Goal: Task Accomplishment & Management: Manage account settings

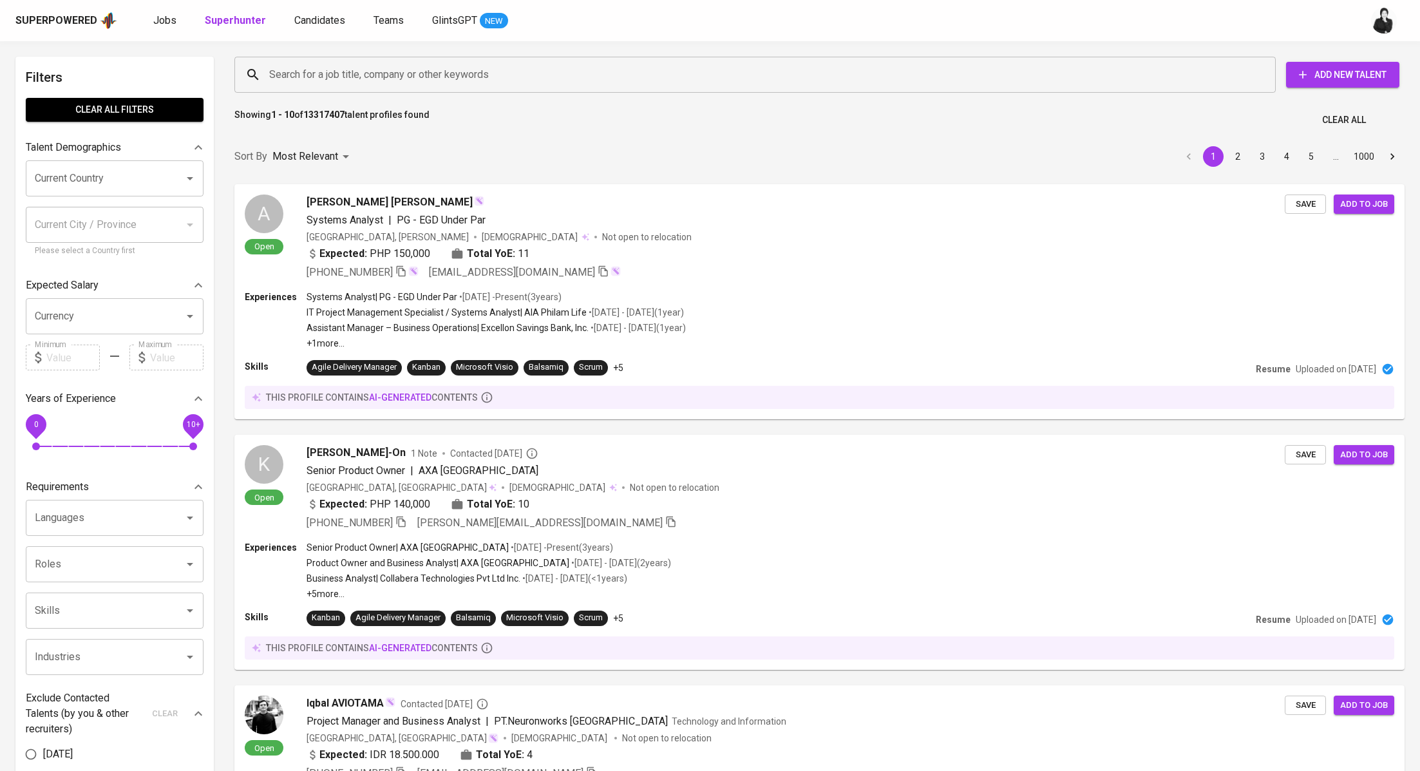
click at [376, 82] on input "Search for a job title, company or other keywords" at bounding box center [758, 74] width 984 height 24
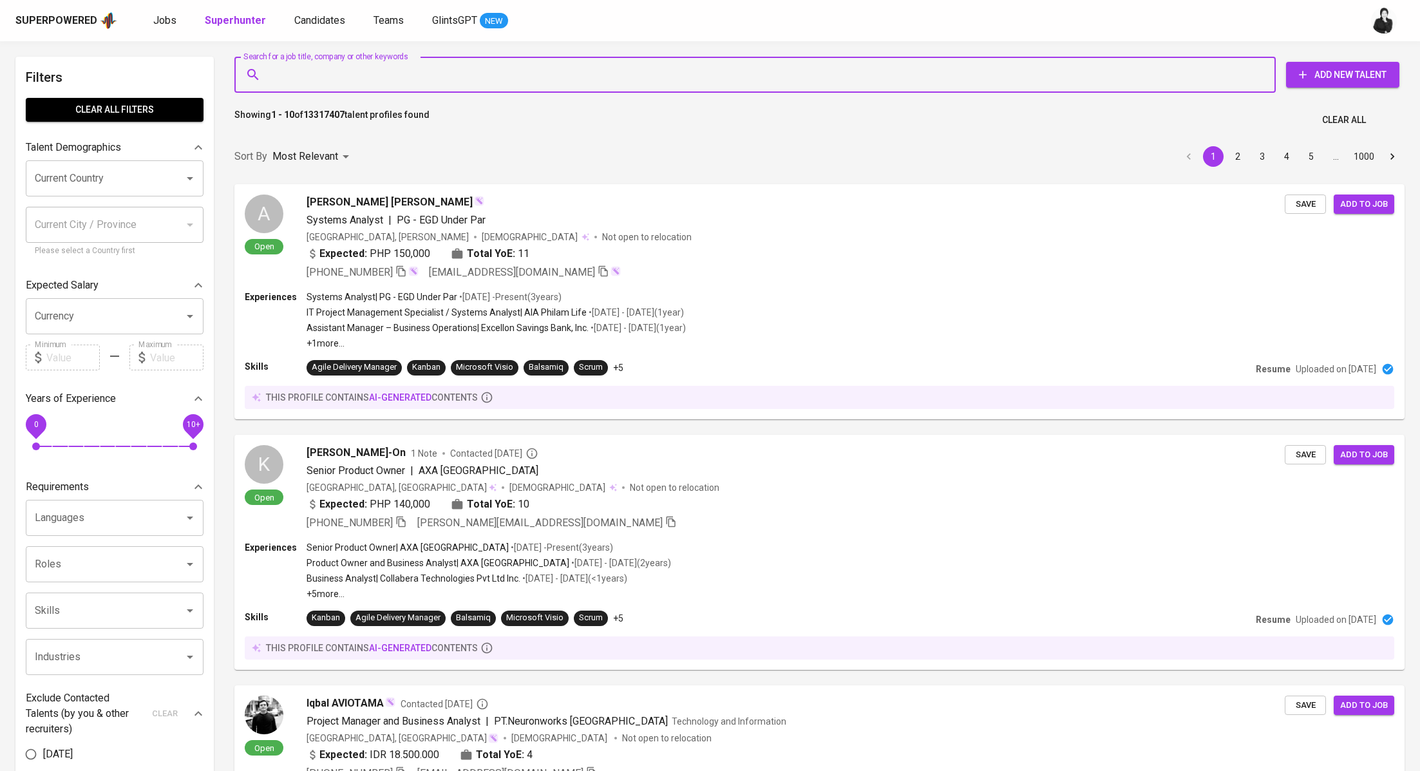
paste input "irfandinurdin96@gmail.com"
type input "irfandinurdin96@gmail.com"
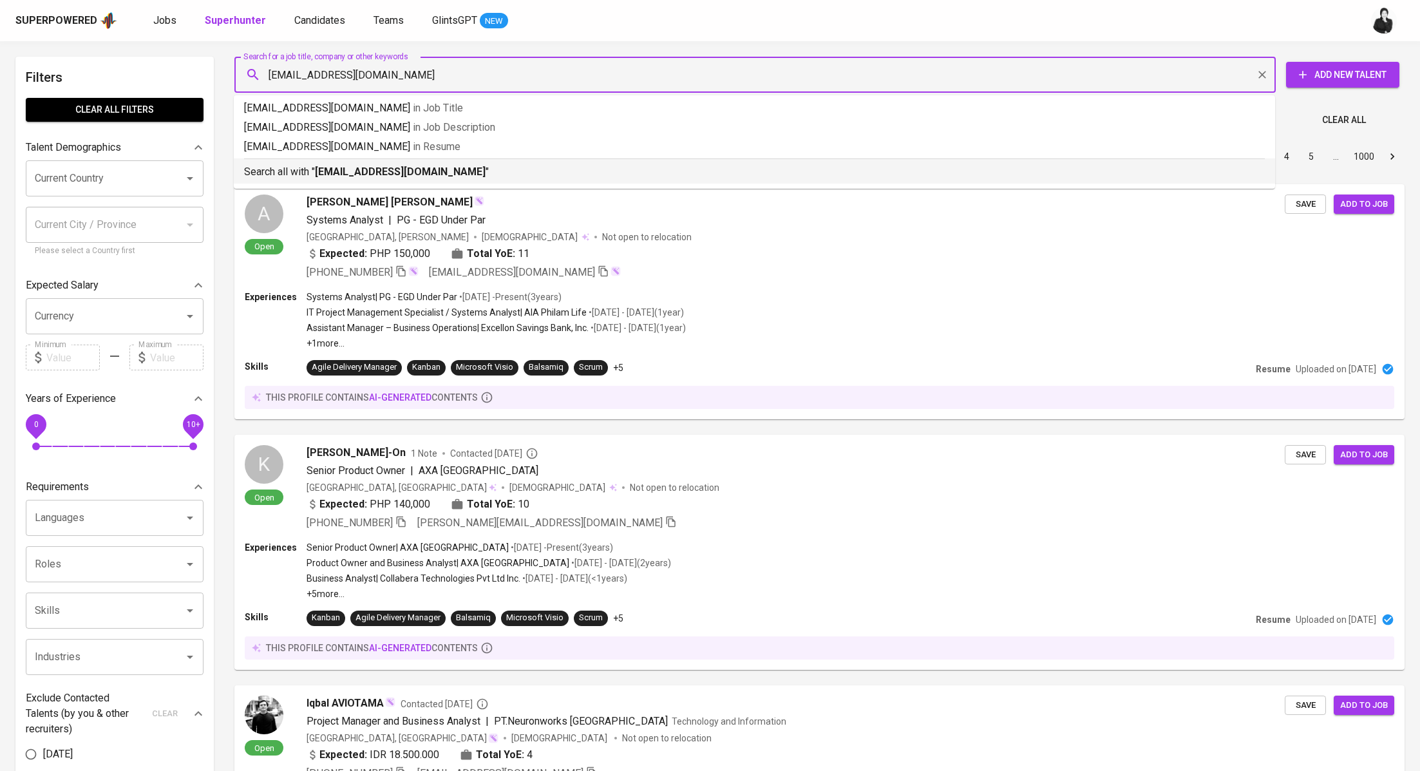
click at [390, 166] on b "irfandinurdin96@gmail.com" at bounding box center [400, 171] width 171 height 12
click at [390, 166] on div "Sort By Most Relevant MOST_RELEVANT 1 2 3 4 5 … 1000" at bounding box center [819, 156] width 1185 height 39
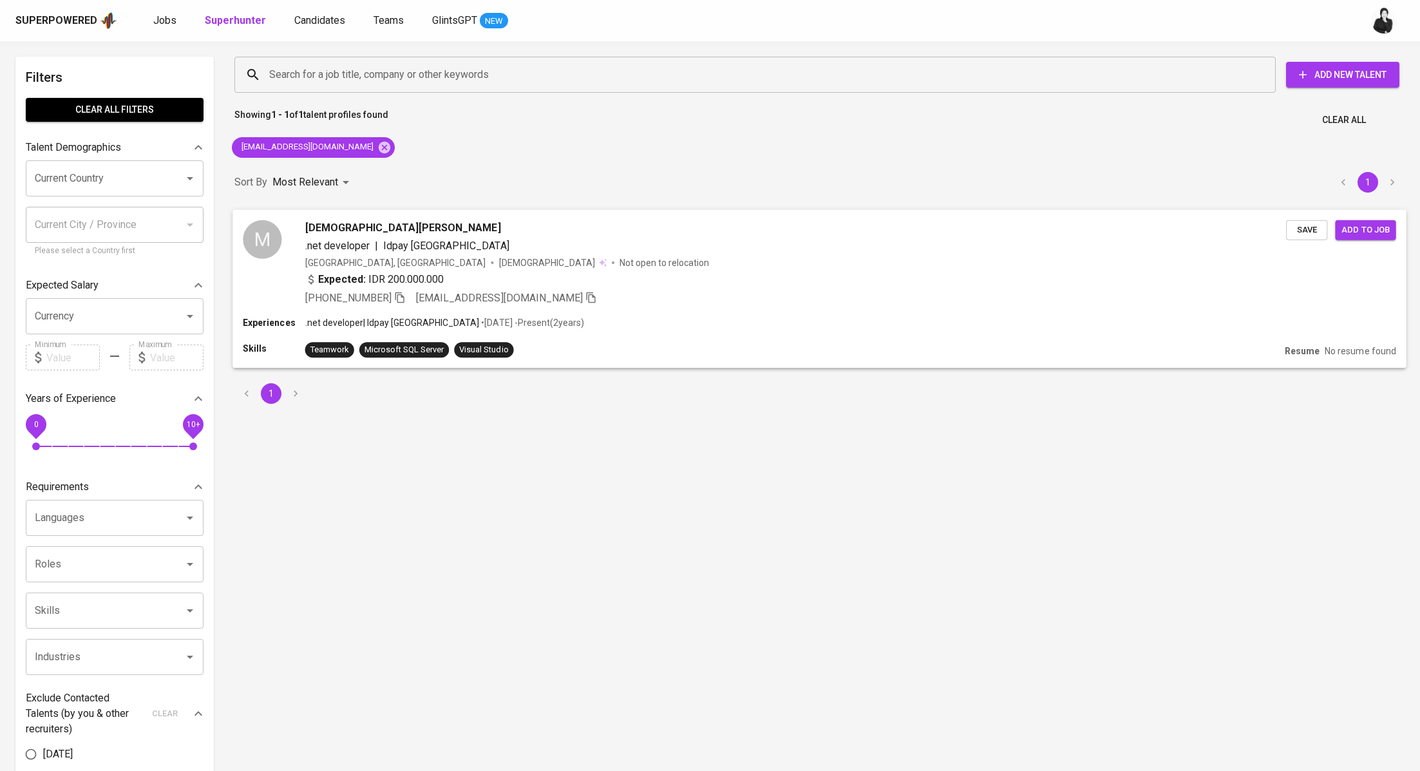
click at [357, 225] on span "muhammad nurdin" at bounding box center [403, 227] width 196 height 15
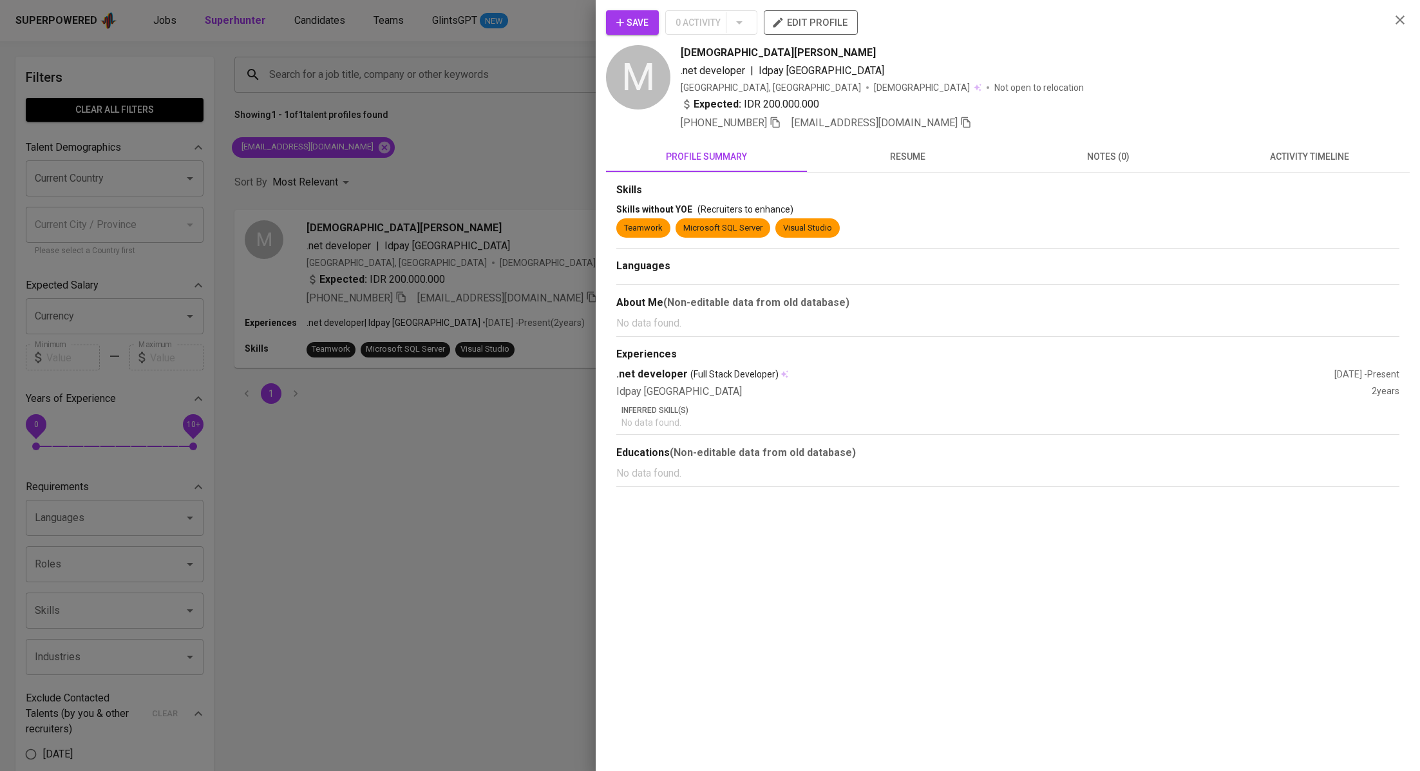
click at [1270, 169] on button "activity timeline" at bounding box center [1309, 156] width 201 height 31
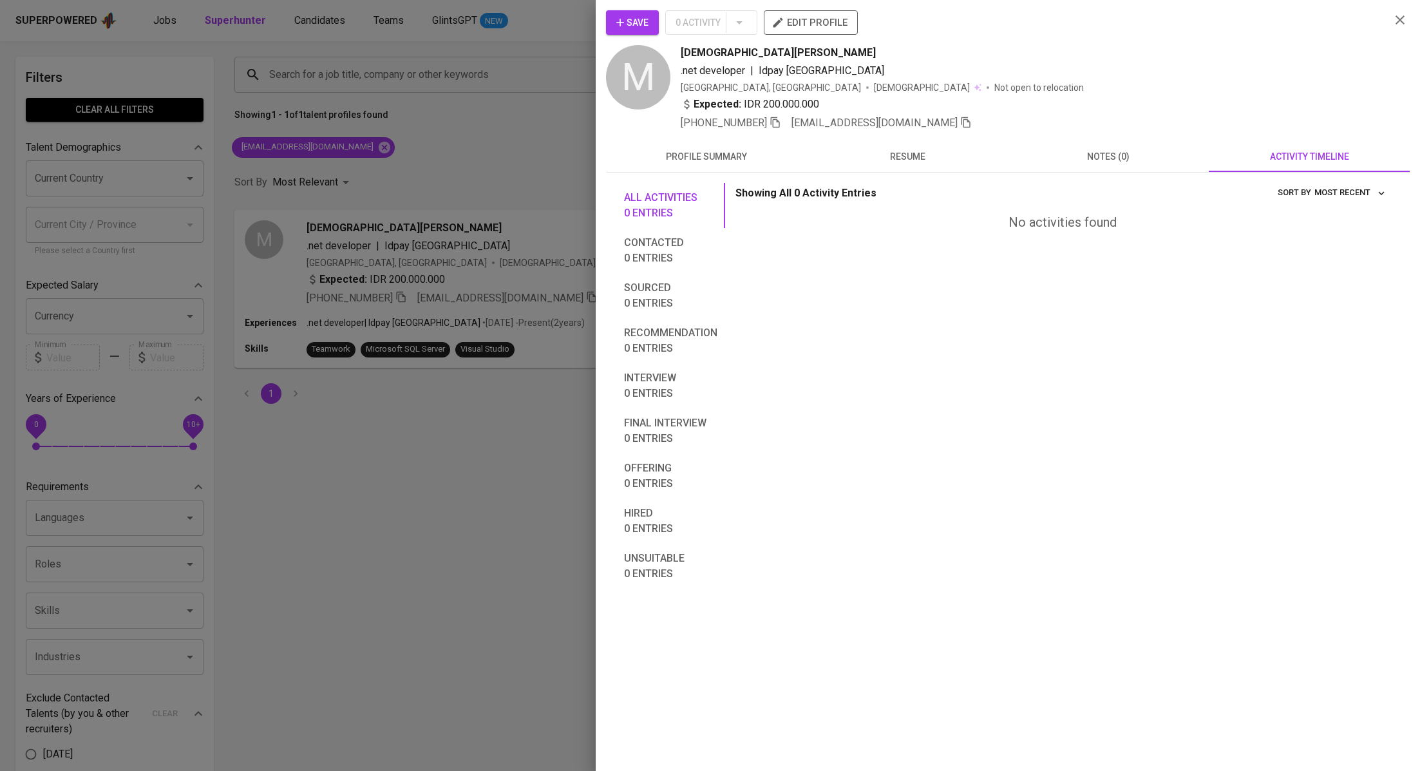
click at [407, 111] on div at bounding box center [710, 385] width 1420 height 771
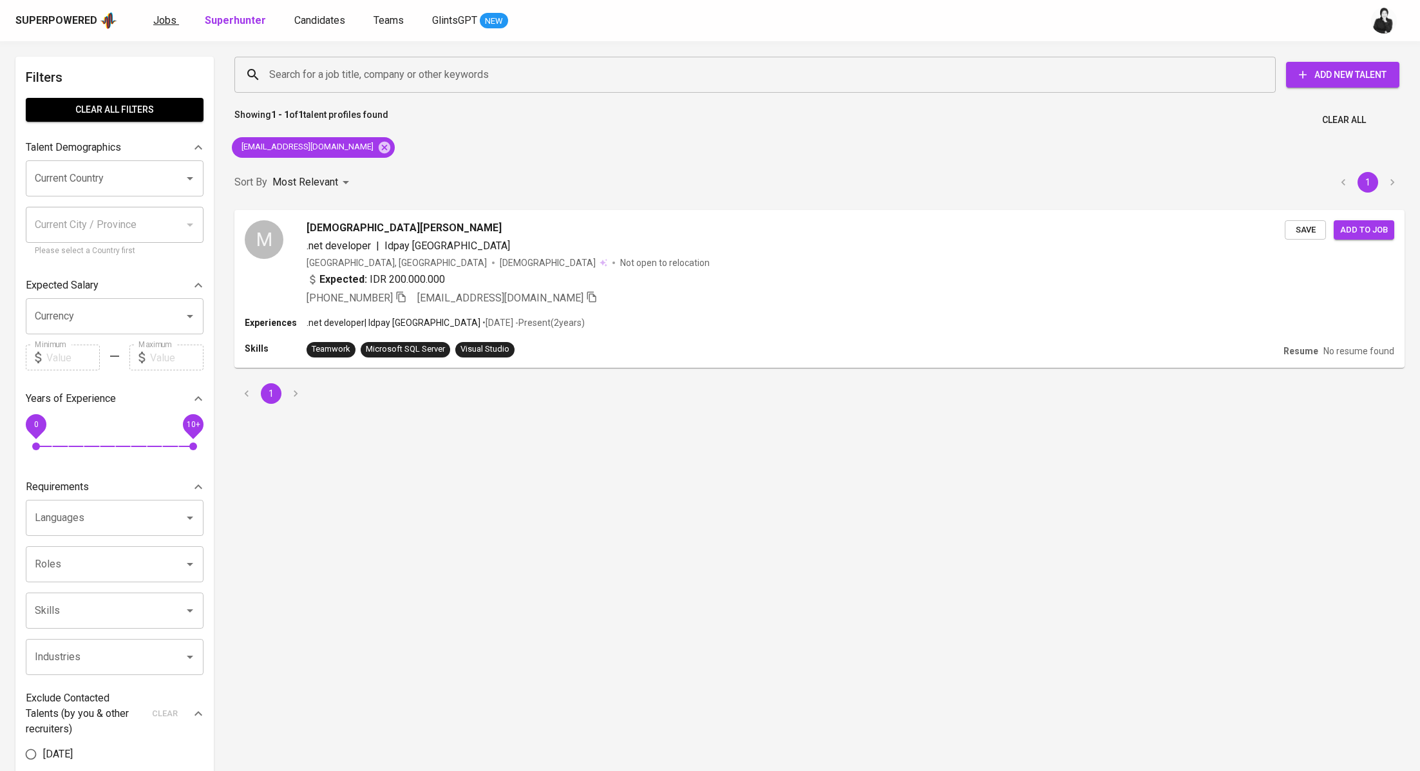
click at [169, 21] on span "Jobs" at bounding box center [164, 20] width 23 height 12
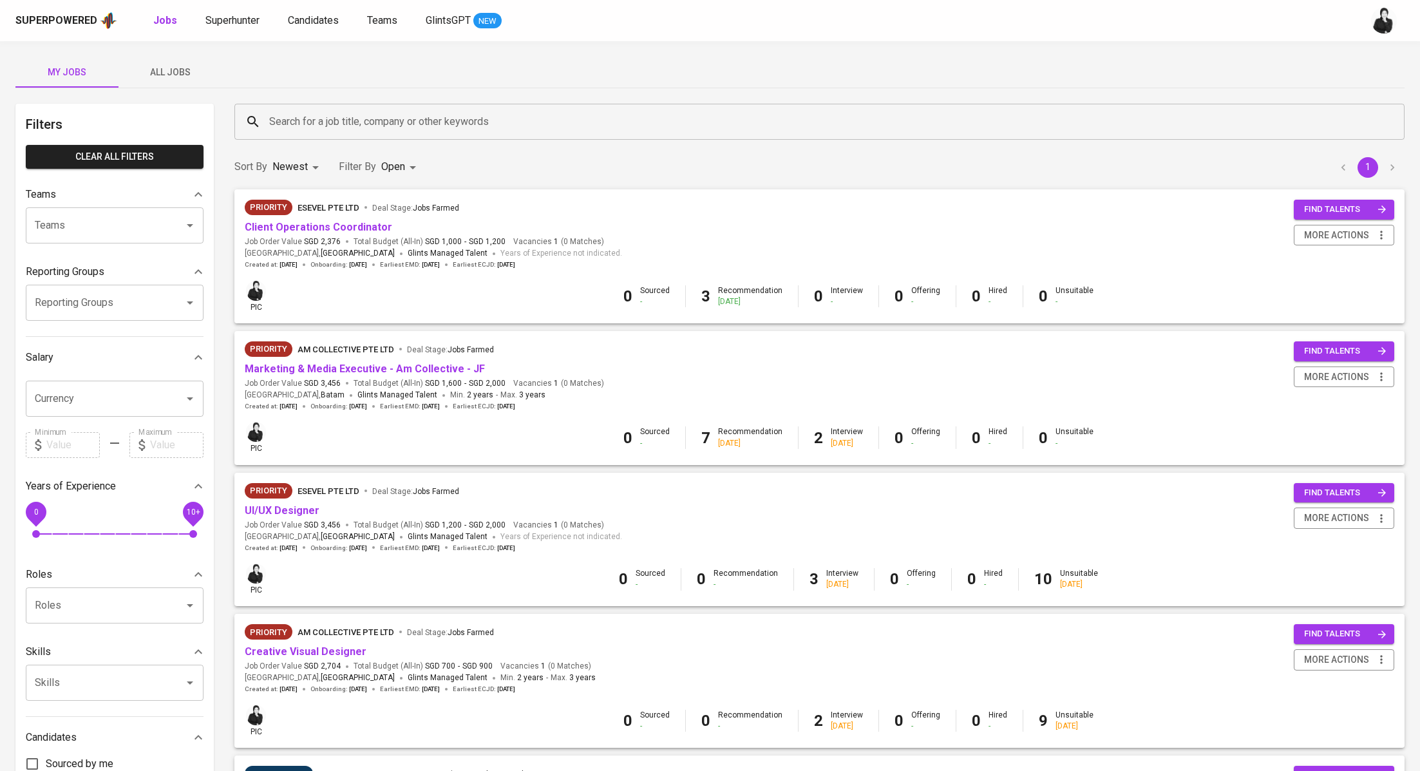
click at [185, 70] on span "All Jobs" at bounding box center [170, 72] width 88 height 16
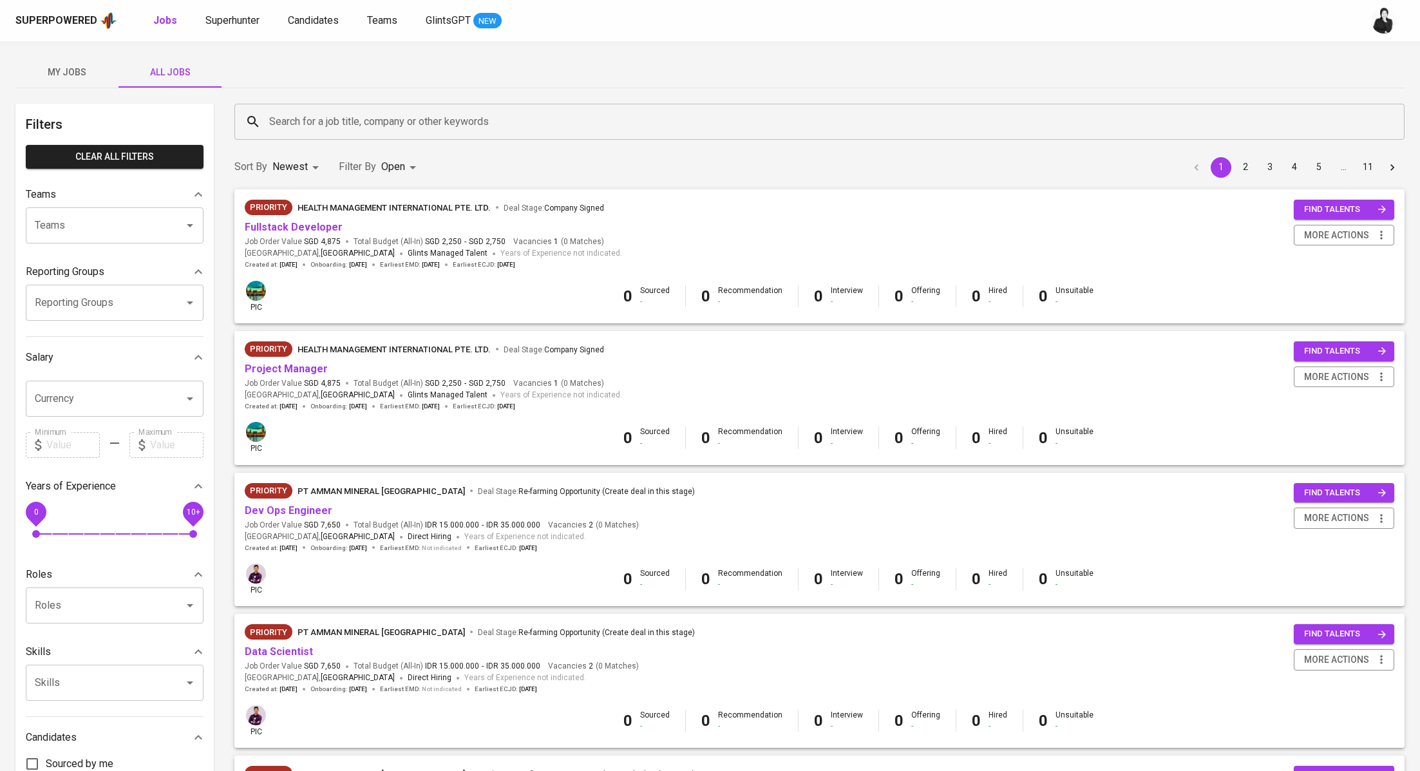
click at [366, 121] on input "Search for a job title, company or other keywords" at bounding box center [822, 121] width 1113 height 24
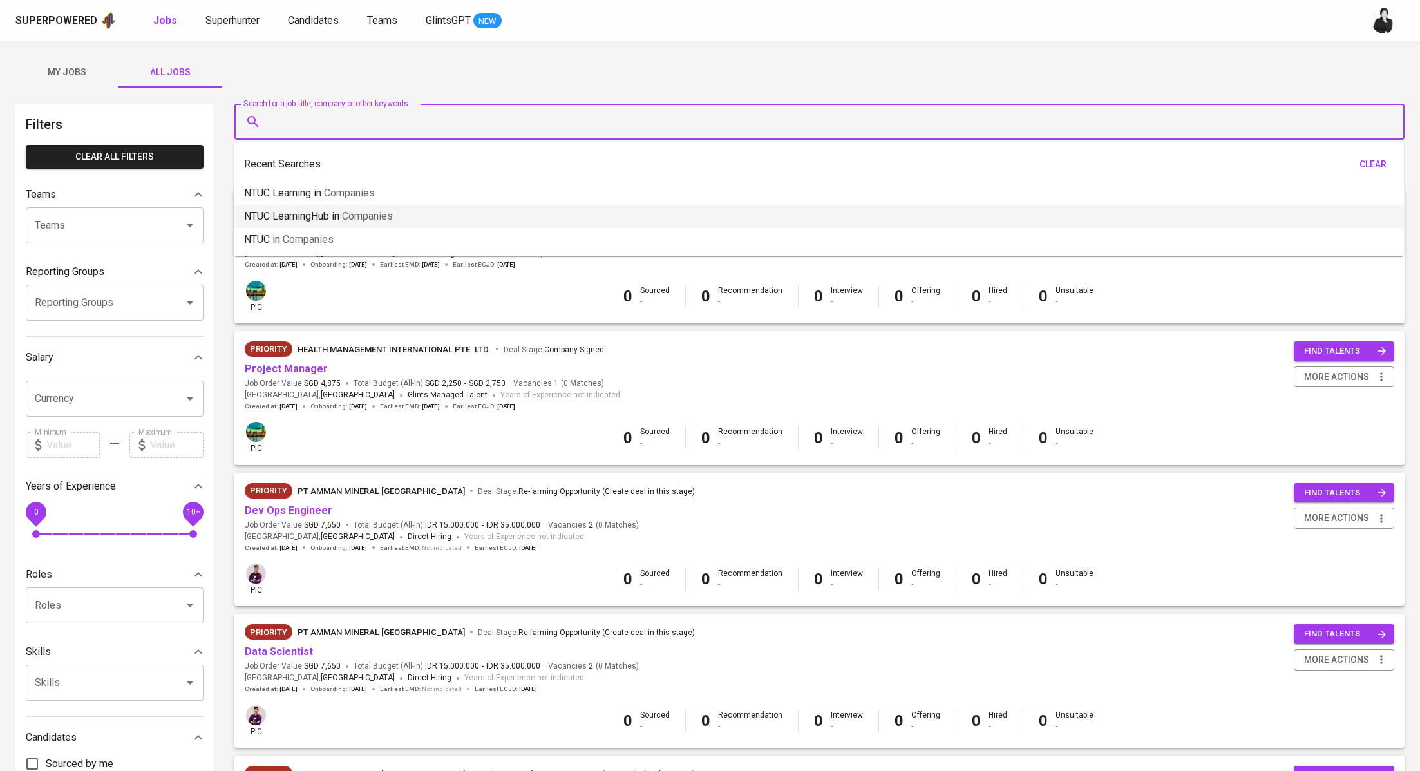
click at [393, 209] on p "NTUC LearningHub in Companies" at bounding box center [318, 216] width 149 height 15
type input "NTUC LearningHub"
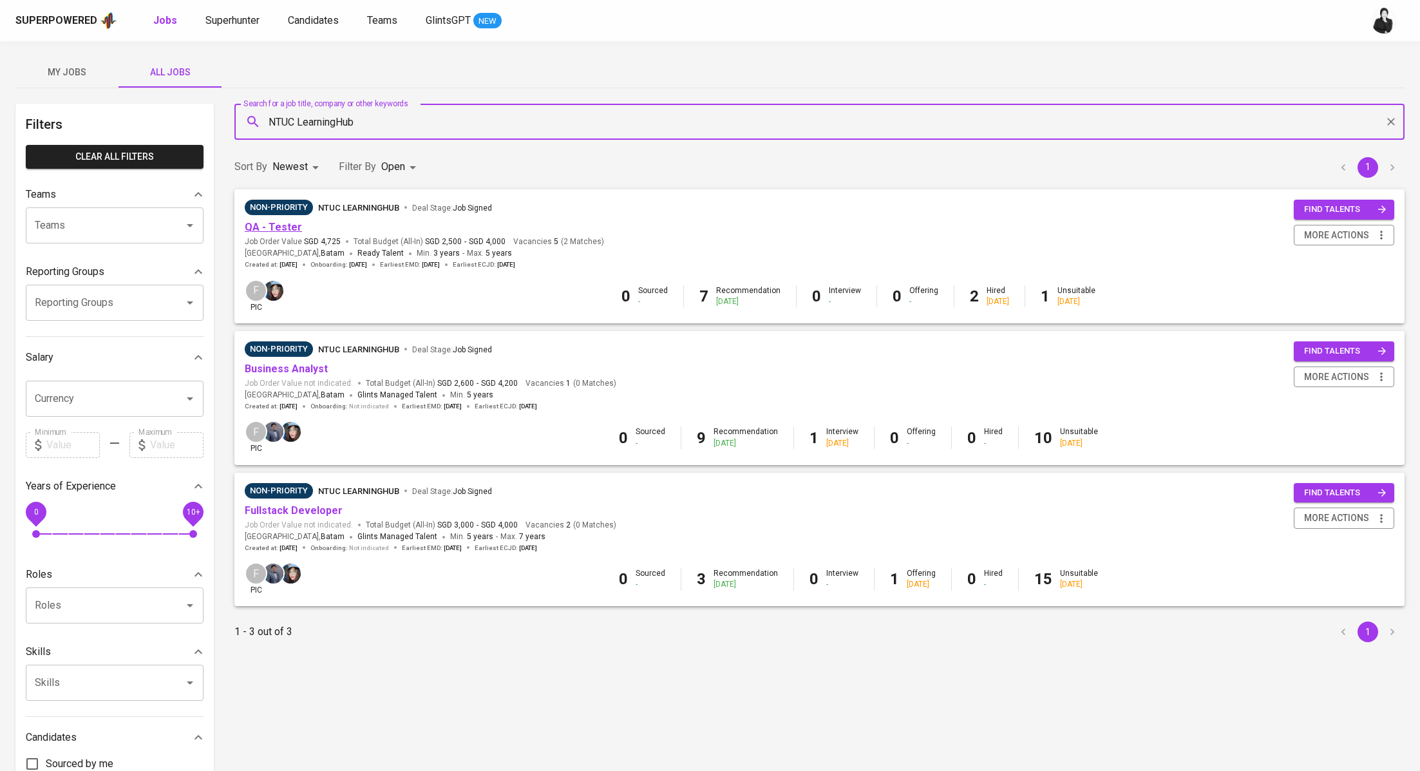
click at [267, 230] on link "QA - Tester" at bounding box center [273, 227] width 57 height 12
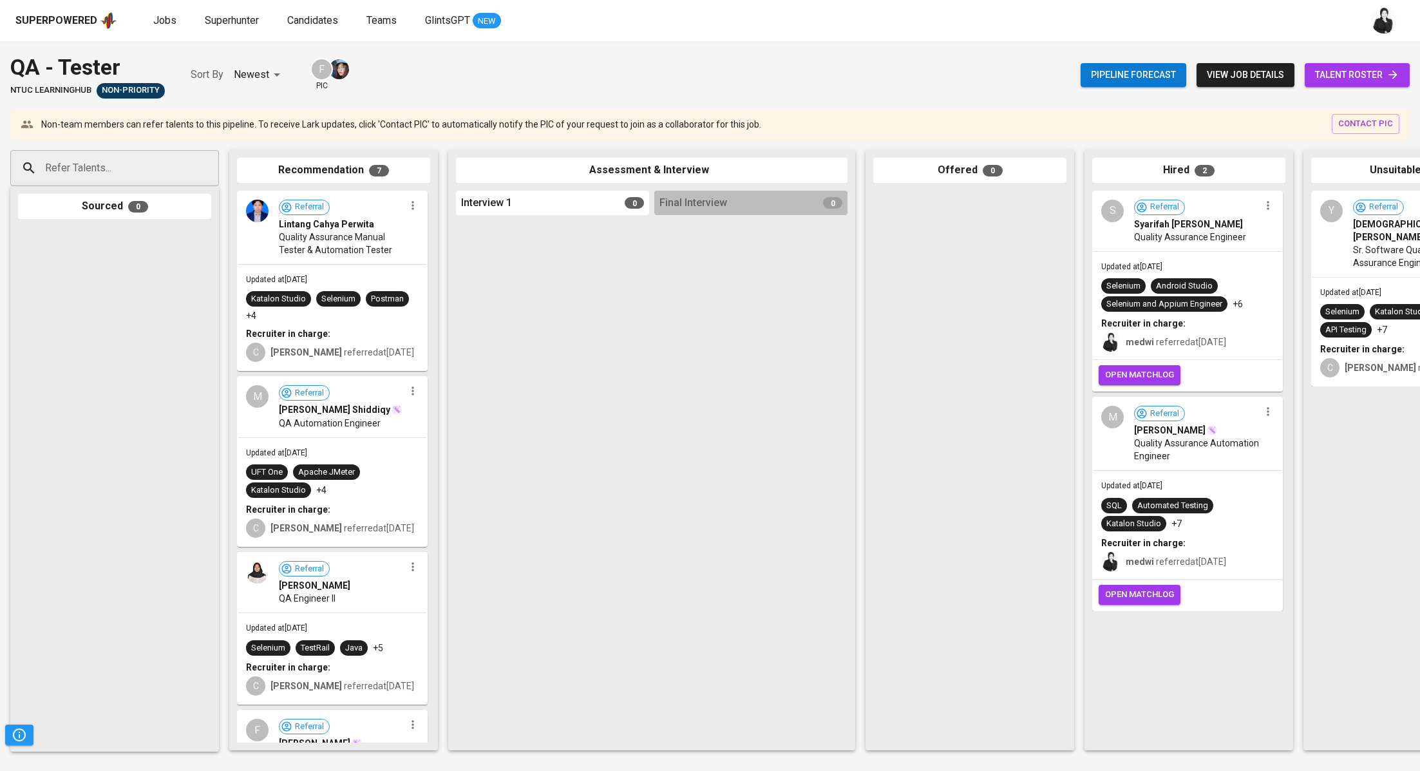
click at [1321, 72] on span "talent roster" at bounding box center [1357, 75] width 84 height 16
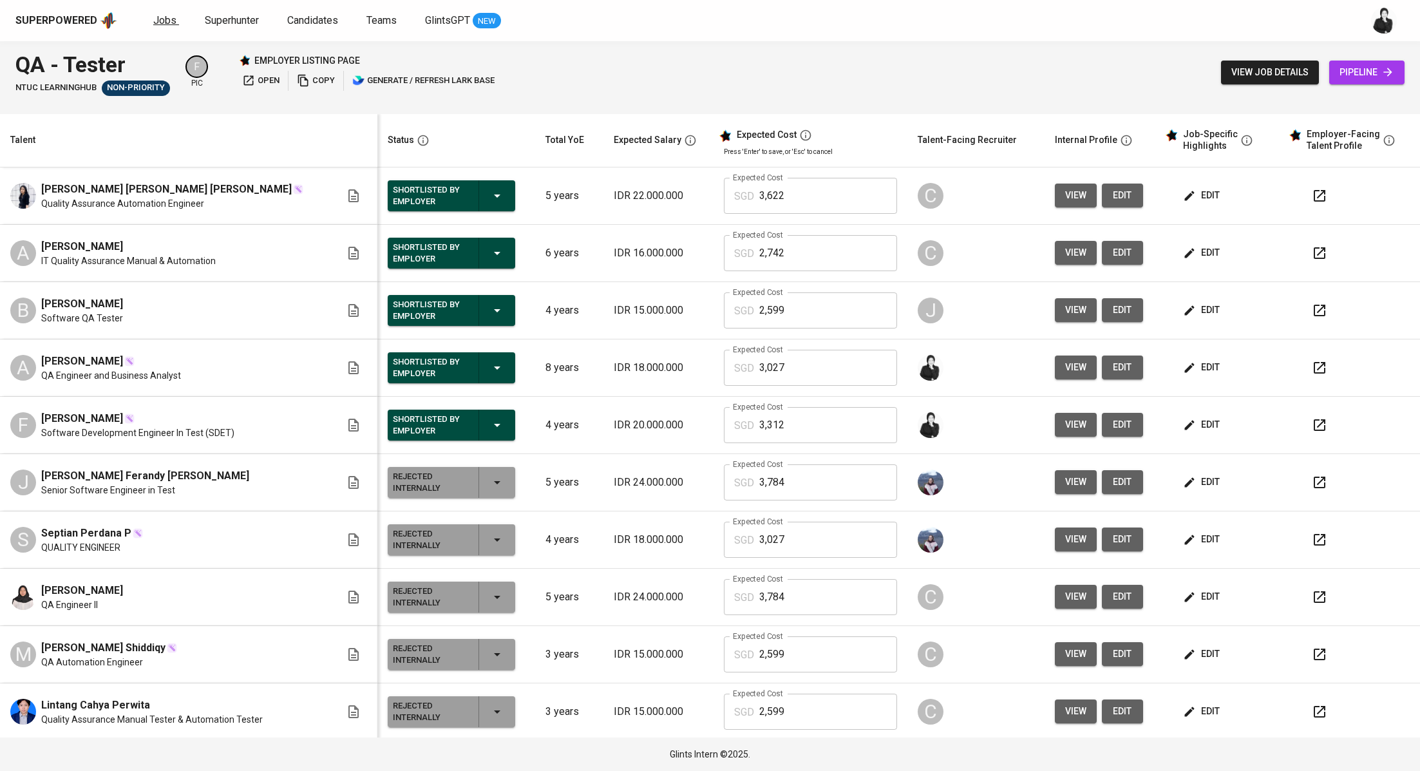
click at [173, 25] on span "Jobs" at bounding box center [164, 20] width 23 height 12
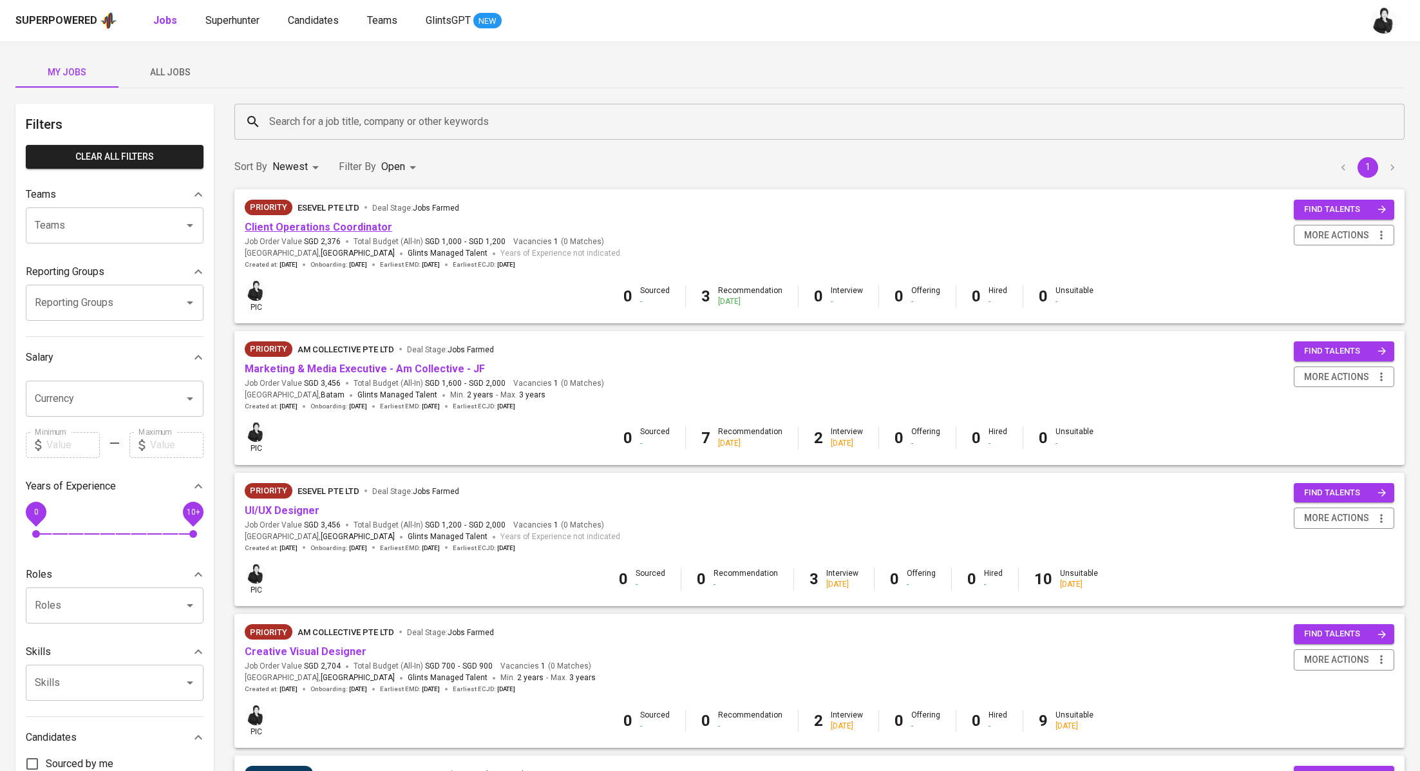
click at [355, 231] on link "Client Operations Coordinator" at bounding box center [318, 227] width 147 height 12
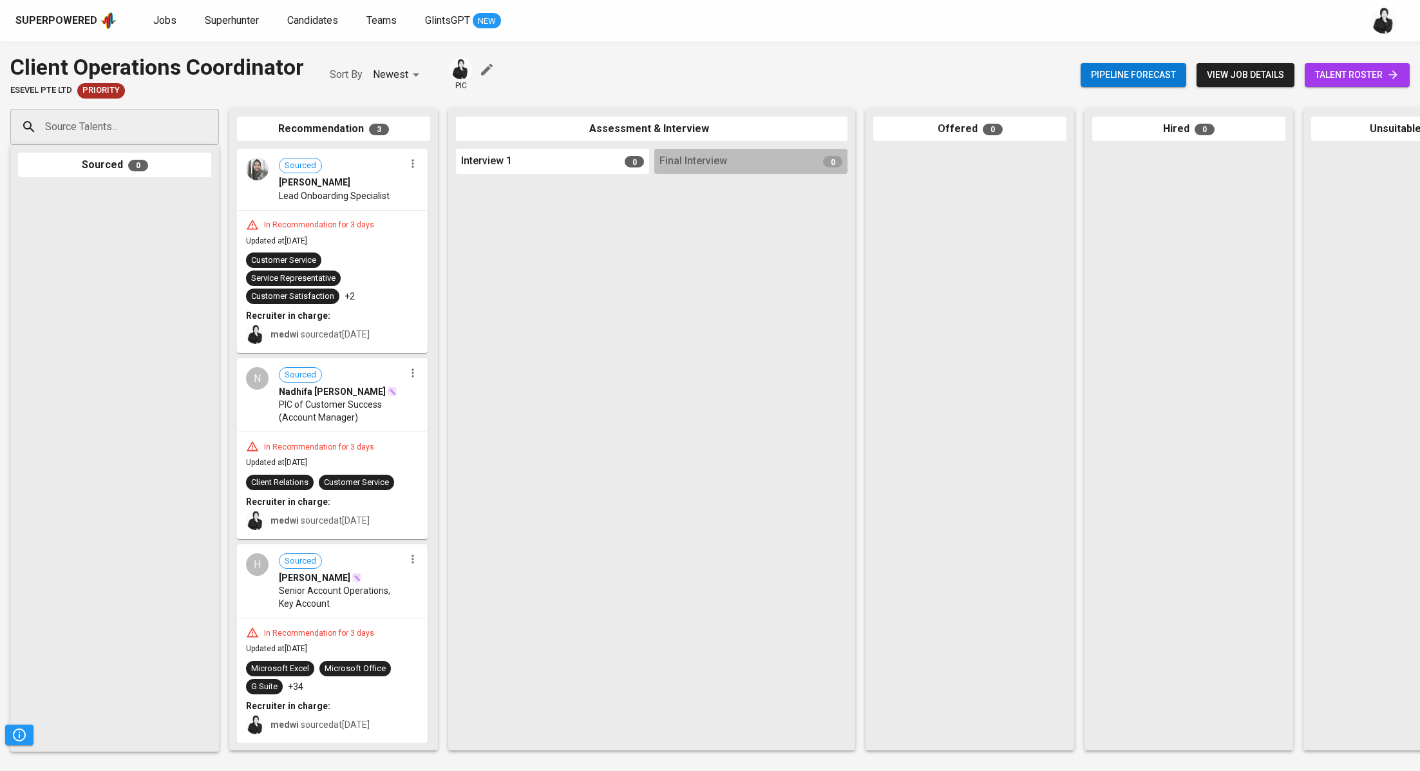
click at [1344, 79] on span "talent roster" at bounding box center [1357, 75] width 84 height 16
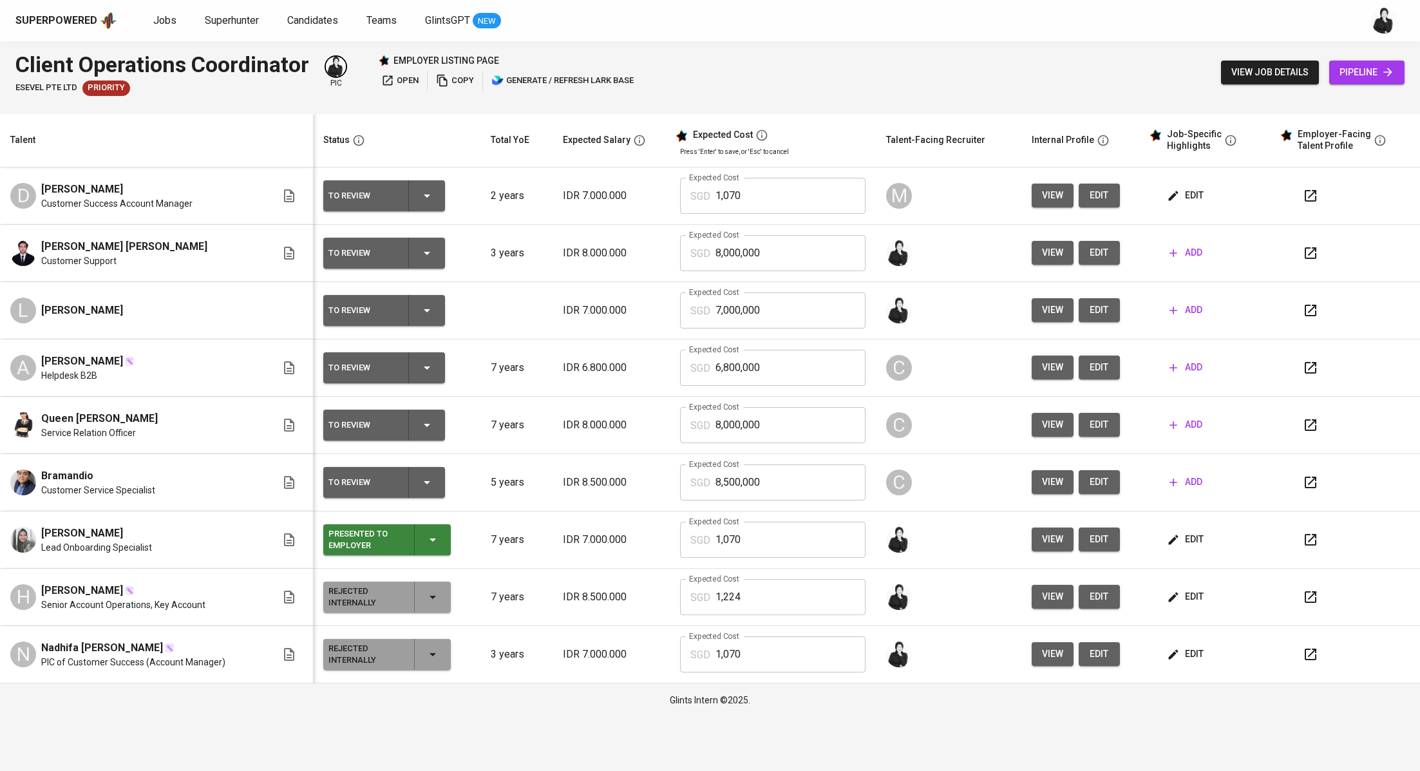
click at [1192, 312] on span "add" at bounding box center [1185, 310] width 33 height 16
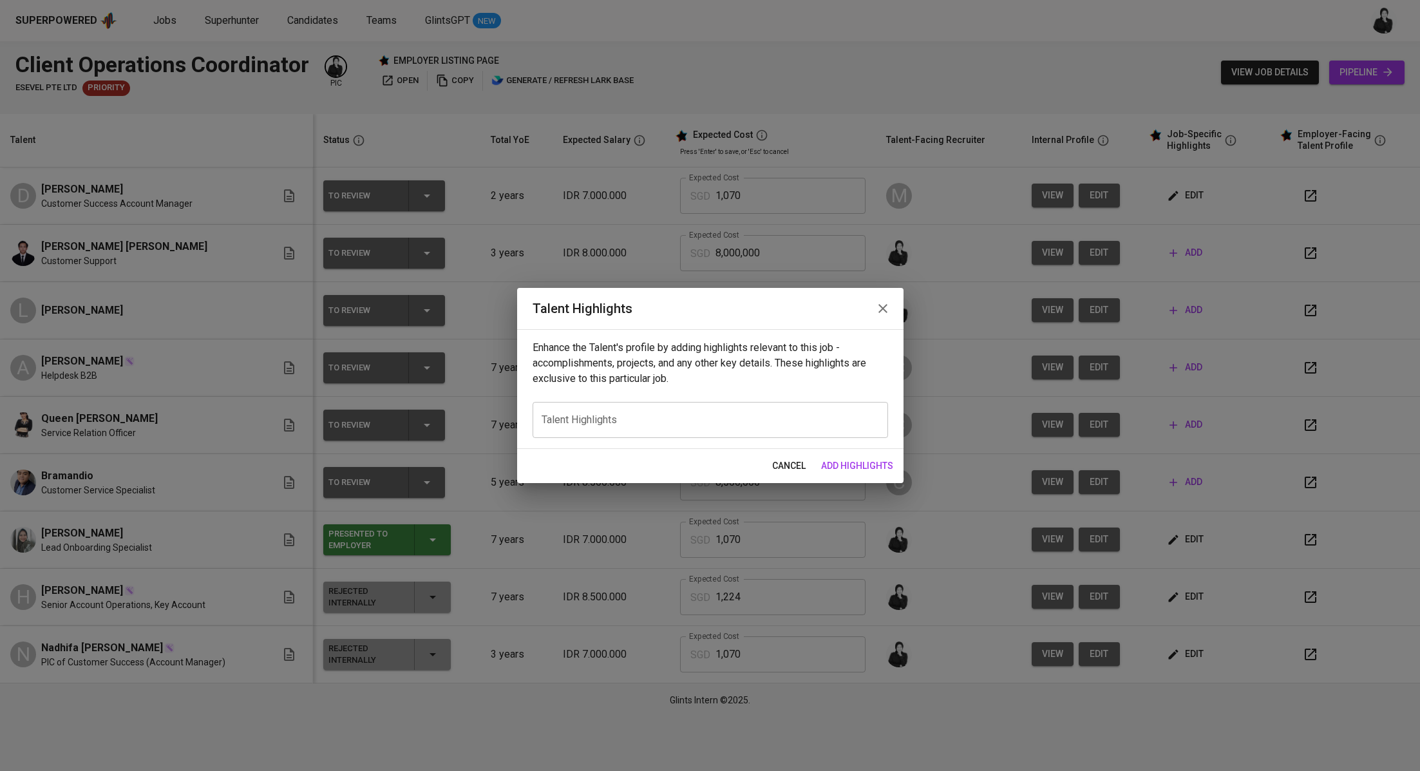
click at [884, 301] on icon "button" at bounding box center [882, 308] width 15 height 15
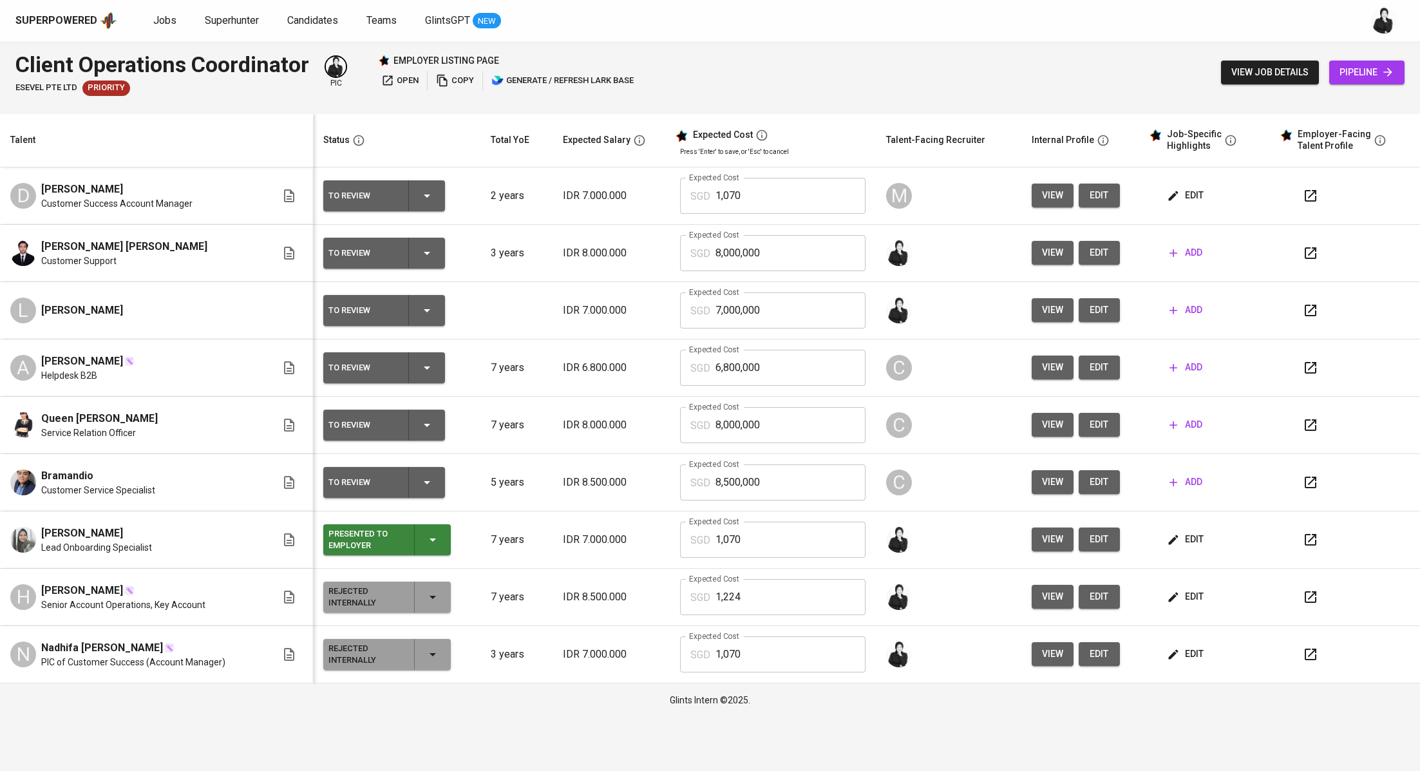
click at [1104, 308] on span "edit" at bounding box center [1099, 310] width 21 height 16
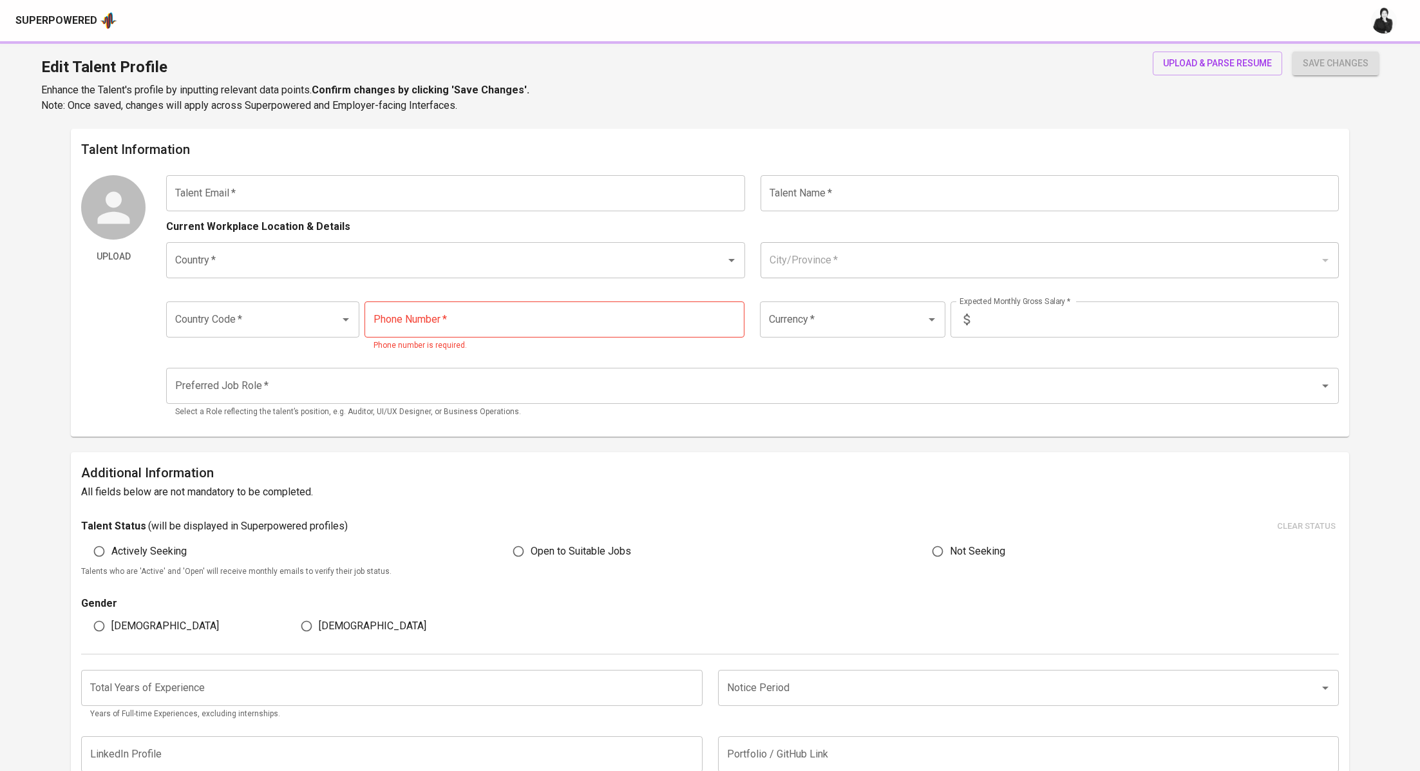
type input "[EMAIL_ADDRESS][DOMAIN_NAME]"
type input "[PERSON_NAME]"
type input "[GEOGRAPHIC_DATA]"
type input "Jakarta Selatan, DKI Jakarta"
type input "+62"
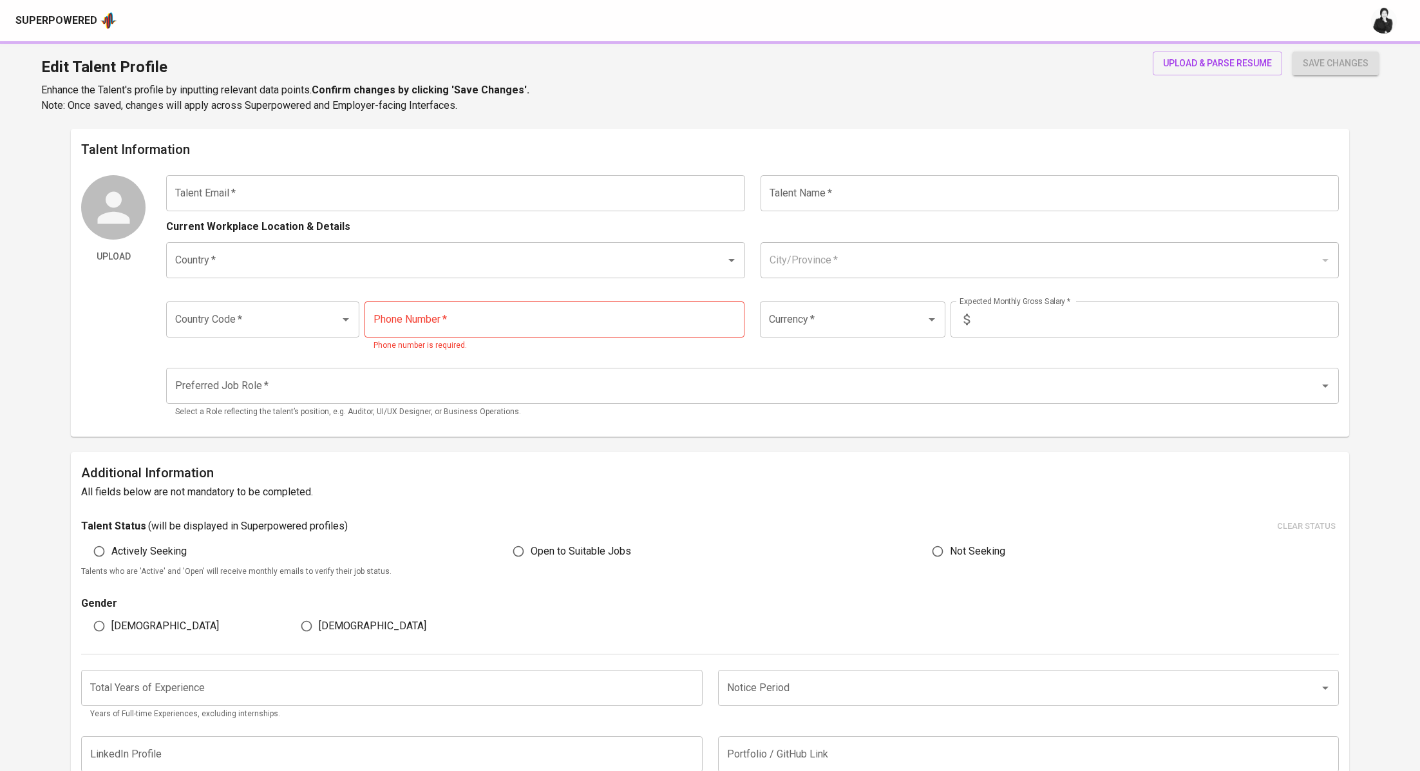
type input "822-9944-4448"
type input "IDR"
type input "Other Customer Service Positions"
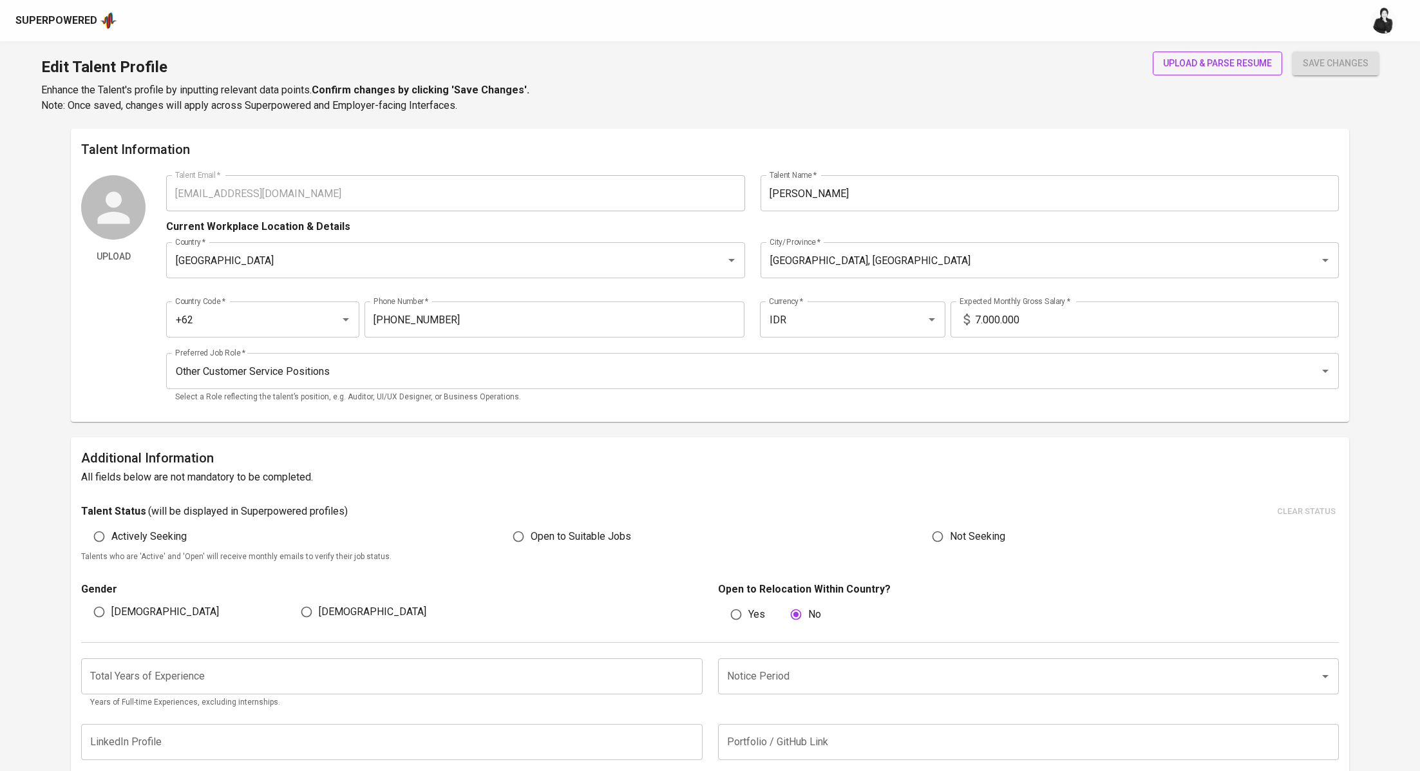
click at [1173, 57] on span "upload & parse resume" at bounding box center [1217, 63] width 109 height 16
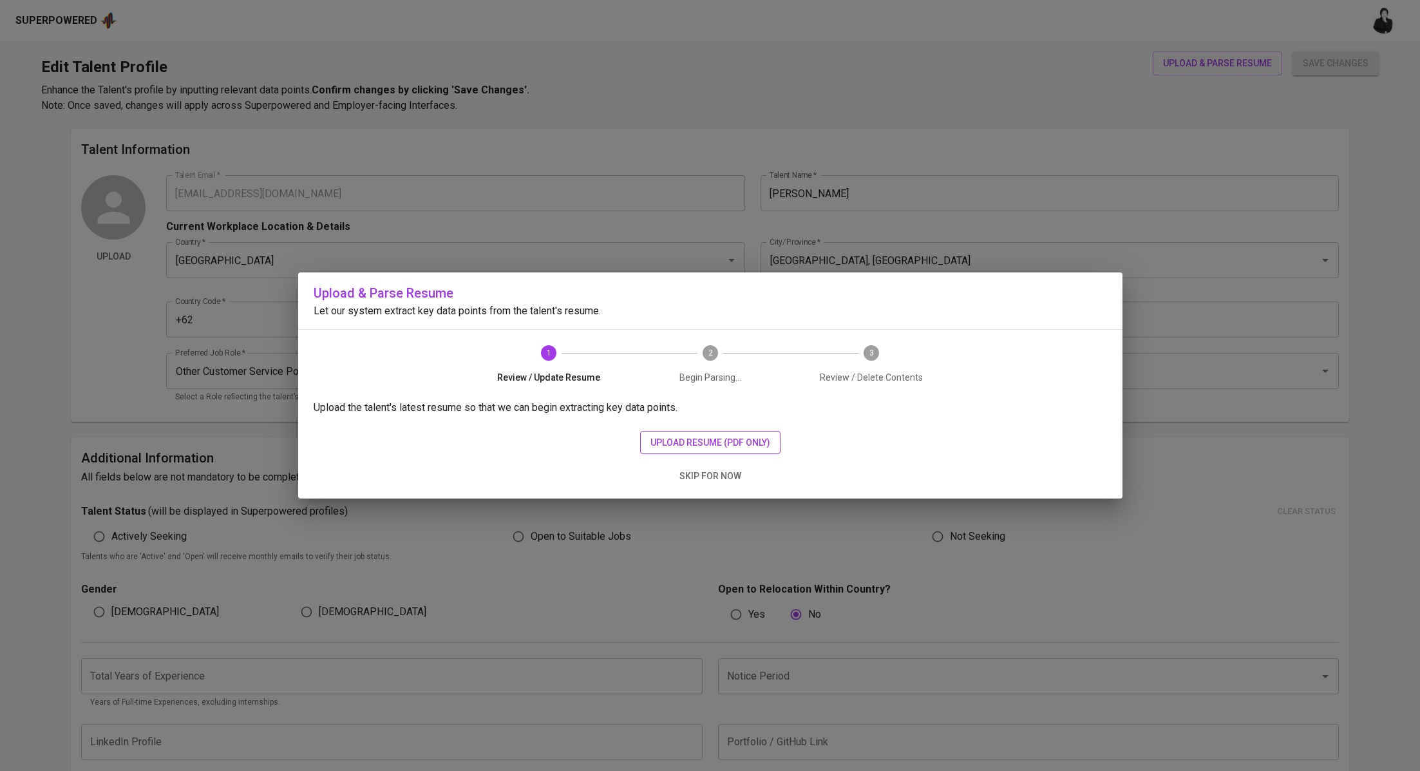
click at [718, 447] on span "upload resume (pdf only)" at bounding box center [710, 443] width 120 height 16
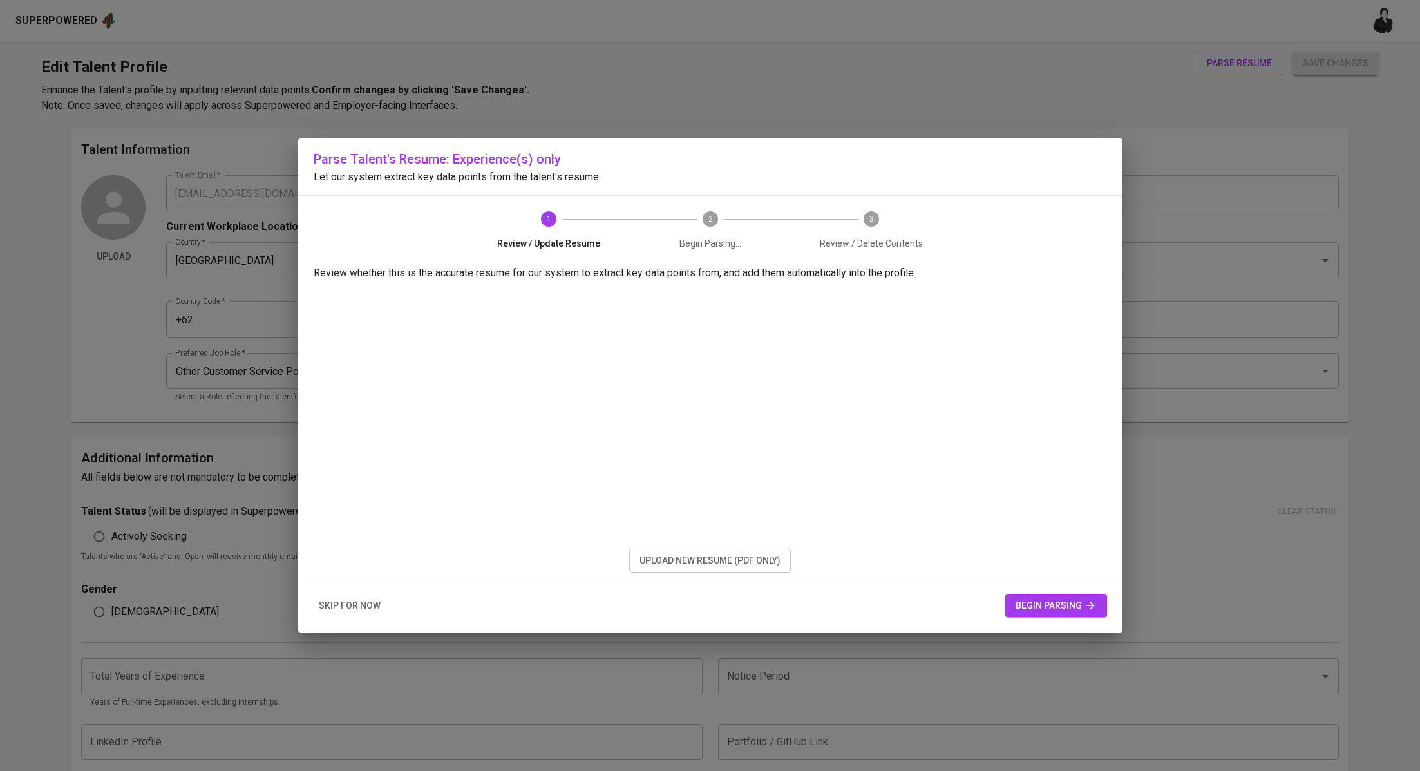
click at [1024, 614] on button "begin parsing" at bounding box center [1056, 606] width 102 height 24
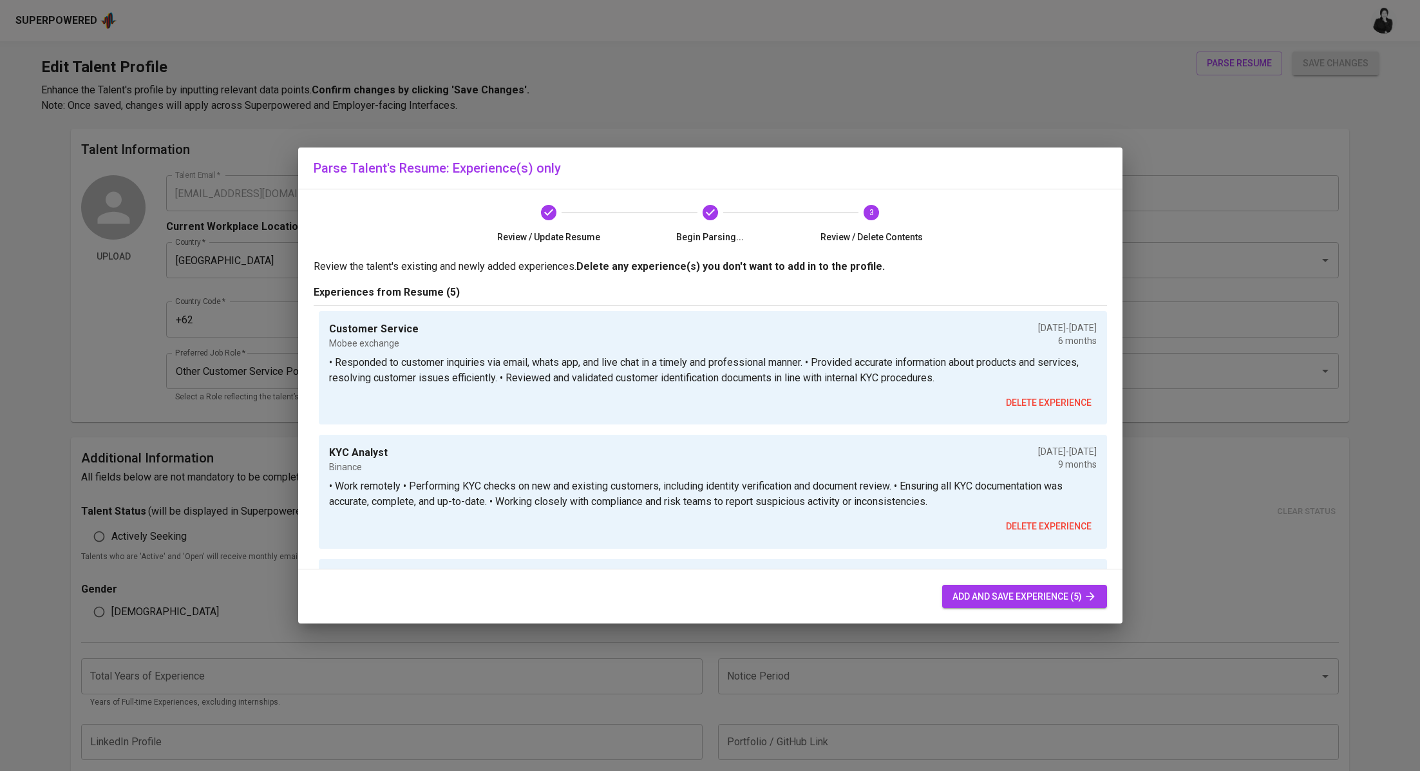
scroll to position [406, 0]
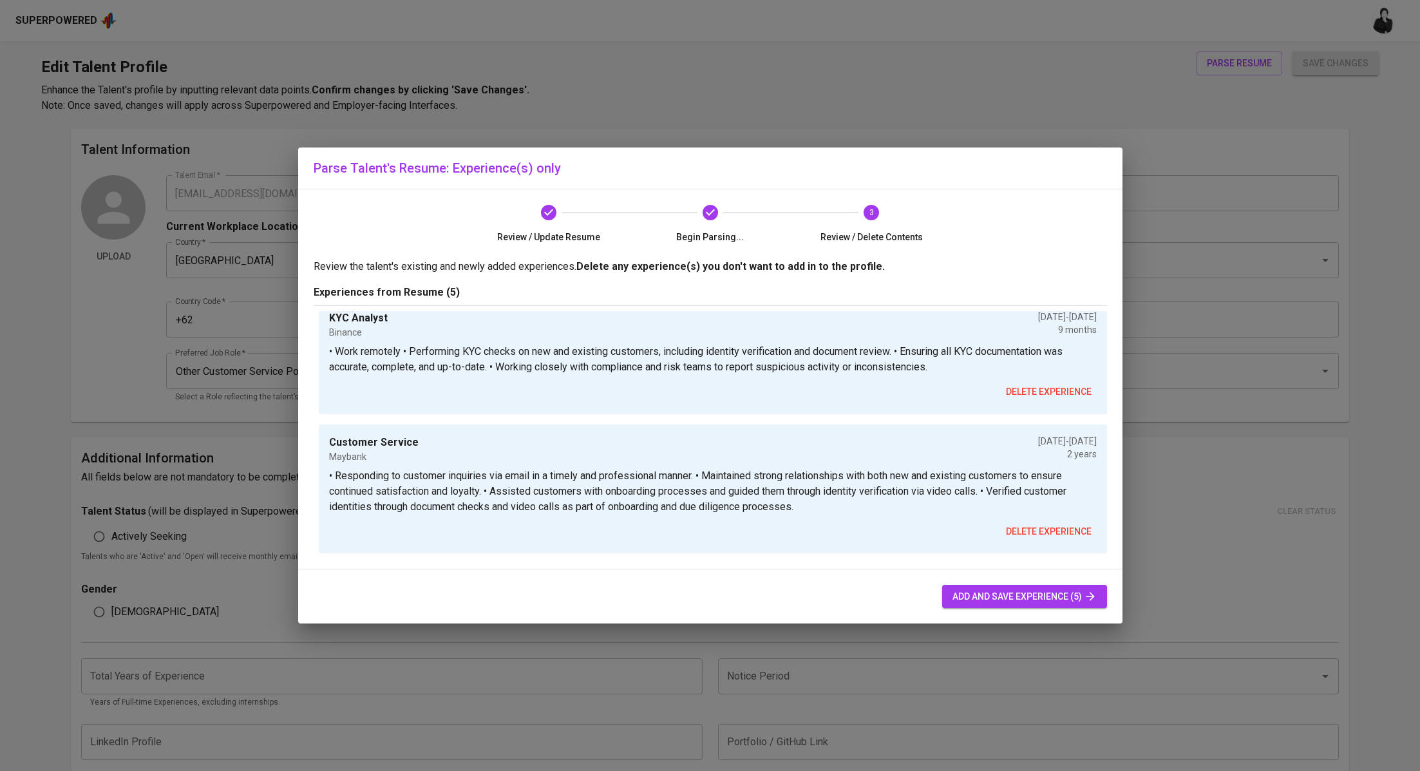
click at [1004, 598] on span "add and save experience (5)" at bounding box center [1024, 597] width 144 height 16
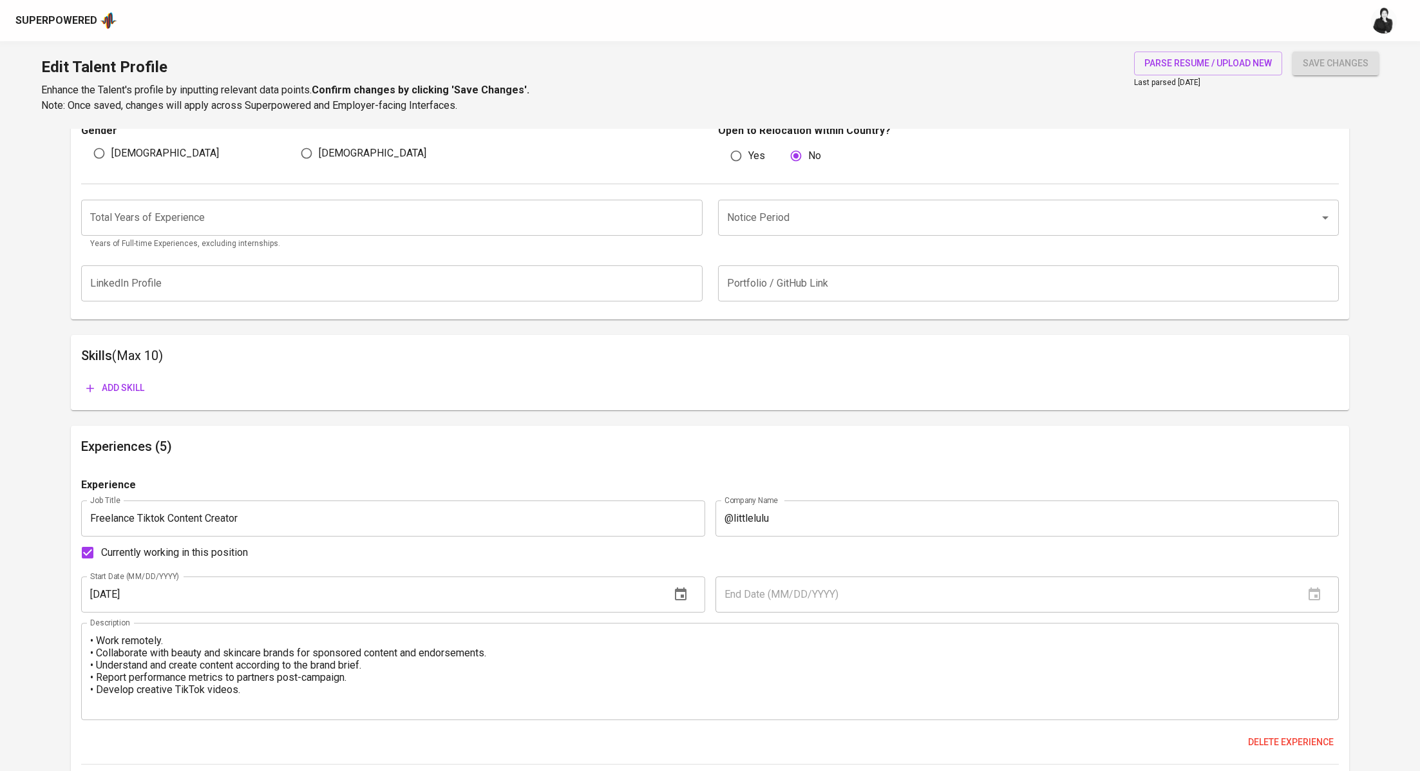
scroll to position [0, 0]
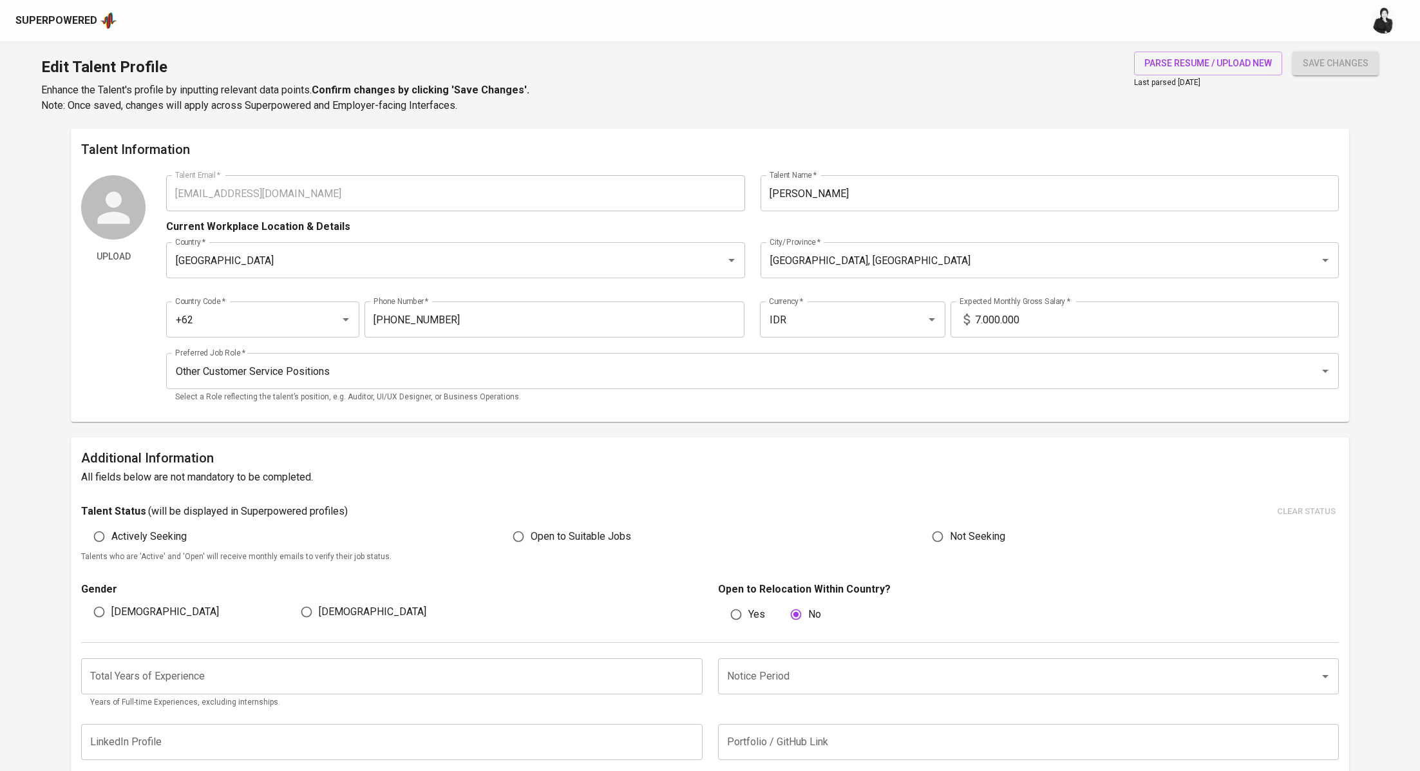
click at [334, 610] on span "Female" at bounding box center [373, 611] width 108 height 15
click at [319, 610] on input "Female" at bounding box center [306, 611] width 24 height 24
radio input "true"
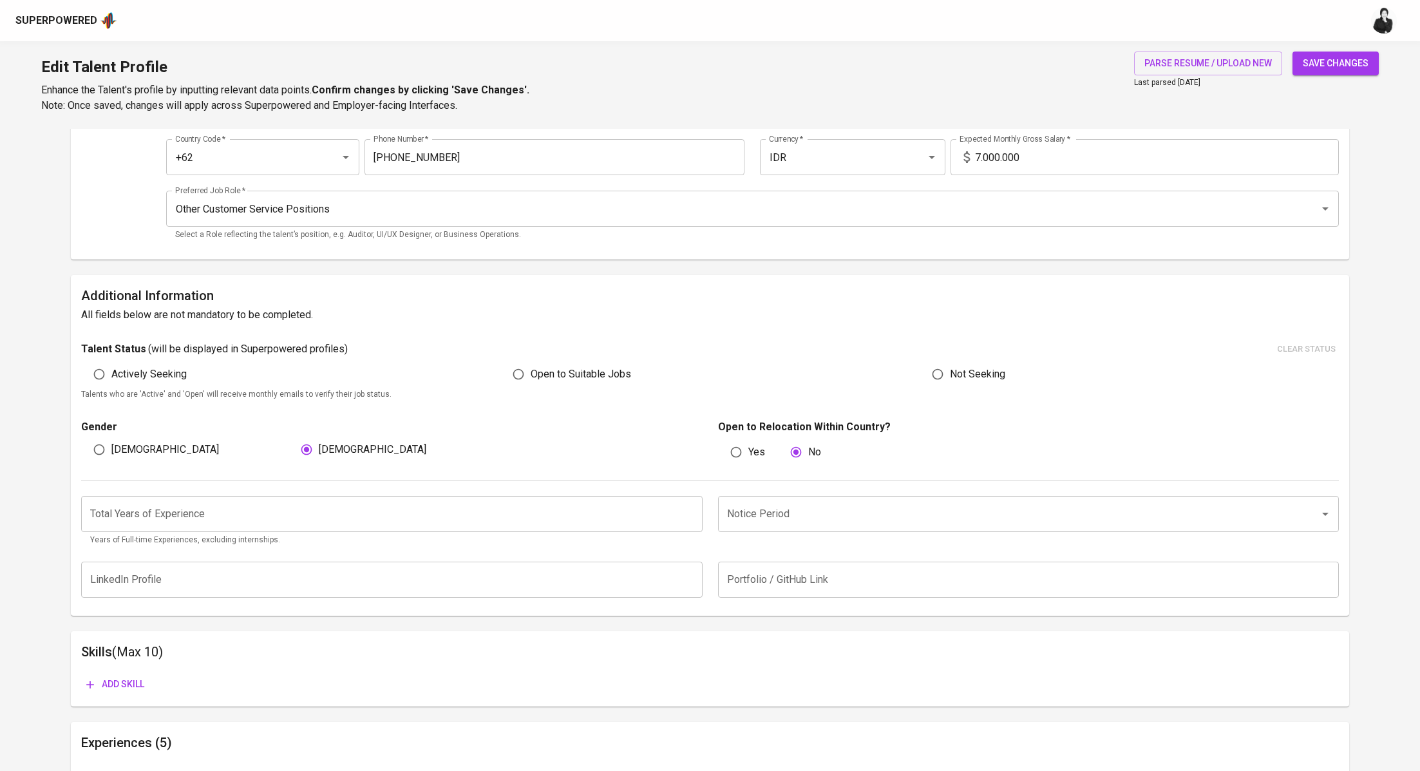
scroll to position [180, 0]
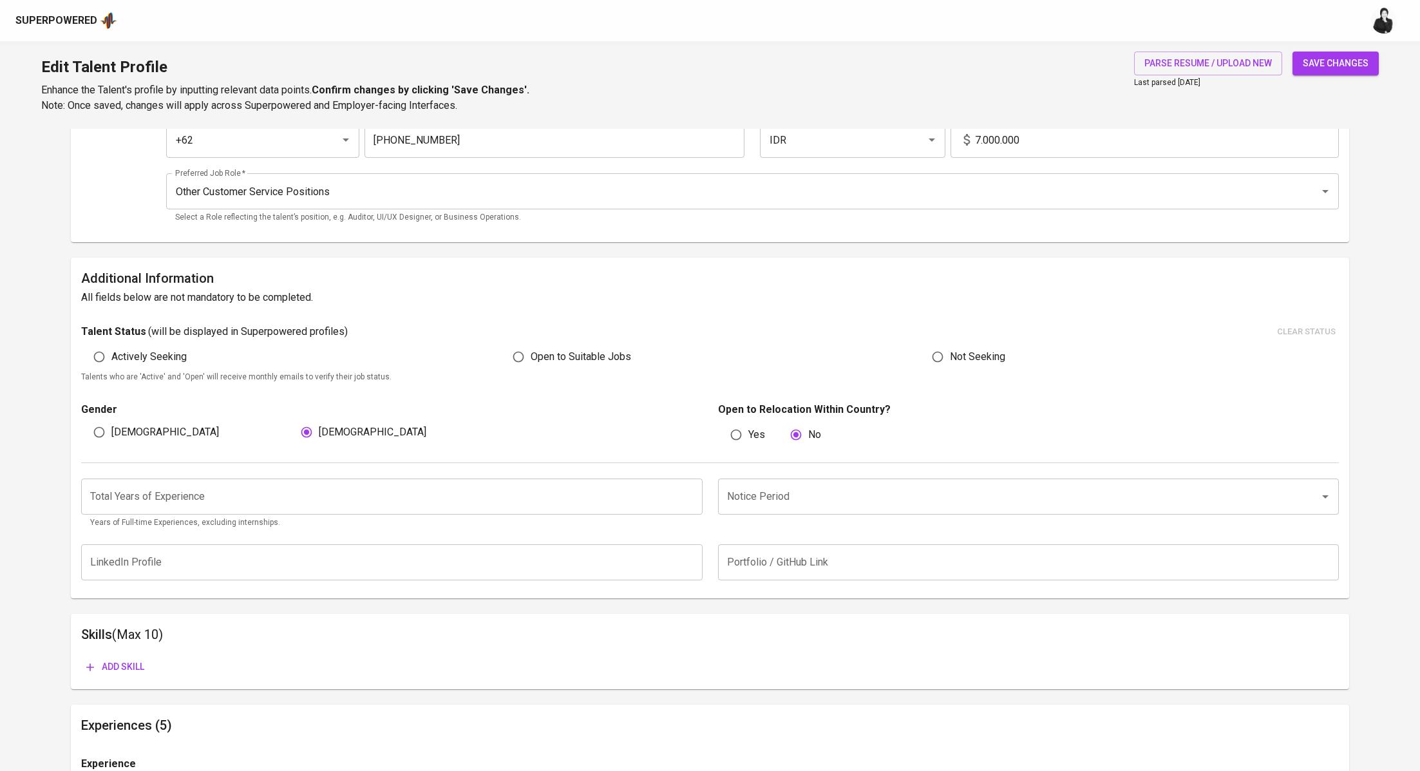
click at [388, 489] on input "number" at bounding box center [391, 496] width 621 height 36
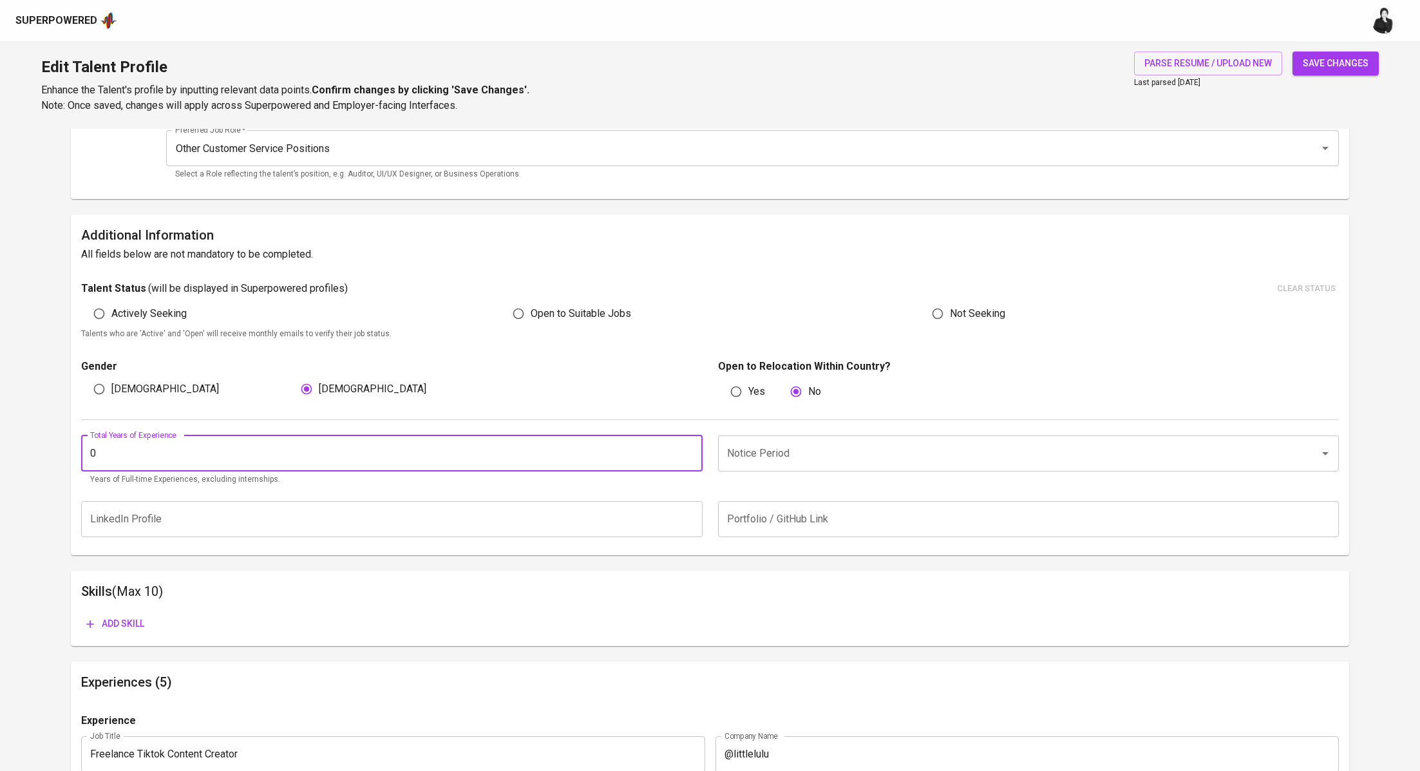
scroll to position [207, 0]
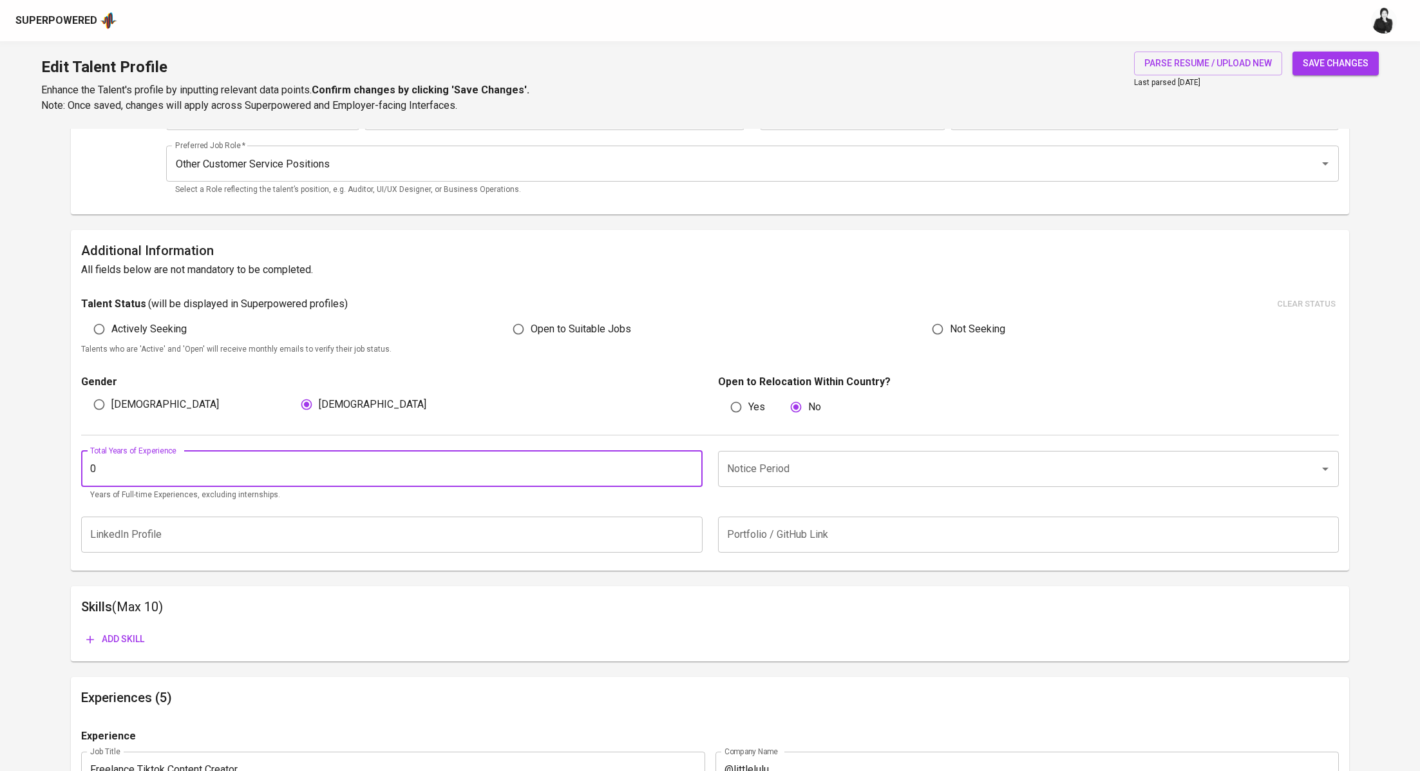
type input "0"
type input "4"
click at [787, 473] on input "Notice Period" at bounding box center [1010, 469] width 573 height 24
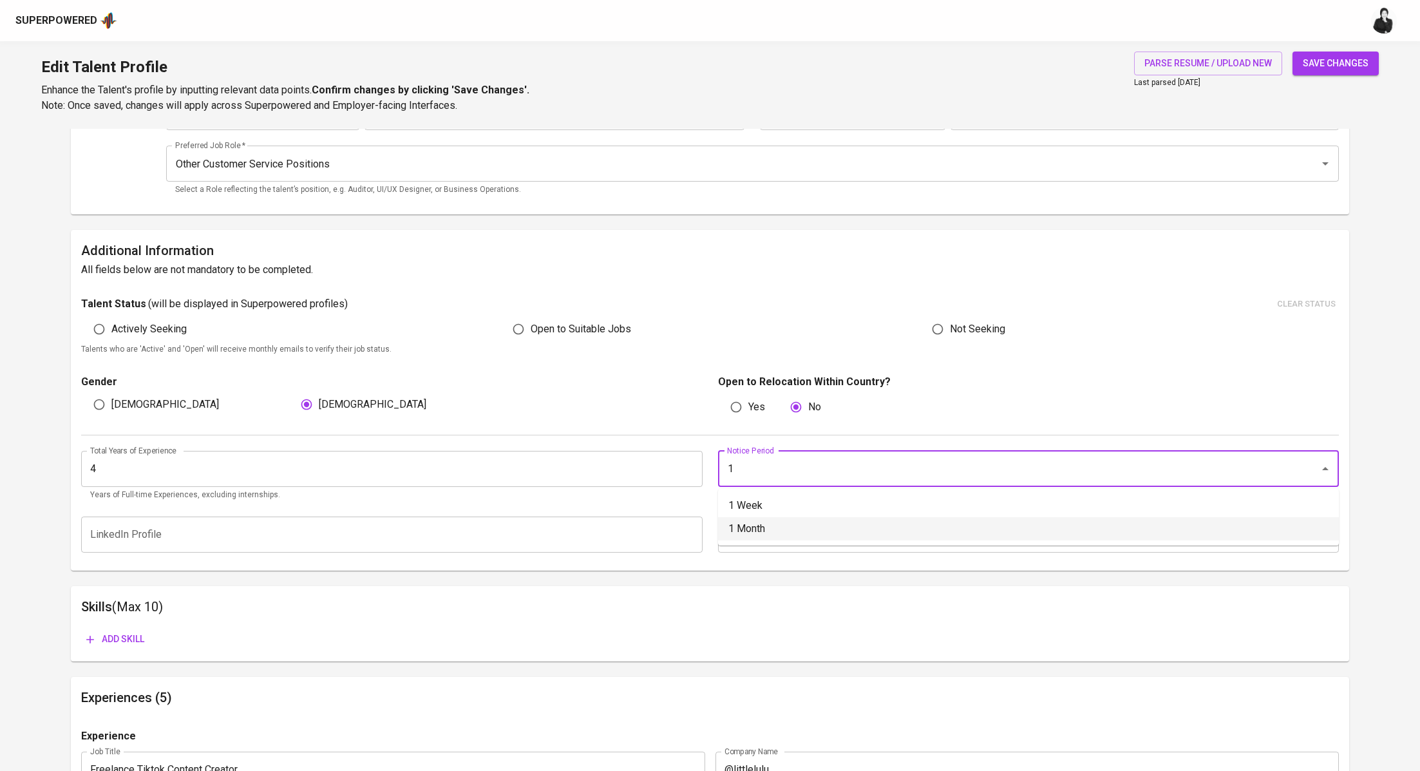
click at [791, 523] on li "1 Month" at bounding box center [1028, 528] width 621 height 23
type input "1 Month"
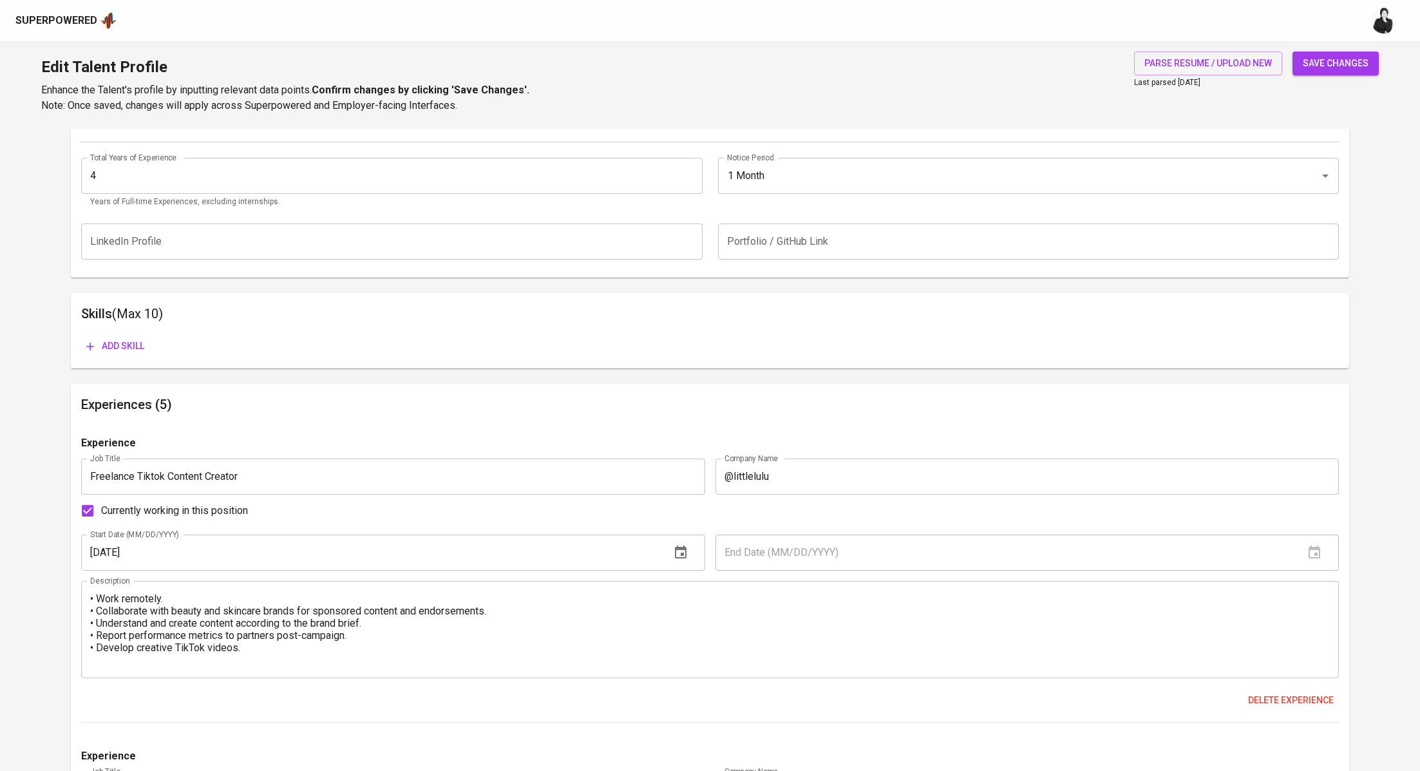
scroll to position [498, 0]
click at [118, 351] on span "Add skill" at bounding box center [115, 348] width 58 height 16
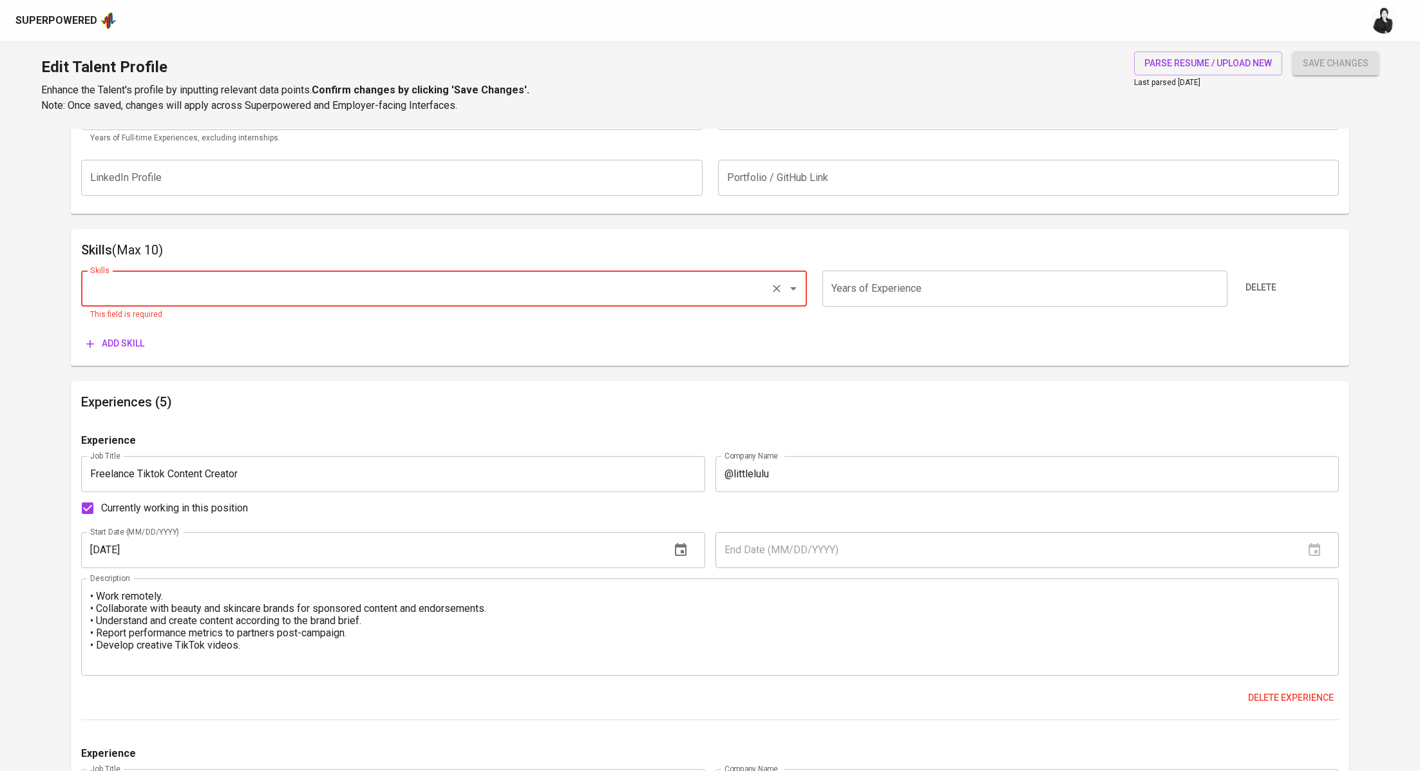
scroll to position [563, 0]
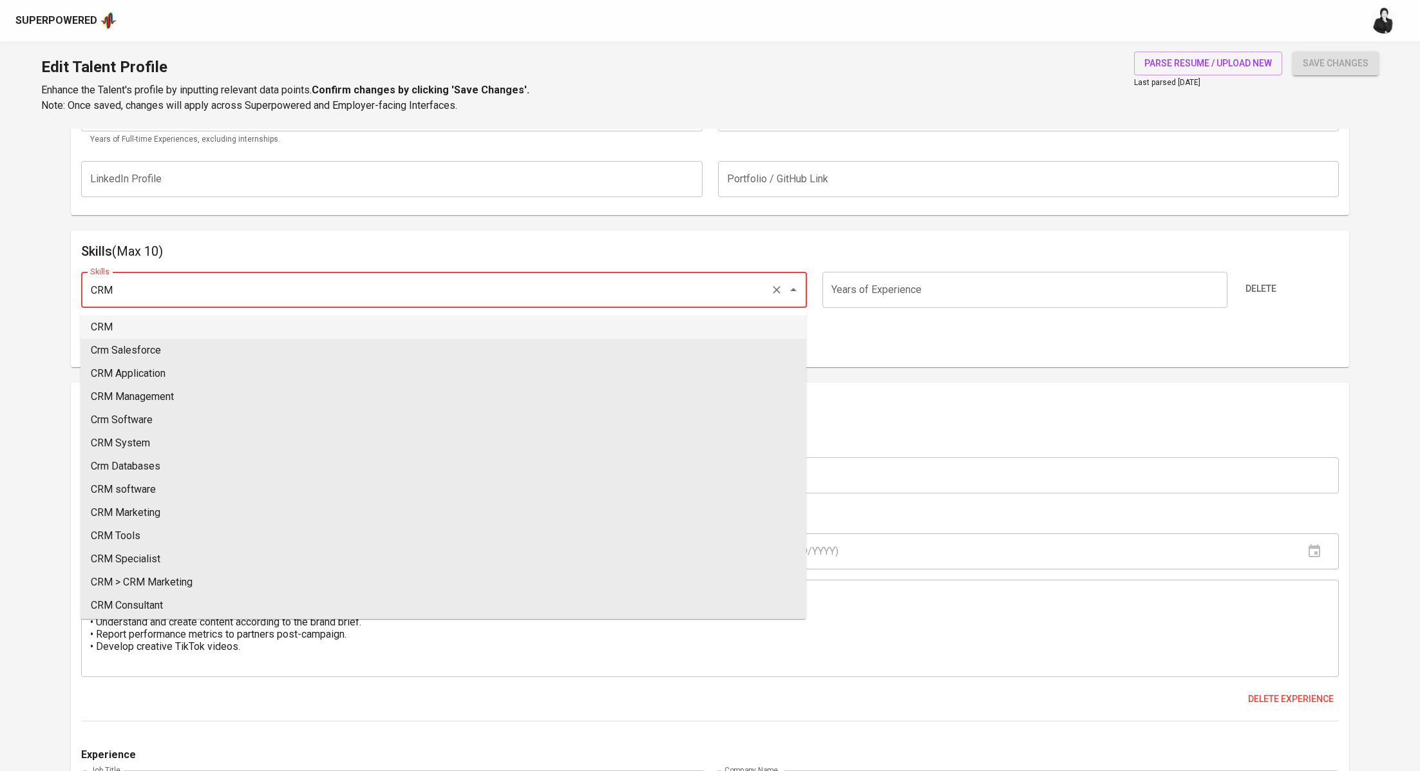
click at [249, 327] on li "CRM" at bounding box center [443, 327] width 726 height 23
type input "CRM"
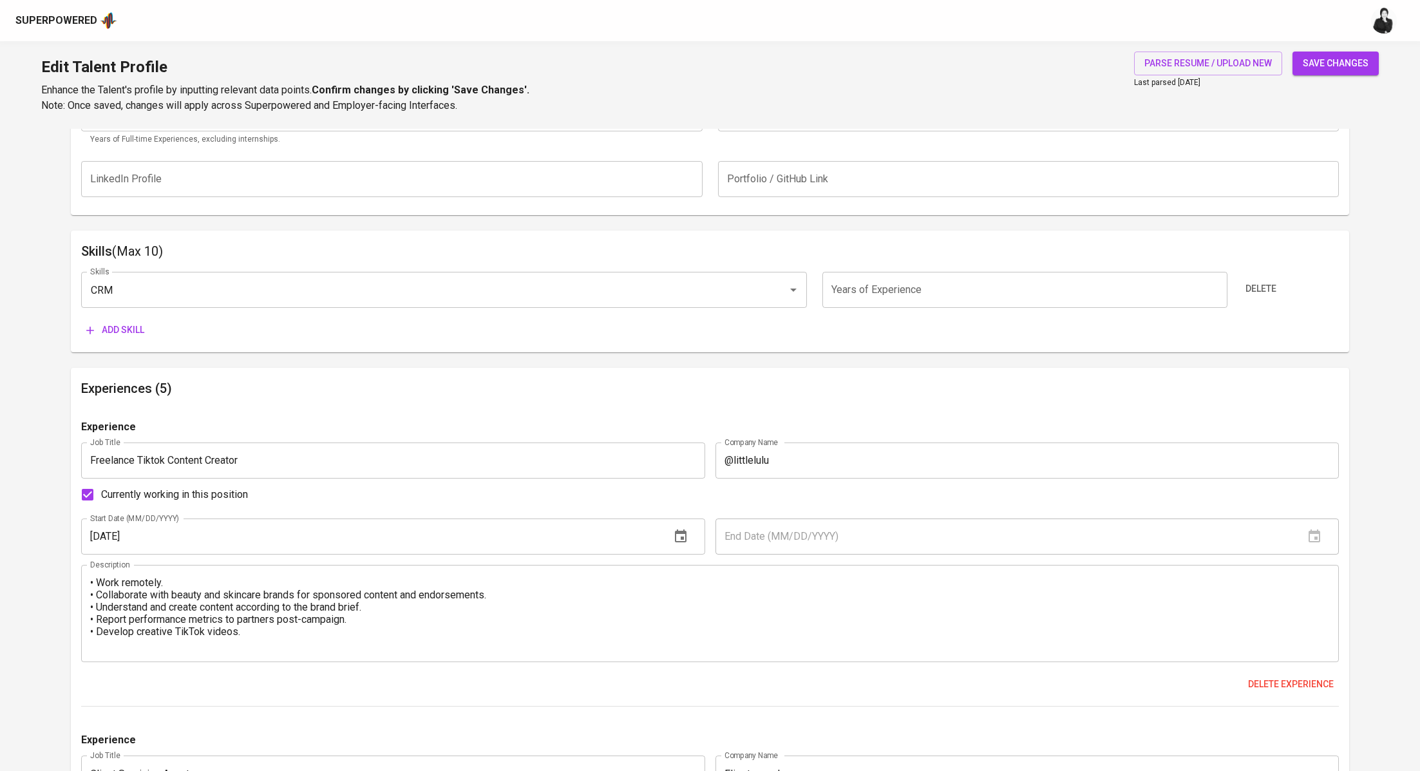
click at [949, 303] on input "number" at bounding box center [1024, 290] width 405 height 36
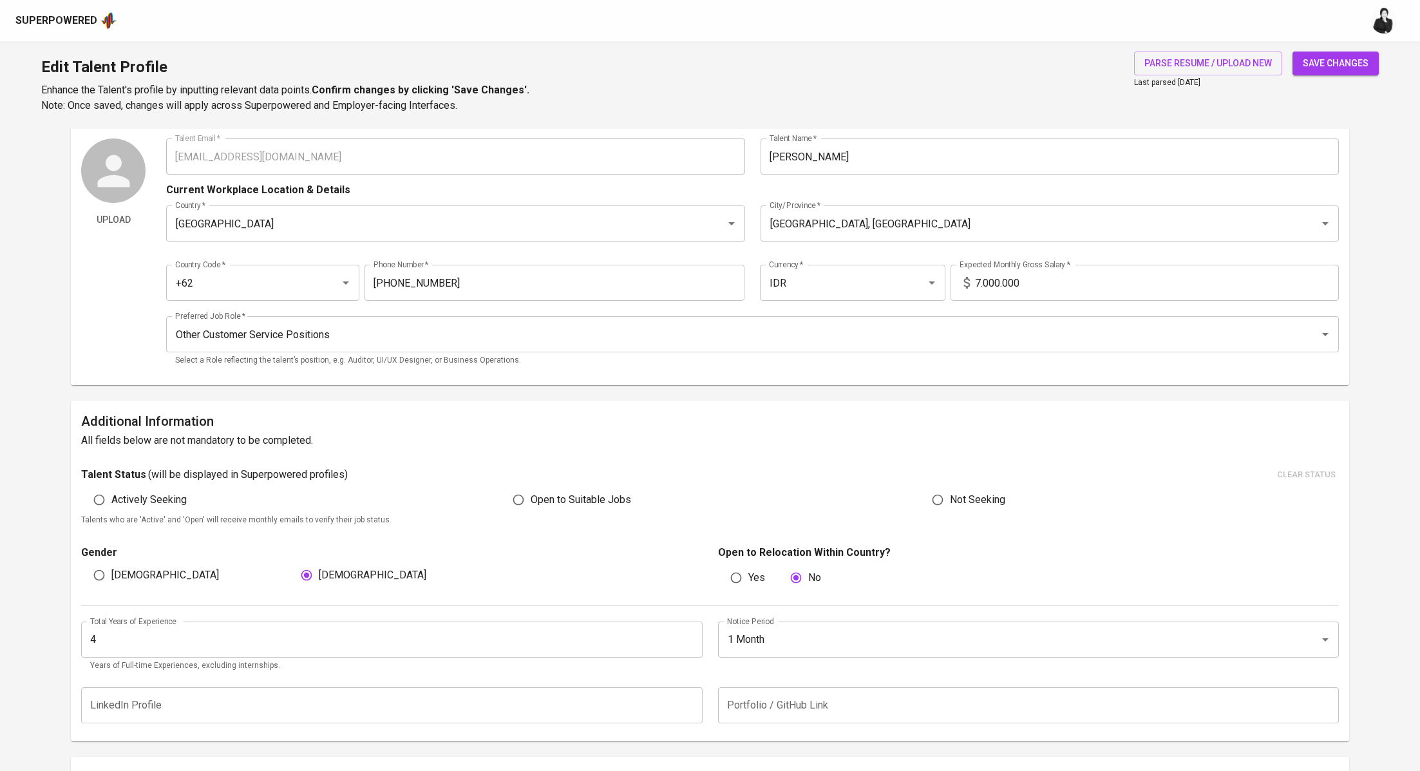
scroll to position [0, 0]
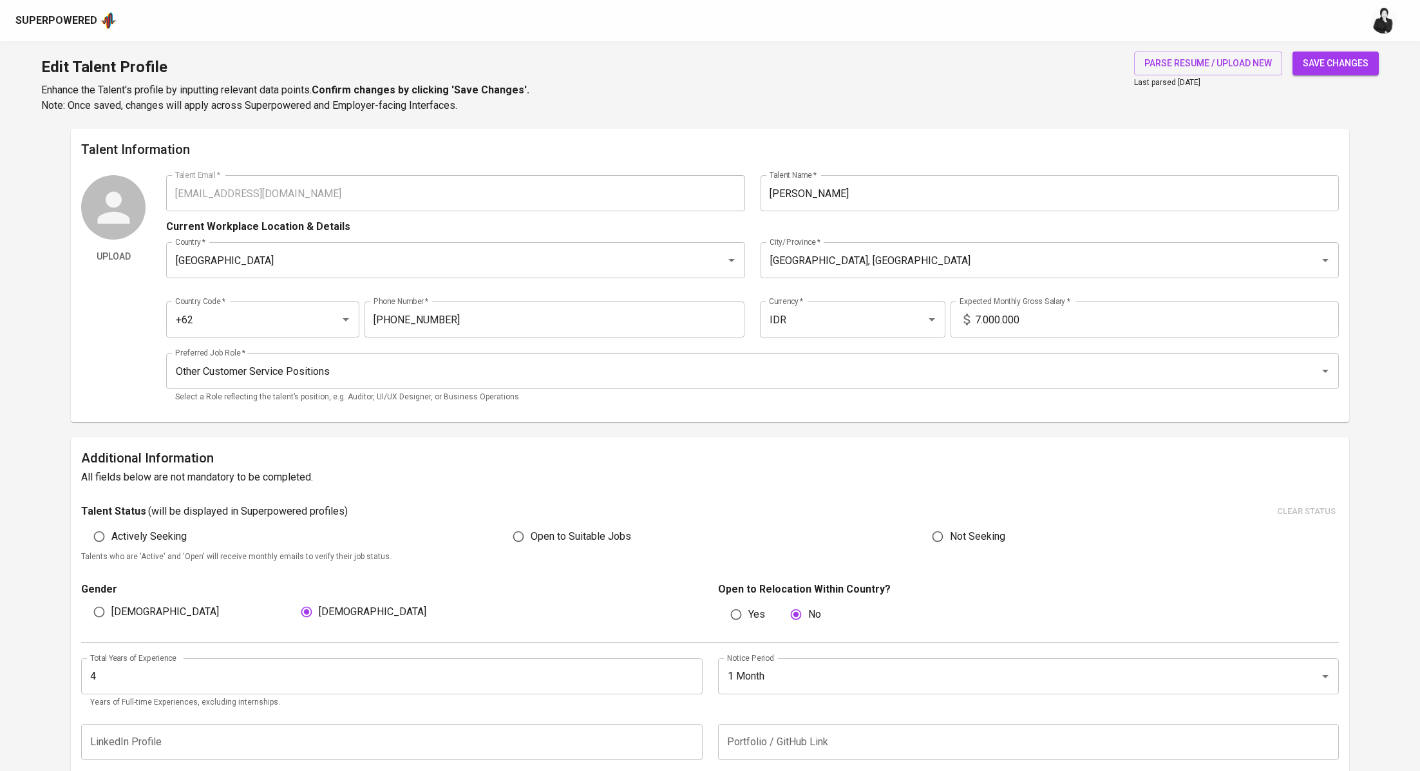
type input "4"
click at [1343, 66] on span "save changes" at bounding box center [1336, 63] width 66 height 16
type input "Customer Relationship Management (CRM)"
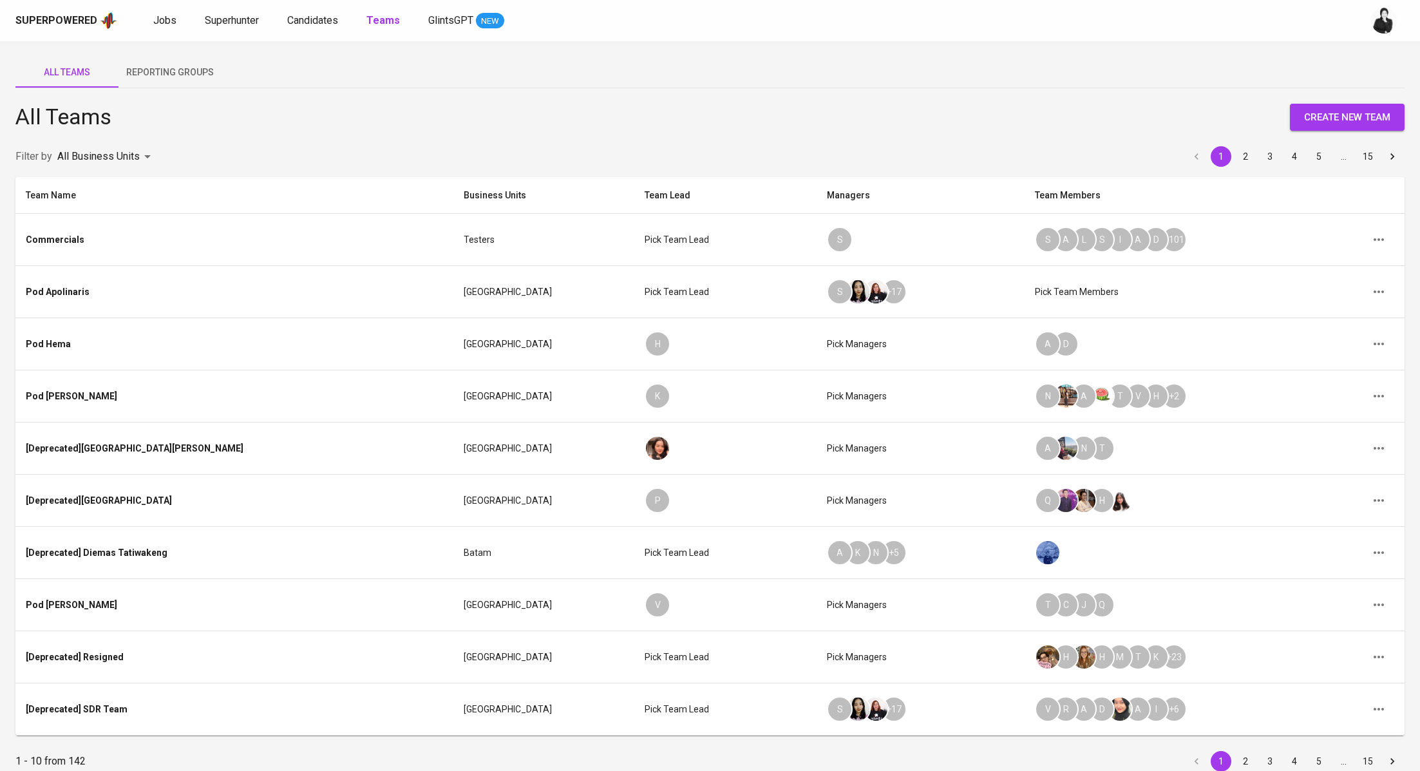
click at [149, 24] on div "Superpowered Jobs Superhunter Candidates Teams GlintsGPT NEW" at bounding box center [689, 20] width 1348 height 19
click at [164, 23] on span "Jobs" at bounding box center [164, 20] width 23 height 12
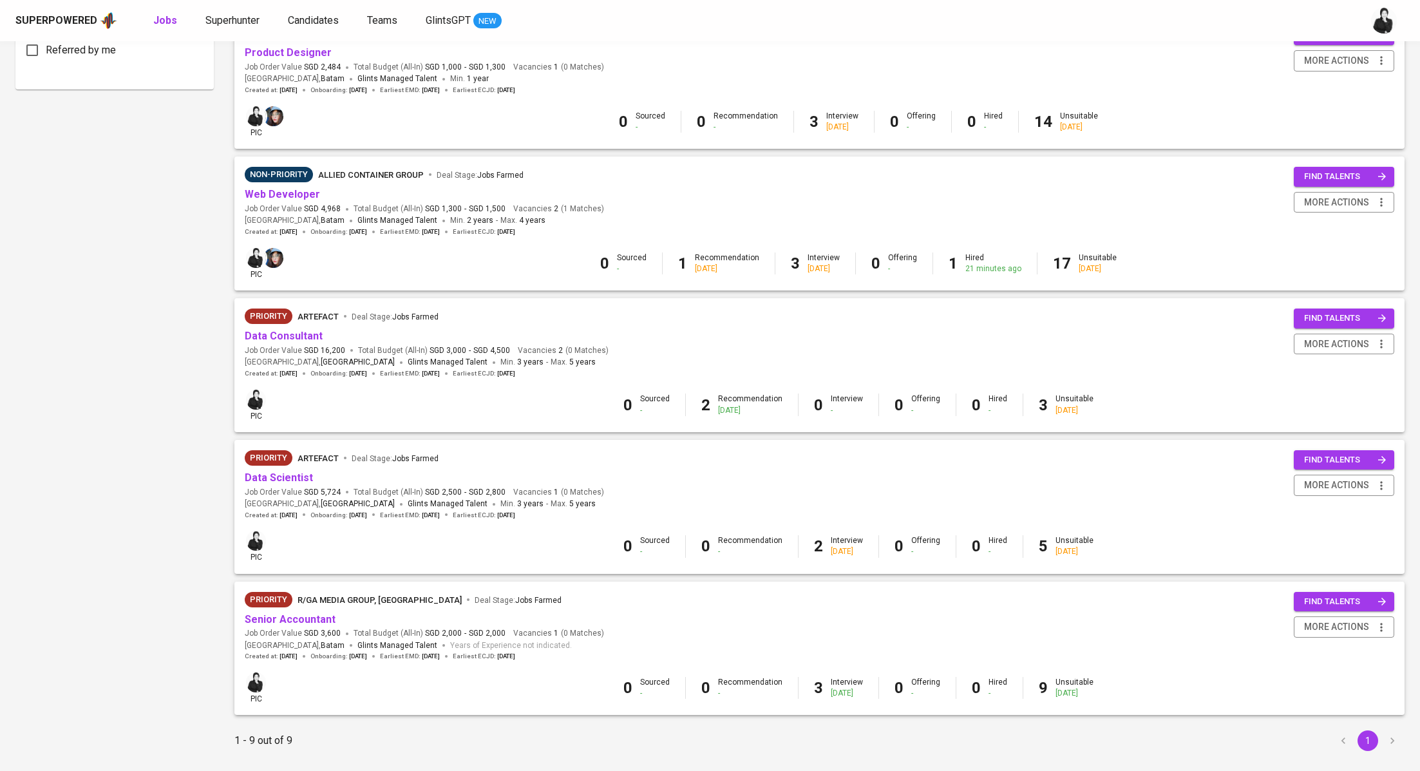
scroll to position [760, 0]
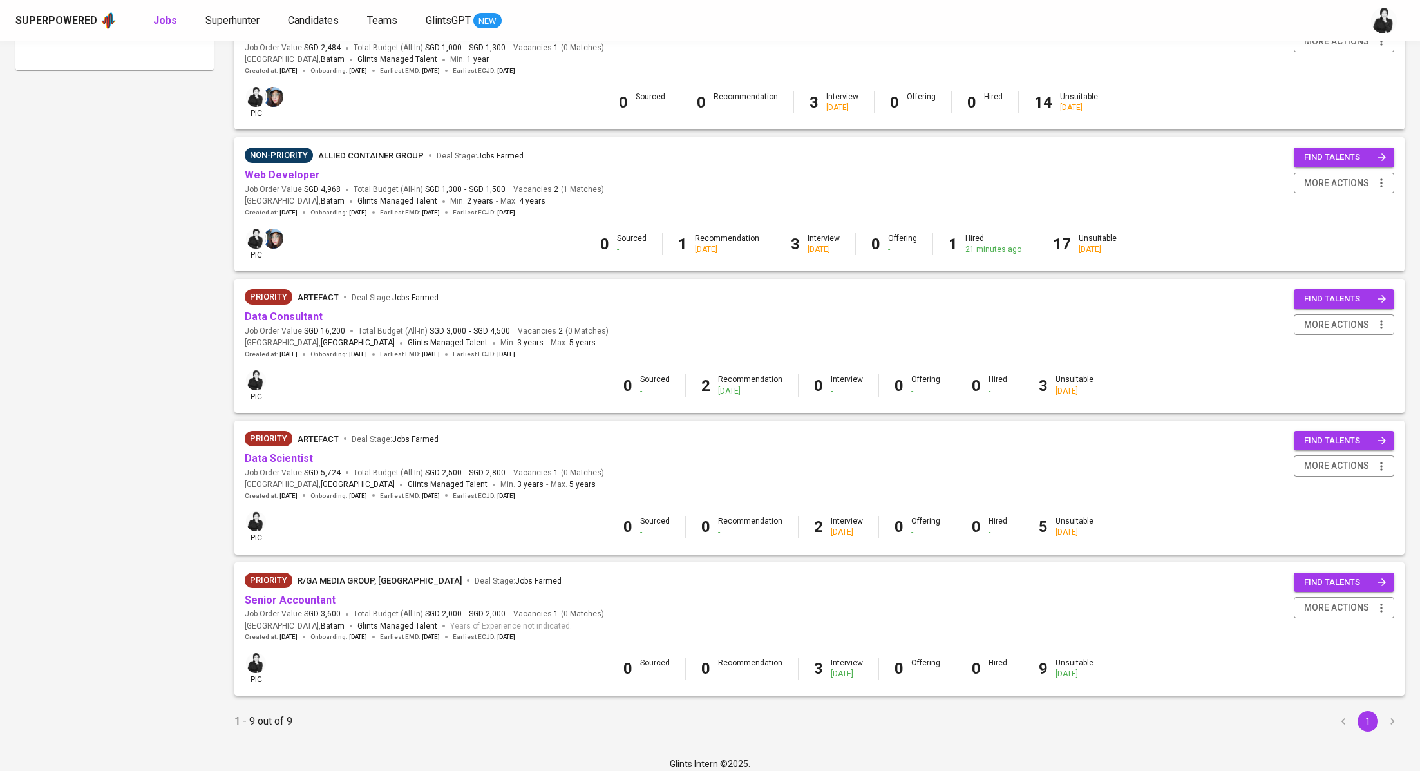
click at [301, 317] on link "Data Consultant" at bounding box center [284, 316] width 78 height 12
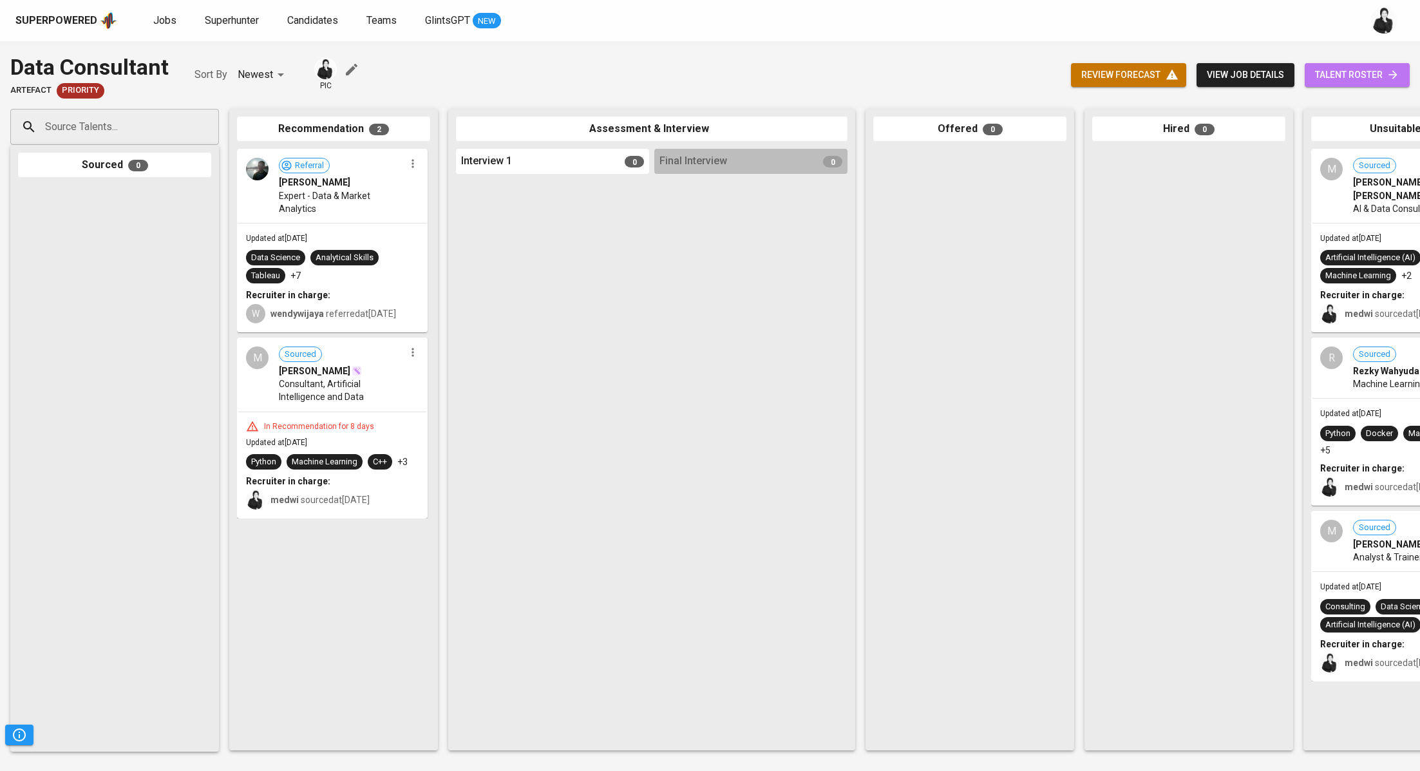
click at [1386, 79] on icon at bounding box center [1392, 74] width 13 height 13
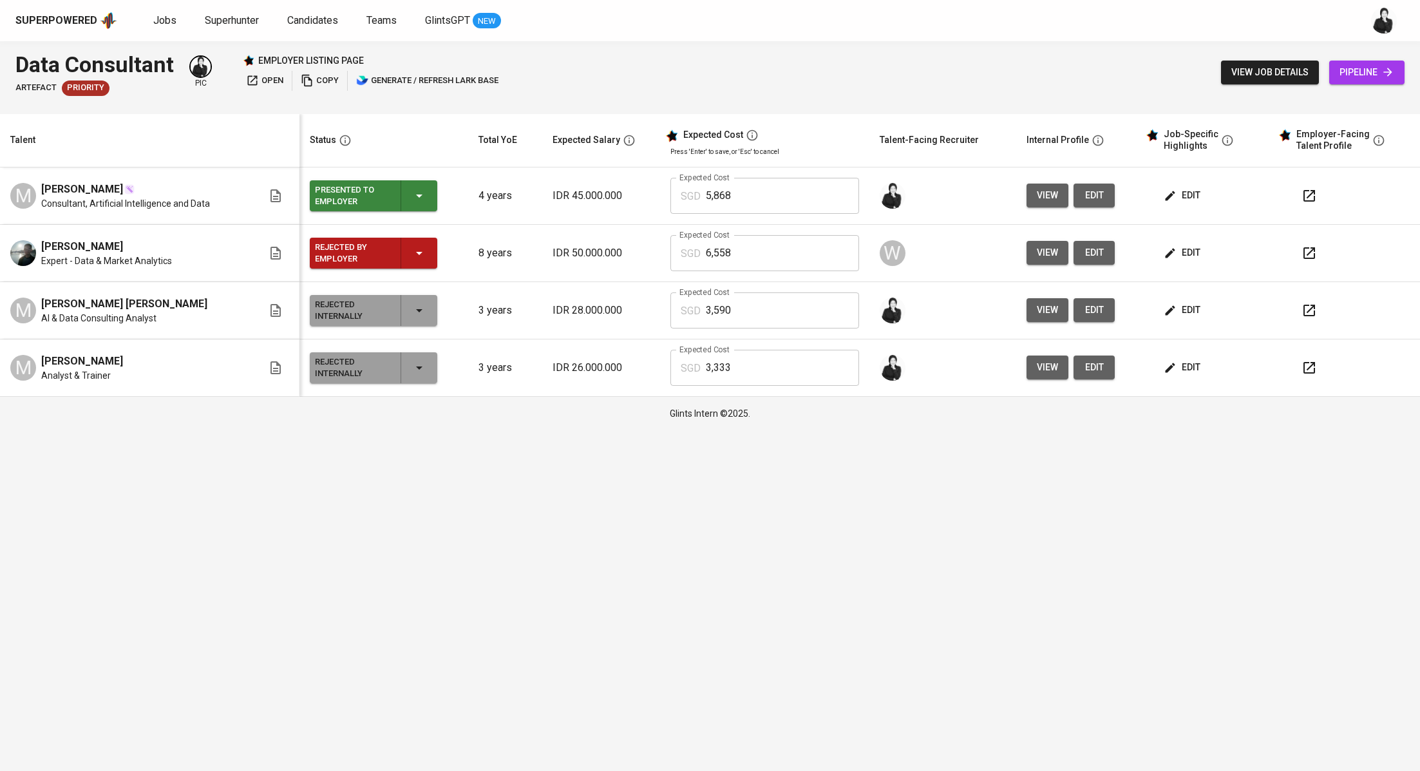
click at [1190, 189] on span "edit" at bounding box center [1183, 195] width 34 height 16
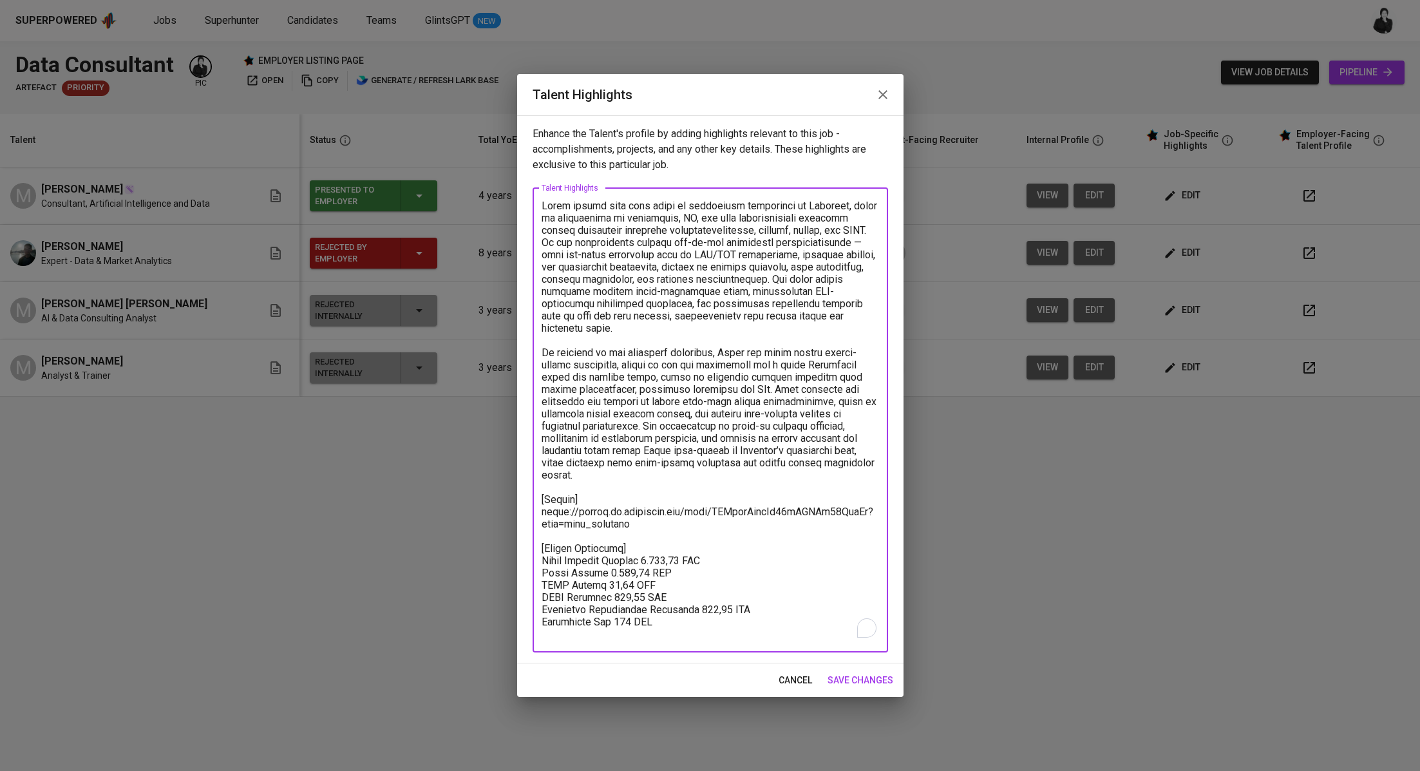
drag, startPoint x: 634, startPoint y: 509, endPoint x: 536, endPoint y: 487, distance: 100.3
click at [536, 487] on div "x Talent Highlights" at bounding box center [709, 420] width 355 height 464
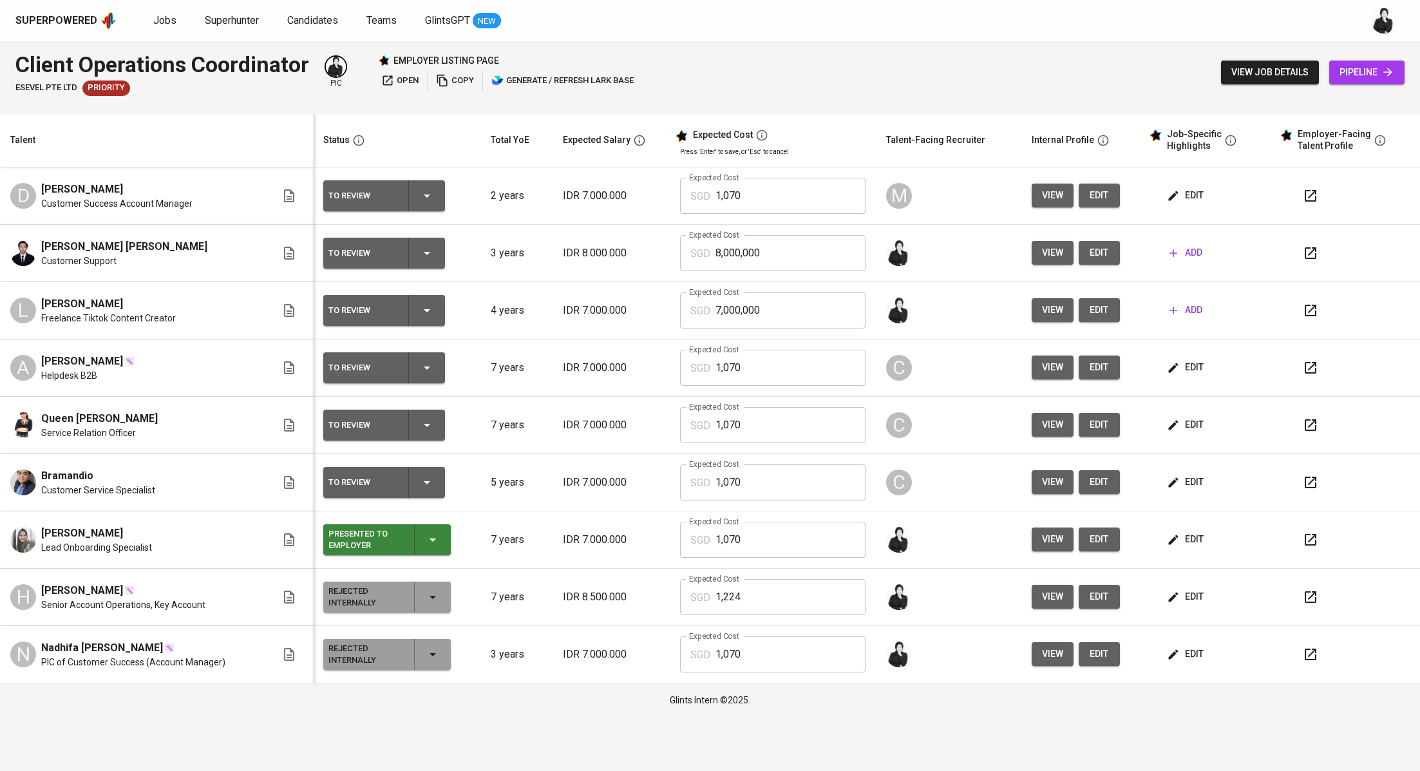
click at [1320, 316] on button "button" at bounding box center [1310, 310] width 31 height 31
click at [1099, 309] on span "edit" at bounding box center [1099, 310] width 21 height 16
click at [1199, 258] on span "add" at bounding box center [1185, 253] width 33 height 16
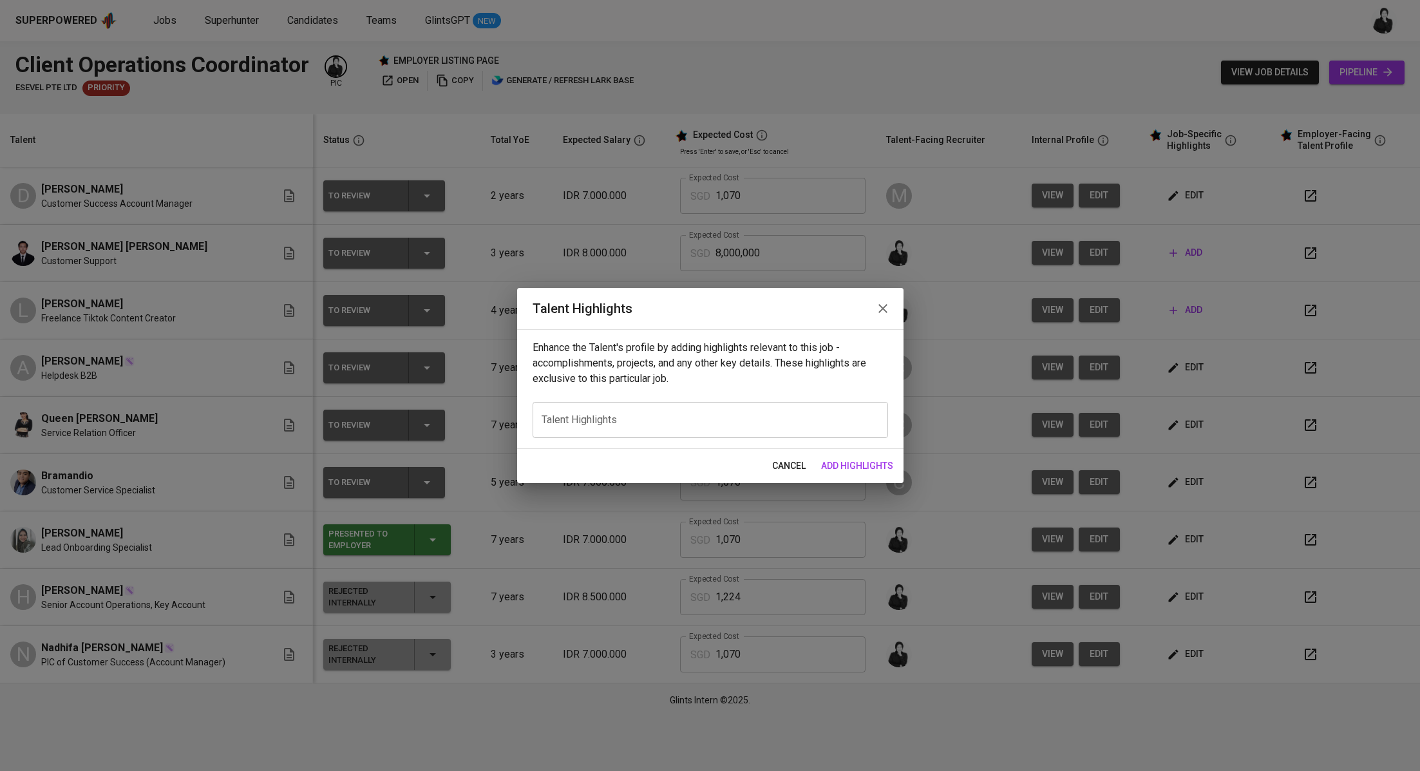
click at [885, 306] on icon "button" at bounding box center [882, 308] width 9 height 9
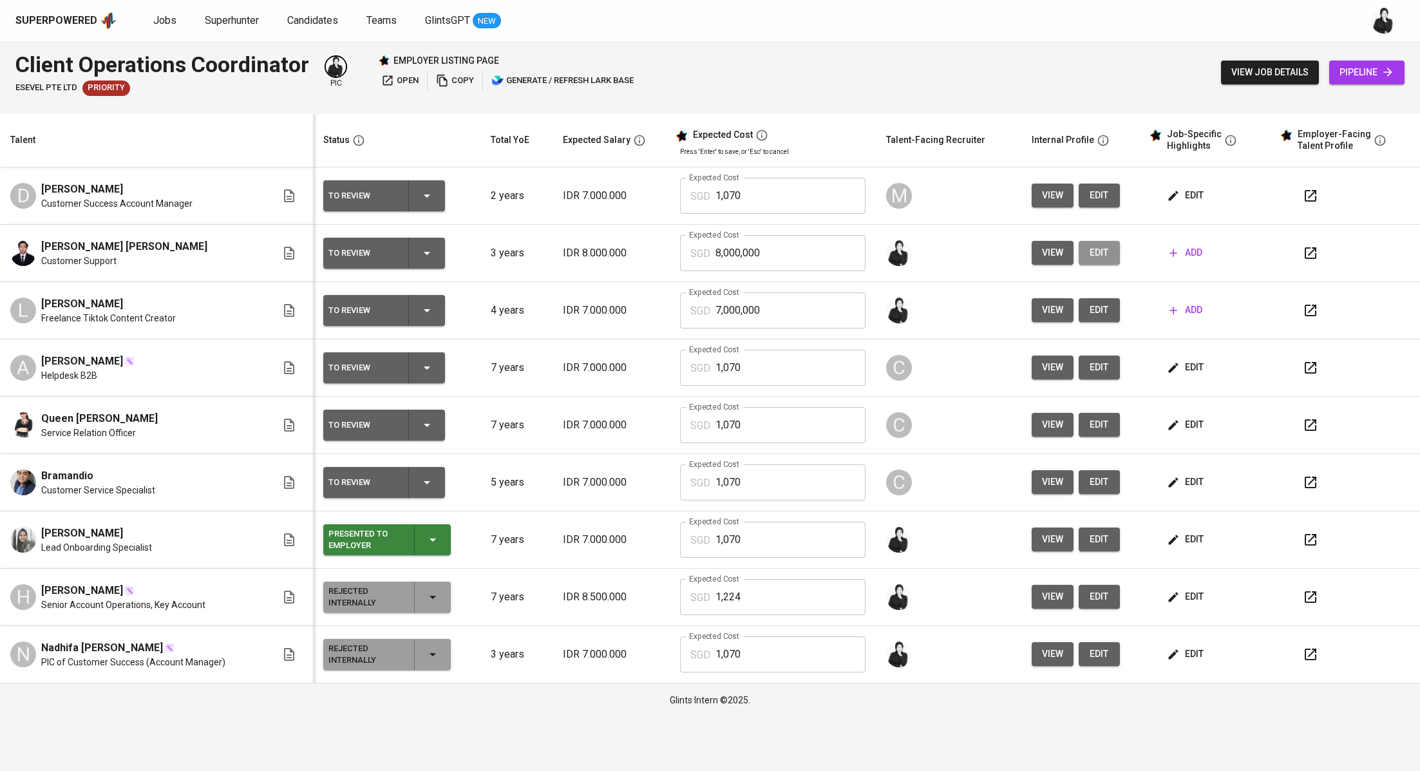
click at [1111, 248] on button "edit" at bounding box center [1099, 253] width 41 height 24
click at [1191, 317] on span "add" at bounding box center [1185, 310] width 33 height 16
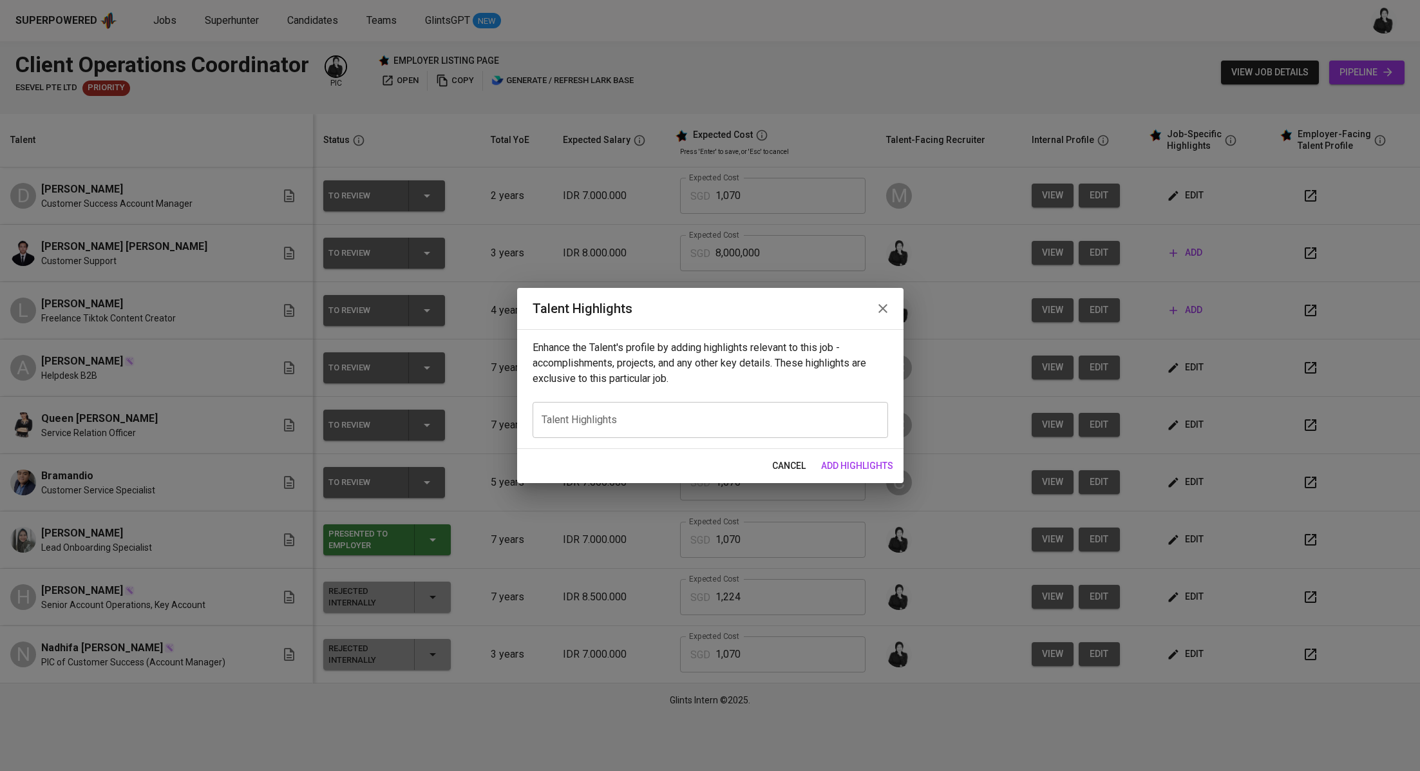
click at [621, 430] on div "x Talent Highlights" at bounding box center [709, 420] width 355 height 36
paste textarea "Got it — here’s a cleaner version without mentioning years of experience: --- L…"
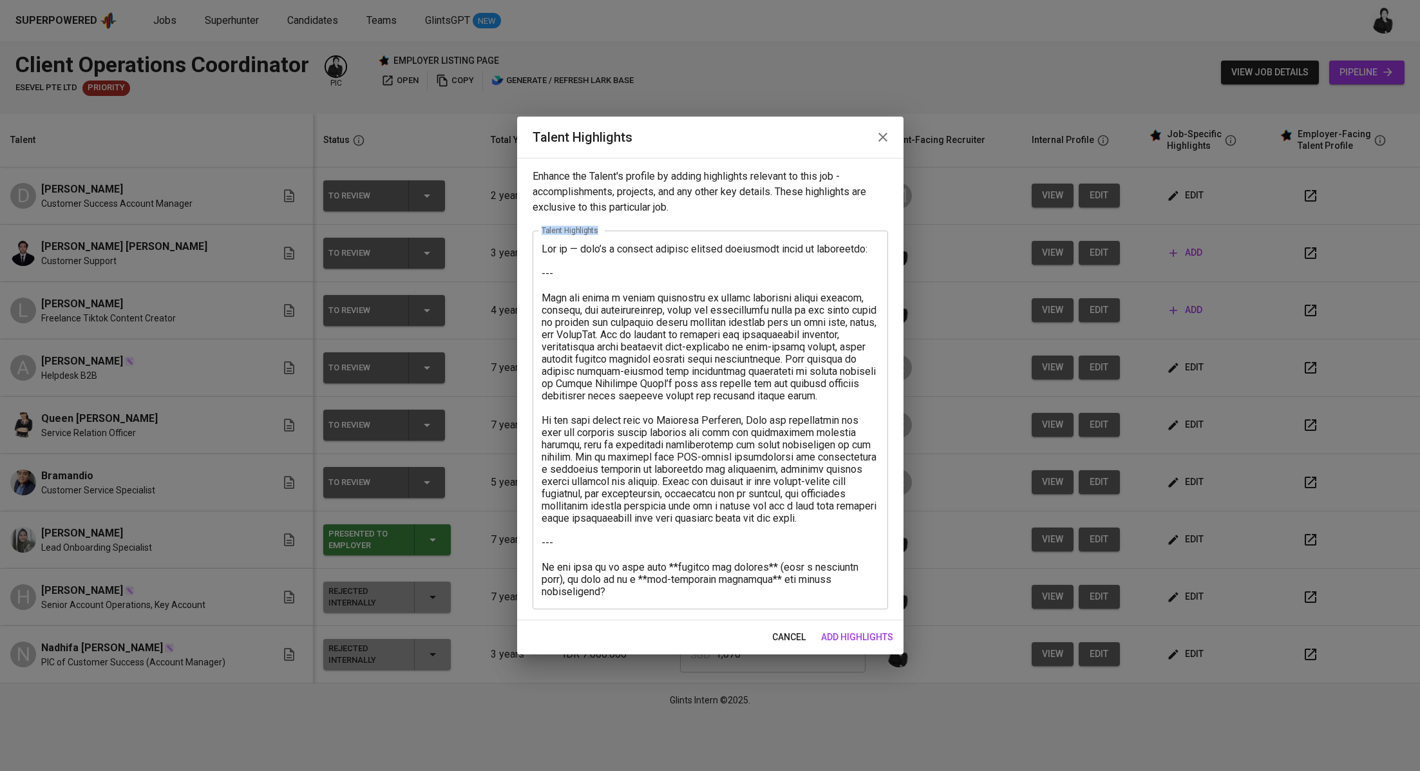
drag, startPoint x: 539, startPoint y: 299, endPoint x: 520, endPoint y: 230, distance: 71.6
click at [520, 230] on div "Enhance the Talent's profile by adding highlights relevant to this job - accomp…" at bounding box center [710, 389] width 386 height 462
click at [542, 292] on textarea at bounding box center [710, 420] width 337 height 355
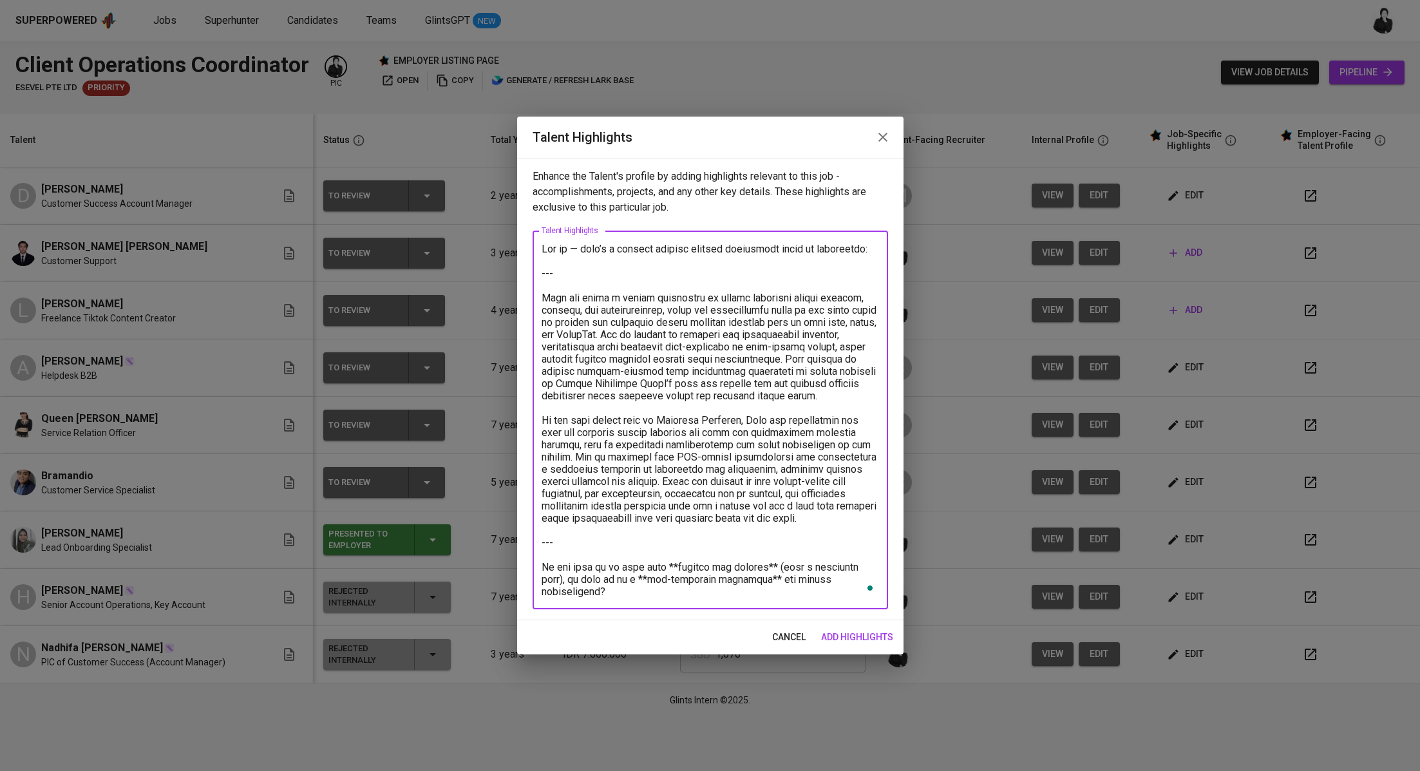
drag, startPoint x: 542, startPoint y: 292, endPoint x: 531, endPoint y: 248, distance: 45.8
click at [530, 248] on div "Enhance the Talent's profile by adding highlights relevant to this job - accomp…" at bounding box center [710, 389] width 386 height 462
click at [575, 268] on textarea "To enrich screen reader interactions, please activate Accessibility in Grammarl…" at bounding box center [710, 420] width 337 height 355
drag, startPoint x: 542, startPoint y: 299, endPoint x: 527, endPoint y: 246, distance: 55.0
click at [527, 246] on div "Enhance the Talent's profile by adding highlights relevant to this job - accomp…" at bounding box center [710, 389] width 386 height 462
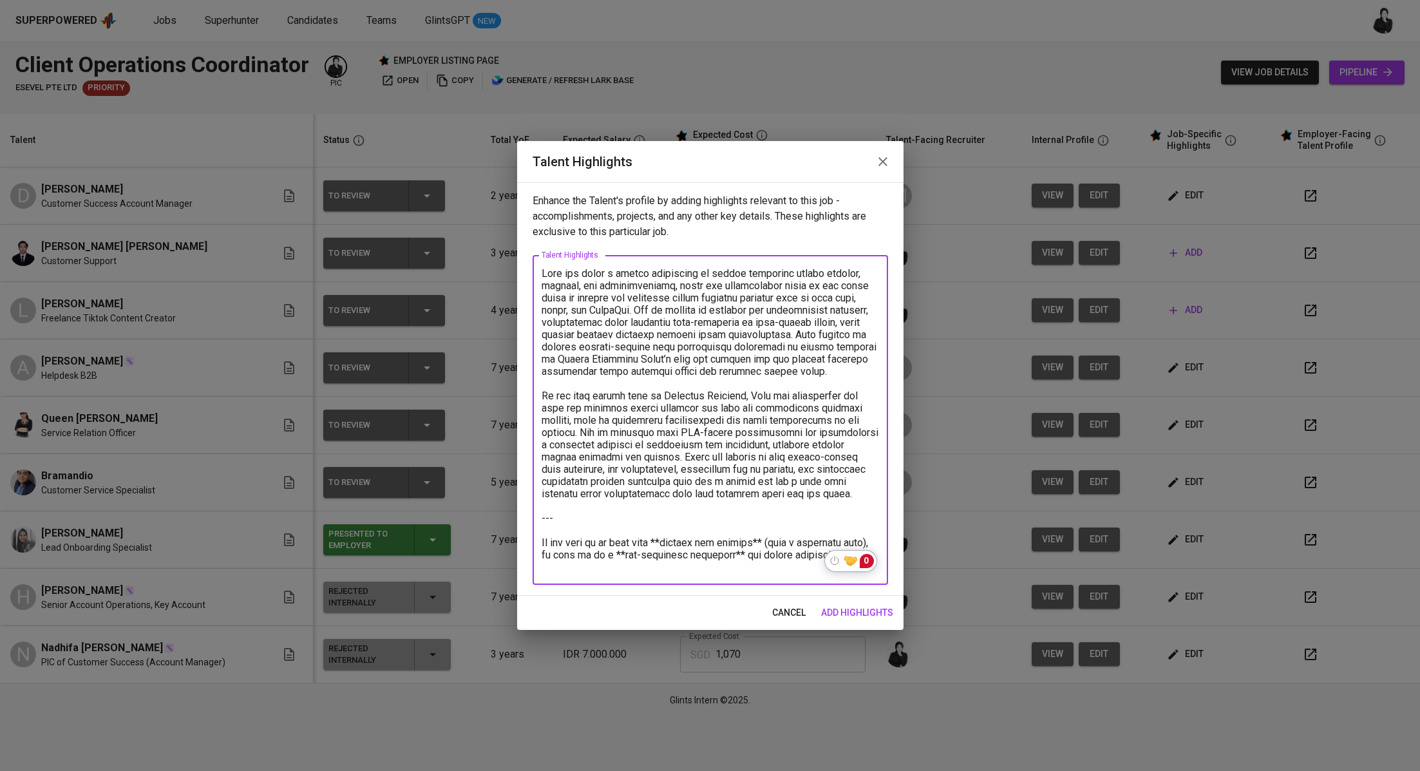
drag, startPoint x: 824, startPoint y: 495, endPoint x: 869, endPoint y: 565, distance: 82.9
click at [869, 565] on html "Superpowered Jobs Superhunter Candidates Teams GlintsGPT NEW Client Operations …" at bounding box center [710, 358] width 1420 height 717
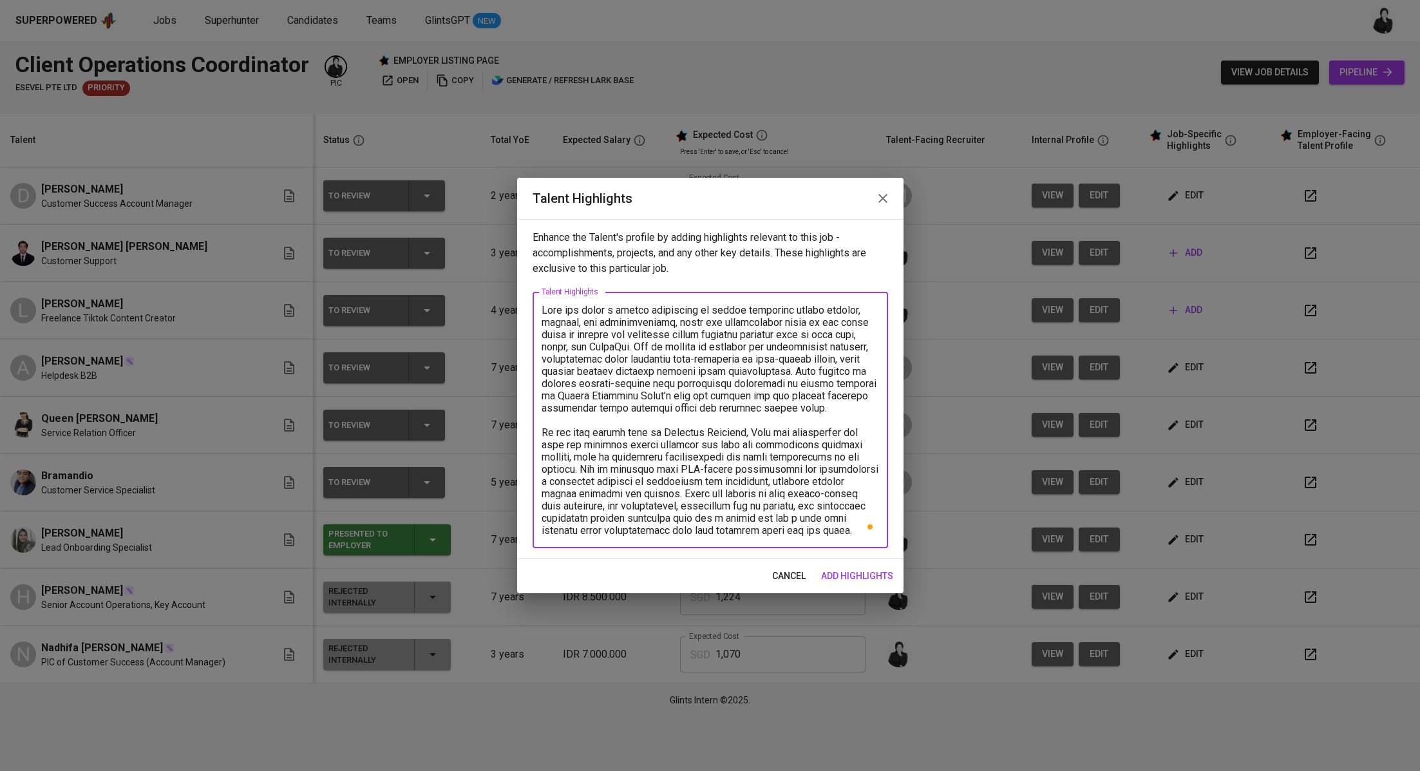
drag, startPoint x: 797, startPoint y: 373, endPoint x: 829, endPoint y: 402, distance: 43.7
click at [829, 402] on textarea "To enrich screen reader interactions, please activate Accessibility in Grammarl…" at bounding box center [710, 420] width 337 height 232
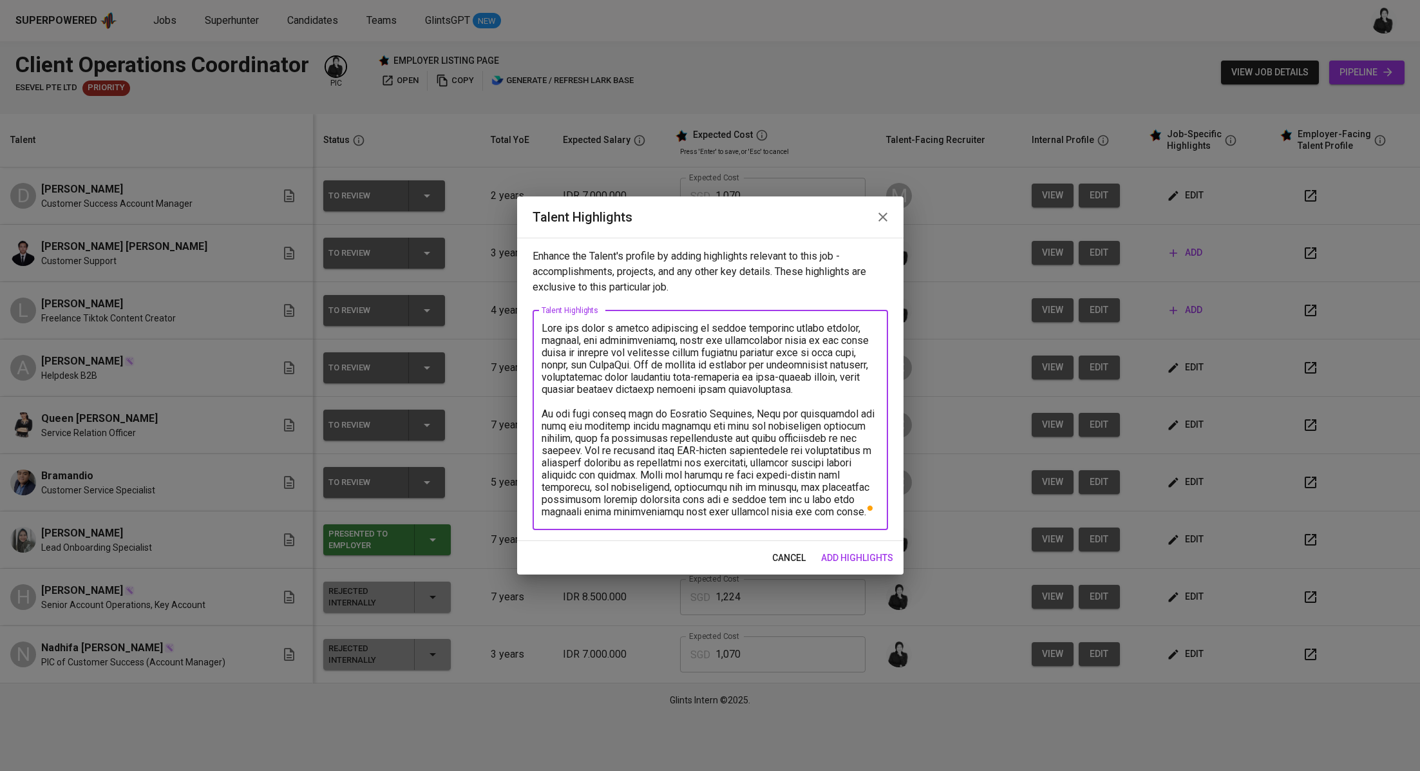
click at [835, 514] on textarea "To enrich screen reader interactions, please activate Accessibility in Grammarl…" at bounding box center [710, 420] width 337 height 196
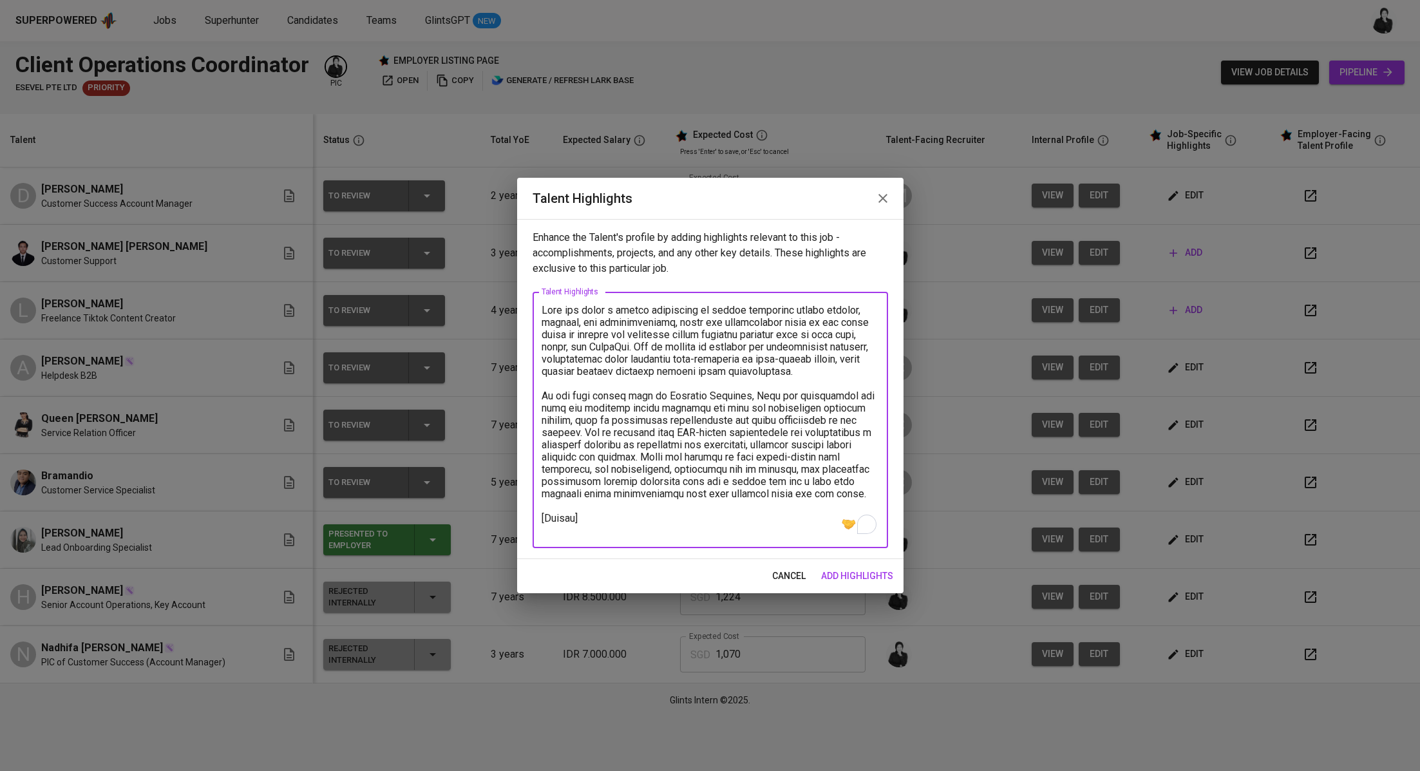
paste textarea "https://glints.sg.larksuite.com/file/YweLbTBVeoAbYnxbb8TlRr1kgPe?from=from_copy…"
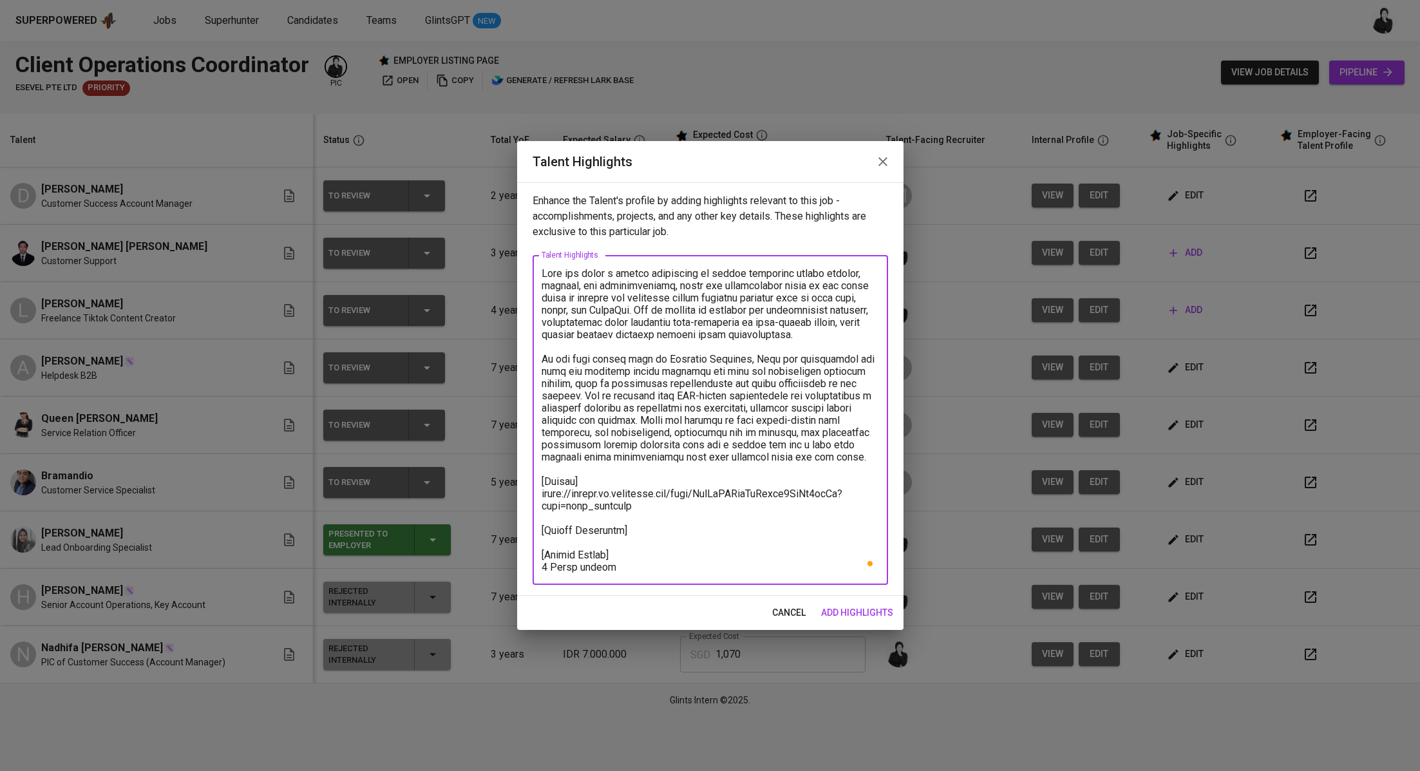
type textarea "Lulu has built a strong background in client servicing within banking, fintech,…"
click at [879, 603] on button "add highlights" at bounding box center [857, 613] width 82 height 24
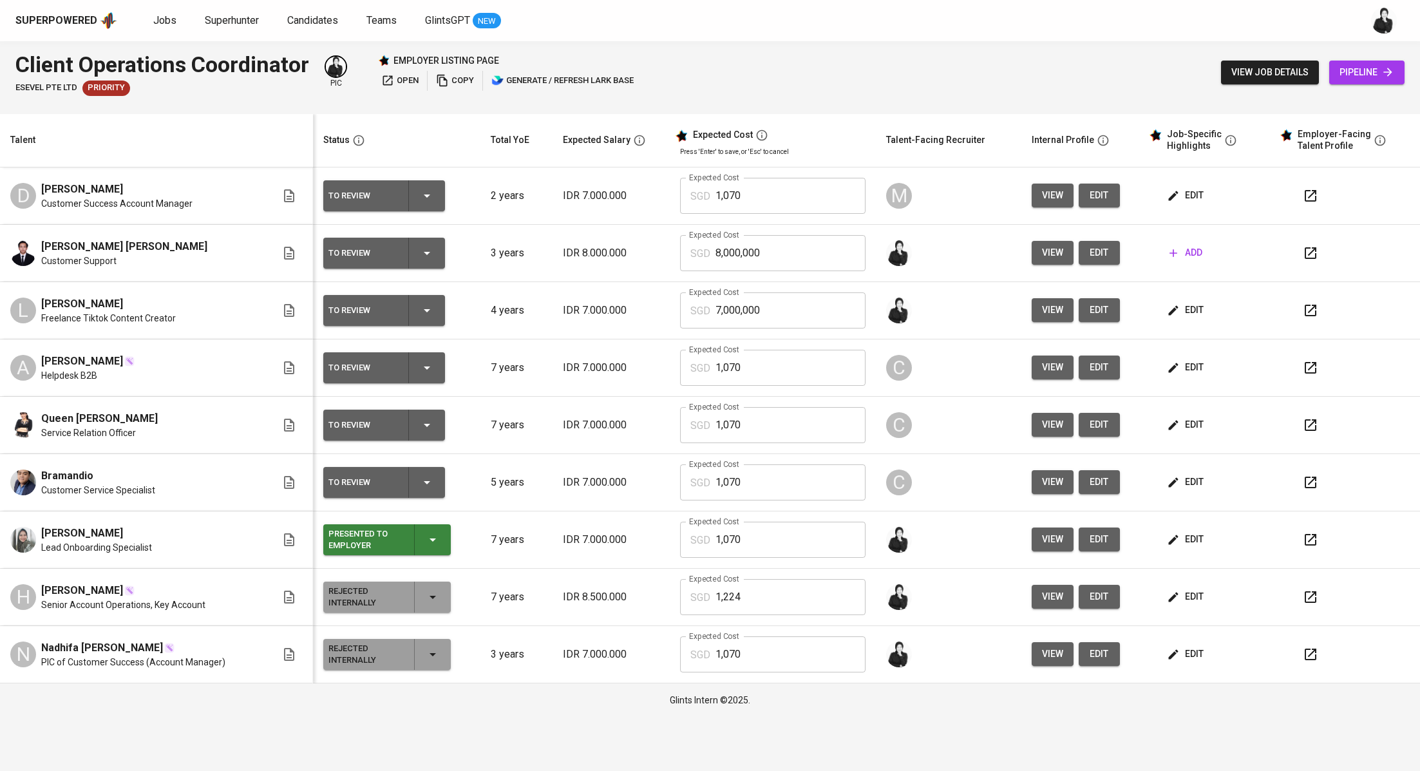
click at [1199, 537] on span "edit" at bounding box center [1186, 539] width 34 height 16
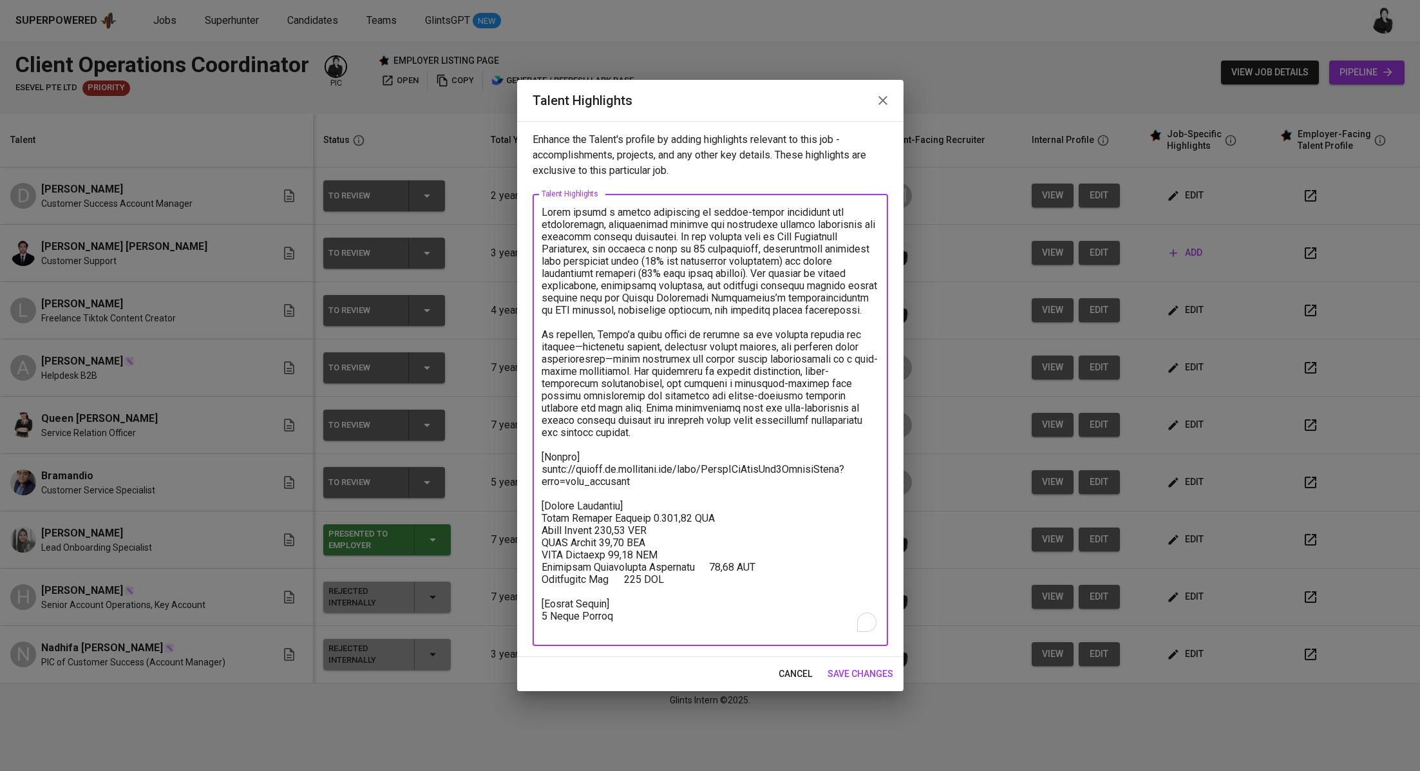
drag, startPoint x: 679, startPoint y: 580, endPoint x: 507, endPoint y: 505, distance: 186.9
click at [507, 505] on div "Talent Highlights Enhance the Talent's profile by adding highlights relevant to…" at bounding box center [710, 385] width 1420 height 771
click at [880, 99] on icon "button" at bounding box center [882, 100] width 15 height 15
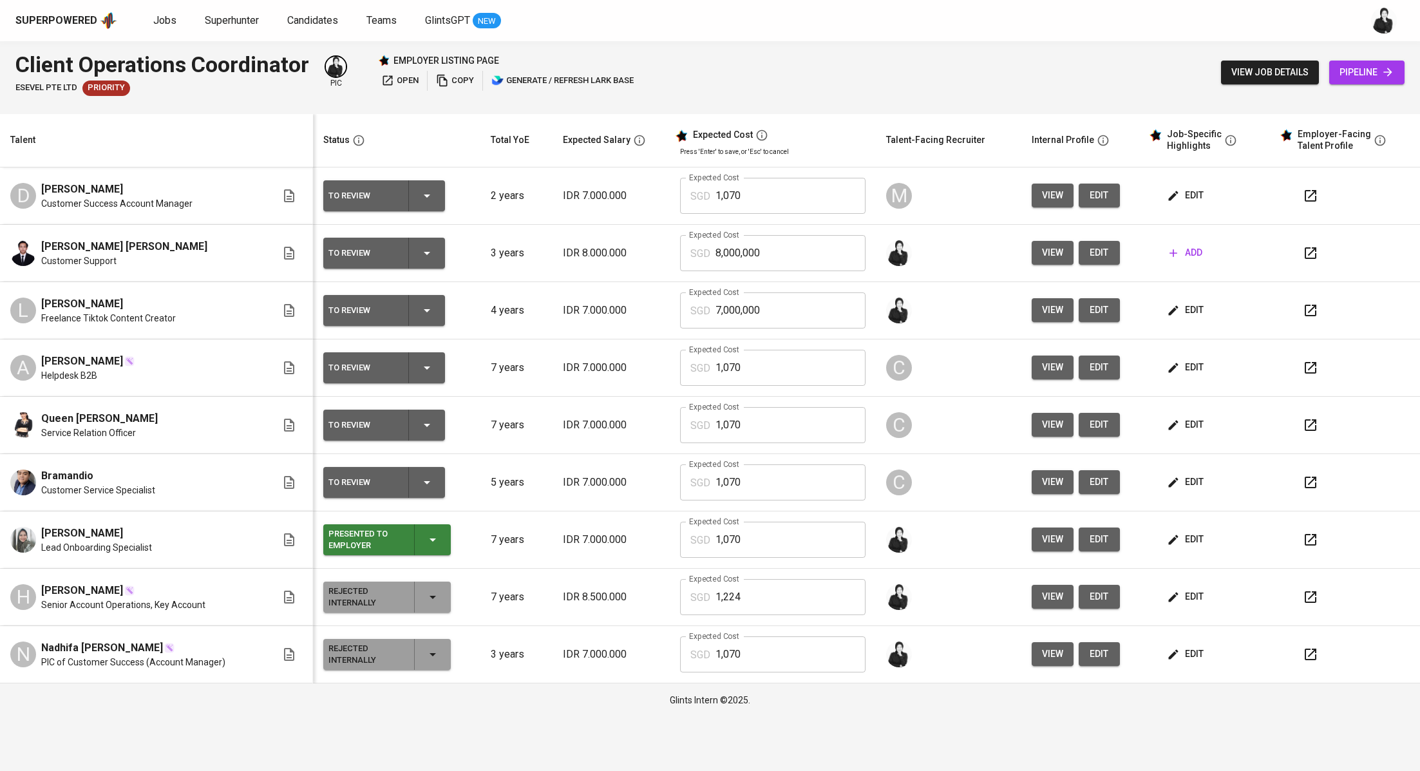
click at [1182, 312] on span "edit" at bounding box center [1186, 310] width 34 height 16
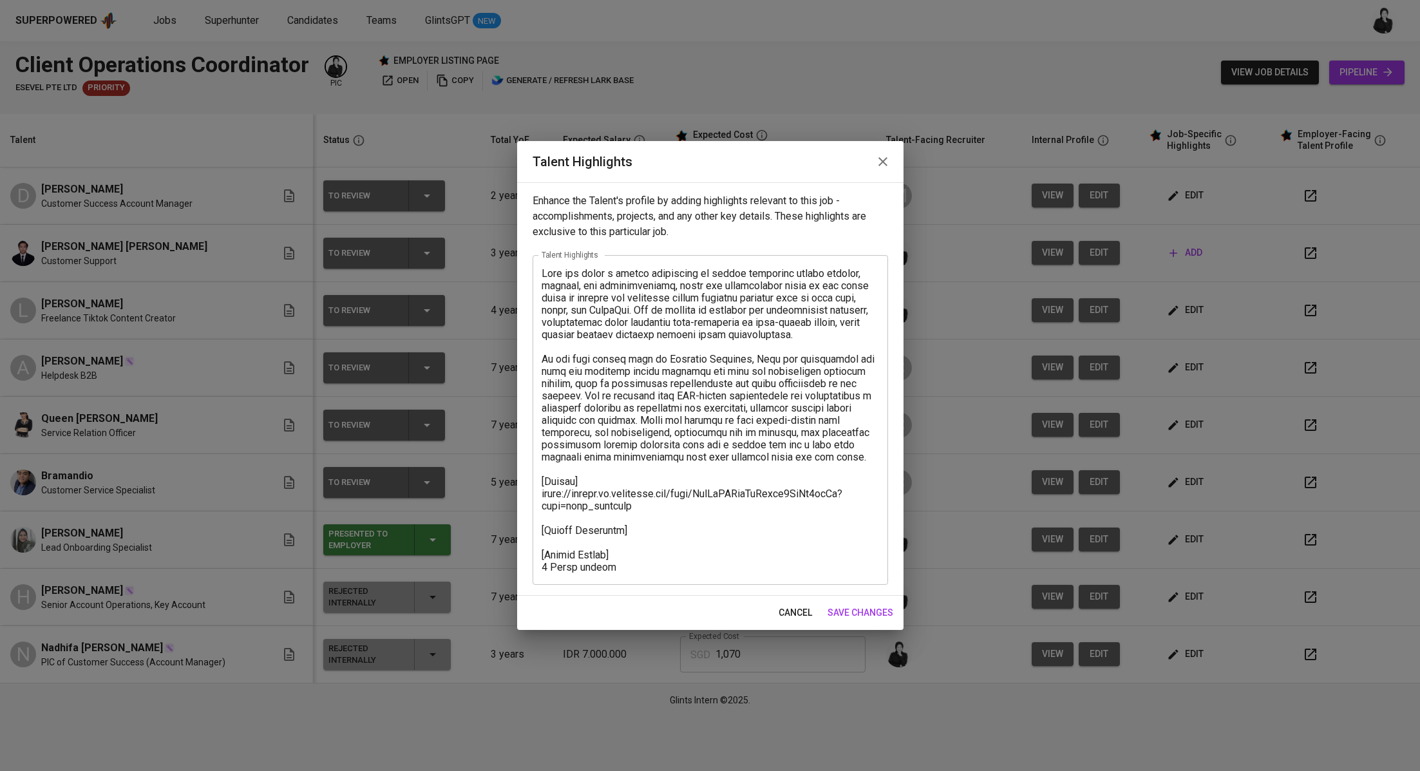
click at [668, 529] on textarea at bounding box center [710, 420] width 337 height 306
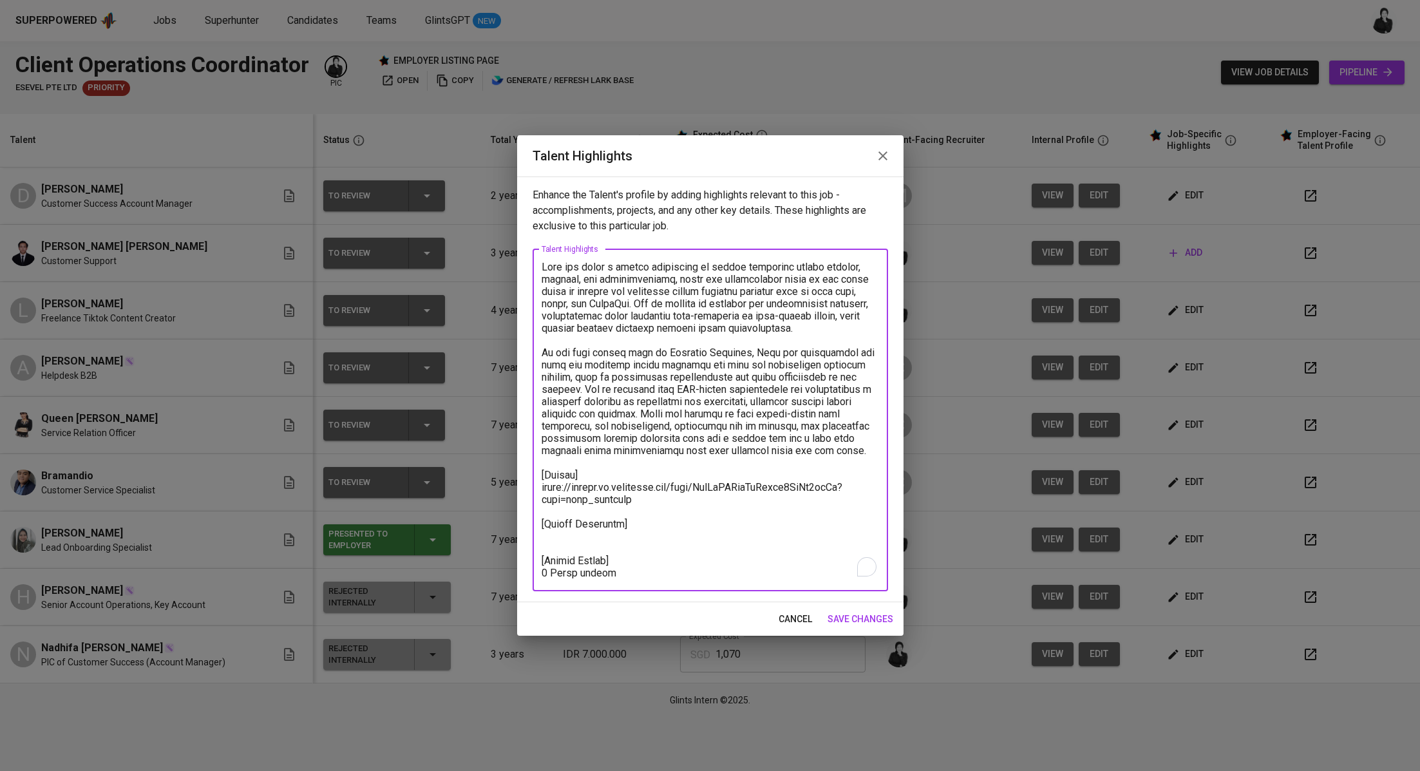
paste textarea "[Salary Breakdown] Total Pricing Monthly 1.069,62 SGD Basic Salary 622,66 SGD B…"
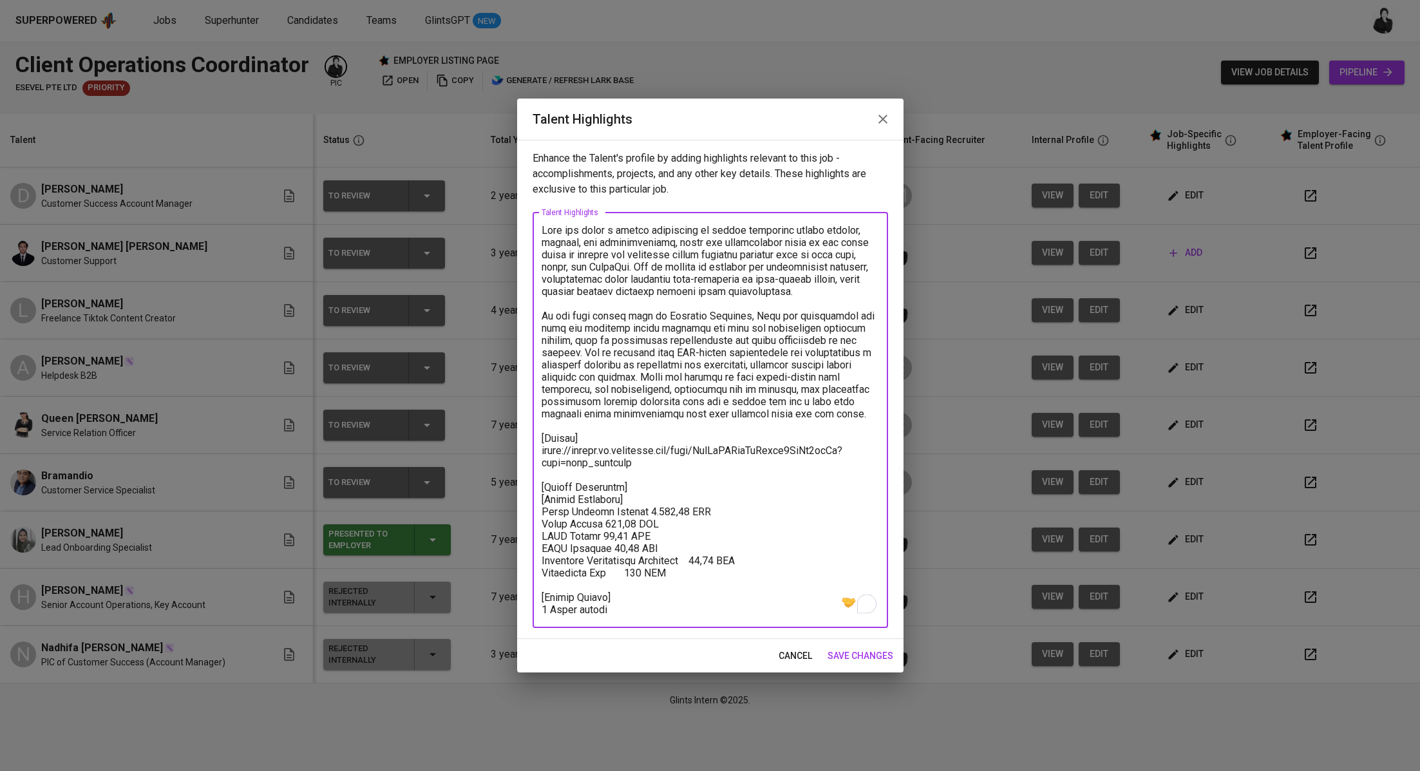
drag, startPoint x: 643, startPoint y: 501, endPoint x: 509, endPoint y: 502, distance: 133.9
click at [509, 502] on div "Talent Highlights Enhance the Talent's profile by adding highlights relevant to…" at bounding box center [710, 385] width 1420 height 771
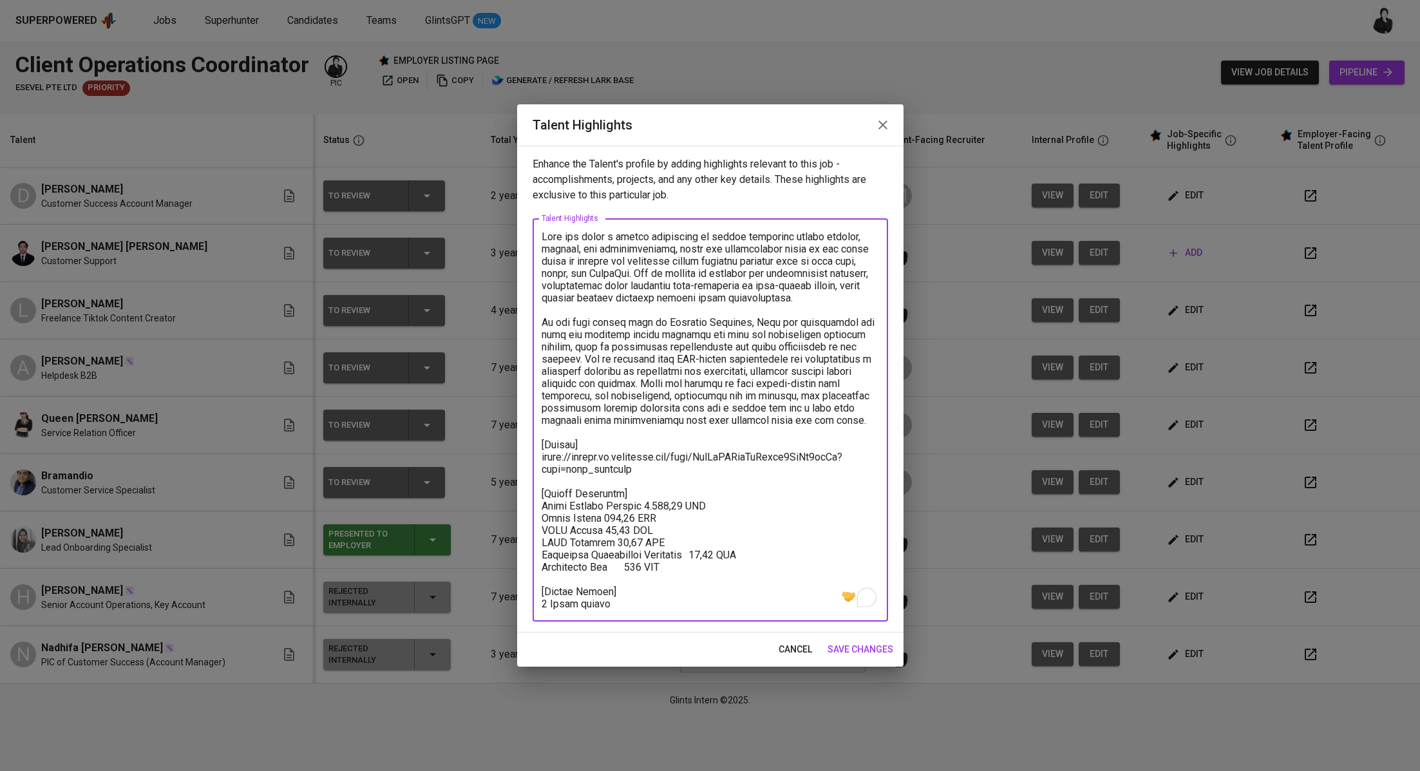
type textarea "Lulu has built a strong background in client servicing within banking, fintech,…"
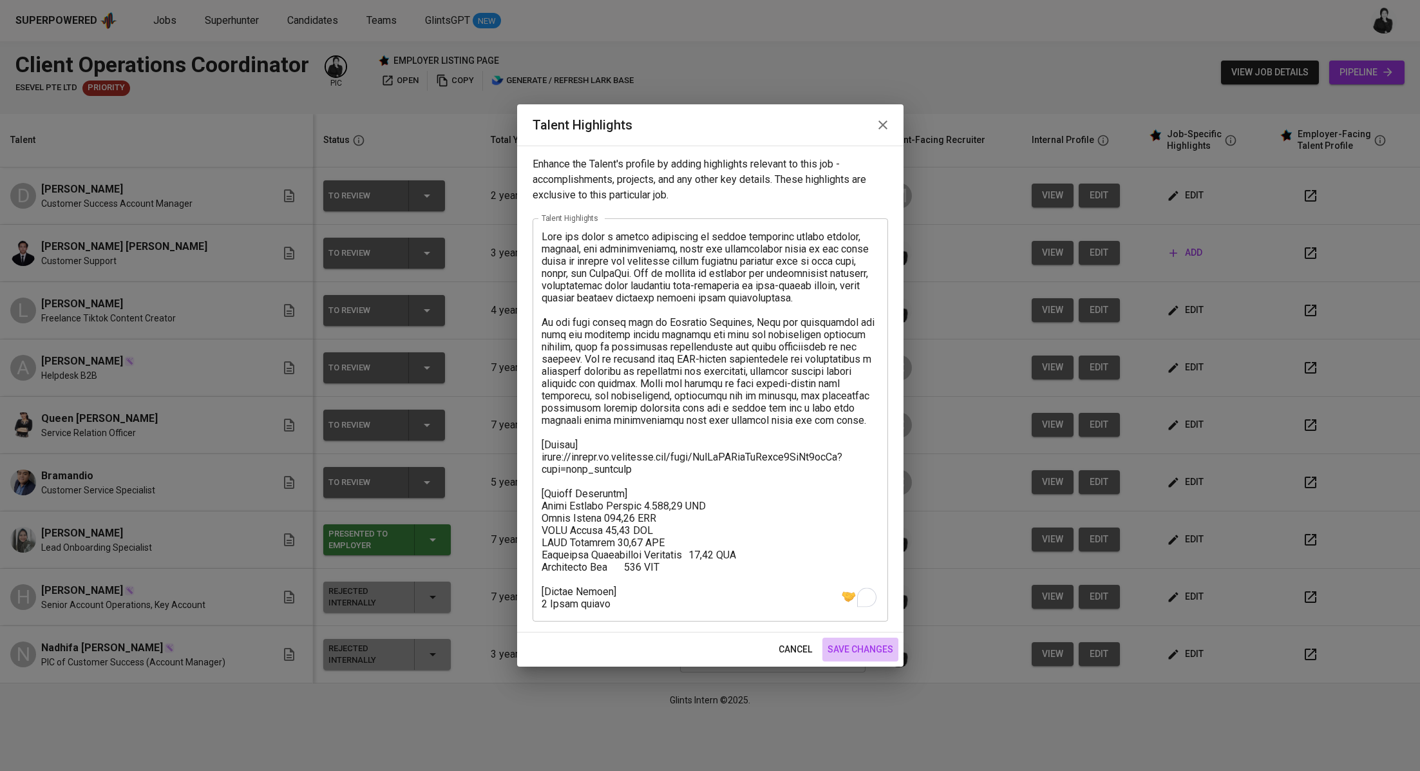
click at [869, 651] on span "save changes" at bounding box center [860, 649] width 66 height 16
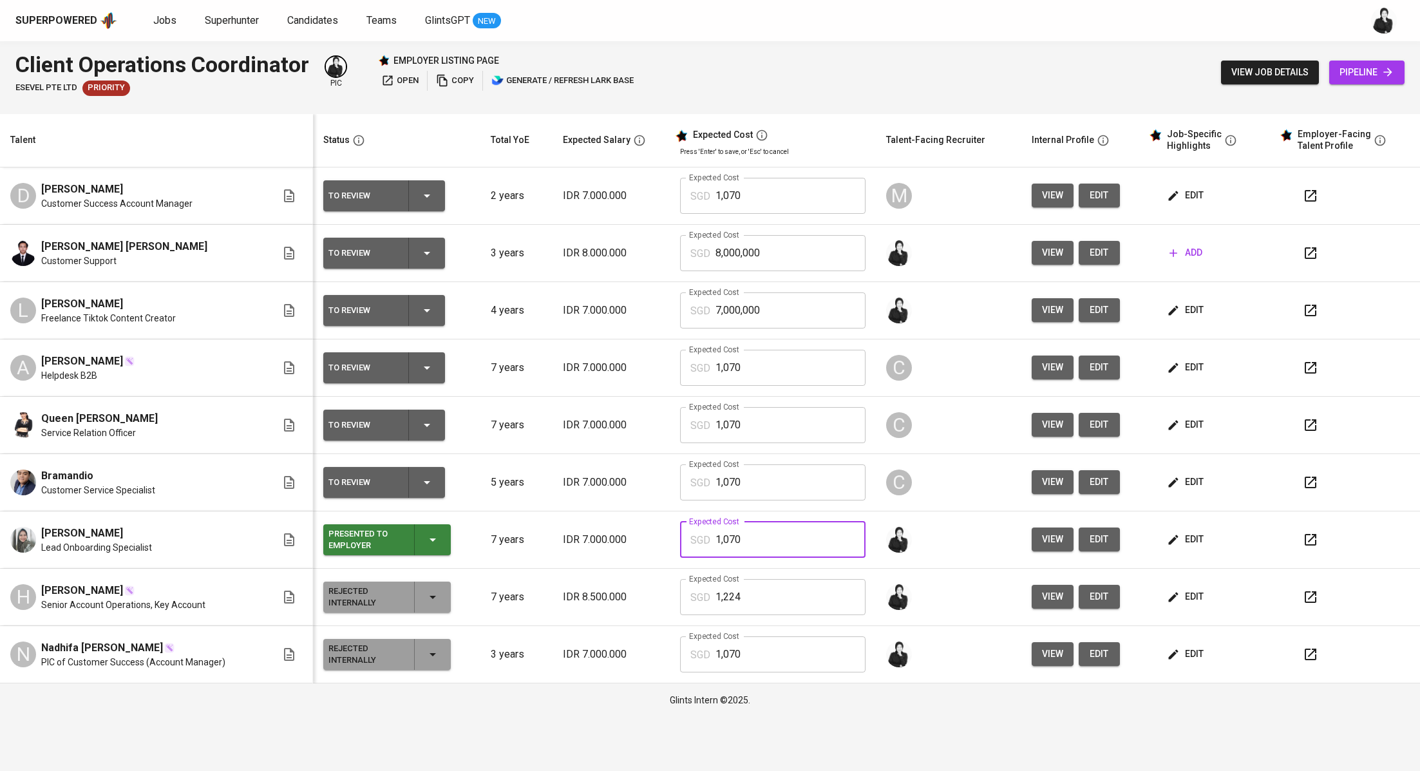
drag, startPoint x: 796, startPoint y: 536, endPoint x: 695, endPoint y: 536, distance: 101.7
click at [695, 536] on div "SGD 1,070 Expected Cost" at bounding box center [772, 540] width 185 height 36
drag, startPoint x: 800, startPoint y: 317, endPoint x: 700, endPoint y: 315, distance: 99.8
click at [700, 315] on div "SGD 7,000,000 Expected Cost" at bounding box center [772, 310] width 185 height 36
paste input "1,07"
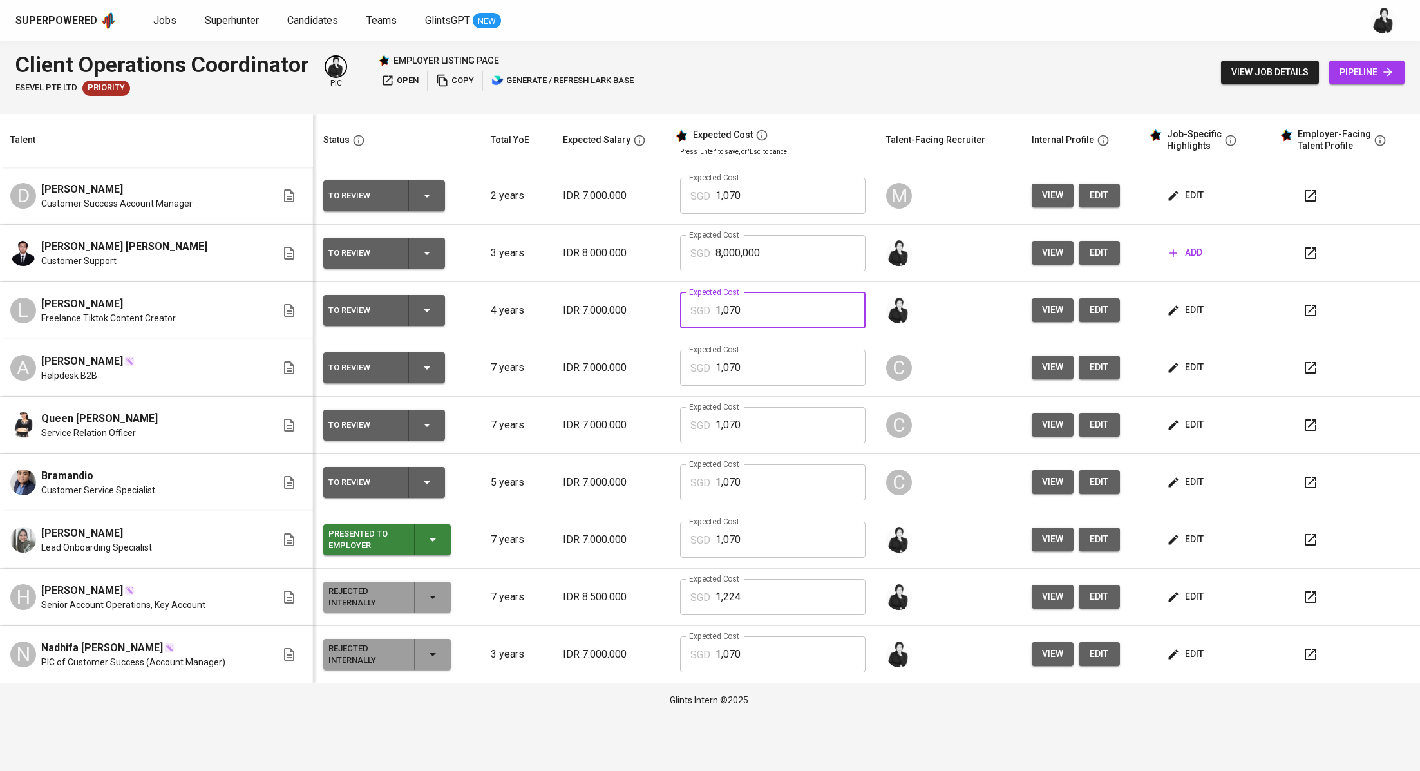
type input "1,070"
click at [1200, 252] on button "add" at bounding box center [1185, 253] width 43 height 24
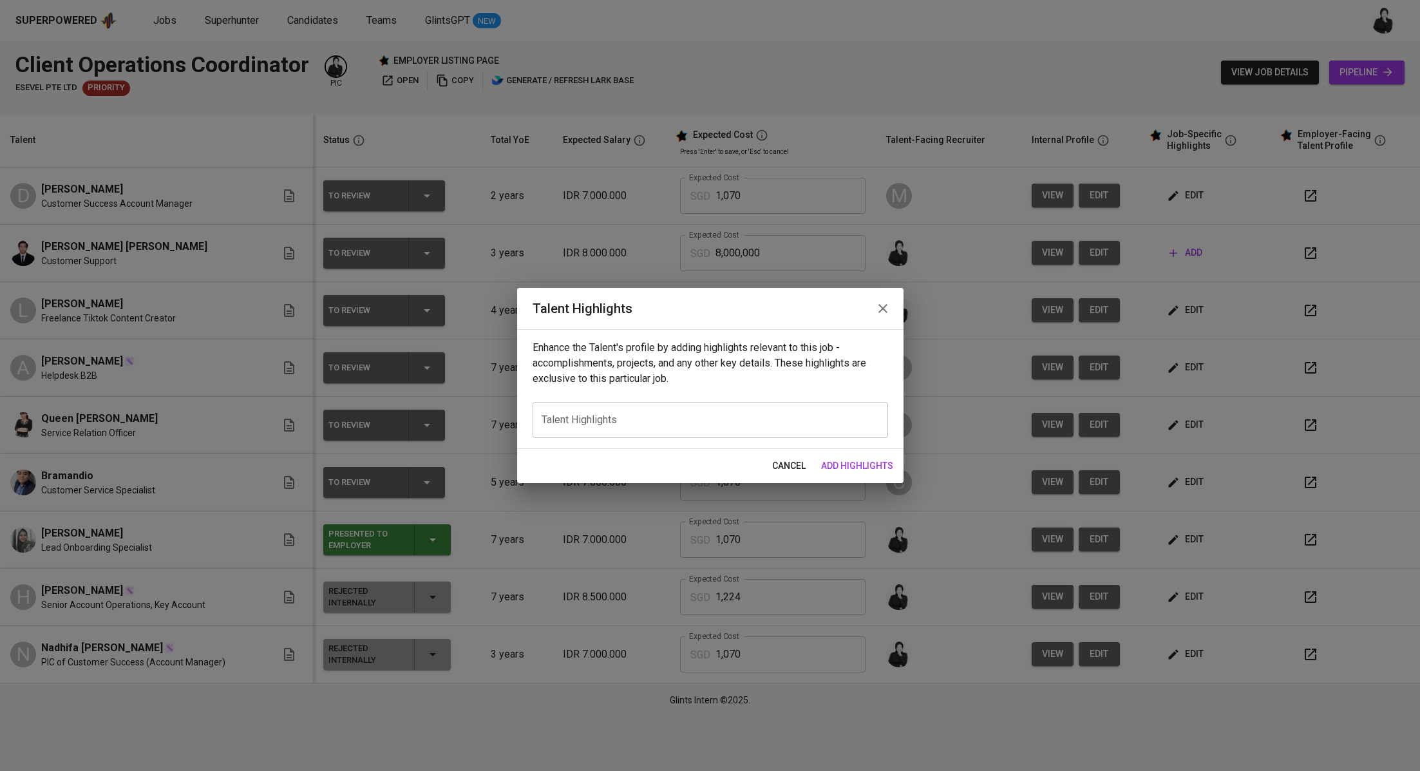
click at [888, 308] on icon "button" at bounding box center [882, 308] width 15 height 15
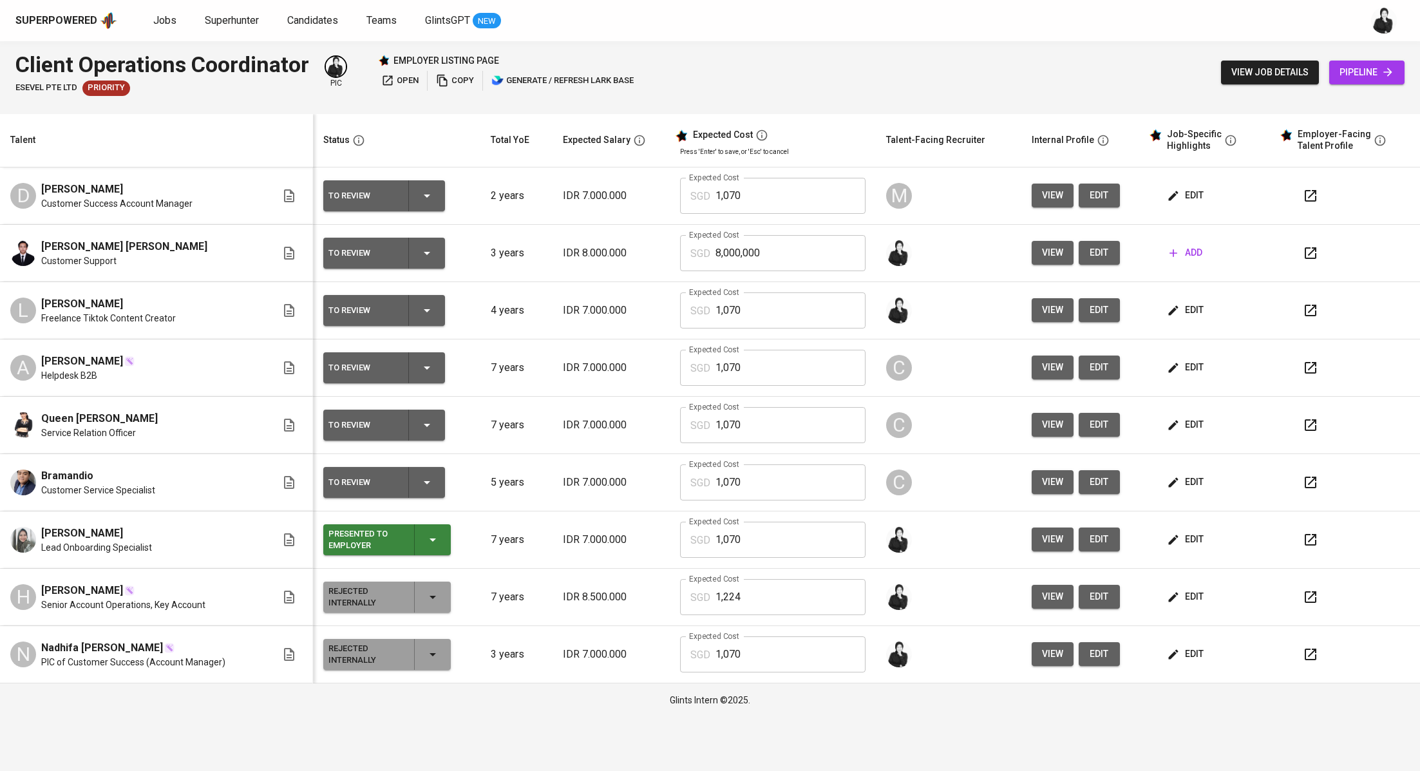
click at [1309, 239] on button "button" at bounding box center [1310, 253] width 31 height 31
click at [1187, 257] on span "add" at bounding box center [1185, 253] width 33 height 16
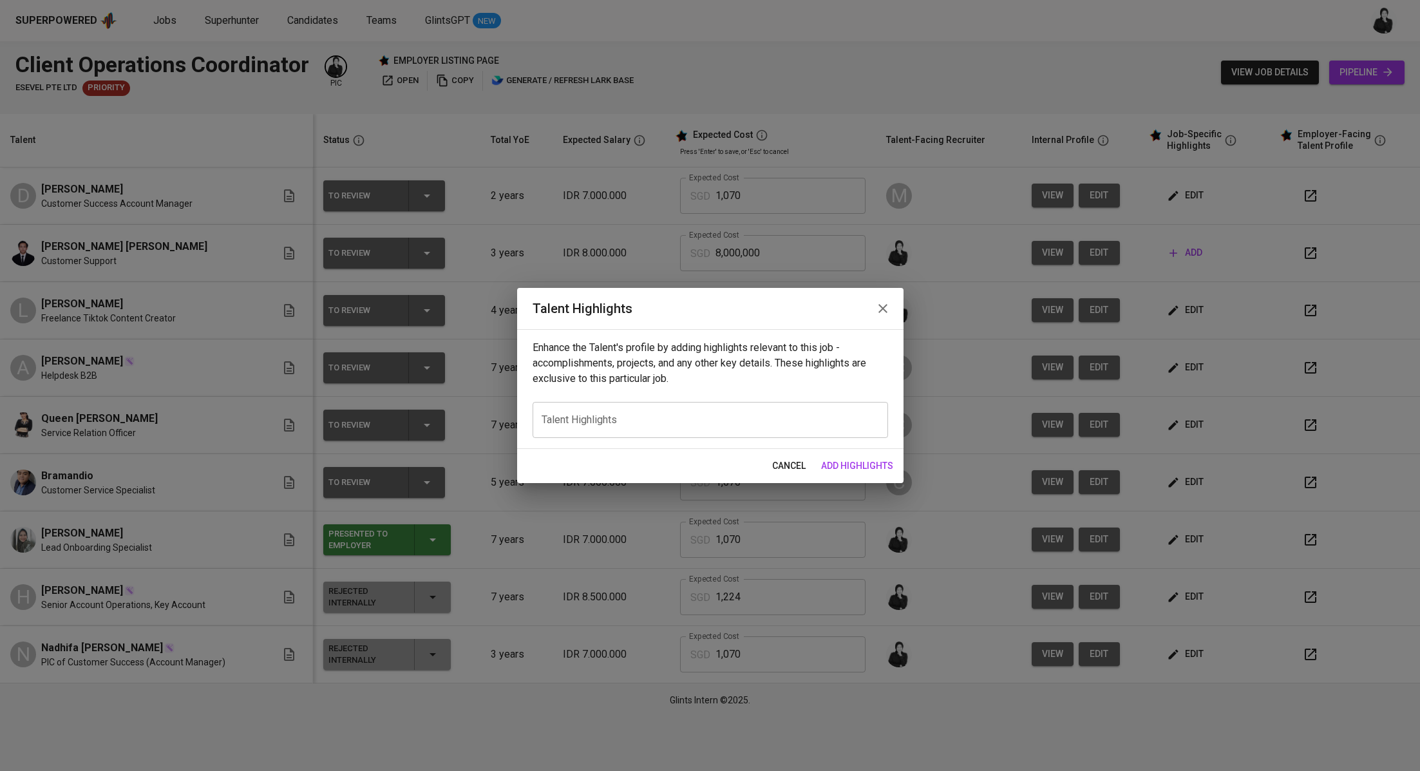
click at [887, 304] on icon "button" at bounding box center [882, 308] width 15 height 15
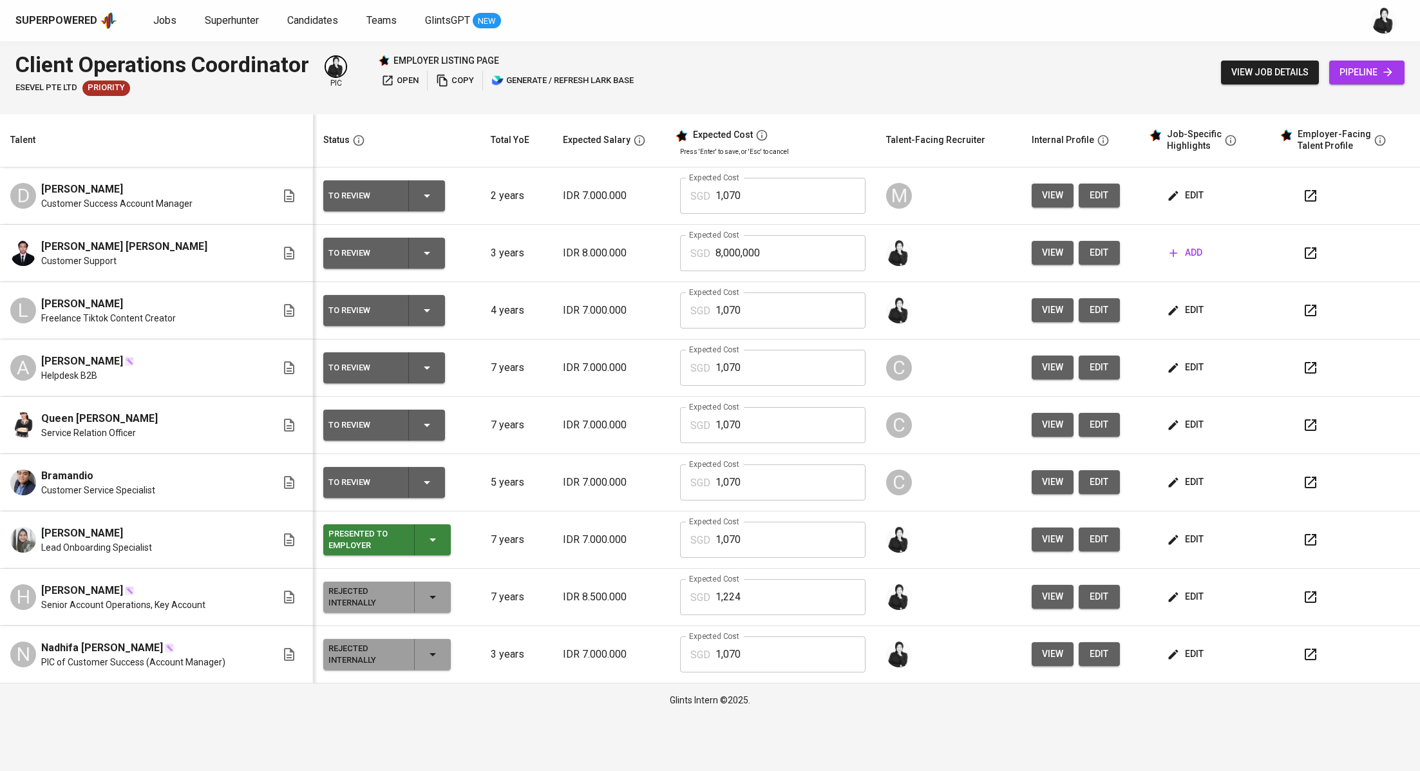
click at [1313, 259] on icon "button" at bounding box center [1310, 252] width 15 height 15
click at [428, 534] on icon "button" at bounding box center [432, 539] width 15 height 15
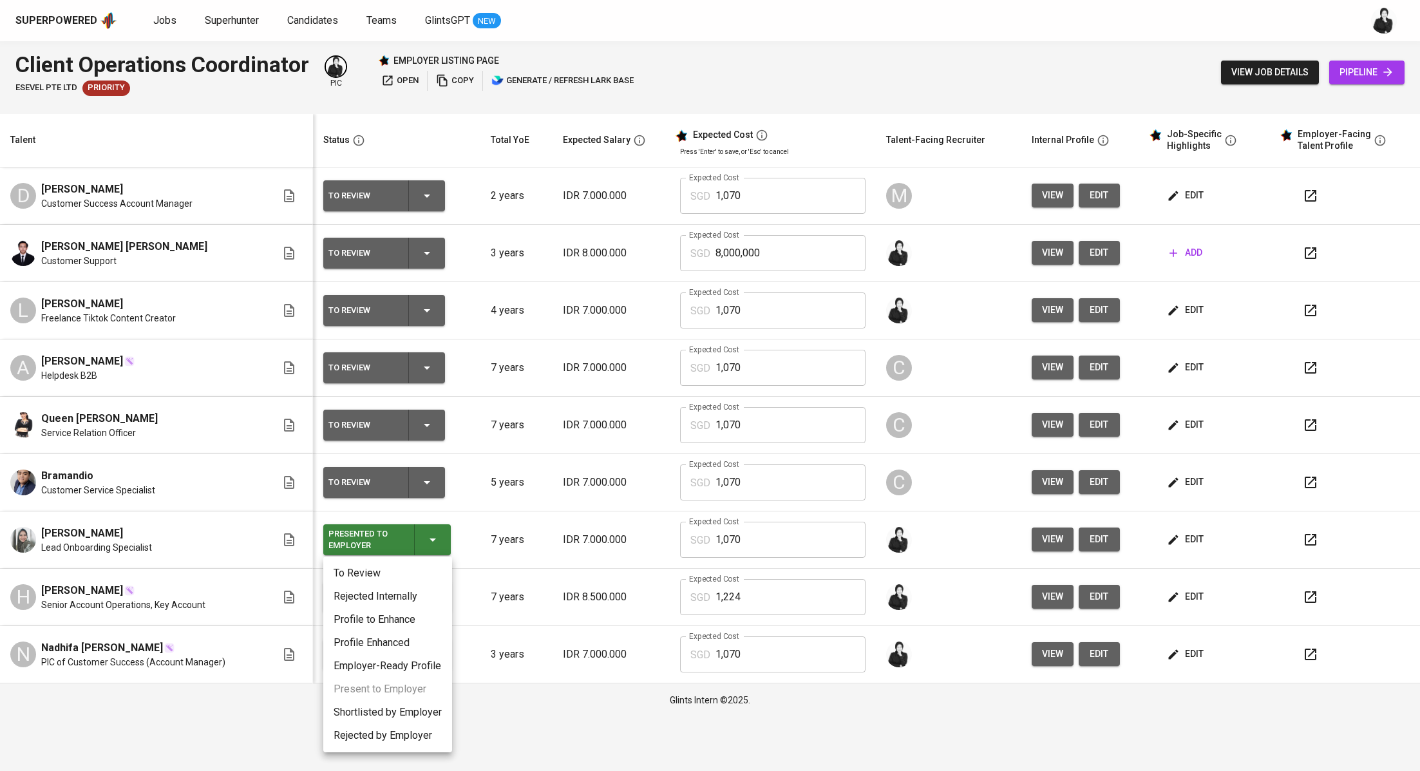
click at [418, 711] on li "Shortlisted by Employer" at bounding box center [387, 712] width 129 height 23
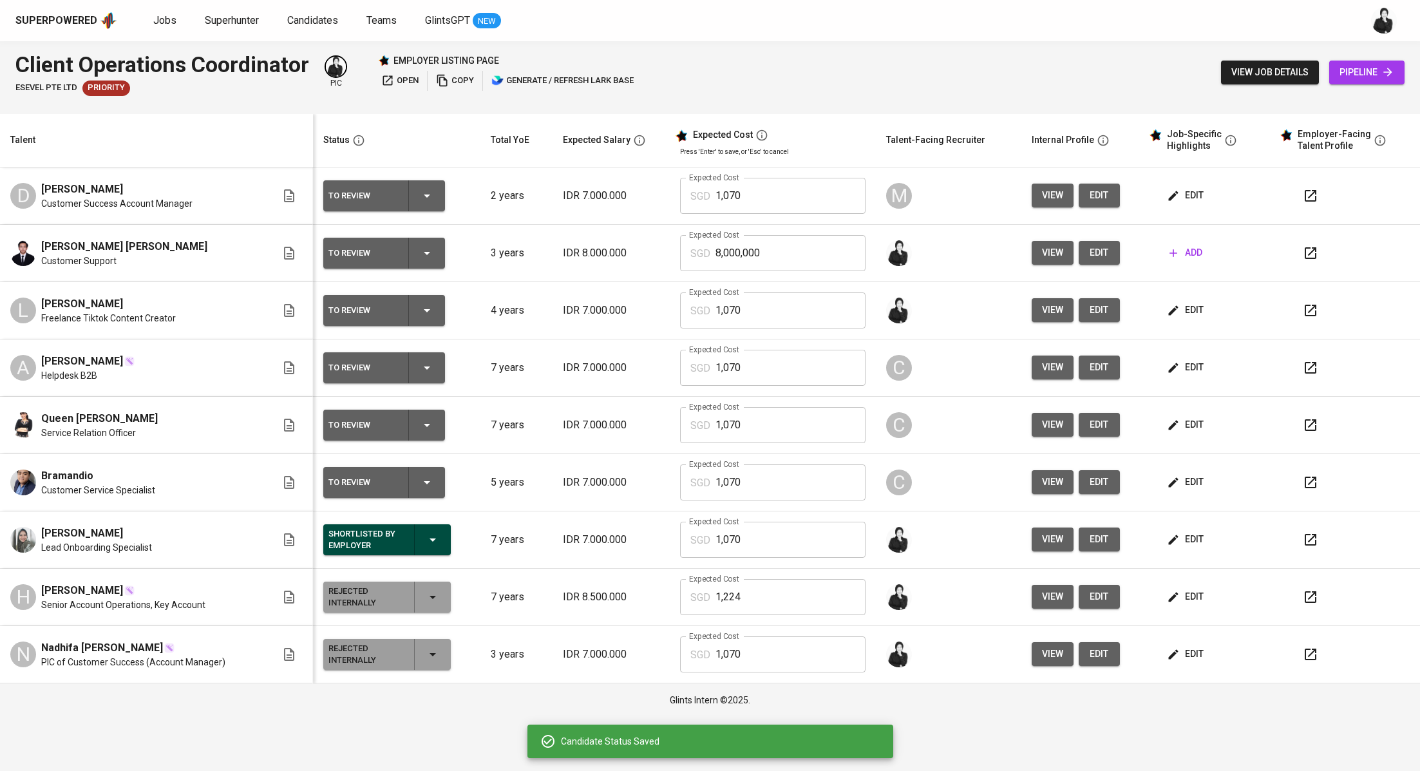
click at [1196, 255] on span "add" at bounding box center [1185, 253] width 33 height 16
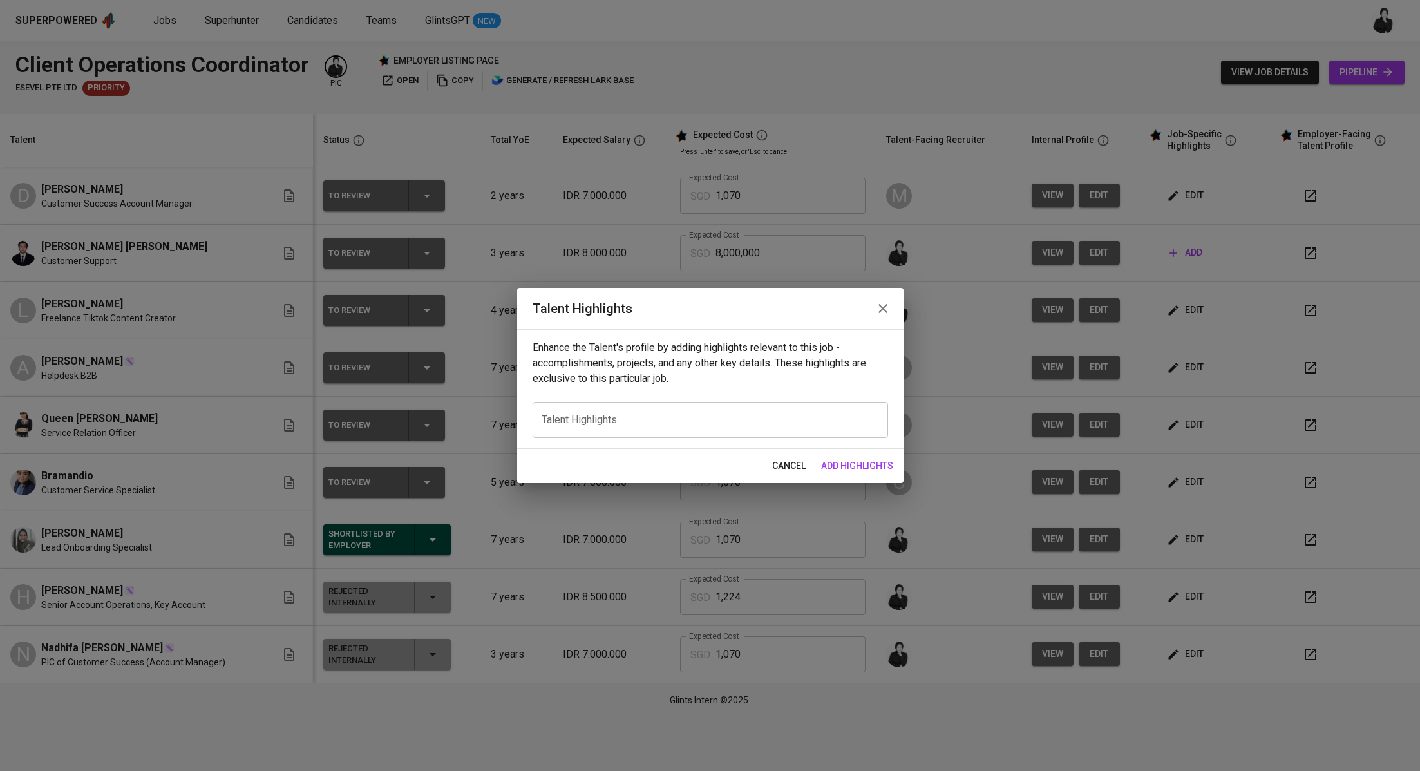
click at [695, 425] on textarea at bounding box center [710, 420] width 337 height 12
paste textarea "Got it — here’s Emil’s write-up with a **different wording and flow** so it doe…"
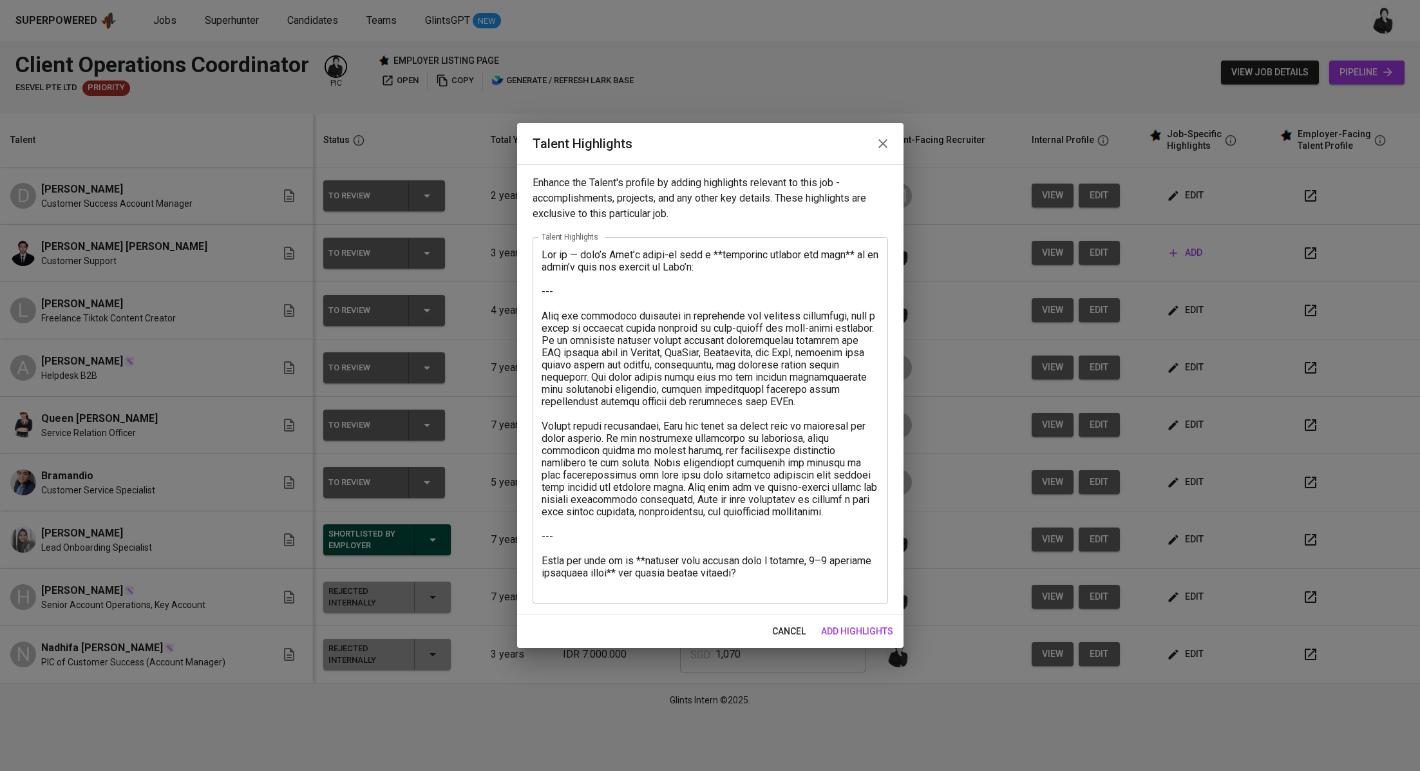
drag, startPoint x: 540, startPoint y: 315, endPoint x: 536, endPoint y: 240, distance: 75.4
click at [535, 240] on div "x Talent Highlights" at bounding box center [709, 420] width 355 height 366
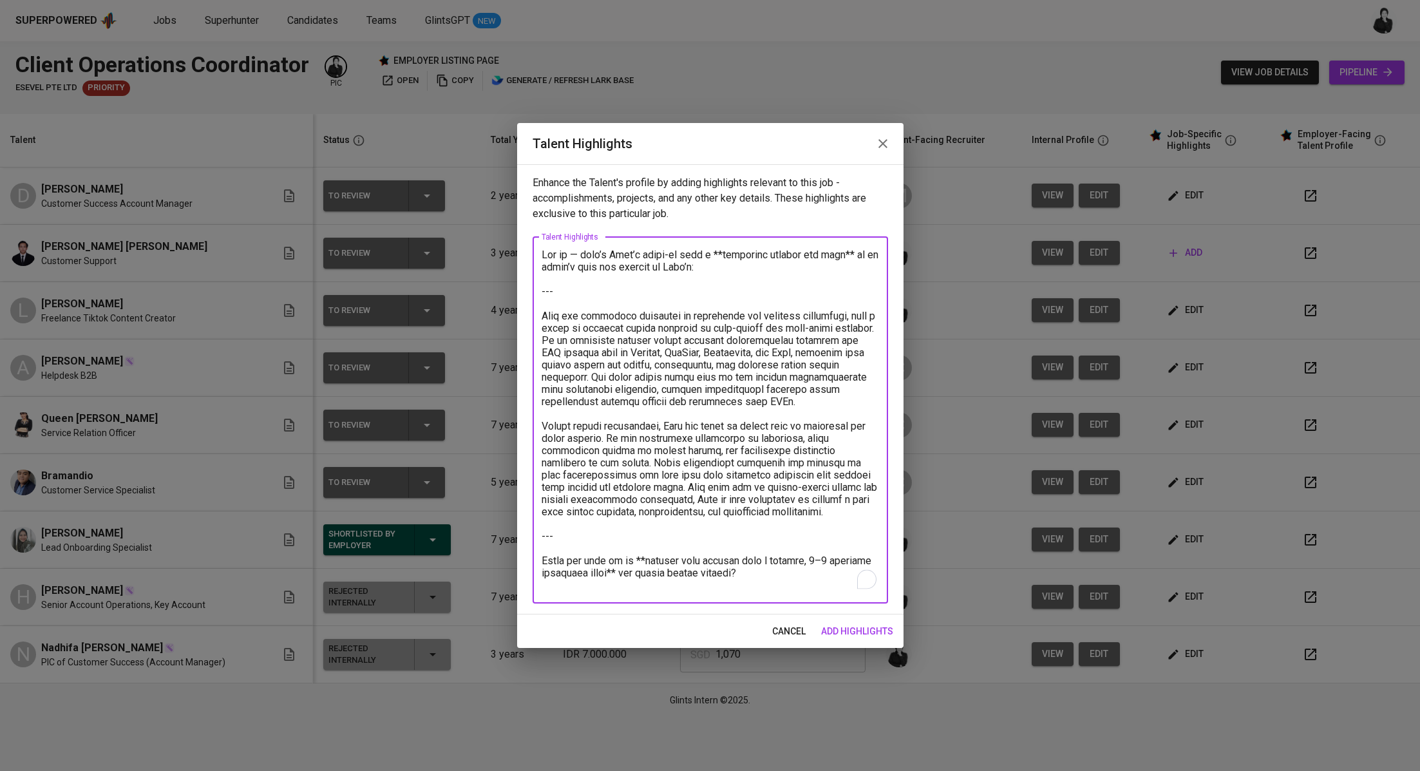
drag, startPoint x: 543, startPoint y: 318, endPoint x: 534, endPoint y: 257, distance: 61.8
click at [534, 257] on div "x Talent Highlights" at bounding box center [709, 420] width 355 height 366
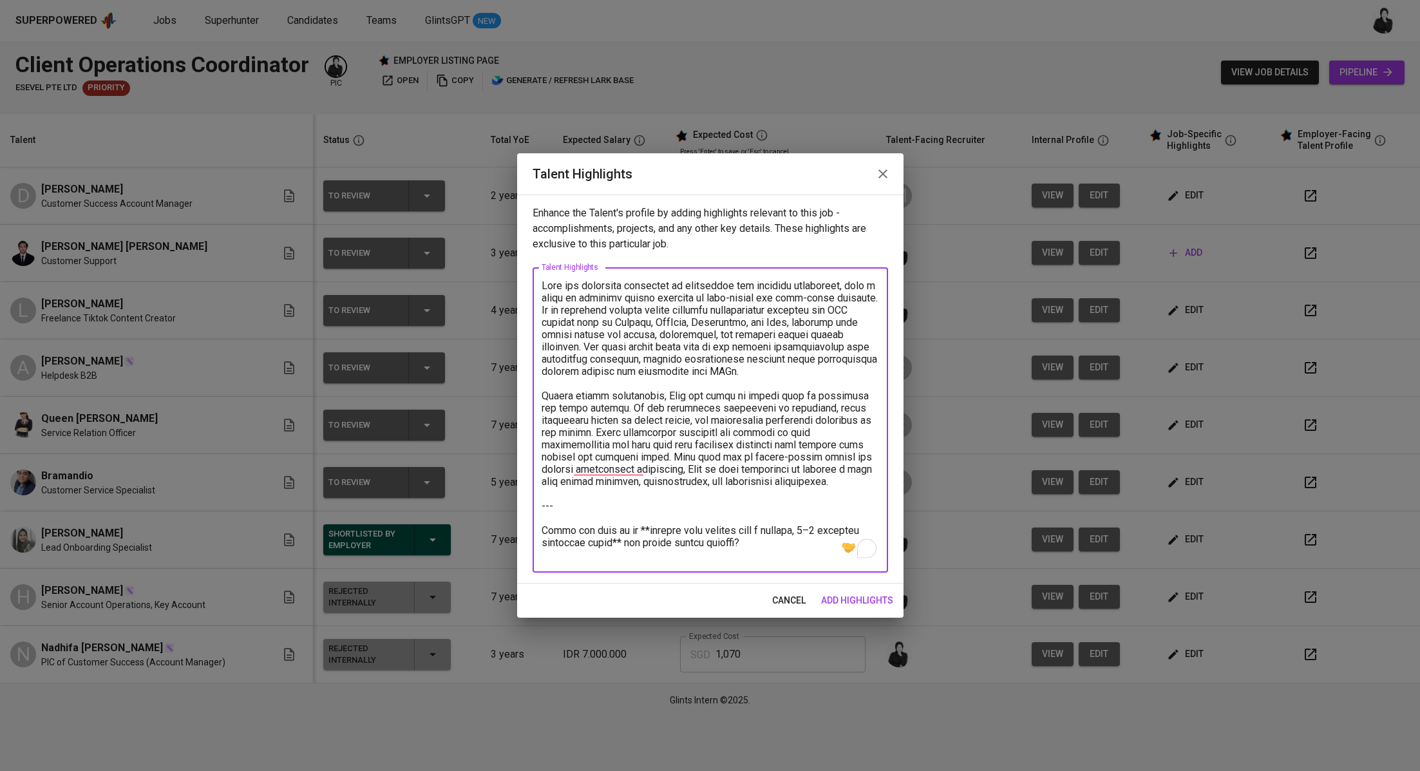
drag, startPoint x: 745, startPoint y: 487, endPoint x: 762, endPoint y: 560, distance: 74.0
click at [762, 560] on textarea "To enrich screen reader interactions, please activate Accessibility in Grammarl…" at bounding box center [710, 419] width 337 height 281
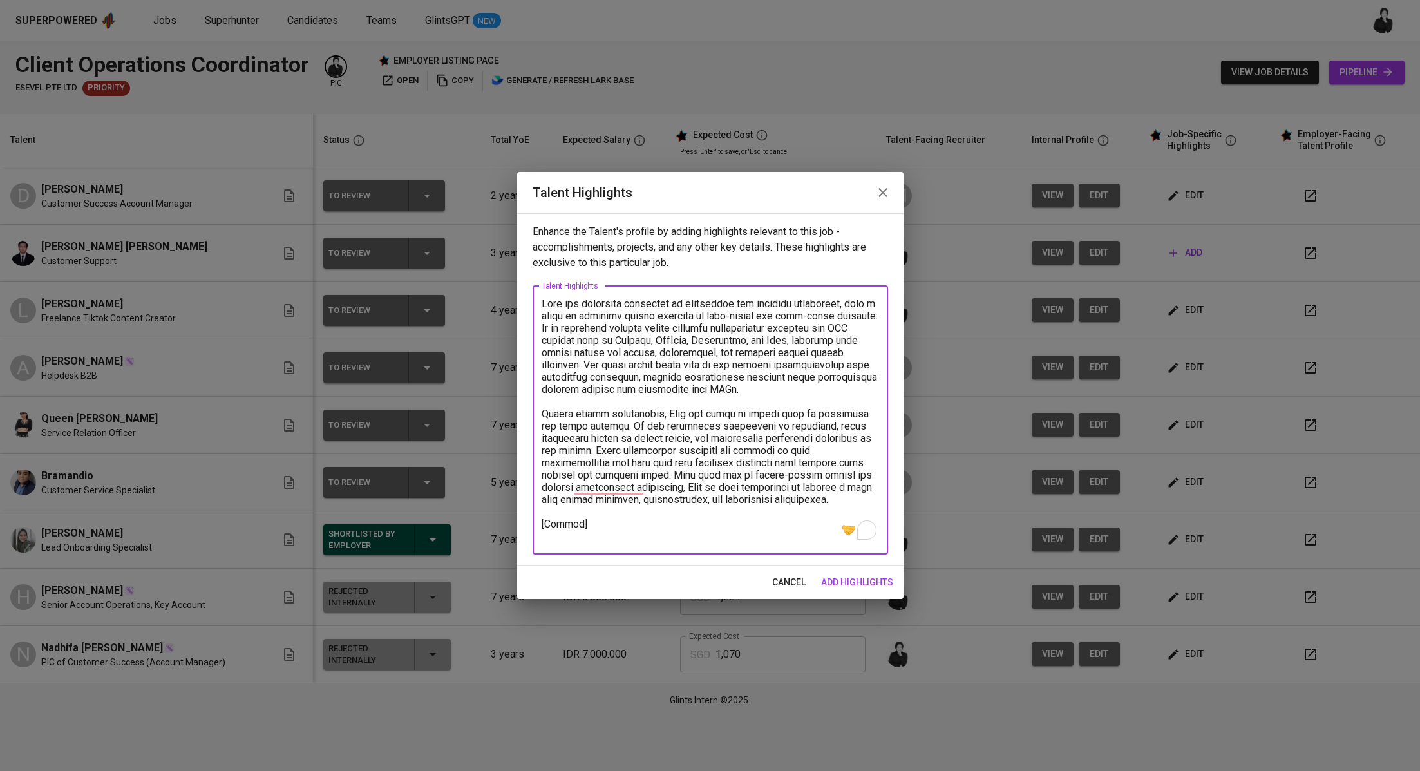
paste textarea "https://glints.sg.larksuite.com/file/TkOsbbdnIoMvlixiyIRlAEA8g6e?from=from_copy…"
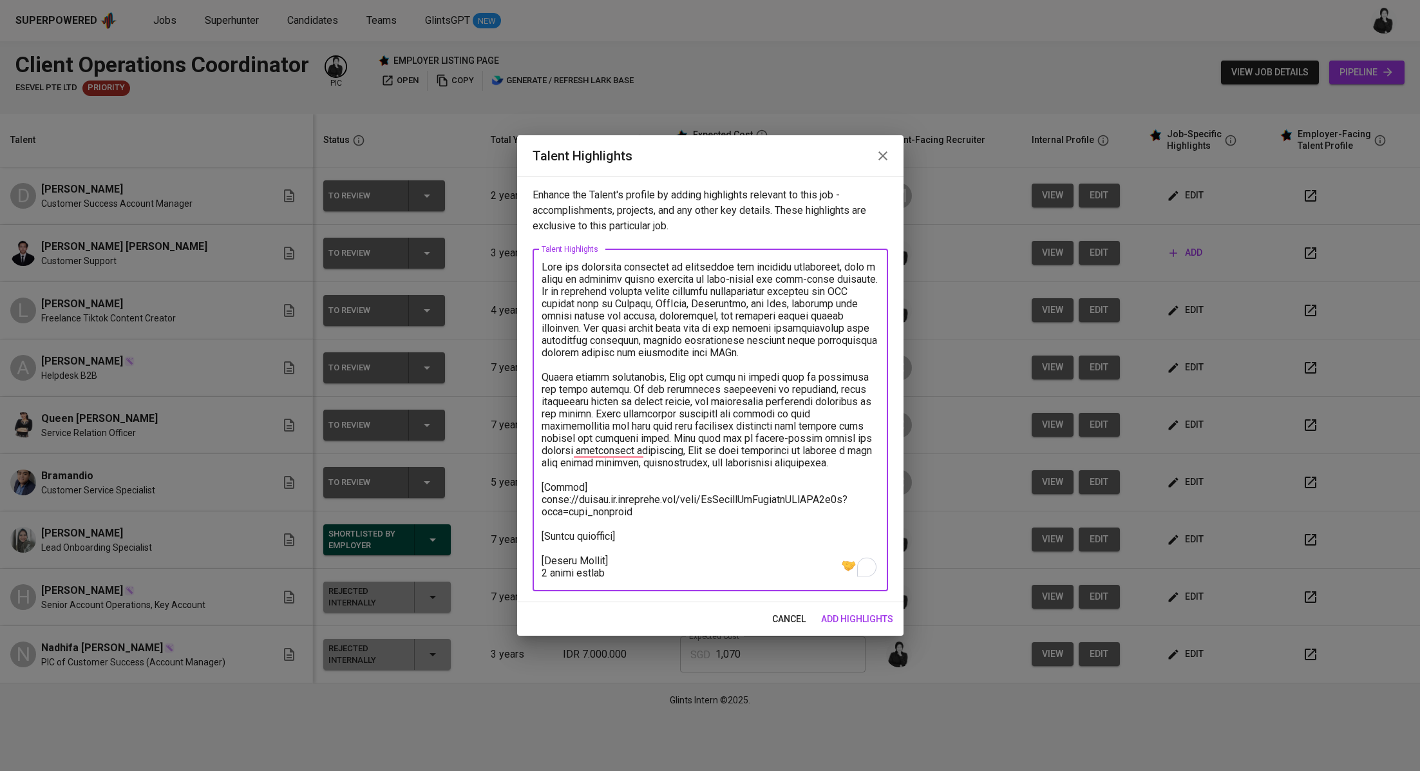
type textarea "Emil has developed expertise in operations and customer experience, with a focu…"
click at [862, 614] on span "add highlights" at bounding box center [857, 619] width 72 height 16
click at [852, 615] on span "add highlights" at bounding box center [857, 619] width 72 height 16
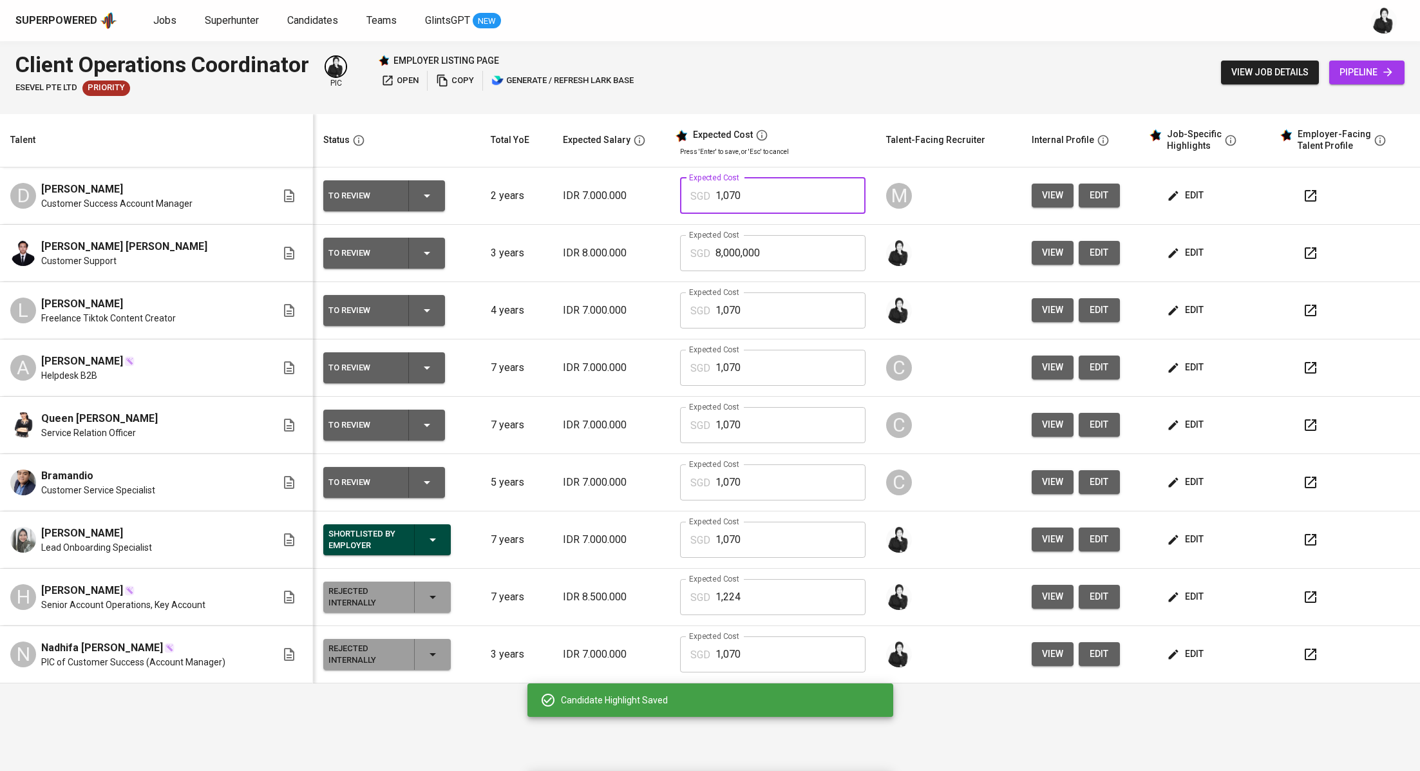
drag, startPoint x: 773, startPoint y: 189, endPoint x: 740, endPoint y: 187, distance: 33.5
click at [712, 188] on div "SGD 1,070 Expected Cost" at bounding box center [772, 196] width 185 height 36
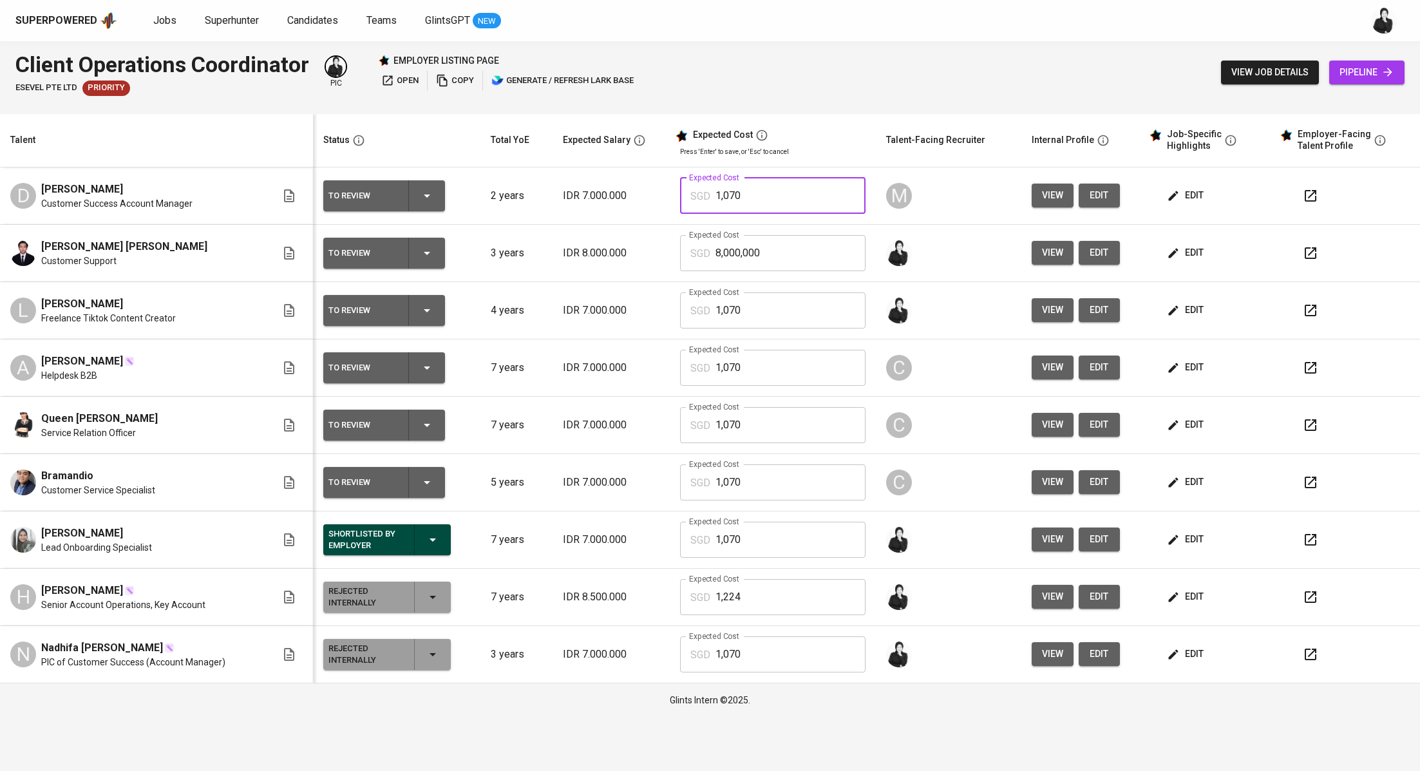
drag, startPoint x: 750, startPoint y: 196, endPoint x: 695, endPoint y: 194, distance: 54.8
click at [695, 194] on div "SGD 1,070 Expected Cost" at bounding box center [772, 196] width 185 height 36
drag, startPoint x: 786, startPoint y: 257, endPoint x: 691, endPoint y: 250, distance: 94.9
click at [691, 250] on div "SGD 8,000,000 Expected Cost" at bounding box center [772, 253] width 185 height 36
paste input "1,07"
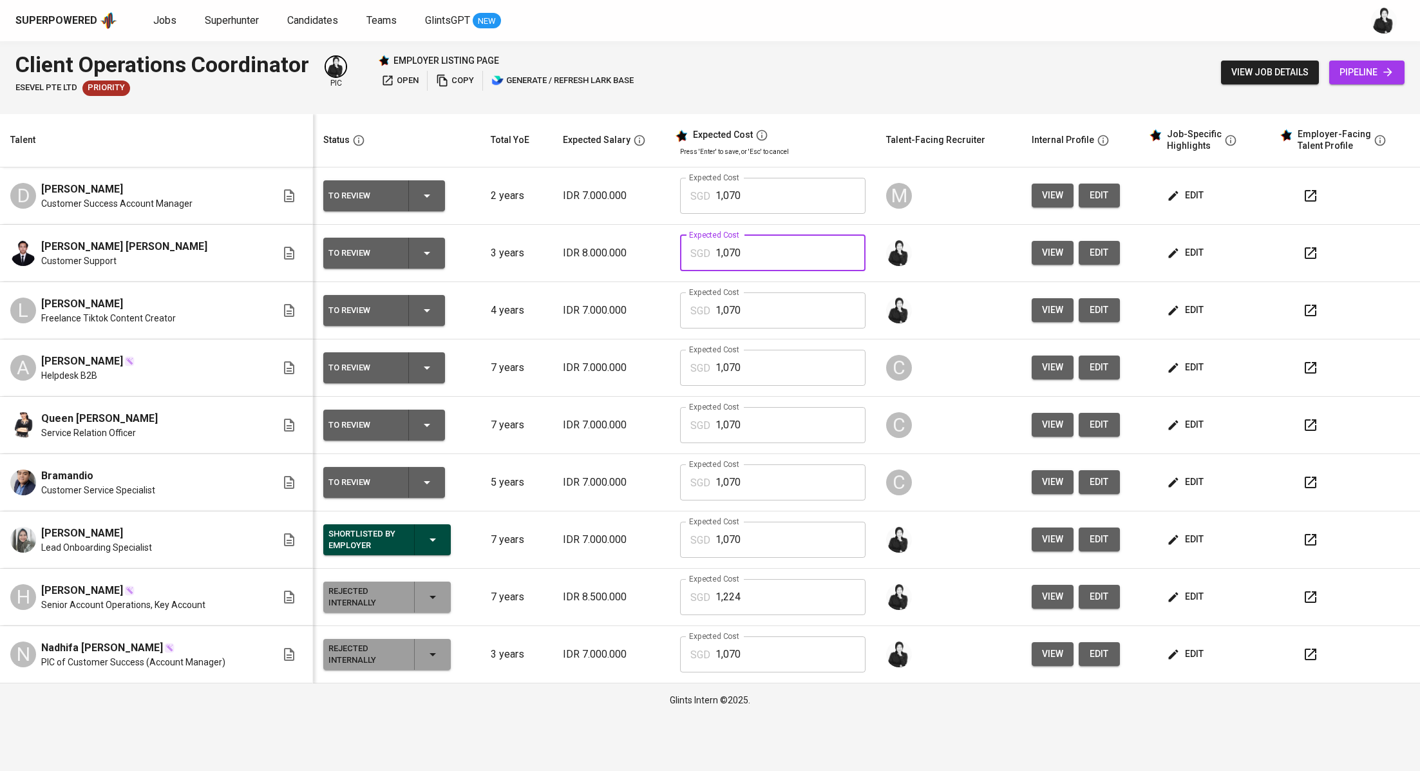
type input "1,070"
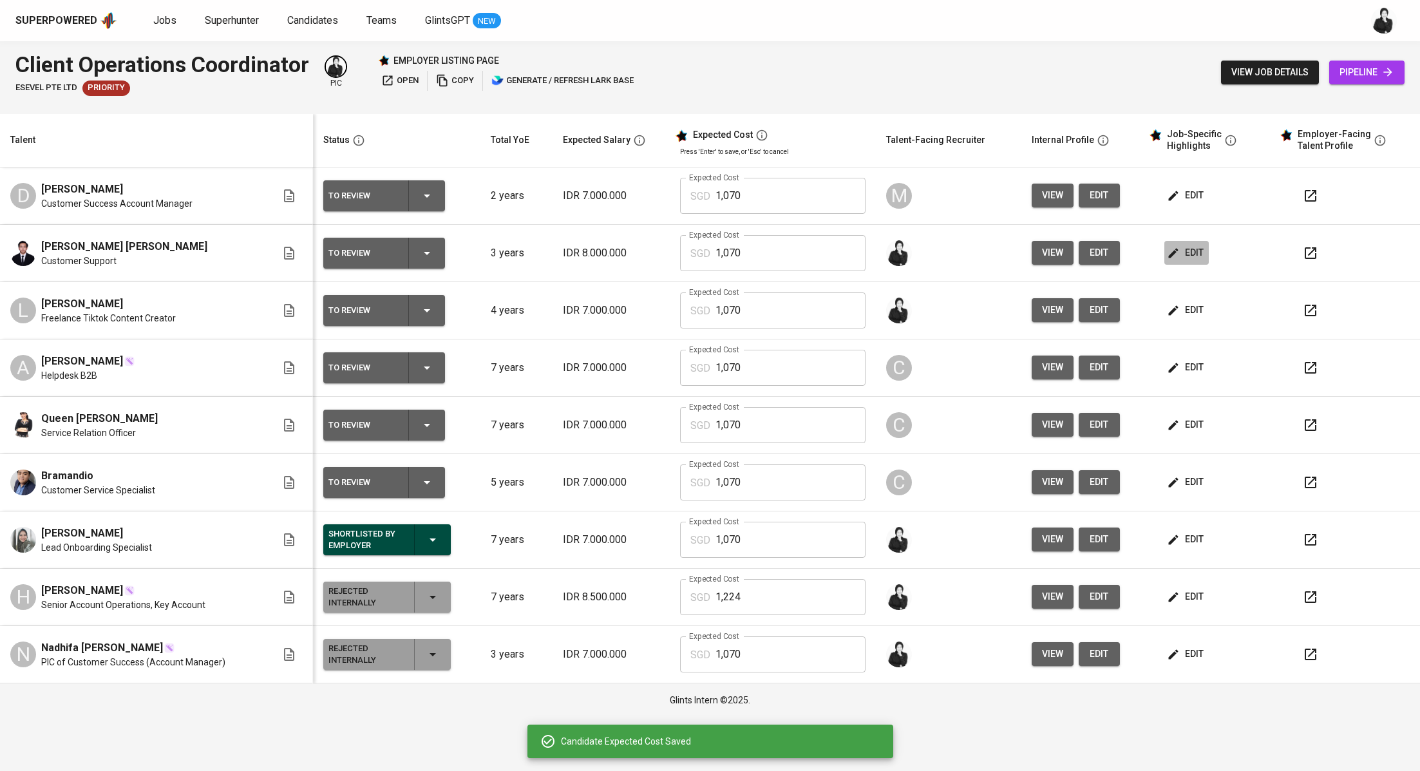
click at [1178, 255] on span "edit" at bounding box center [1186, 253] width 34 height 16
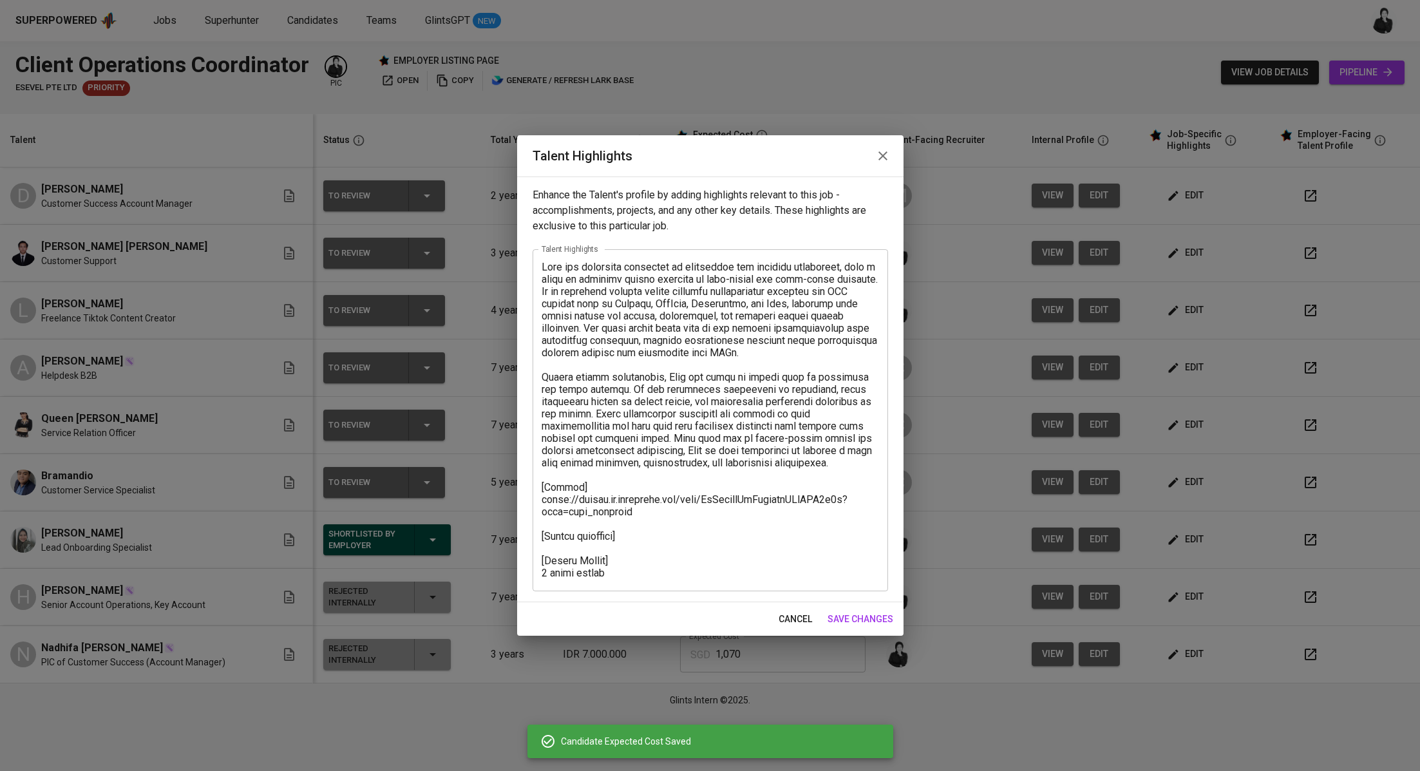
click at [889, 149] on icon "button" at bounding box center [882, 155] width 15 height 15
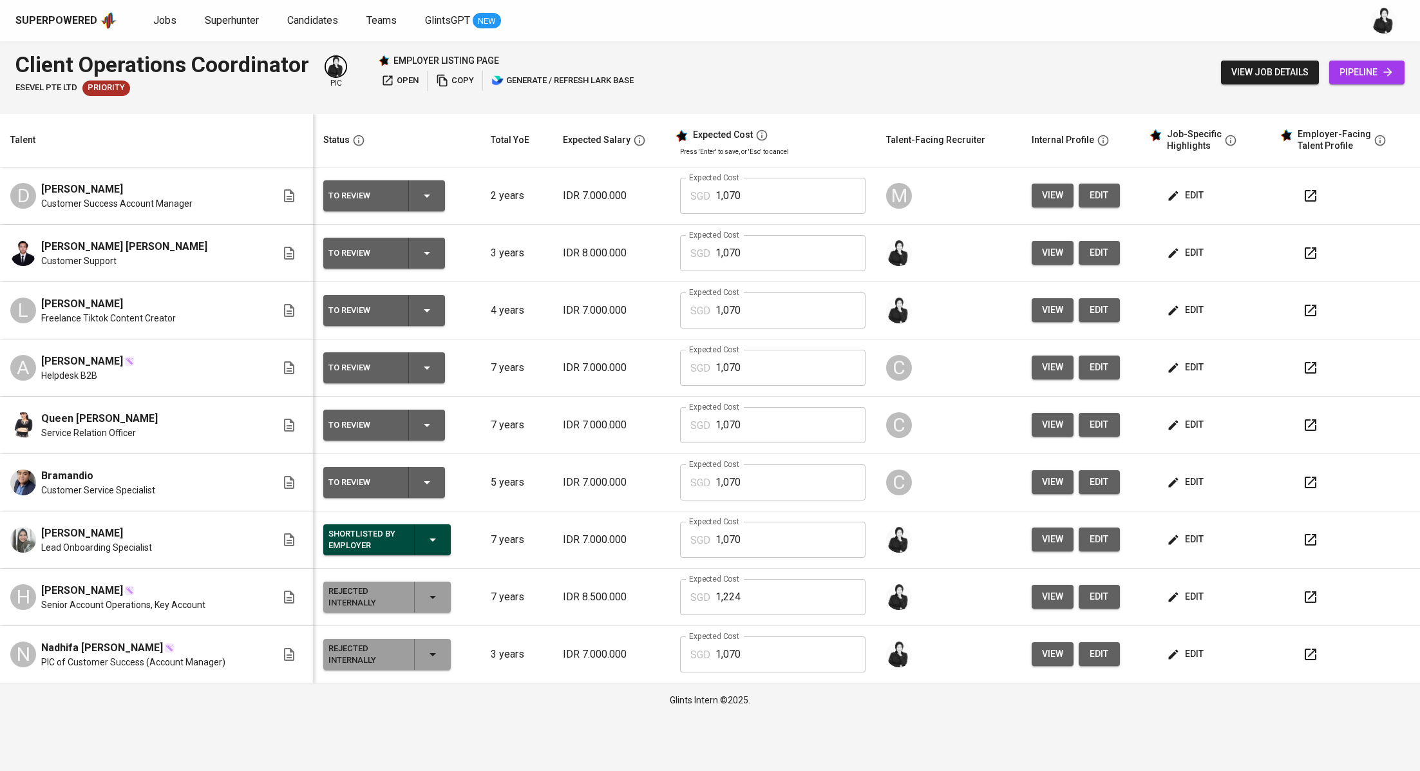
click at [1199, 535] on span "edit" at bounding box center [1186, 539] width 34 height 16
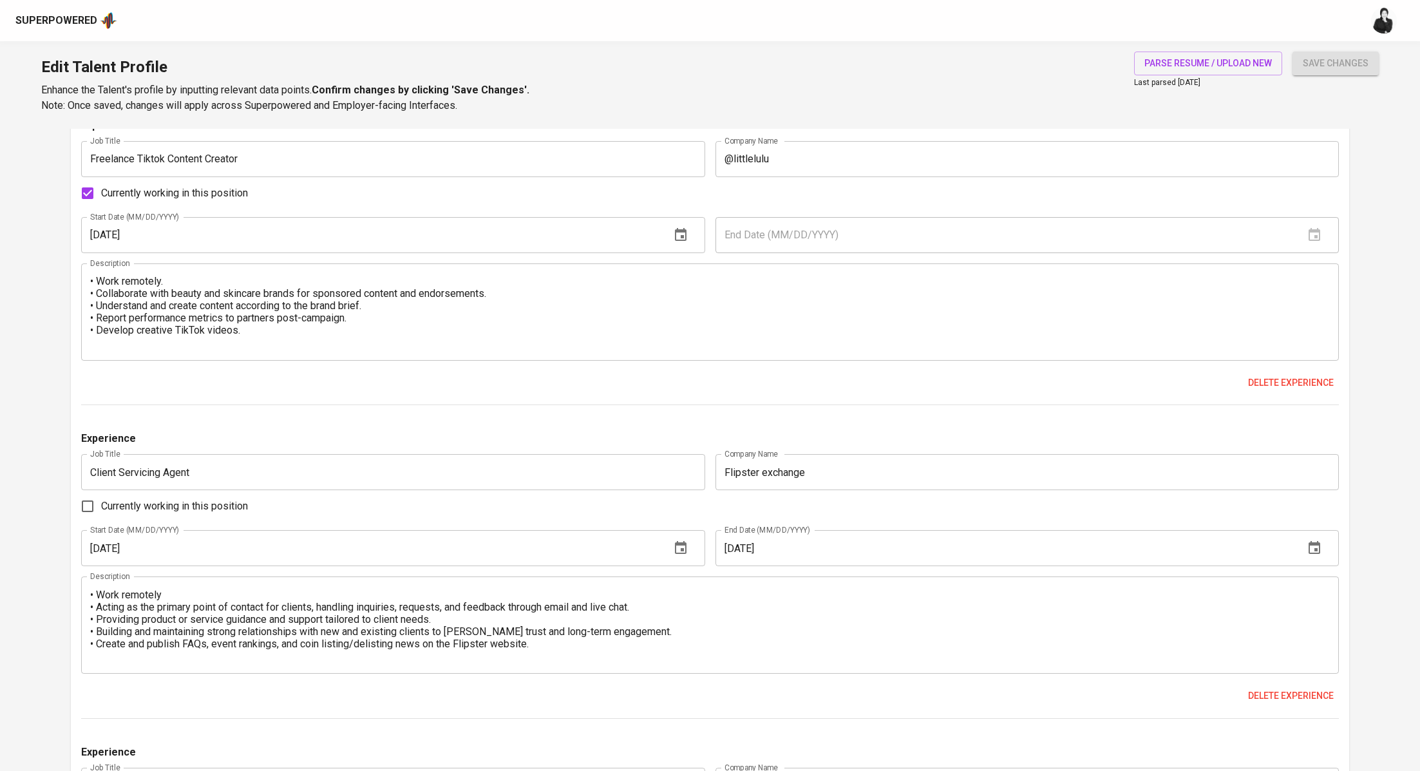
scroll to position [856, 0]
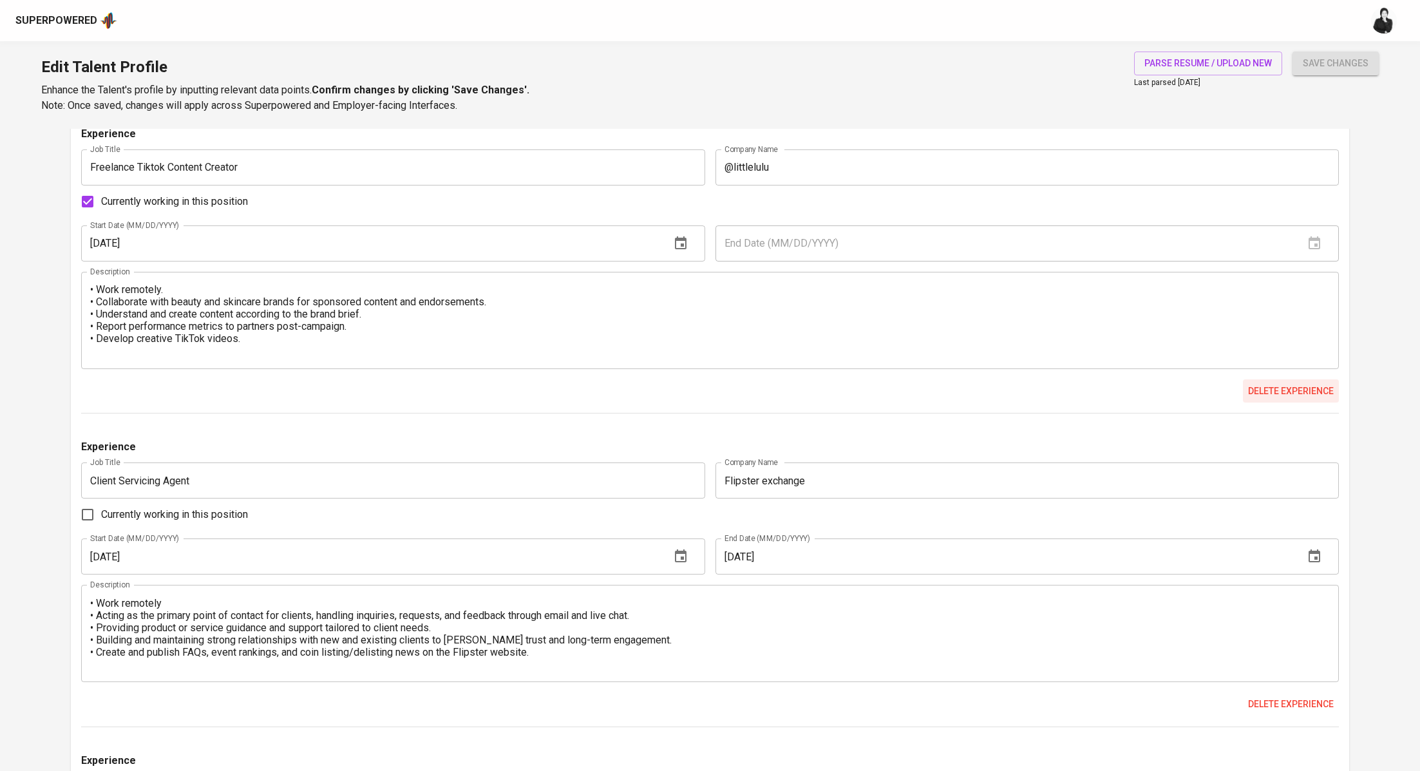
click at [1276, 386] on span "Delete experience" at bounding box center [1291, 391] width 86 height 16
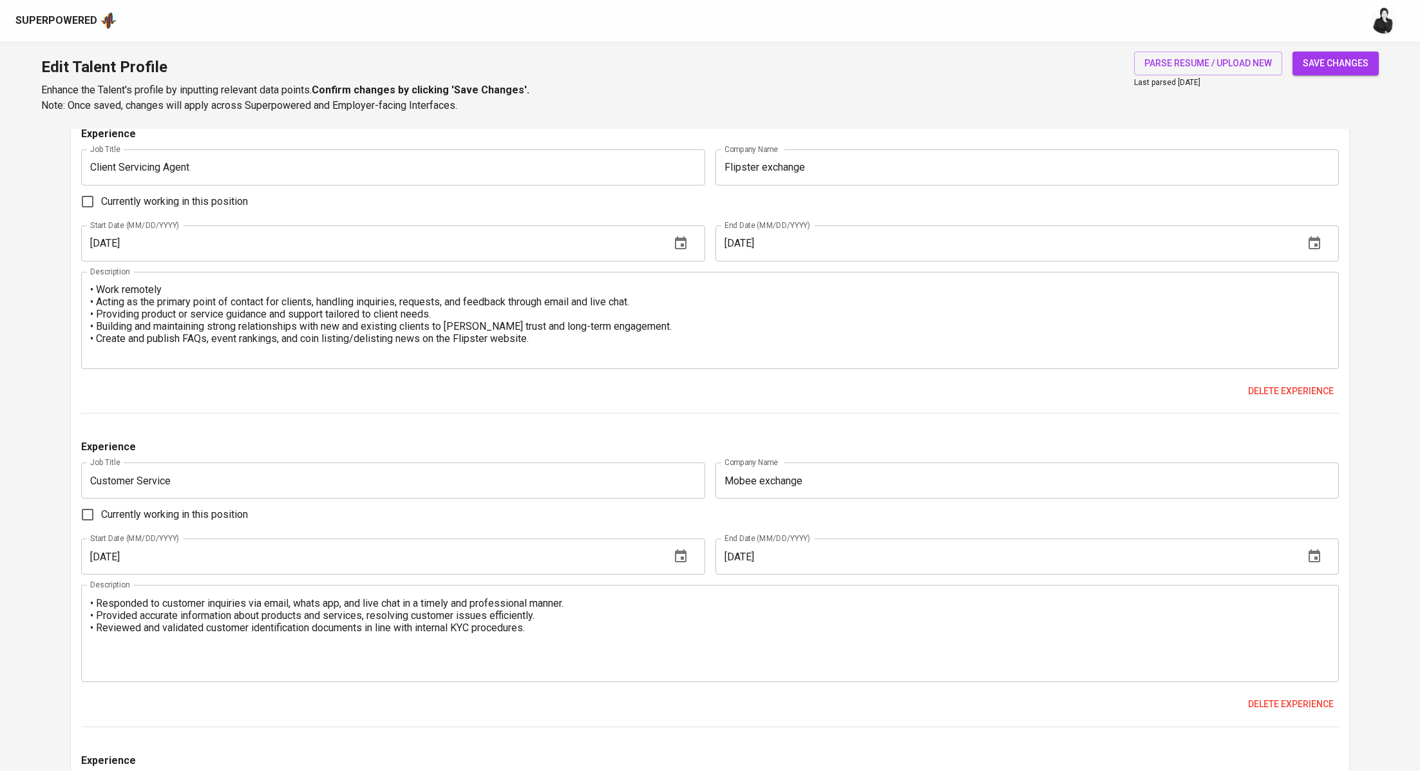
click at [1331, 58] on span "save changes" at bounding box center [1336, 63] width 66 height 16
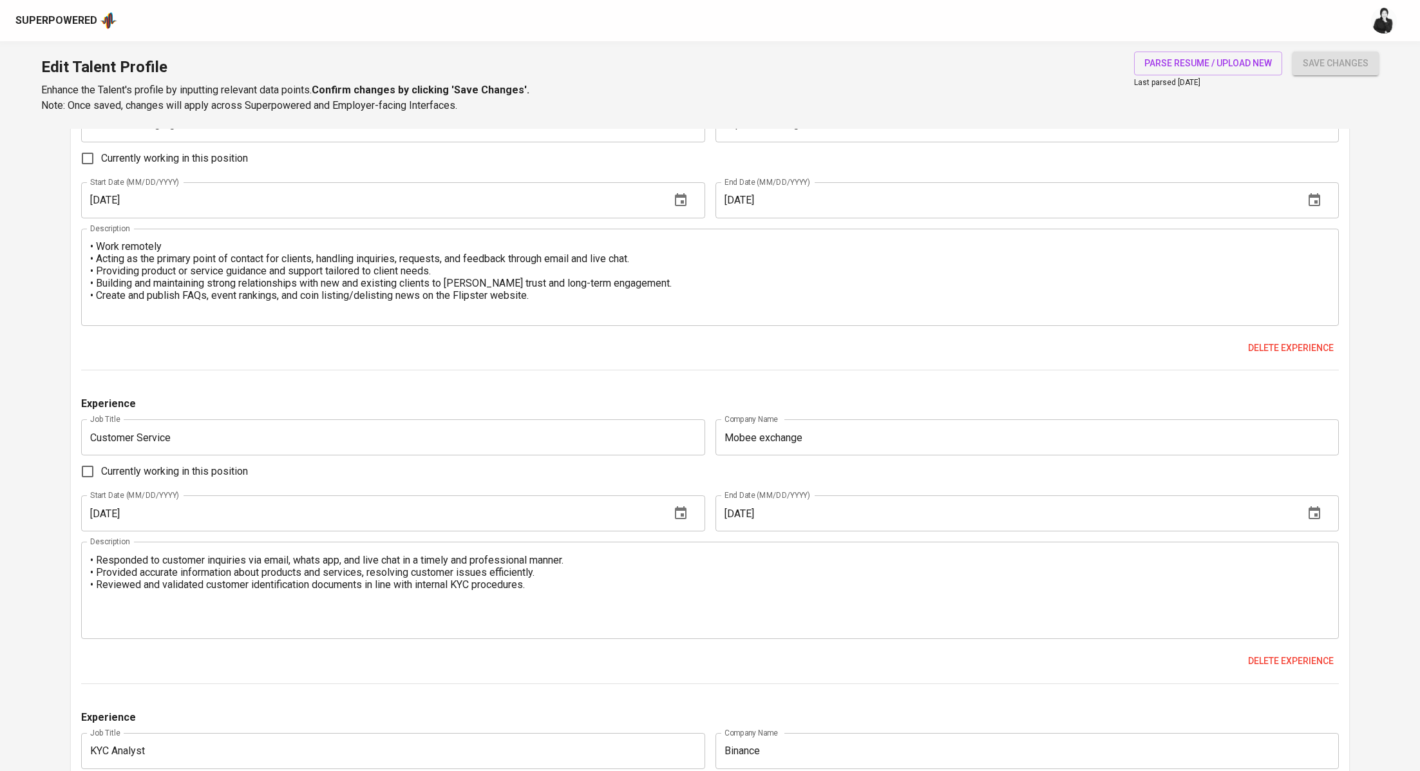
scroll to position [12, 0]
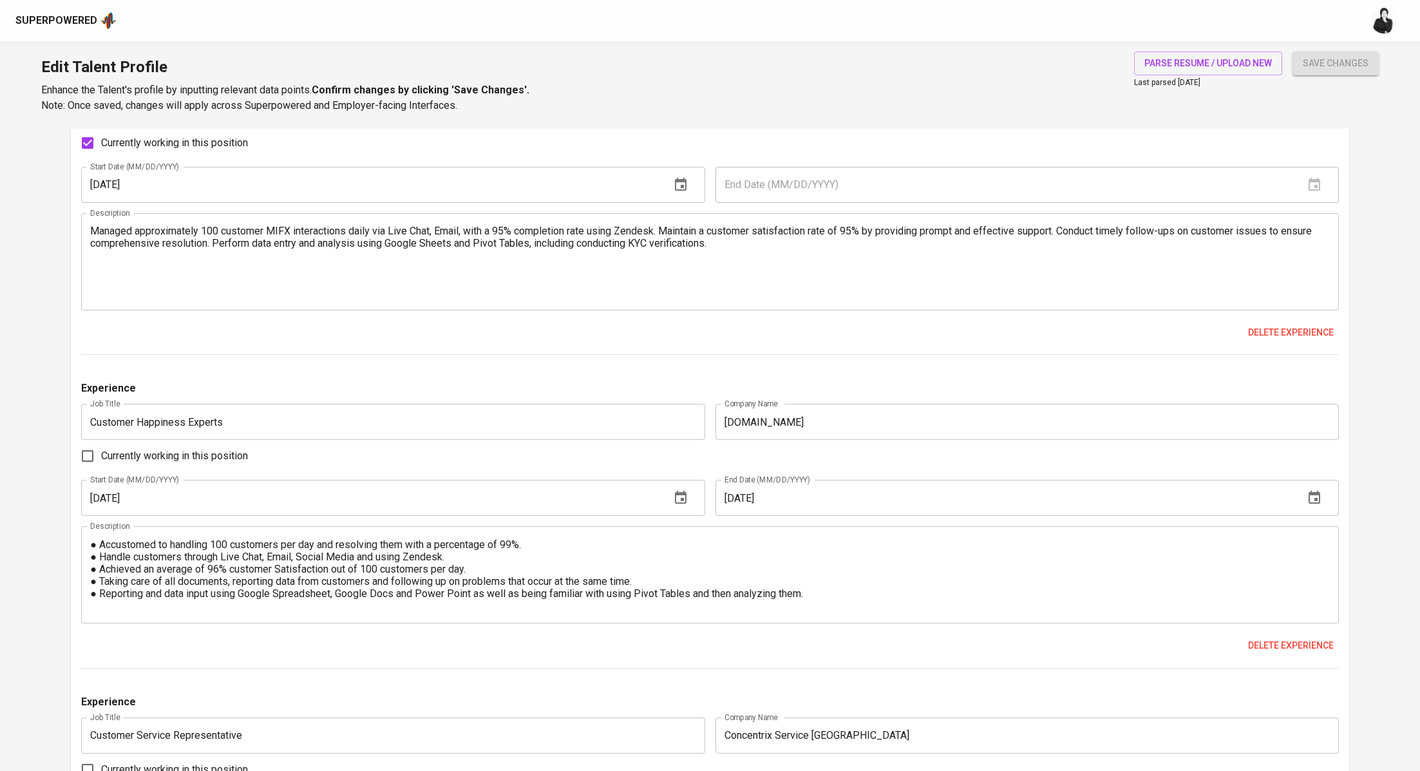
scroll to position [625, 0]
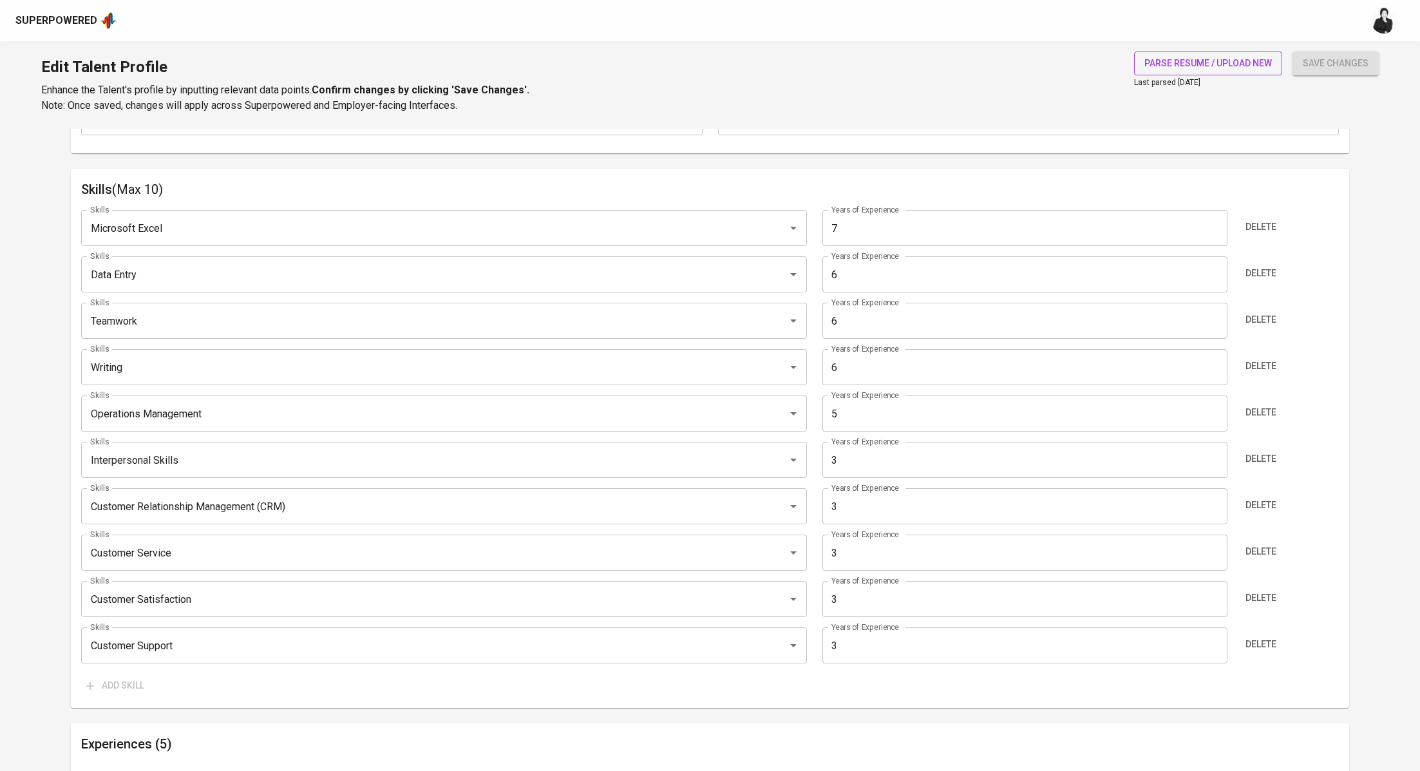
click at [1232, 63] on span "parse resume / upload new" at bounding box center [1207, 63] width 127 height 16
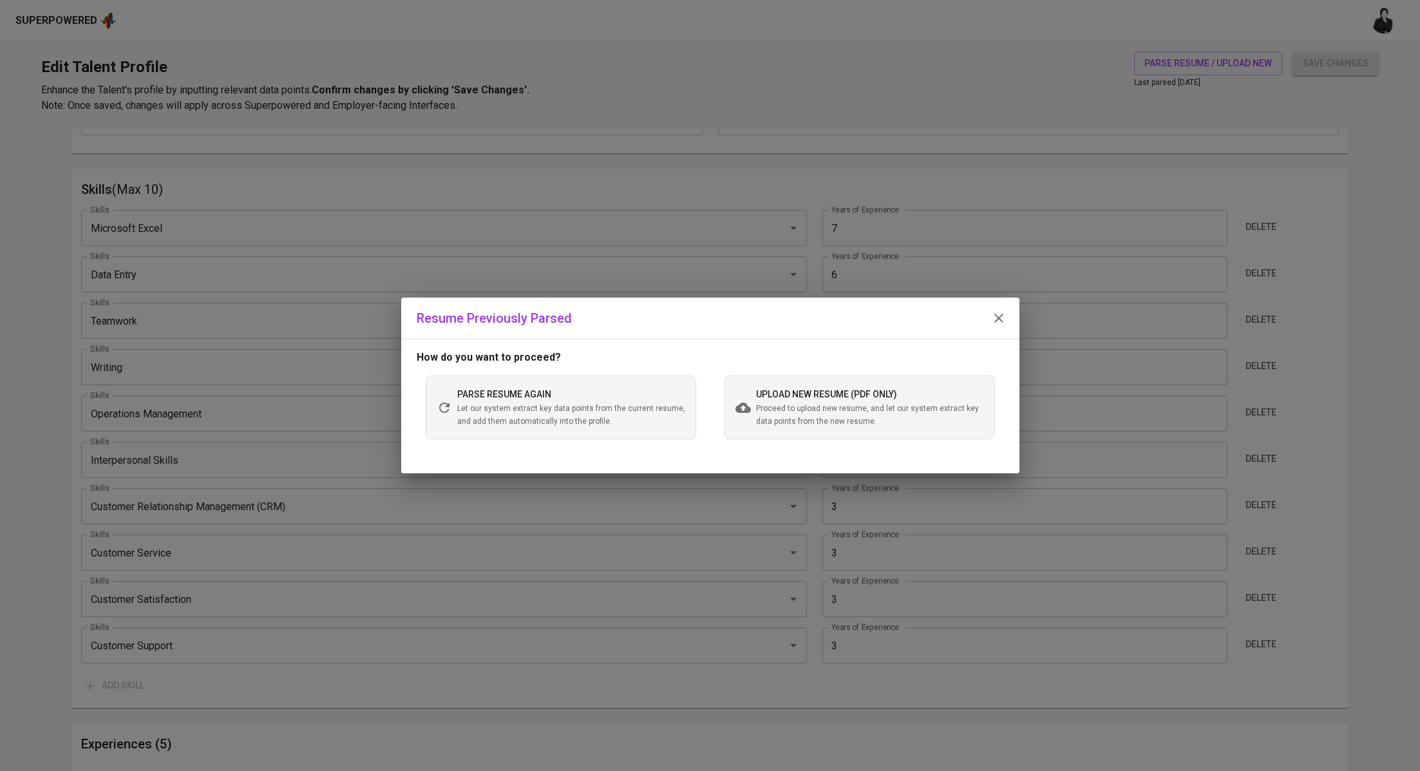
click at [997, 328] on button "button" at bounding box center [998, 318] width 31 height 31
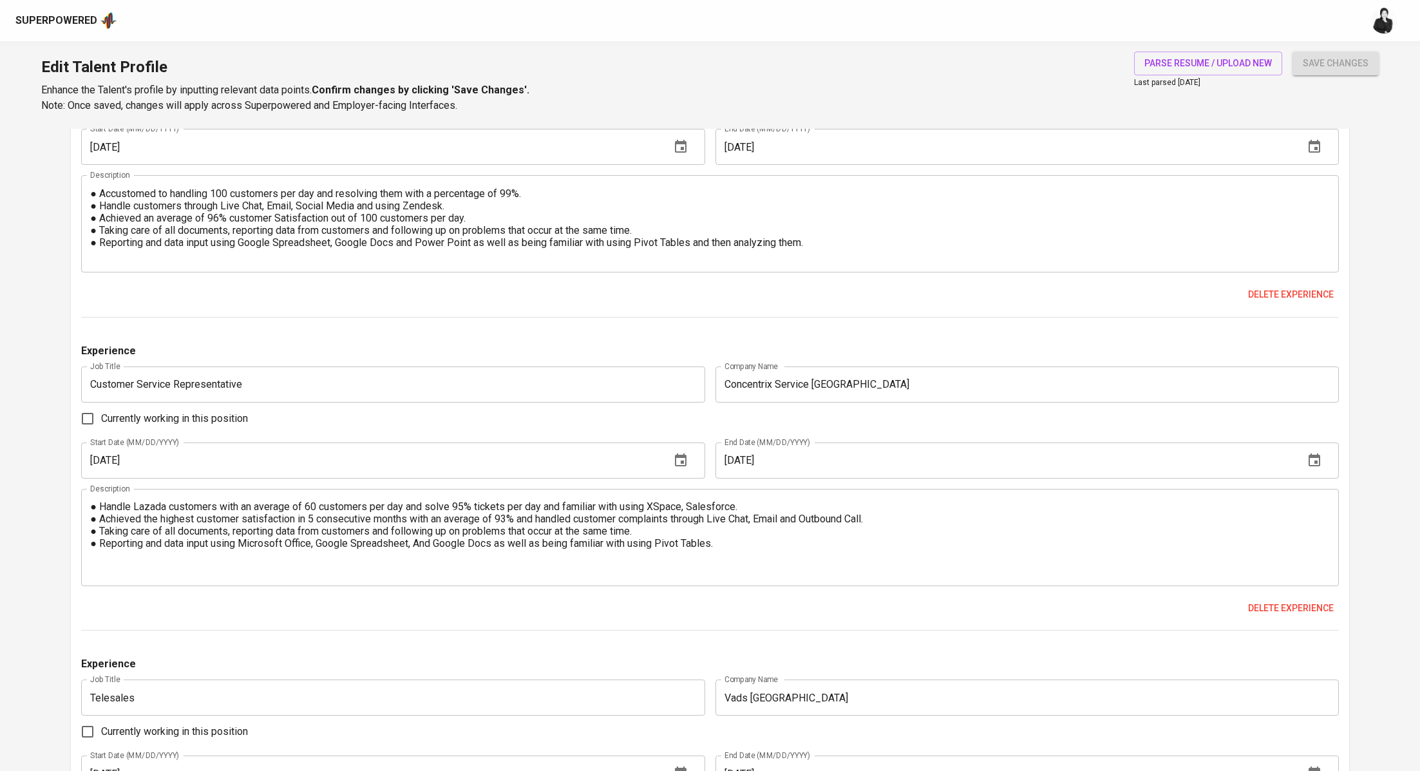
scroll to position [696, 0]
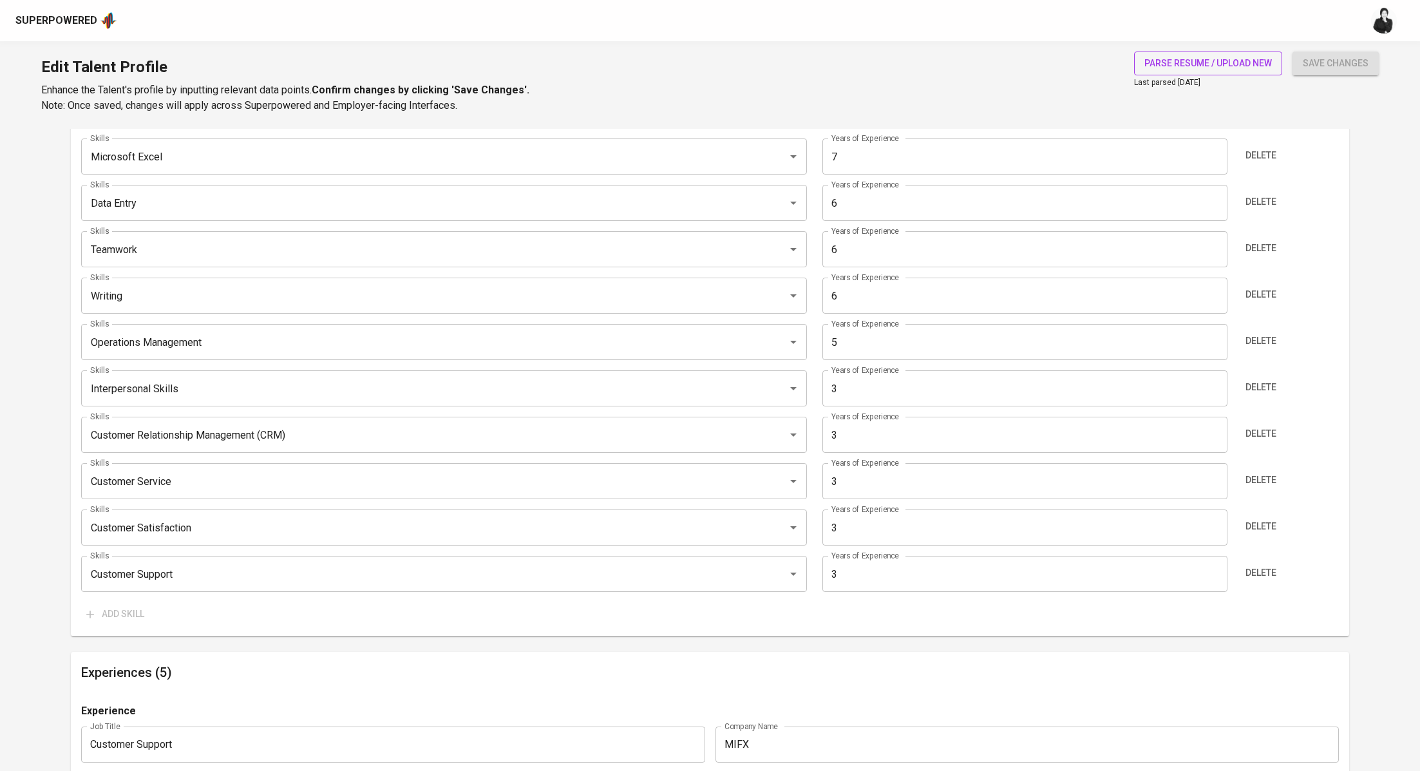
click at [1166, 70] on span "parse resume / upload new" at bounding box center [1207, 63] width 127 height 16
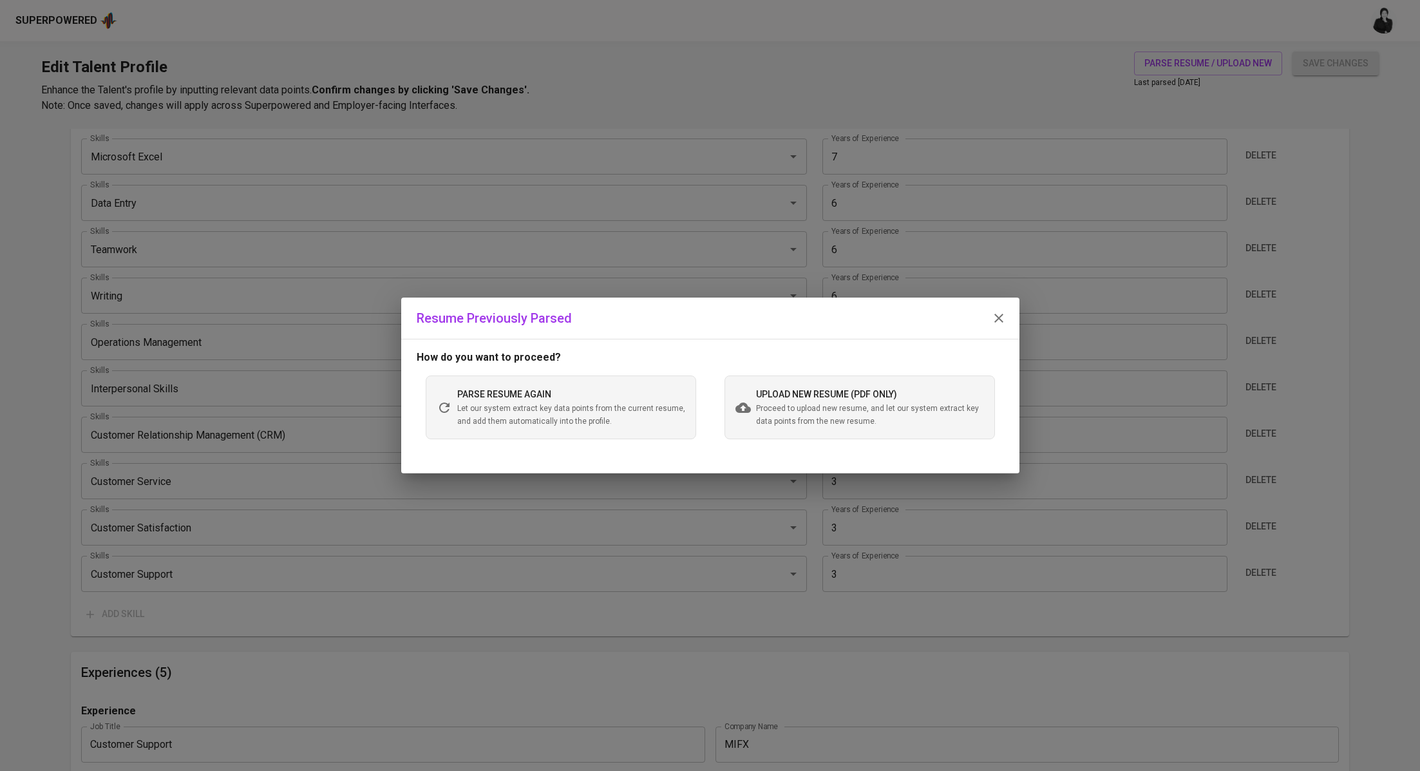
click at [770, 395] on span "upload new resume (pdf only)" at bounding box center [826, 394] width 141 height 10
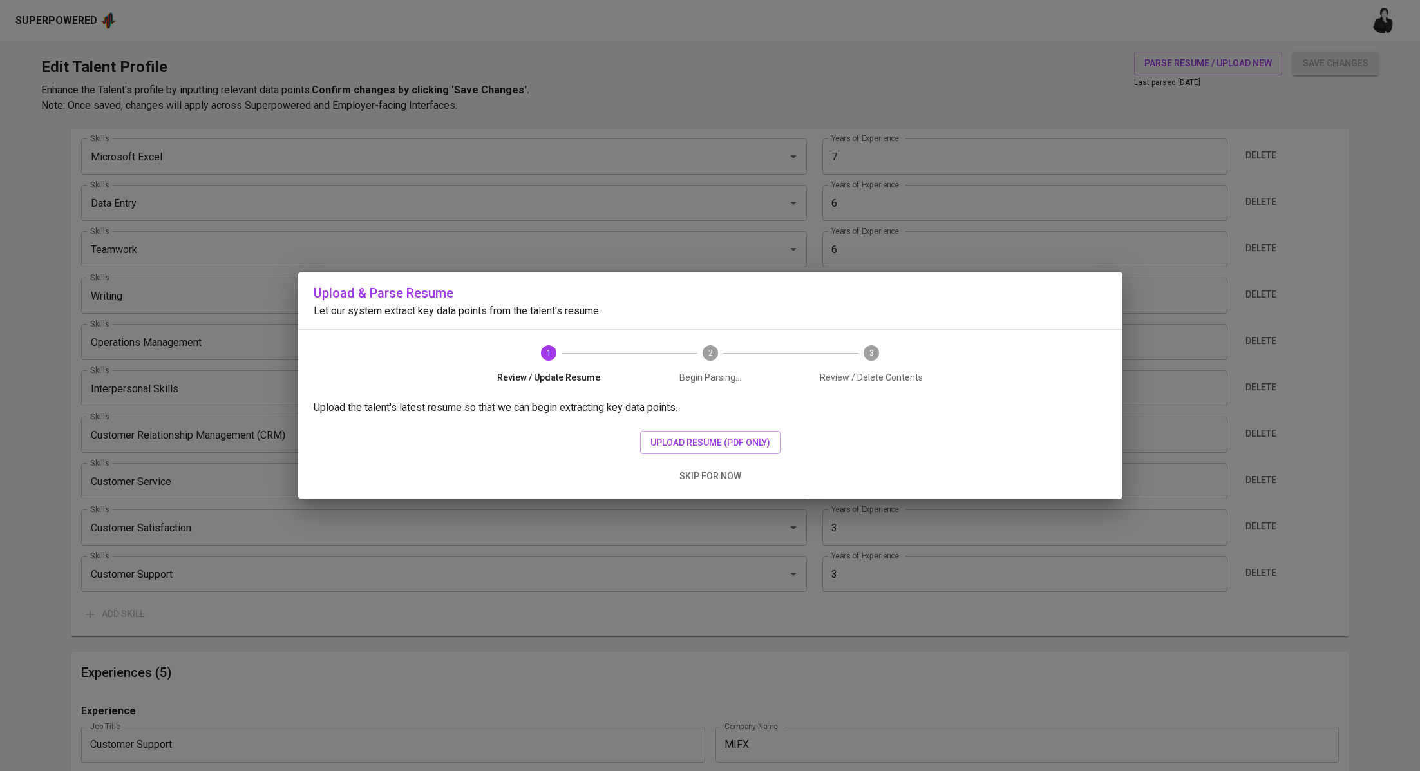
click at [723, 430] on div "Upload the talent's latest resume so that we can begin extracting key data poin…" at bounding box center [710, 449] width 824 height 99
click at [736, 438] on span "upload resume (pdf only)" at bounding box center [710, 443] width 120 height 16
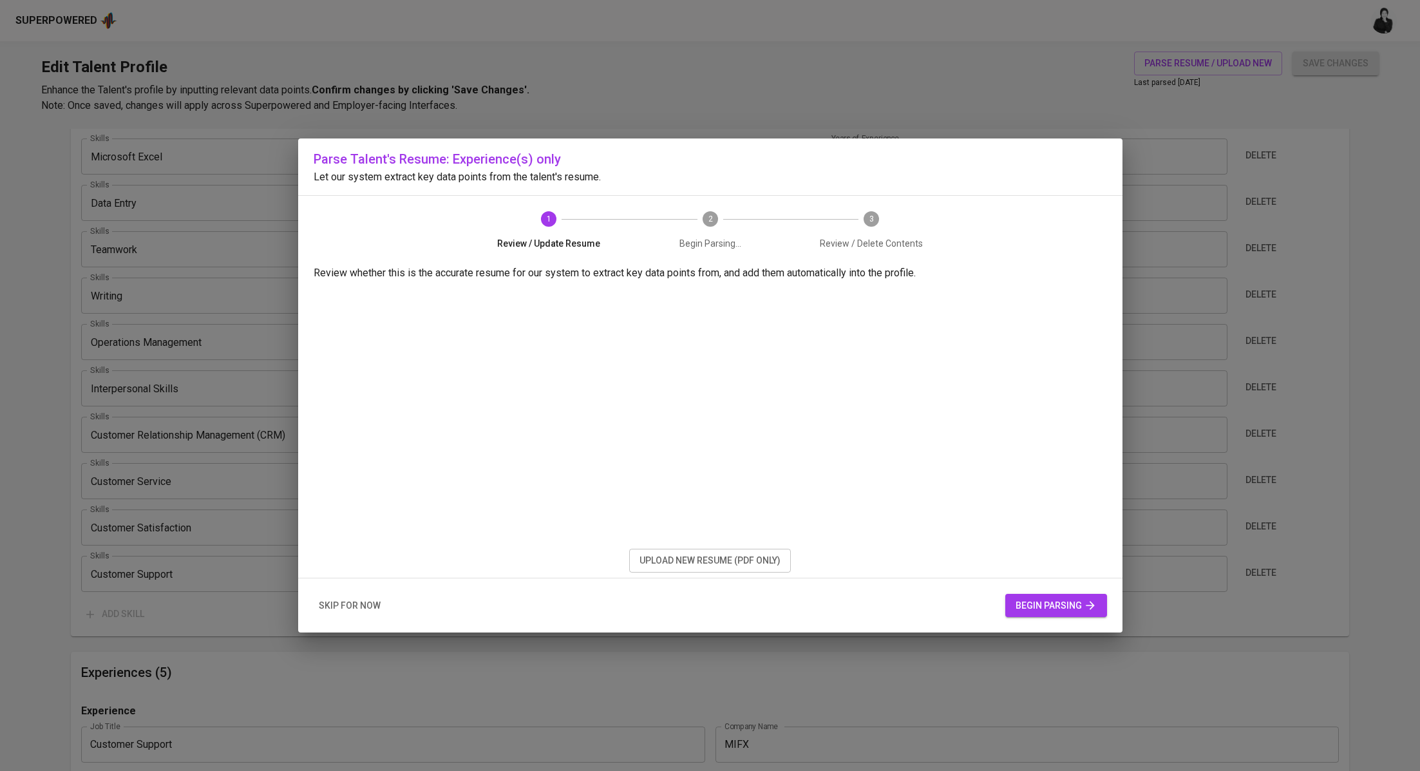
click at [1042, 610] on span "begin parsing" at bounding box center [1055, 606] width 81 height 16
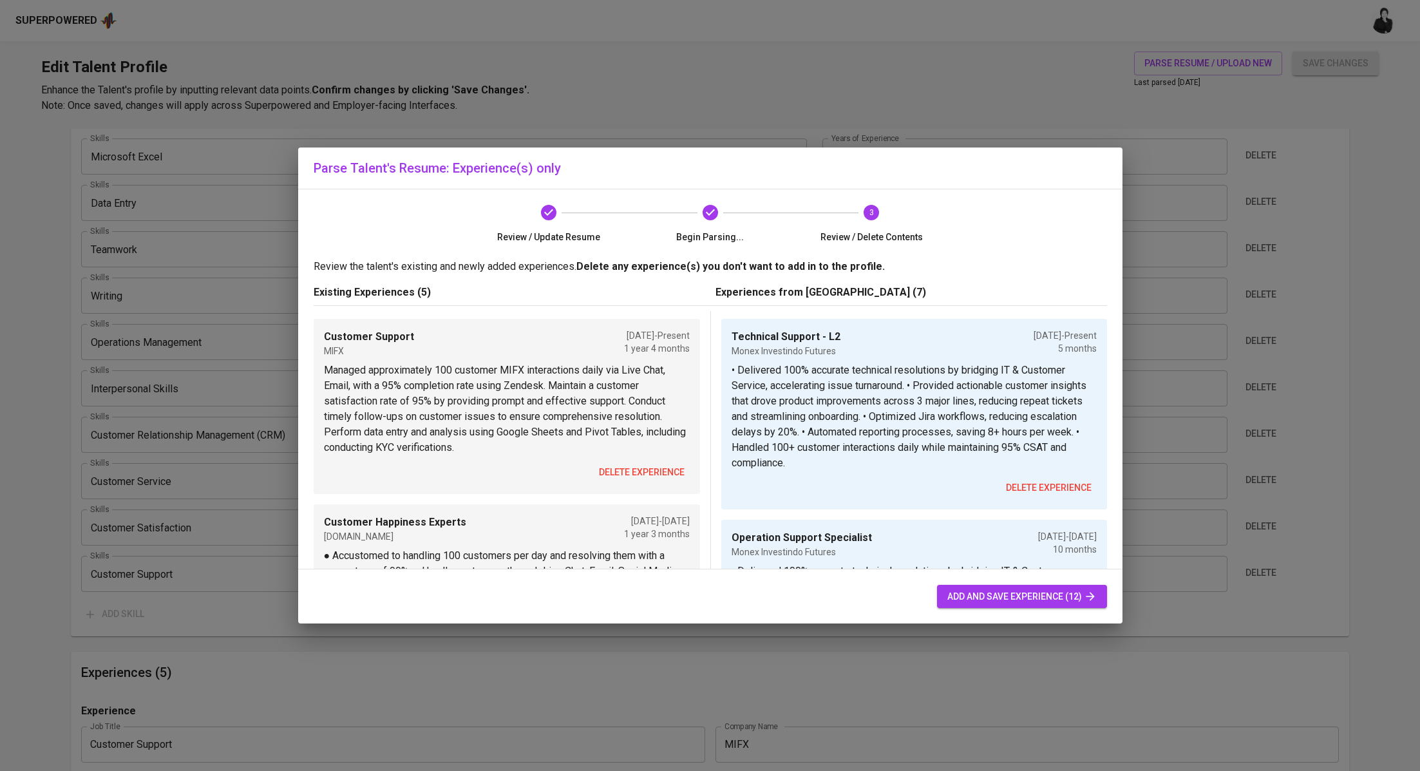
click at [627, 460] on button "delete experience" at bounding box center [642, 472] width 96 height 24
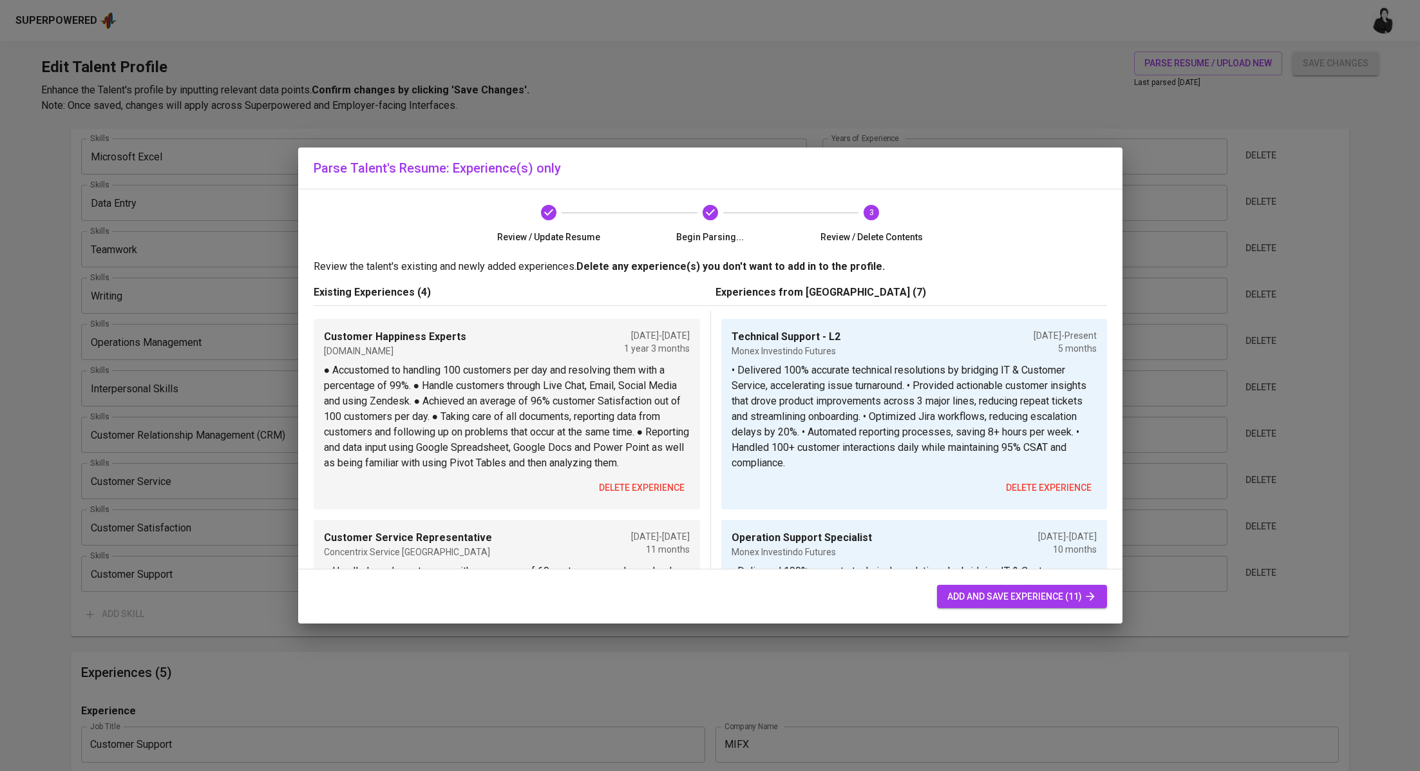
click at [639, 473] on div "Customer Happiness Experts Circles.Life Sep 2022 - Dec 2023 1 year 3 months ● A…" at bounding box center [507, 414] width 386 height 191
click at [643, 480] on span "delete experience" at bounding box center [642, 488] width 86 height 16
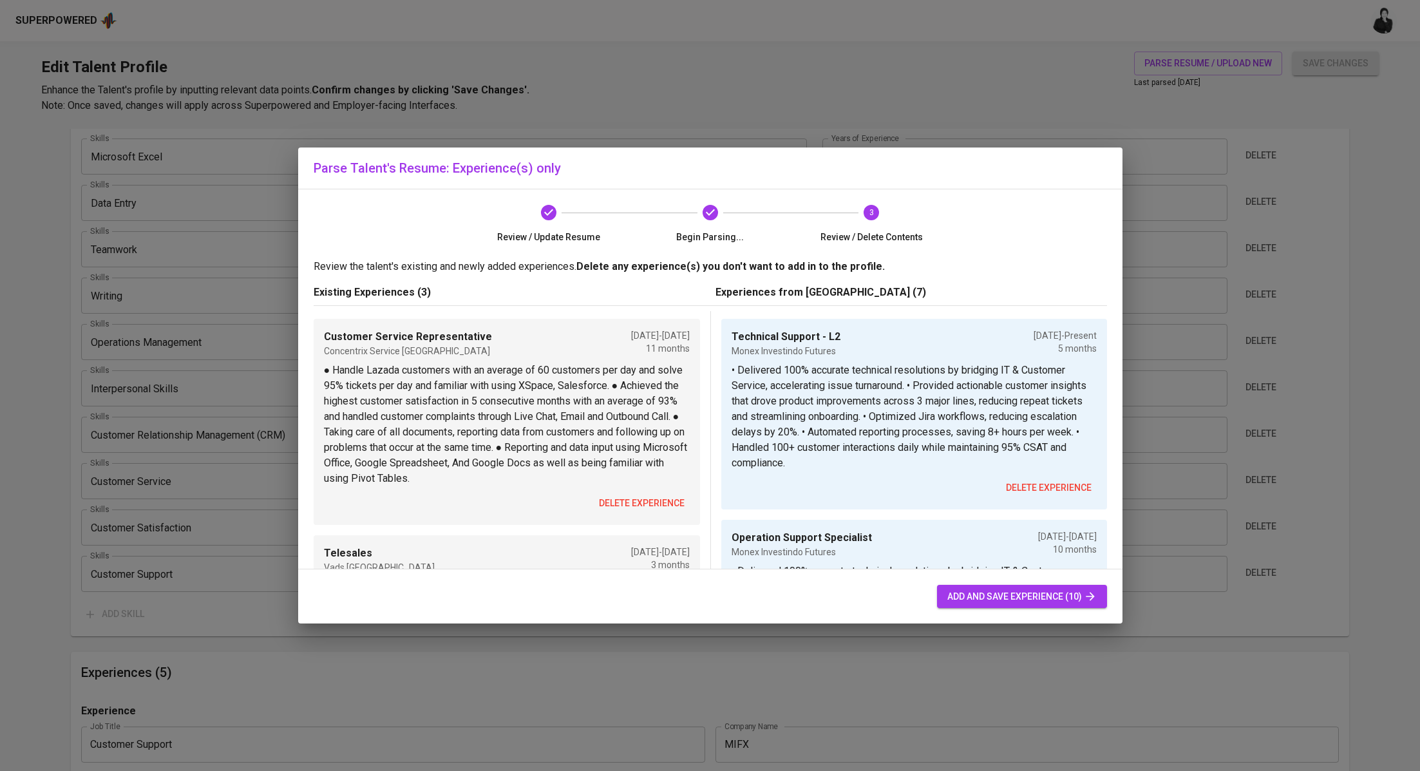
click at [648, 502] on span "delete experience" at bounding box center [642, 503] width 86 height 16
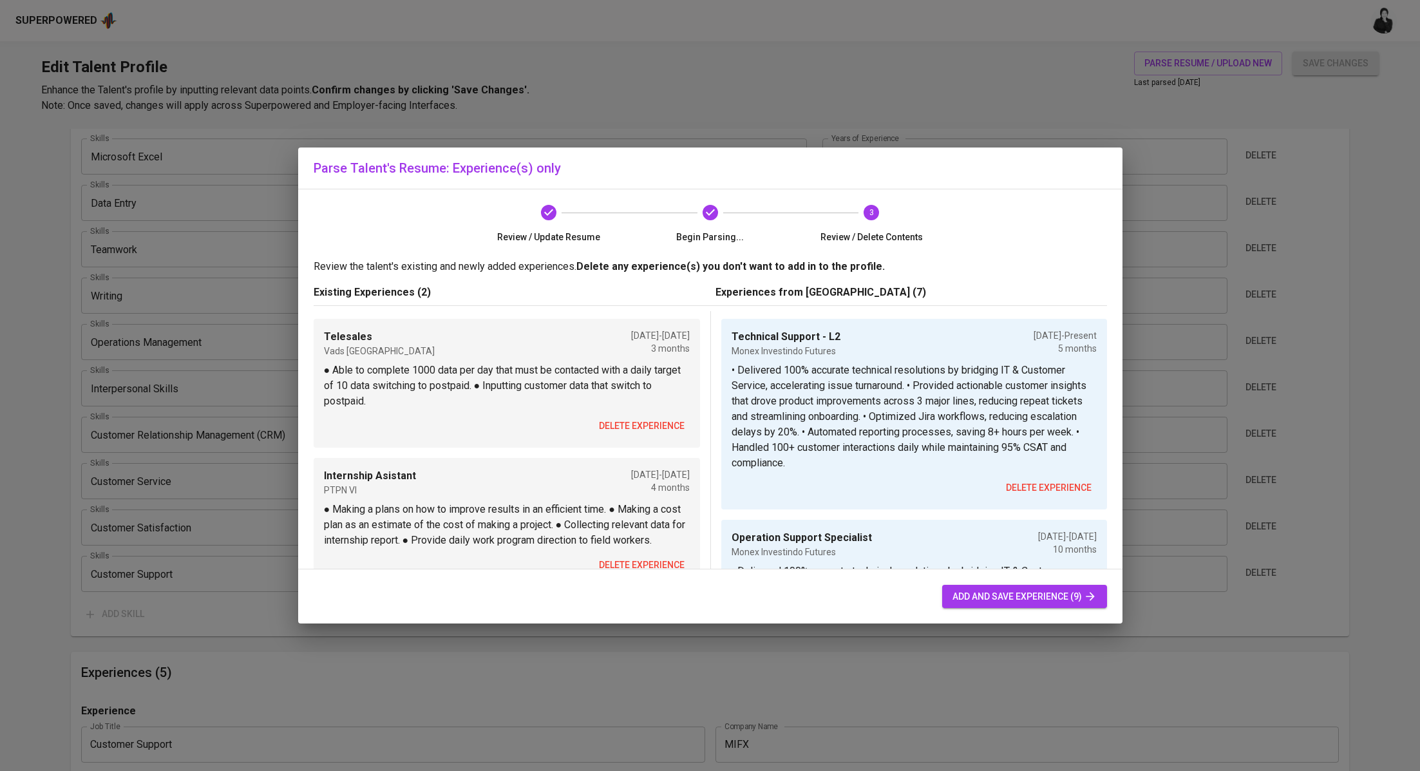
click at [644, 425] on span "delete experience" at bounding box center [642, 426] width 86 height 16
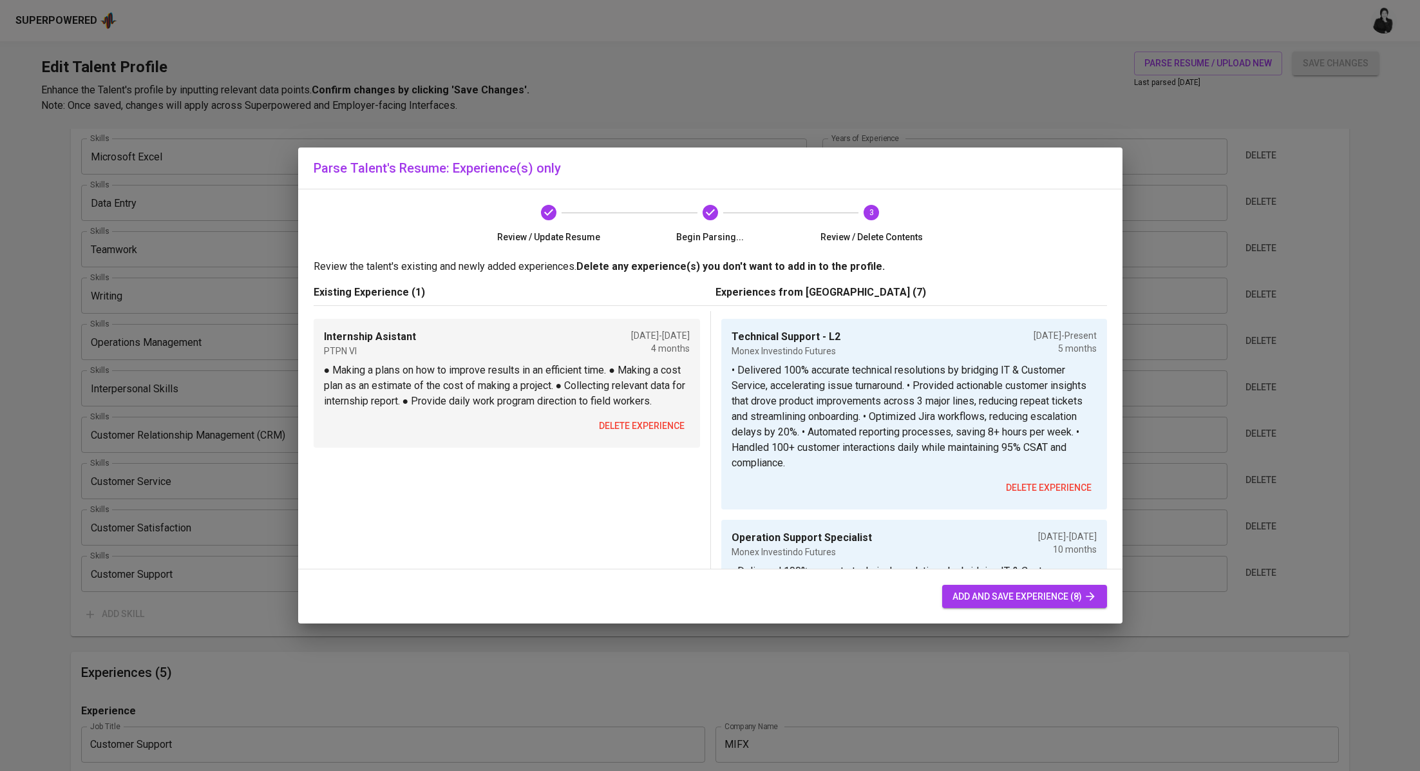
click at [639, 416] on button "delete experience" at bounding box center [642, 426] width 96 height 24
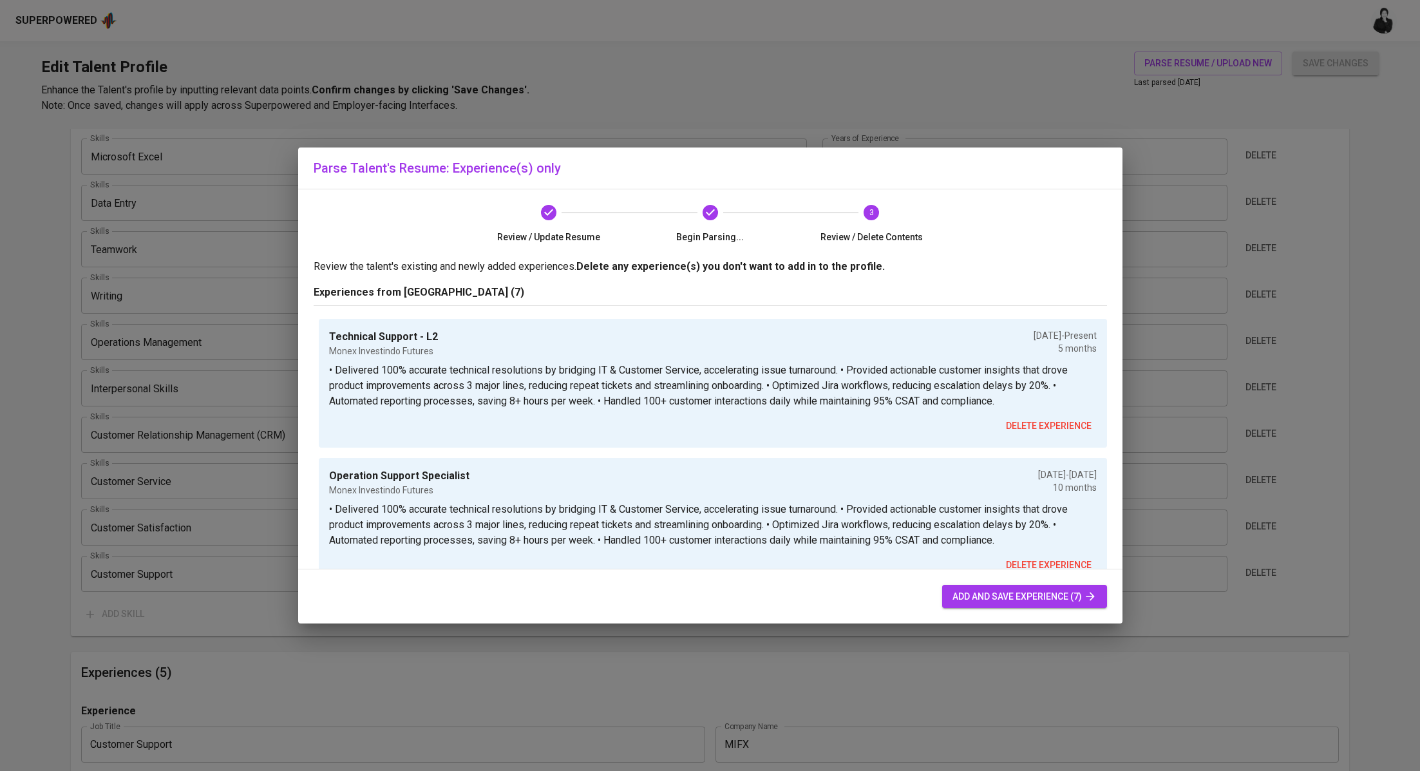
click at [952, 589] on span "add and save experience (7)" at bounding box center [1024, 597] width 144 height 16
type input "Technical Support - L2"
type input "Monex Investindo Futures"
type input "04/01/2025"
type input "Operation Support Specialist"
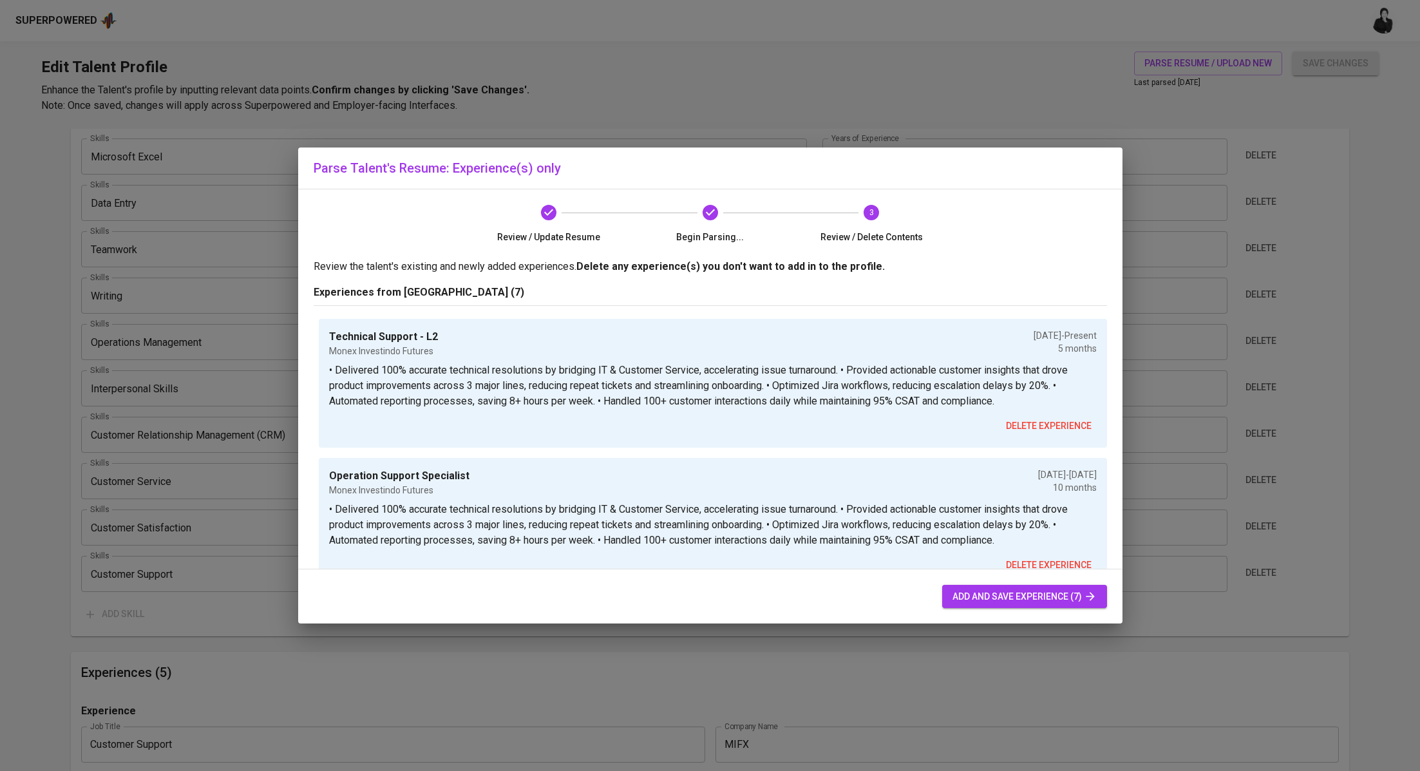
type input "Monex Investindo Futures"
type input "05/01/2024"
type input "03/01/2025"
type input "Team Leader"
type input "Circles.Life"
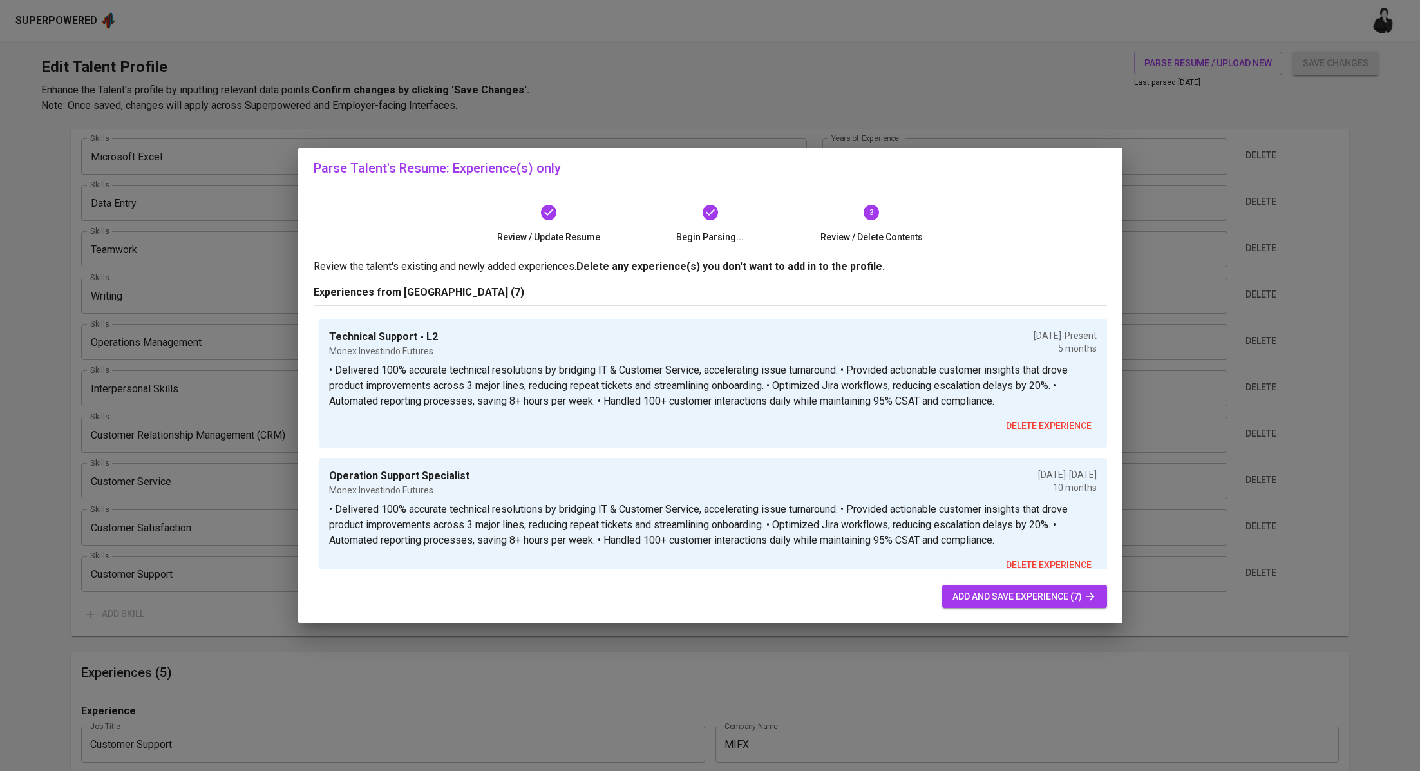
type input "09/01/2023"
type input "12/01/2023"
type input "Customer Happiness Expert & Social Media Specialist"
type input "Circles.Life"
type input "09/01/2022"
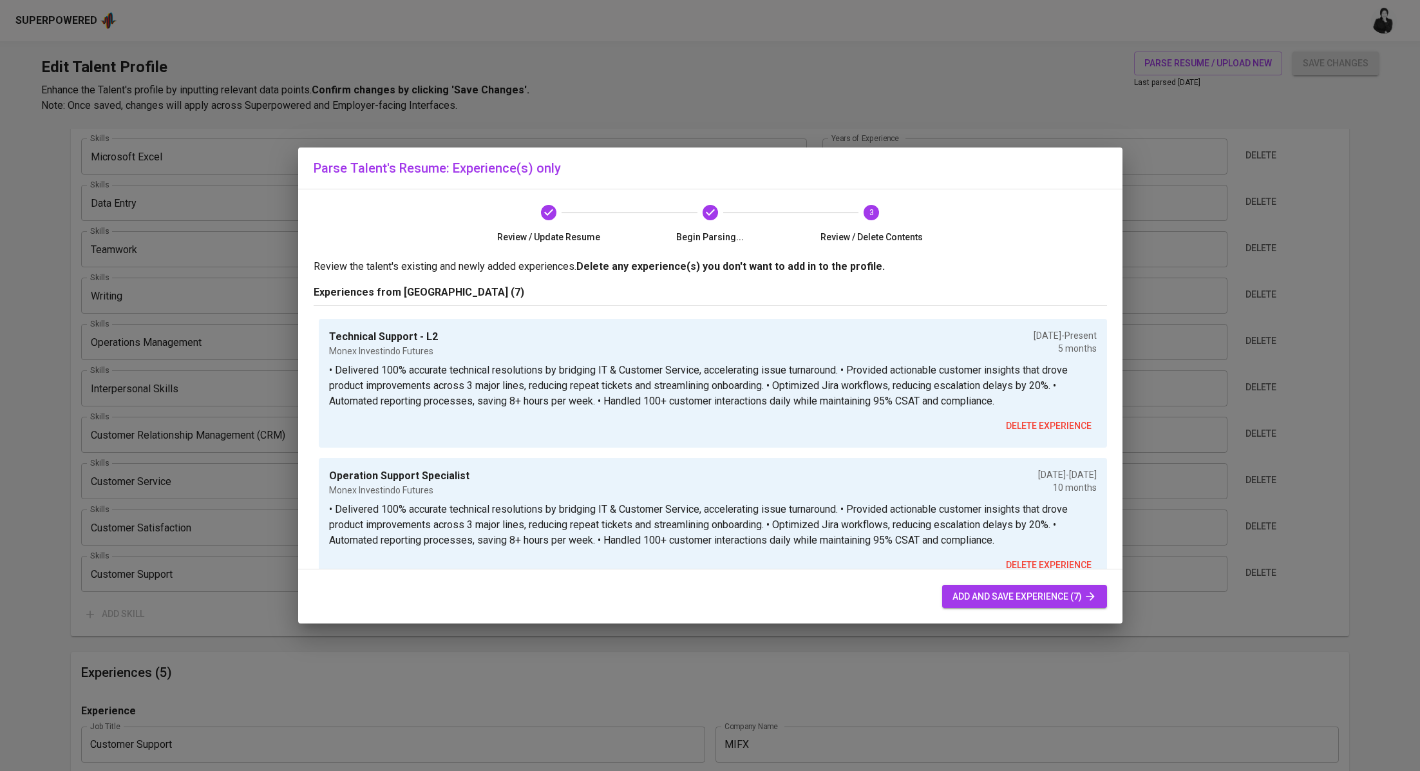
type input "08/01/2023"
type input "Customer Service Representative"
type input "Concentrix"
type input "09/01/2021"
type input "07/01/2022"
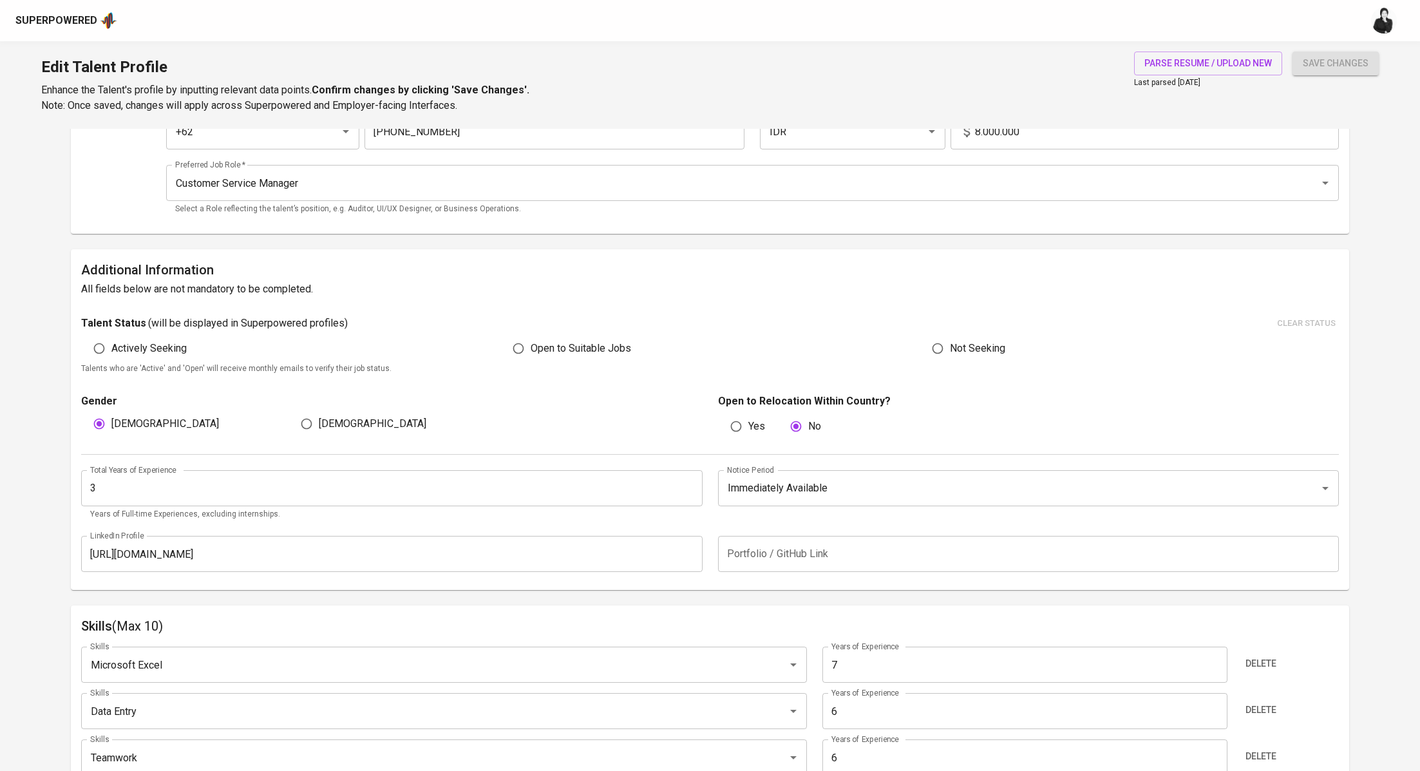
scroll to position [0, 0]
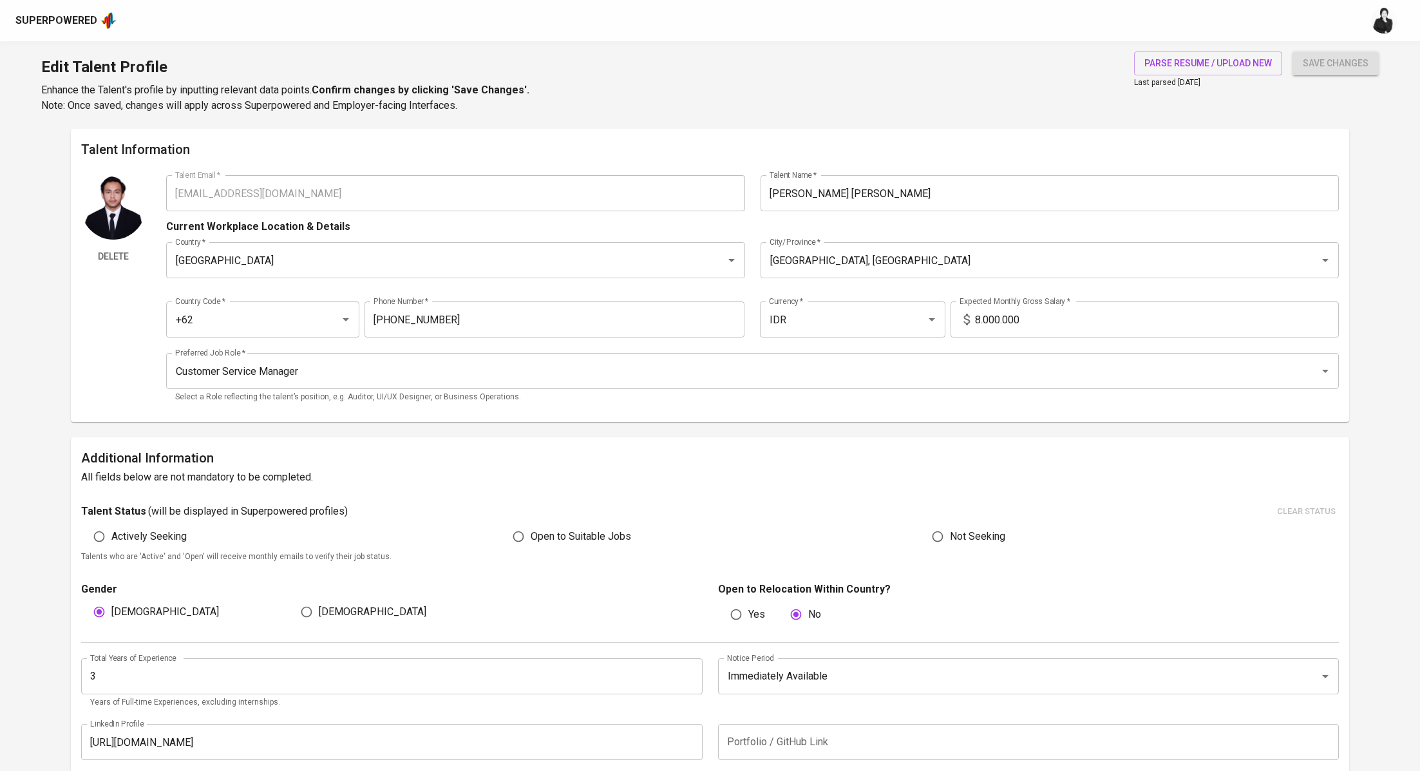
click at [162, 682] on input "3" at bounding box center [391, 676] width 621 height 36
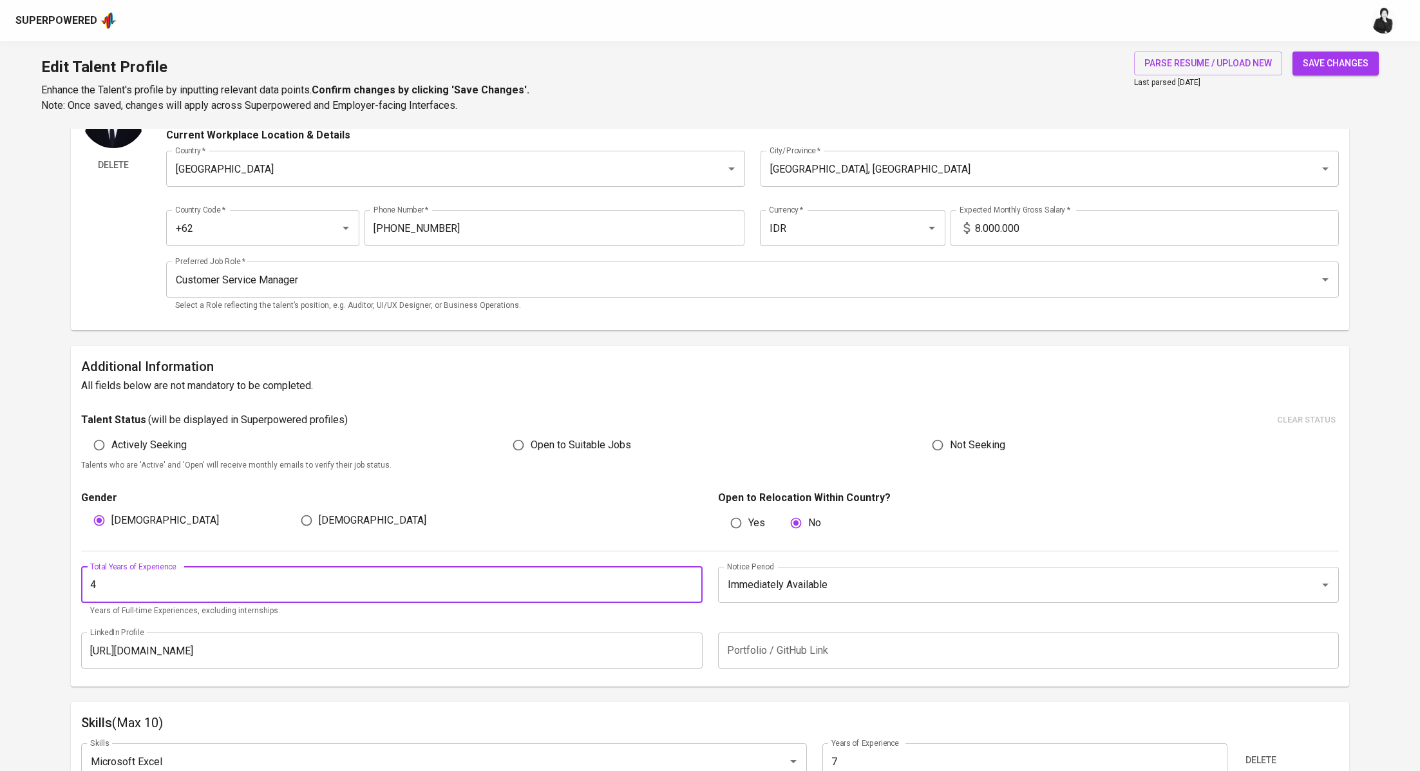
scroll to position [346, 0]
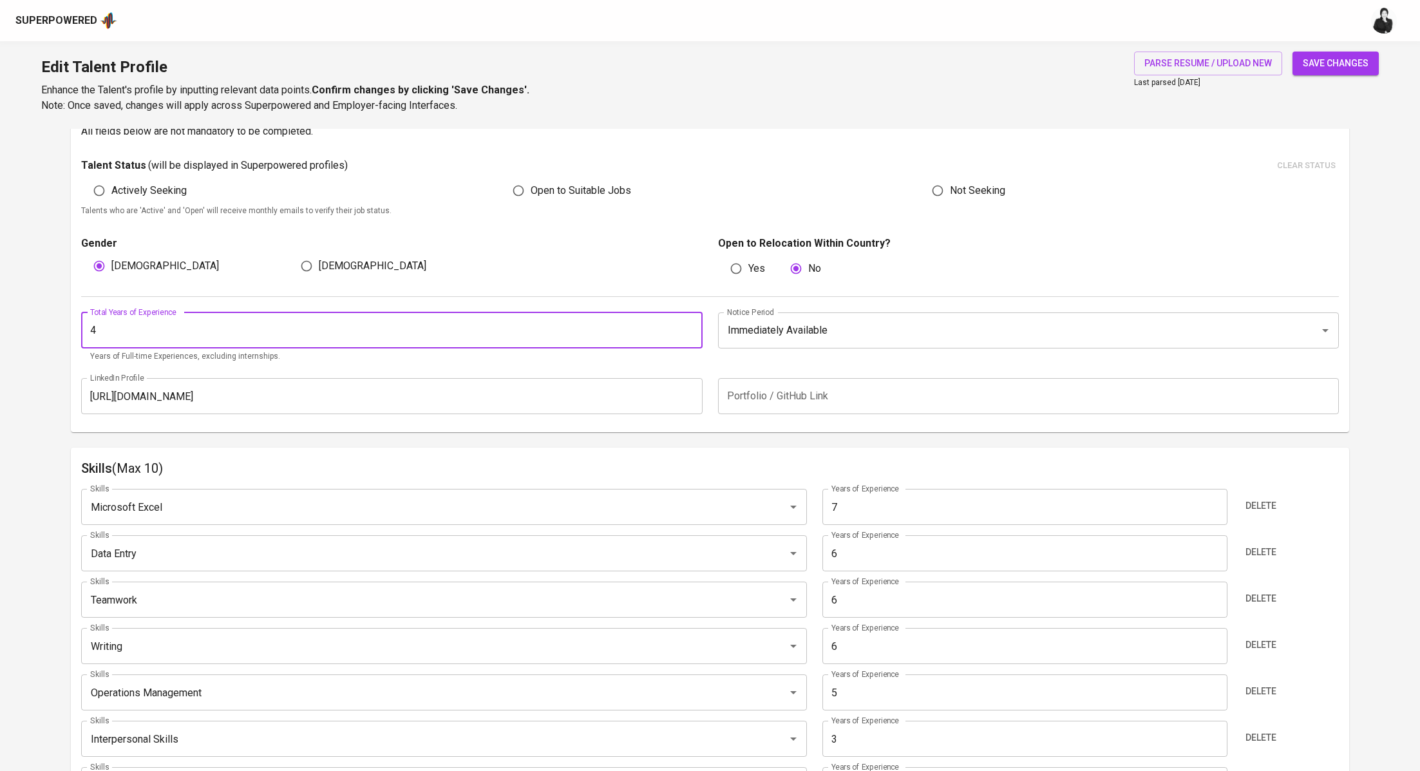
type input "4"
click at [905, 496] on input "7" at bounding box center [1024, 507] width 405 height 36
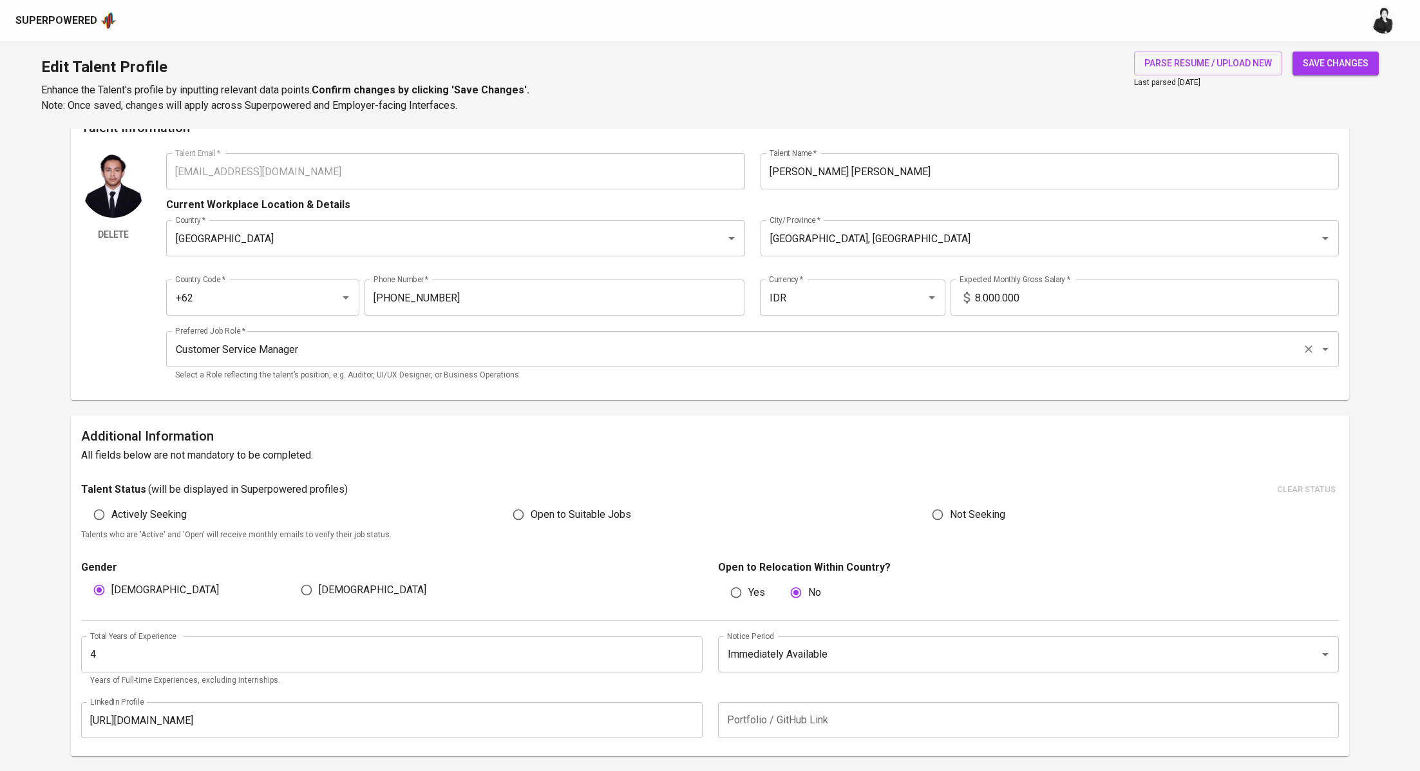
scroll to position [0, 0]
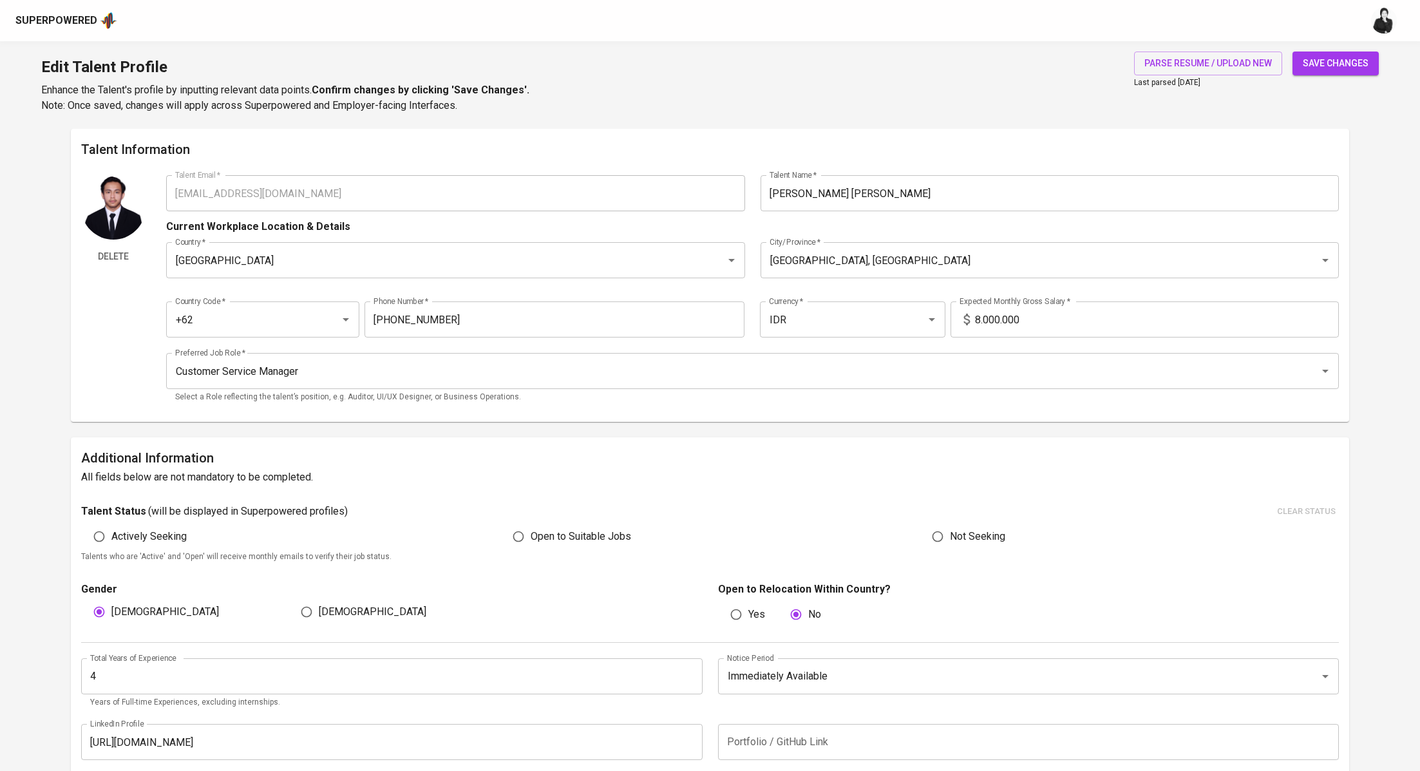
type input "6"
click at [146, 671] on input "4" at bounding box center [391, 676] width 621 height 36
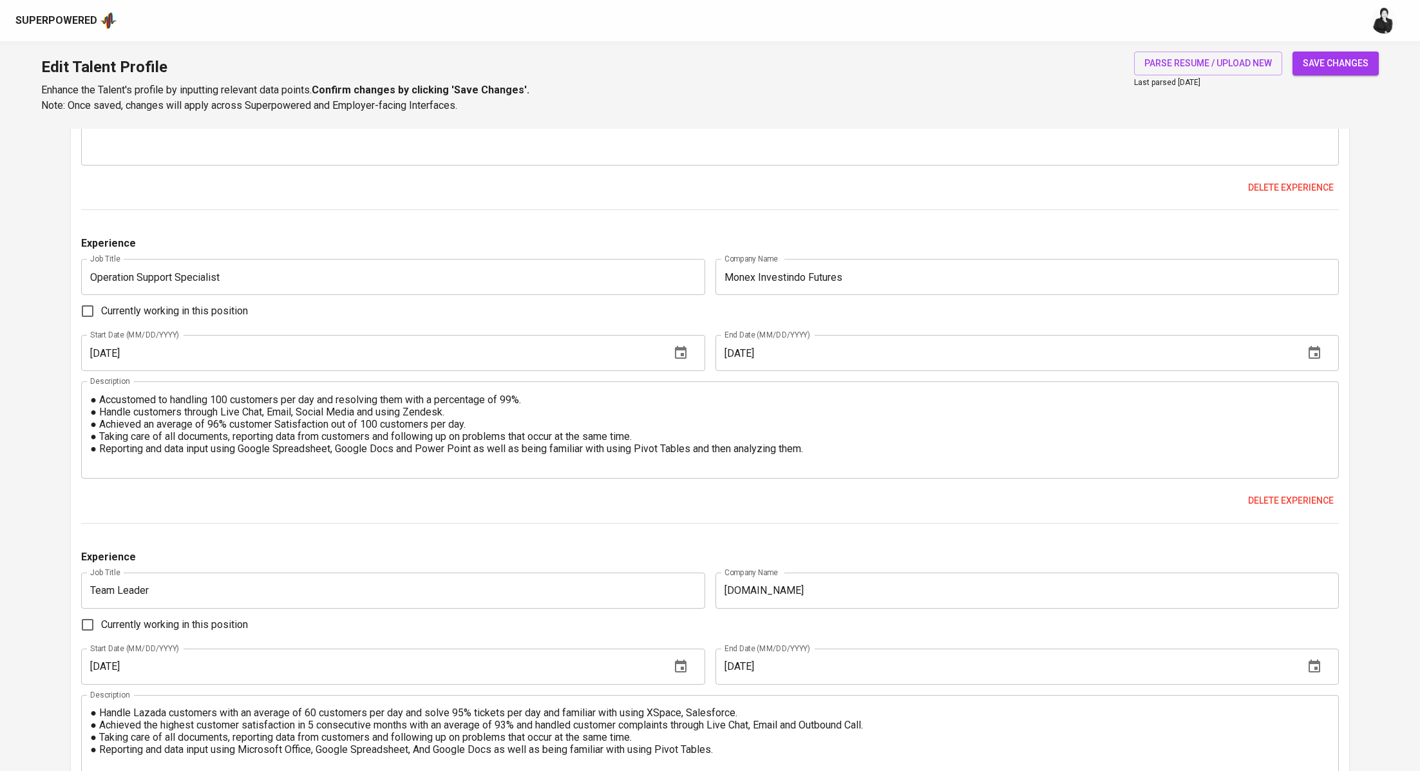
scroll to position [1176, 0]
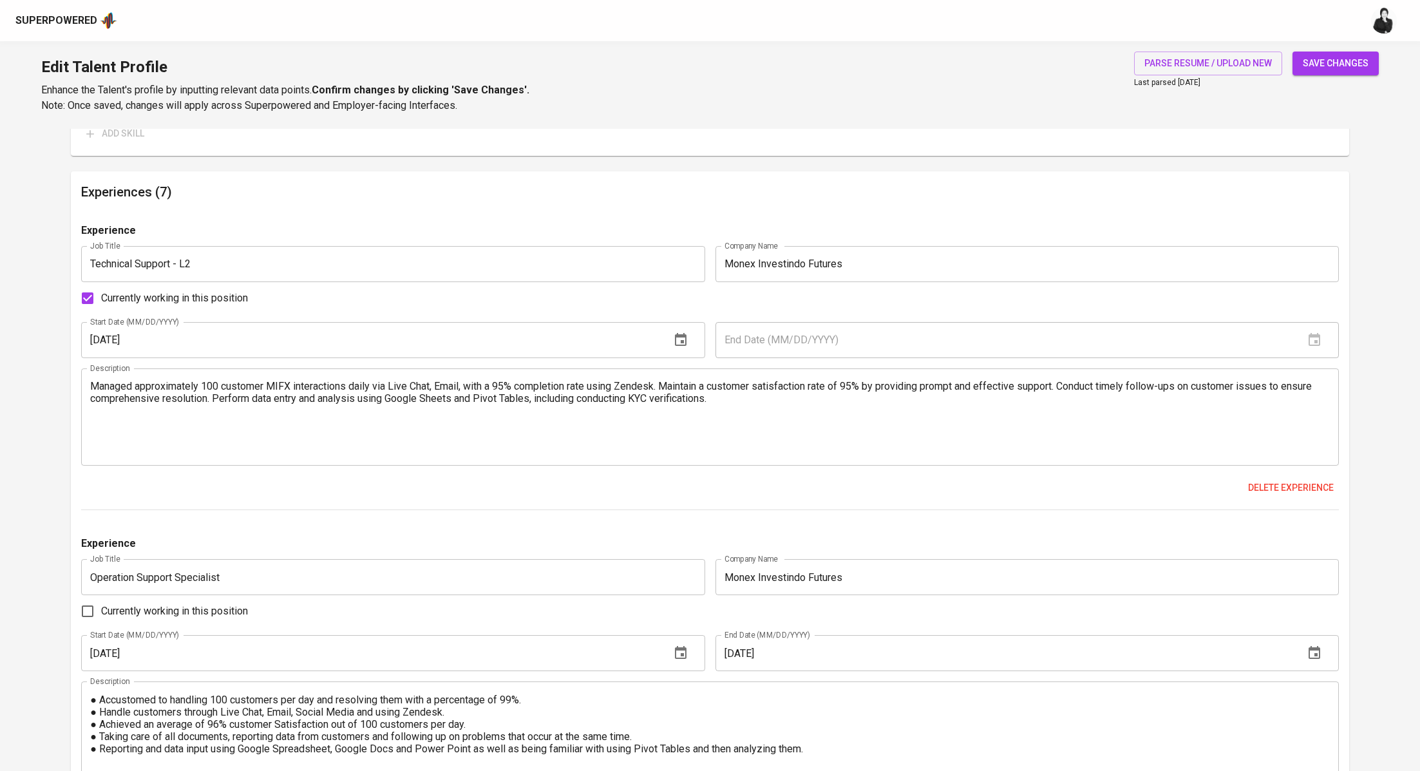
type input "1"
click at [1341, 66] on span "save changes" at bounding box center [1336, 63] width 66 height 16
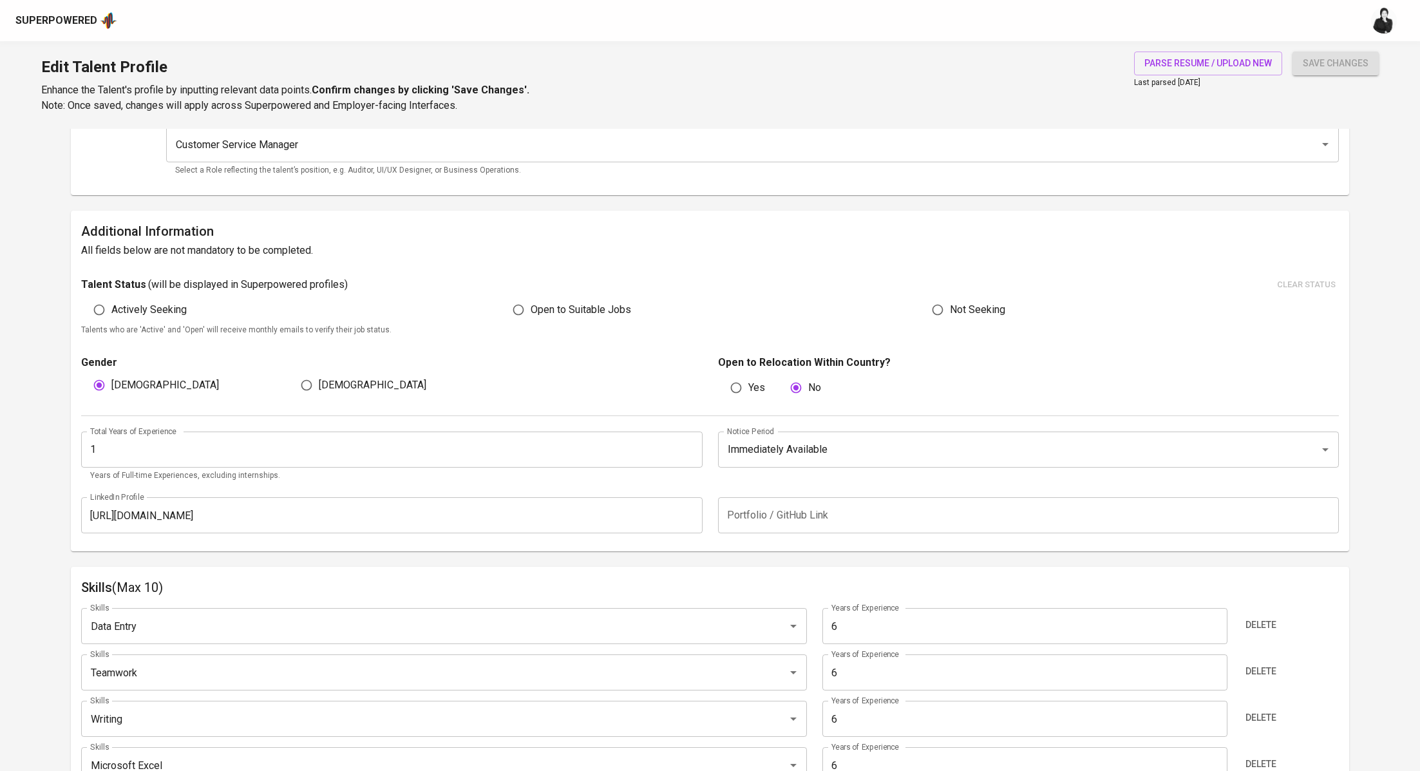
scroll to position [0, 0]
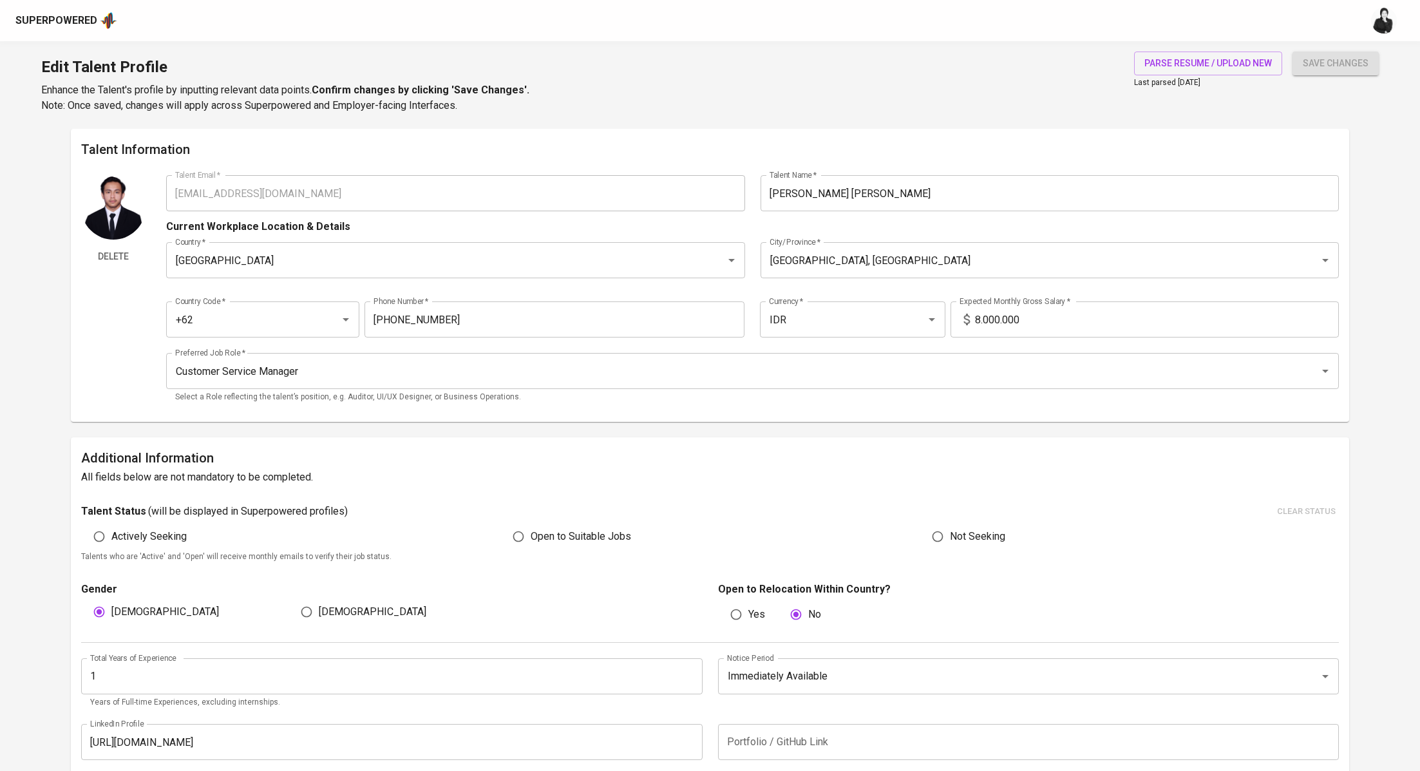
click at [981, 318] on input "8.000.000" at bounding box center [1157, 319] width 364 height 36
click at [948, 327] on div "Expected Monthly Gross Salary   * 8.000.000 Expected Monthly Gross Salary *" at bounding box center [1143, 319] width 391 height 36
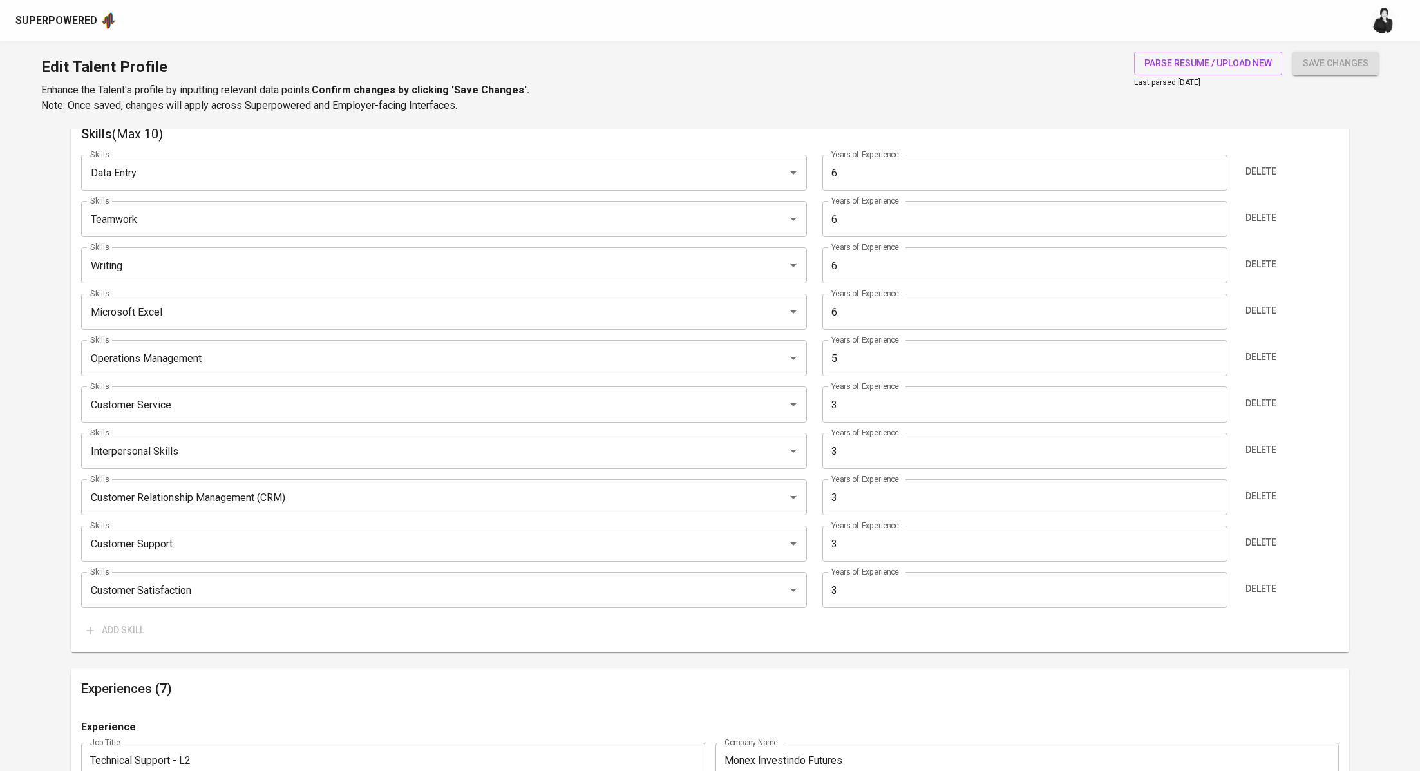
scroll to position [174, 0]
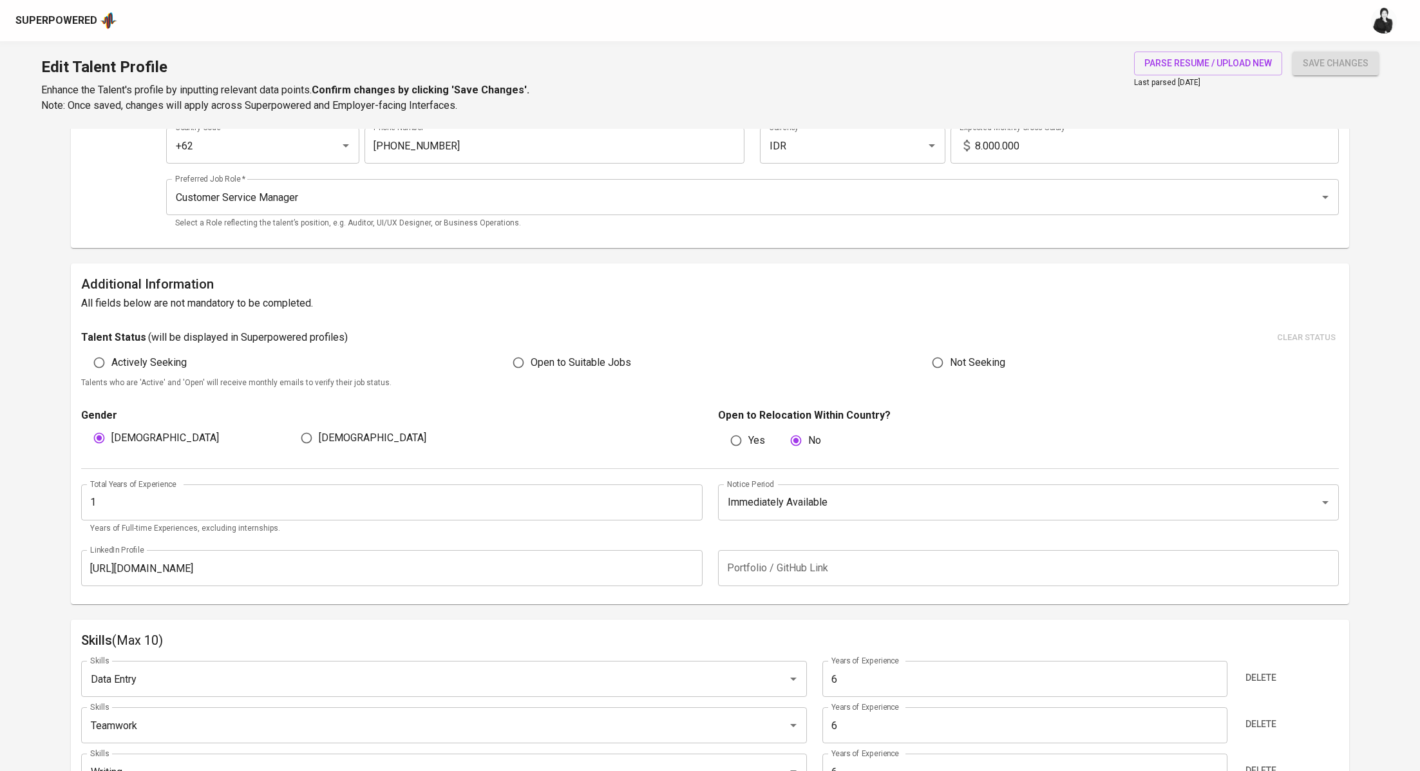
click at [980, 146] on input "8.000.000" at bounding box center [1157, 145] width 364 height 36
type input "7.000.000"
click at [1339, 62] on span "save changes" at bounding box center [1336, 63] width 66 height 16
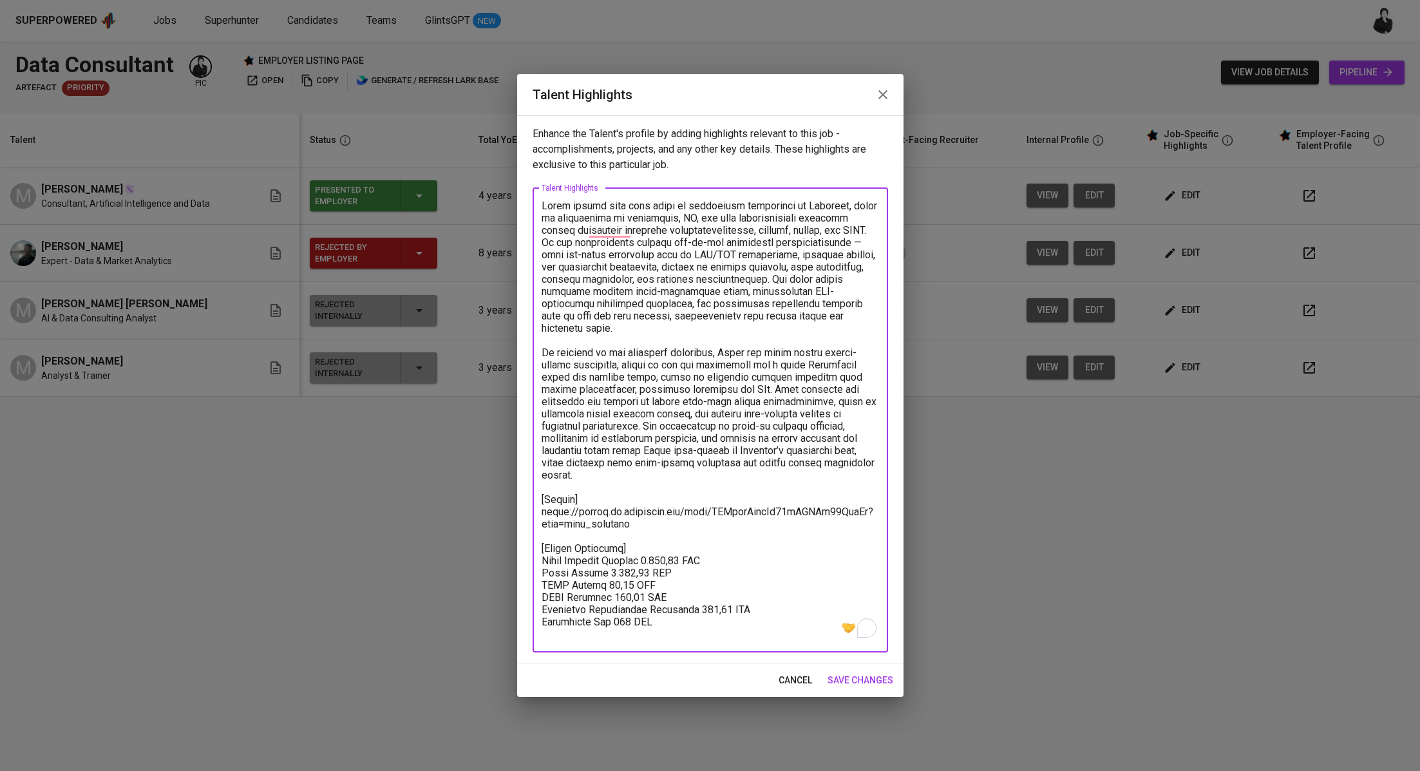
click at [881, 91] on icon "button" at bounding box center [882, 94] width 15 height 15
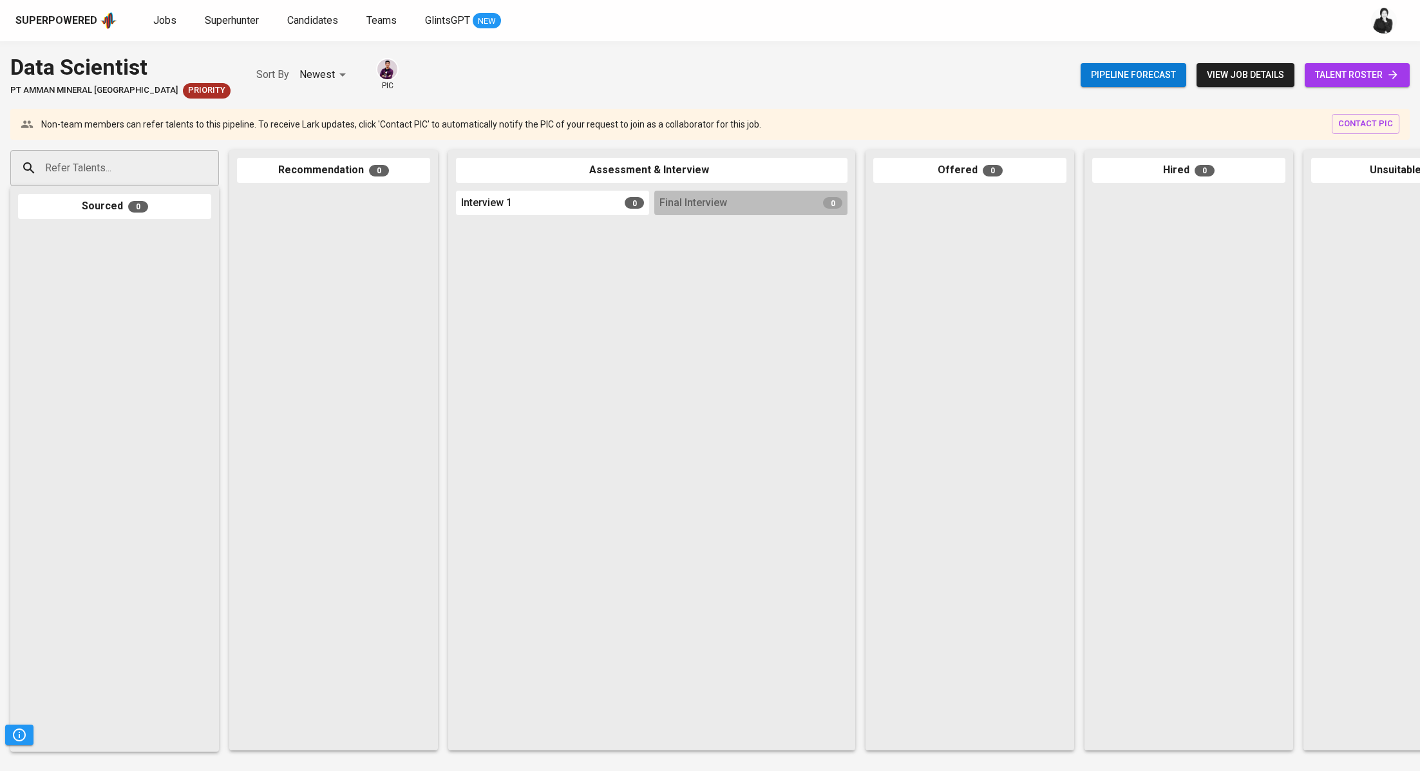
click at [1349, 72] on span "talent roster" at bounding box center [1357, 75] width 84 height 16
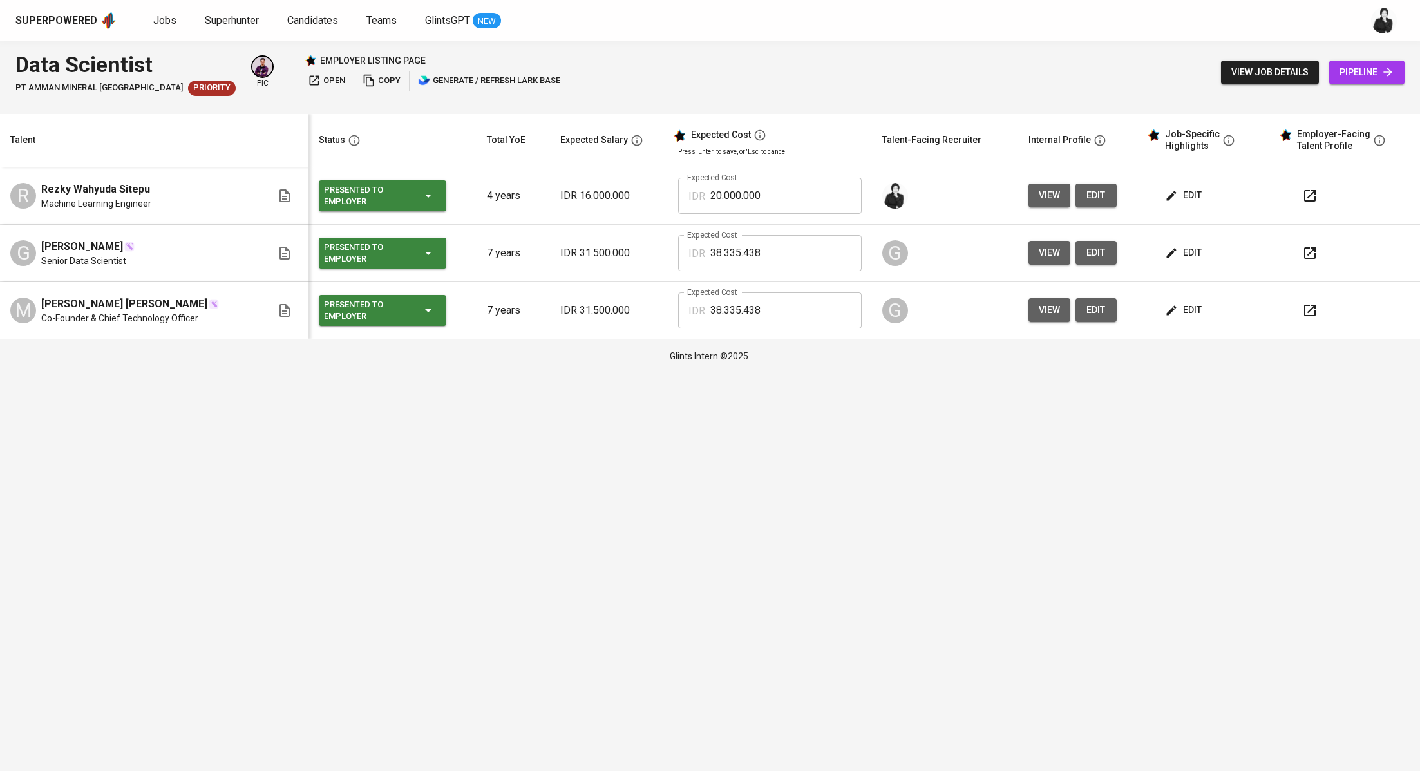
click at [1305, 198] on icon "button" at bounding box center [1309, 195] width 15 height 15
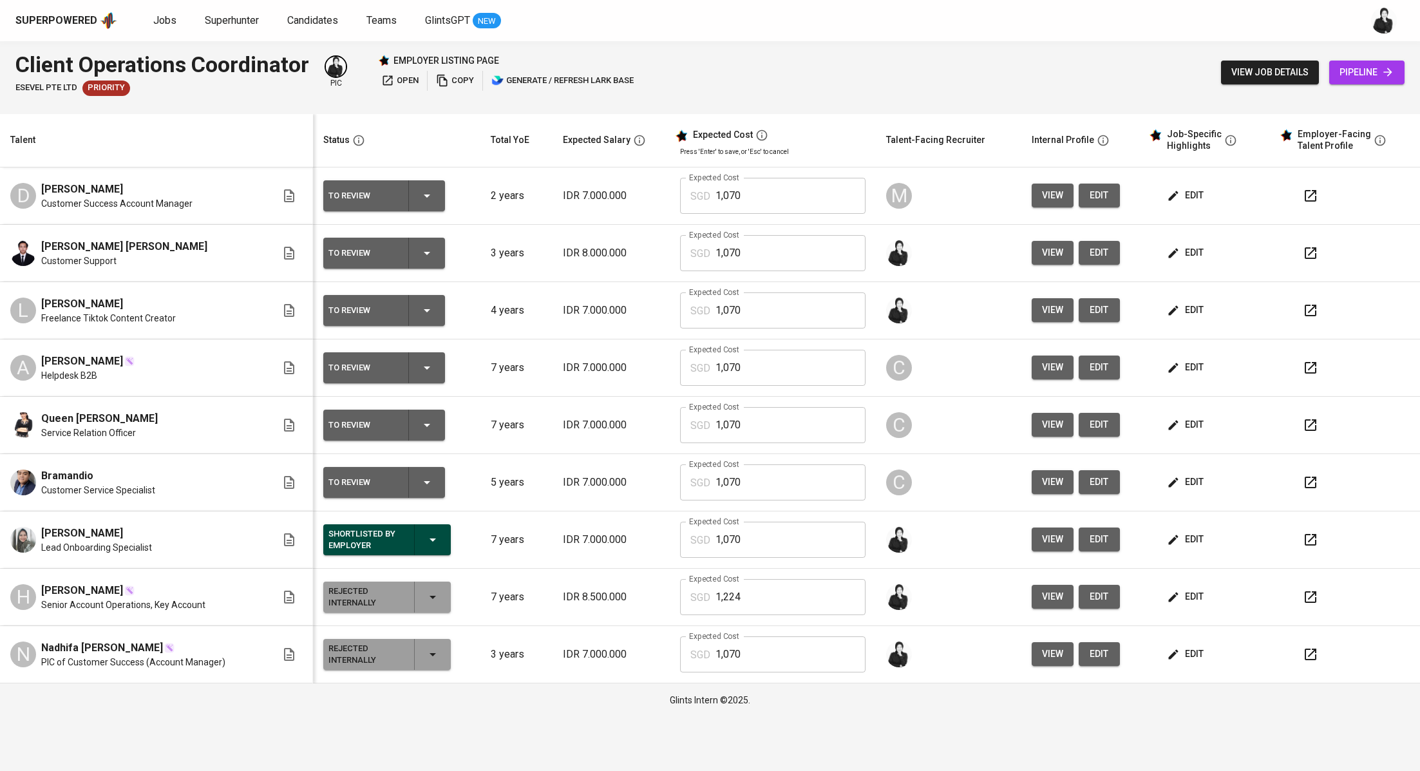
click at [1308, 481] on icon "button" at bounding box center [1311, 482] width 12 height 12
click at [1194, 483] on span "edit" at bounding box center [1186, 482] width 34 height 16
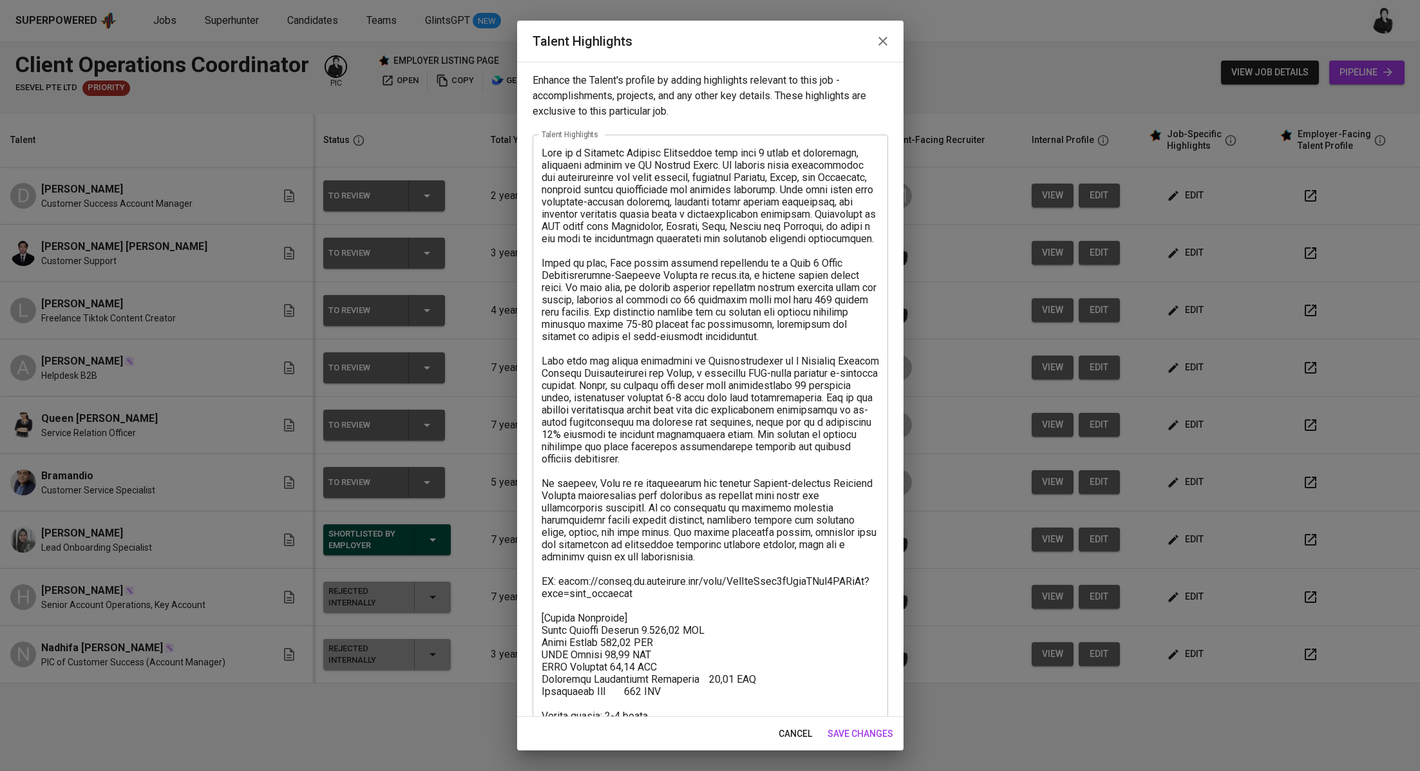
scroll to position [77, 0]
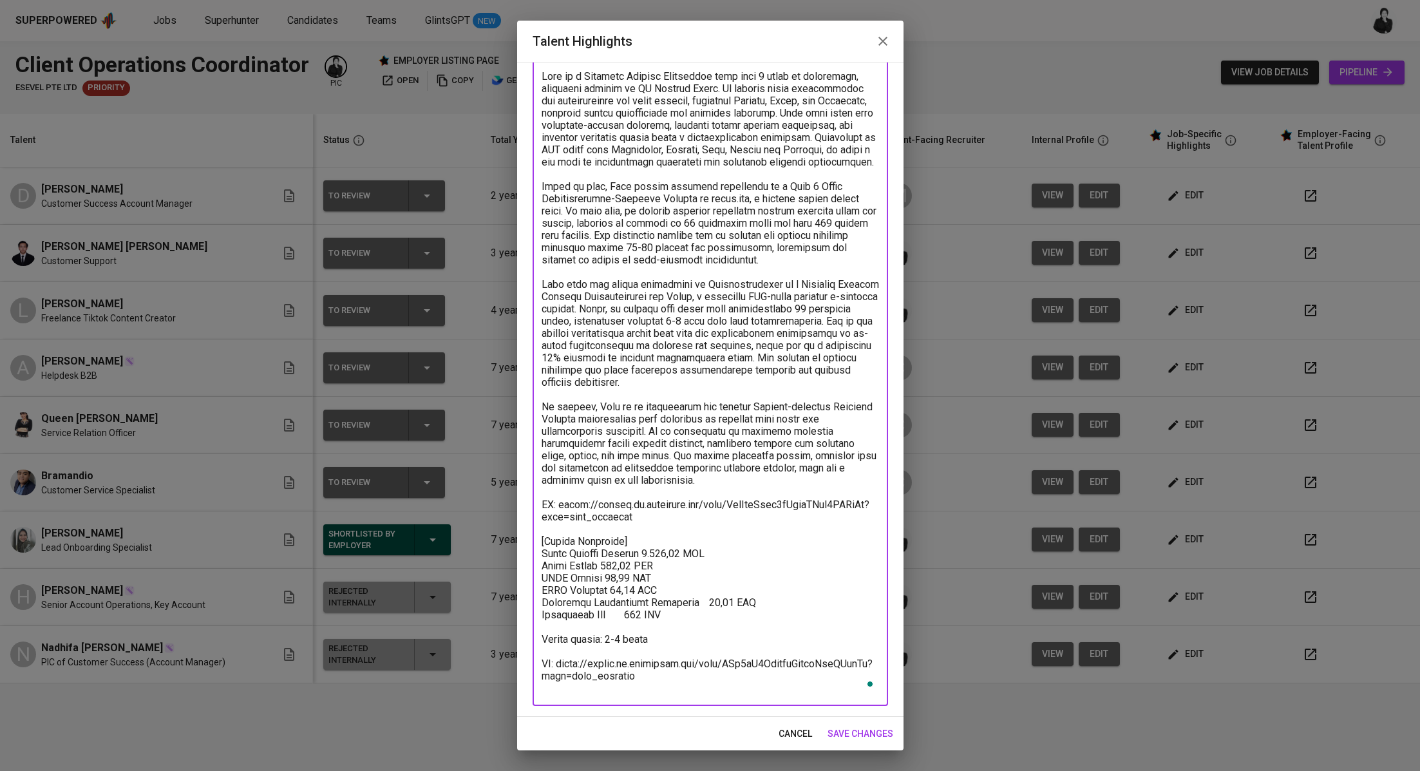
drag, startPoint x: 669, startPoint y: 691, endPoint x: 535, endPoint y: 668, distance: 135.8
click at [535, 668] on div "x Talent Highlights" at bounding box center [709, 382] width 355 height 648
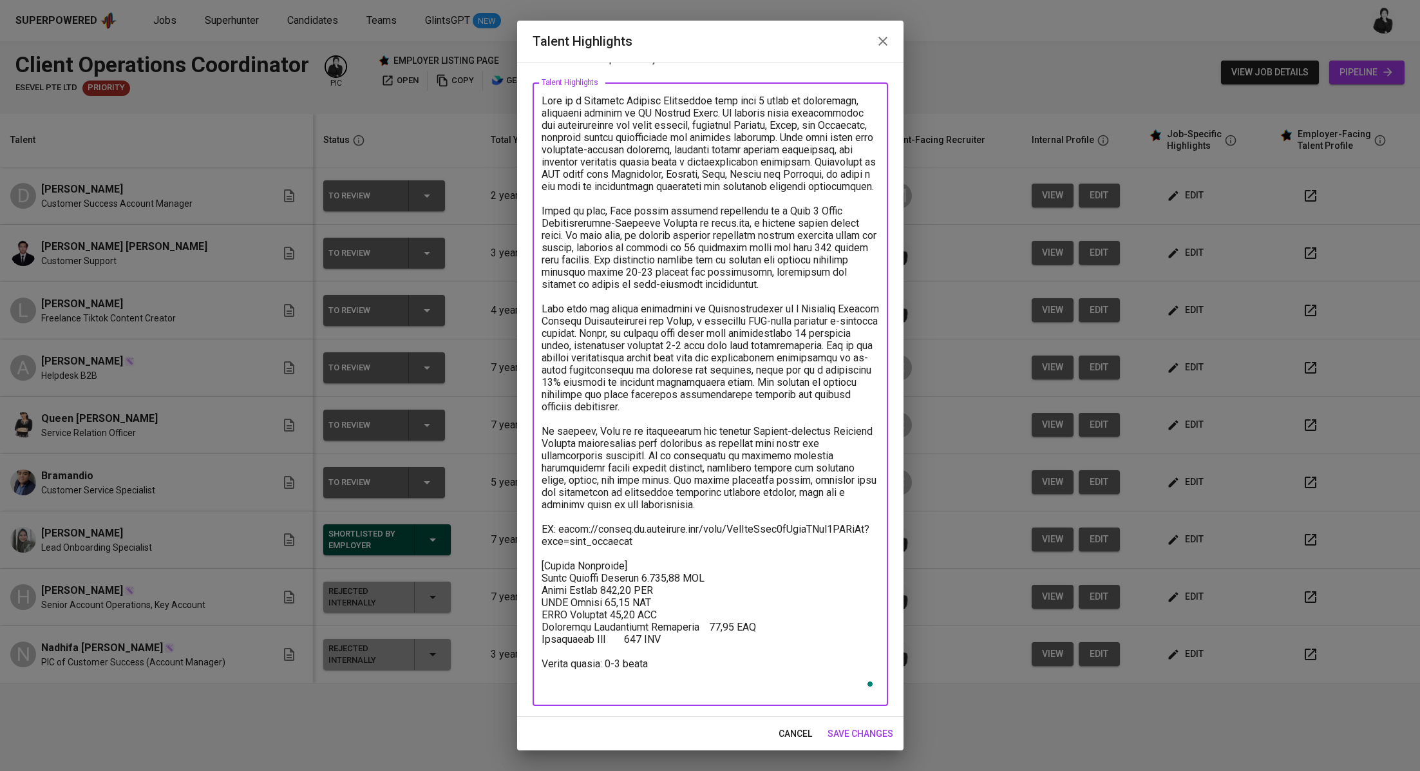
scroll to position [40, 0]
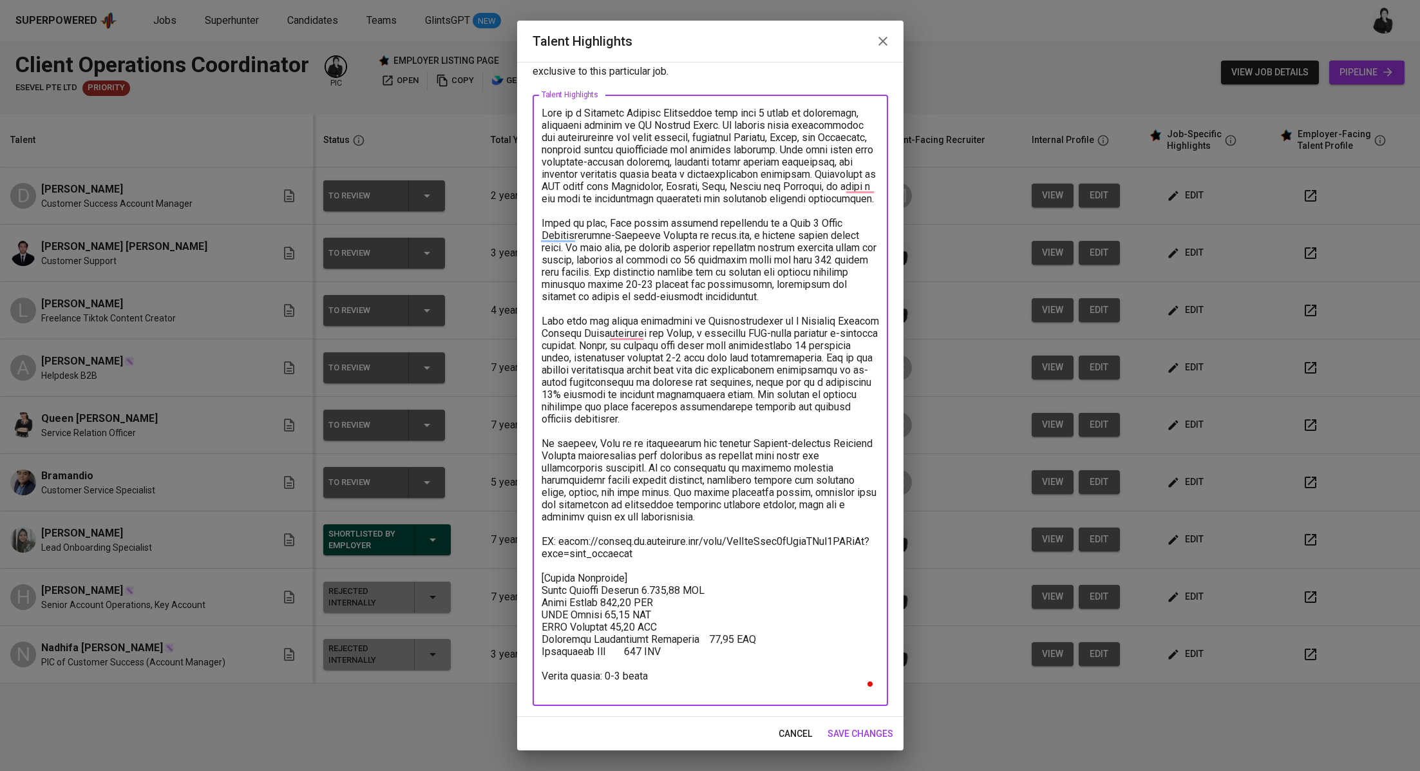
type textarea "Bram is a Customer Service Specialist with over 5 years of experience, currentl…"
click at [869, 736] on span "save changes" at bounding box center [860, 734] width 66 height 16
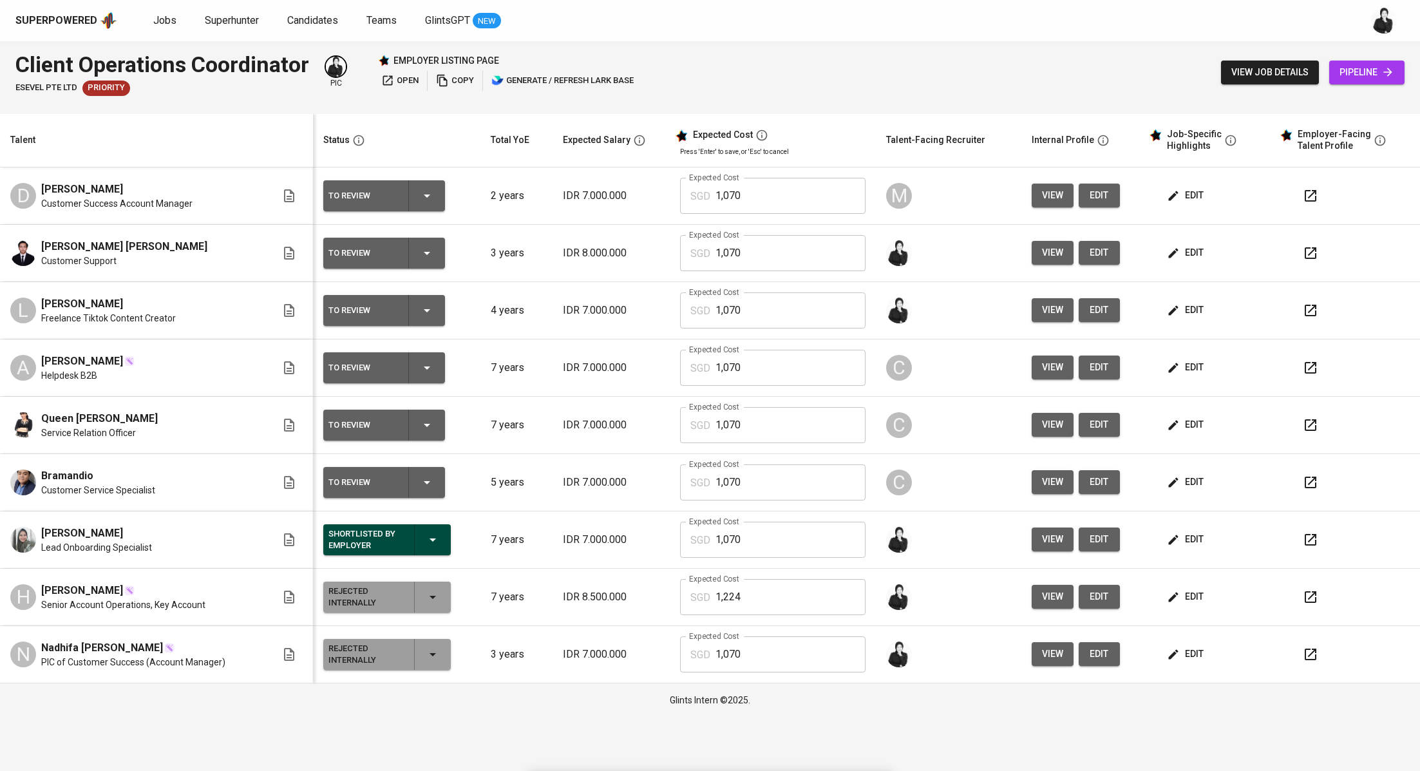
click at [1314, 430] on icon "button" at bounding box center [1310, 424] width 15 height 15
click at [1177, 430] on span "edit" at bounding box center [1186, 425] width 34 height 16
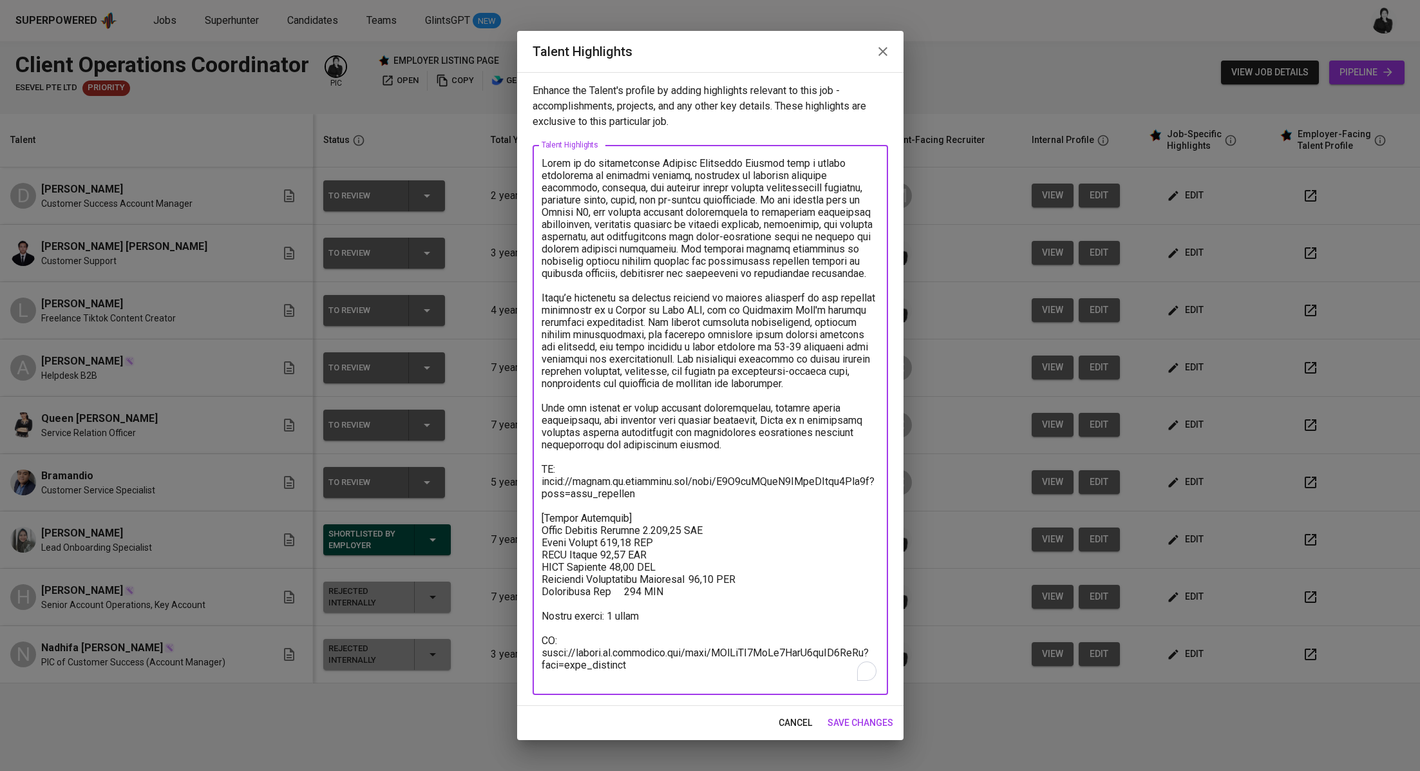
drag, startPoint x: 654, startPoint y: 664, endPoint x: 523, endPoint y: 635, distance: 133.3
click at [523, 635] on div "Enhance the Talent's profile by adding highlights relevant to this job - accomp…" at bounding box center [710, 389] width 386 height 634
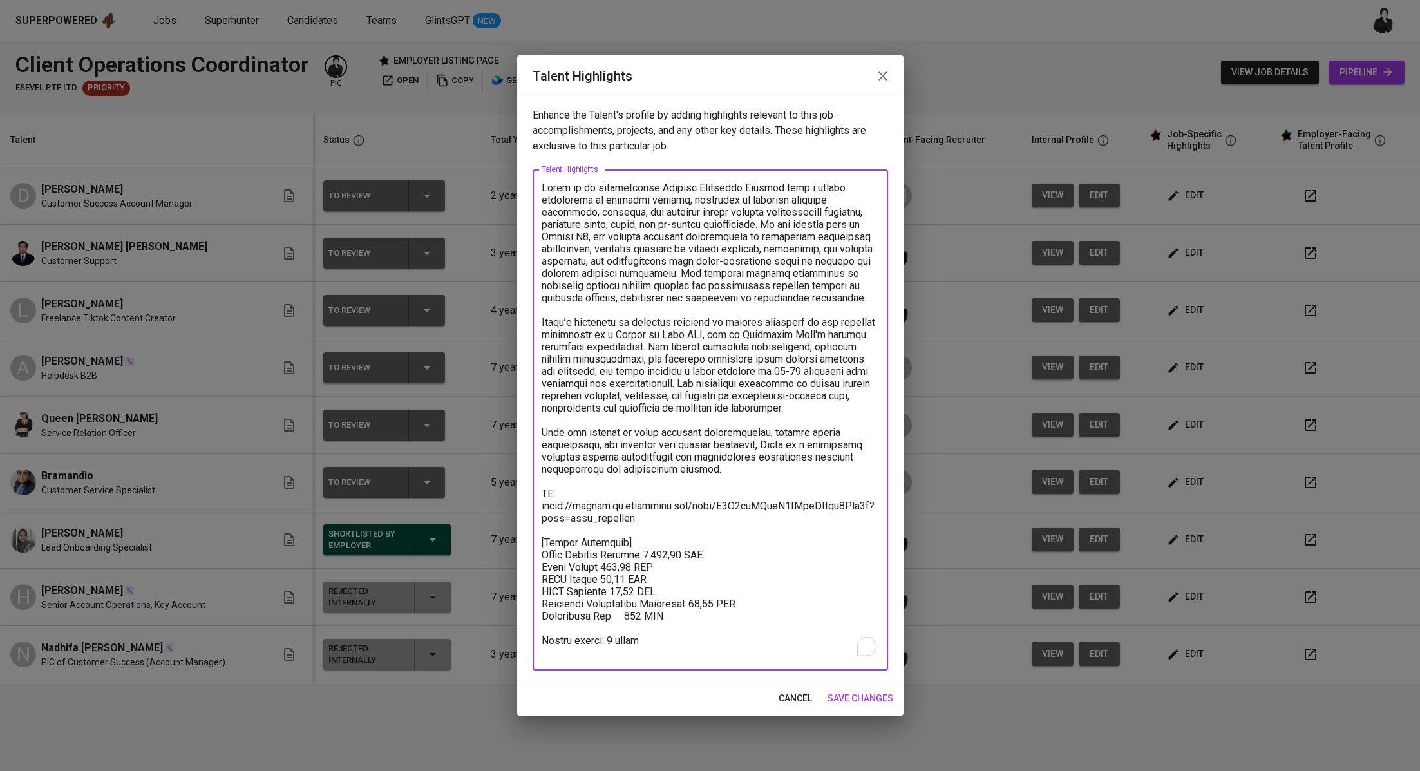
type textarea "Queen is an accomplished Service Relations Officer with a strong background in …"
click at [845, 695] on span "save changes" at bounding box center [860, 698] width 66 height 16
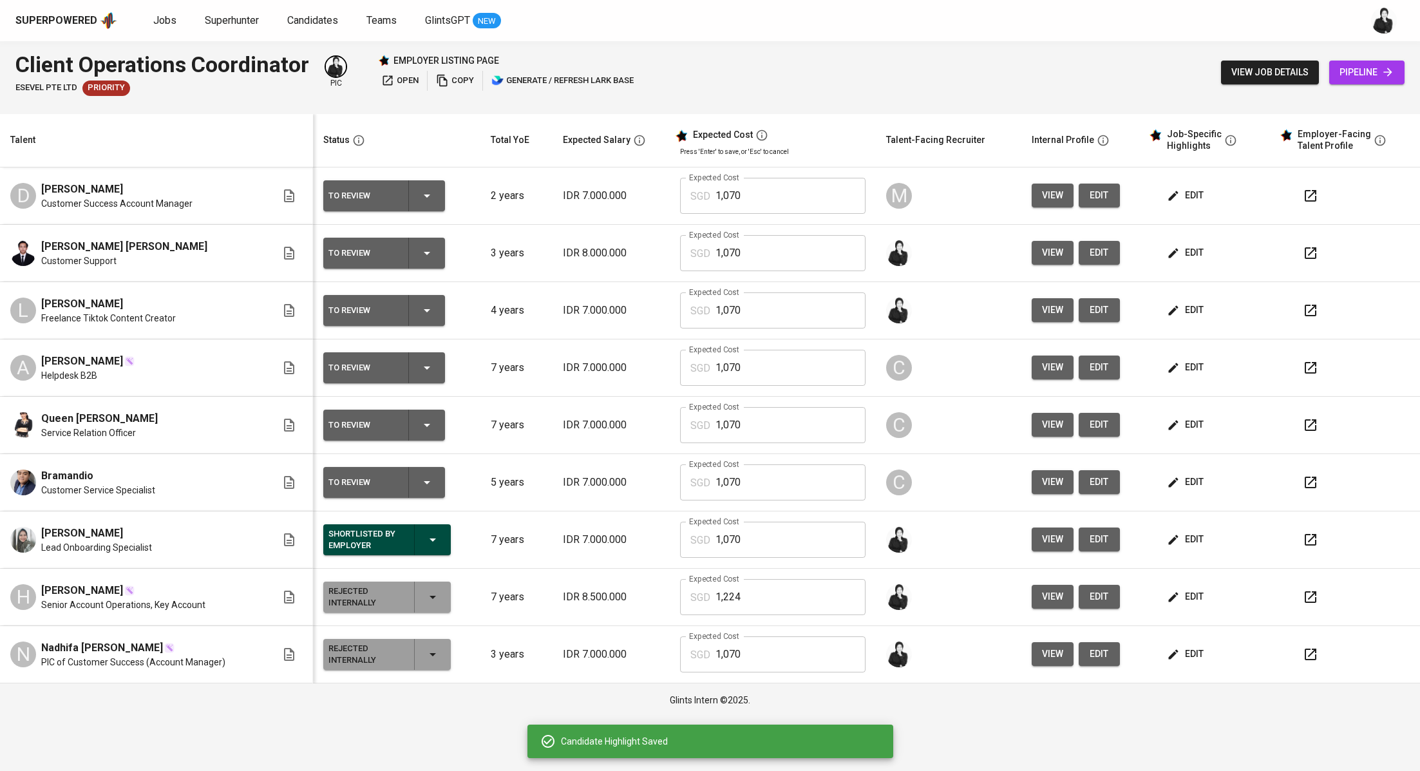
click at [429, 467] on div "To Review" at bounding box center [383, 482] width 111 height 31
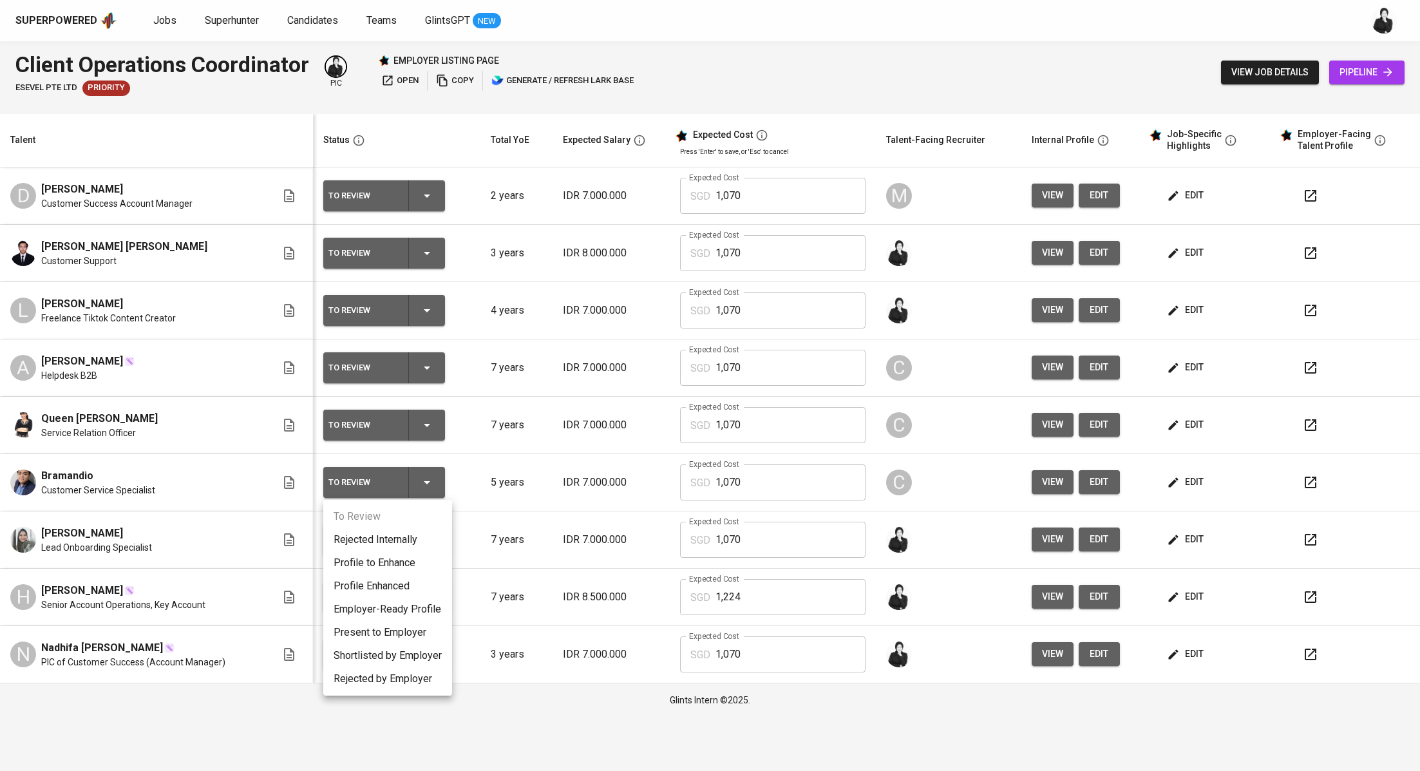
click at [426, 611] on li "Employer-Ready Profile" at bounding box center [387, 609] width 129 height 23
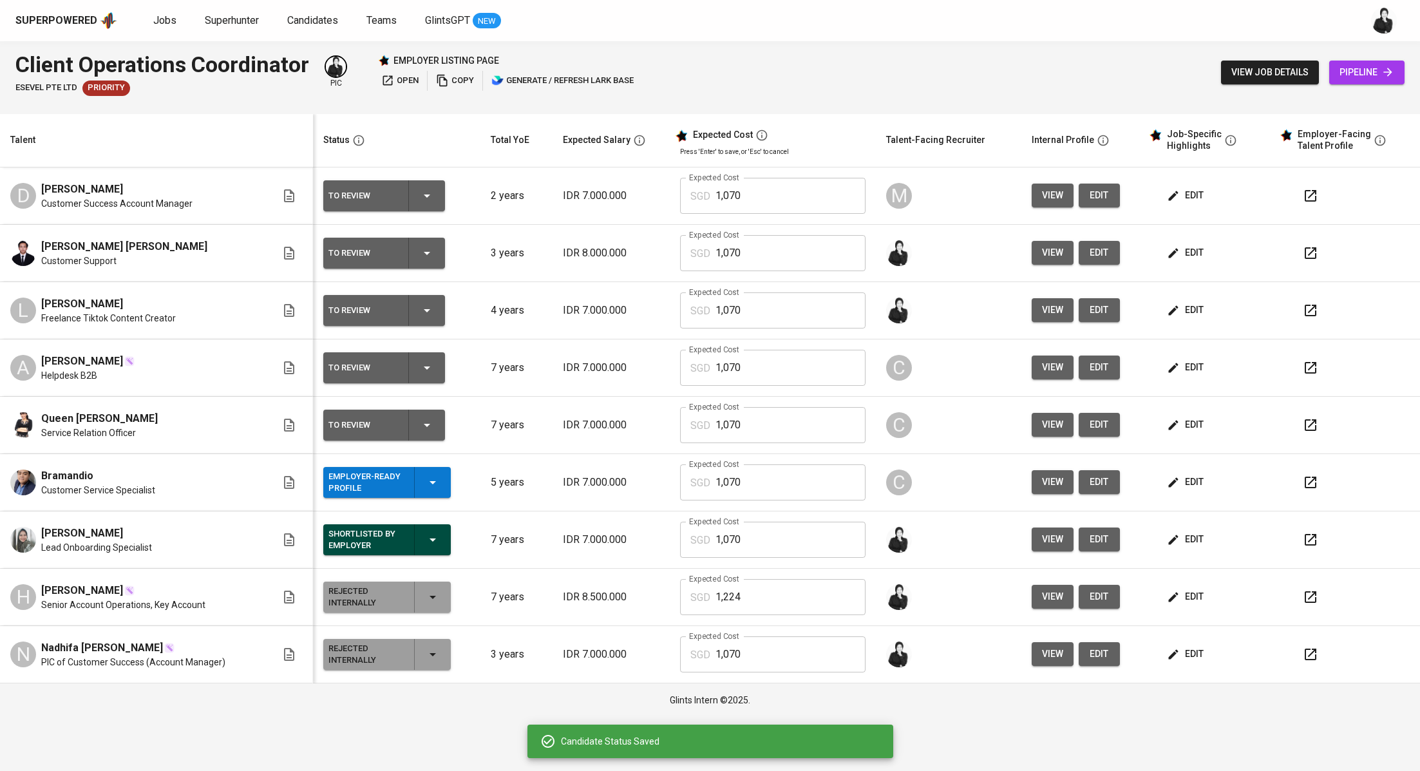
click at [430, 420] on icon "button" at bounding box center [426, 424] width 15 height 15
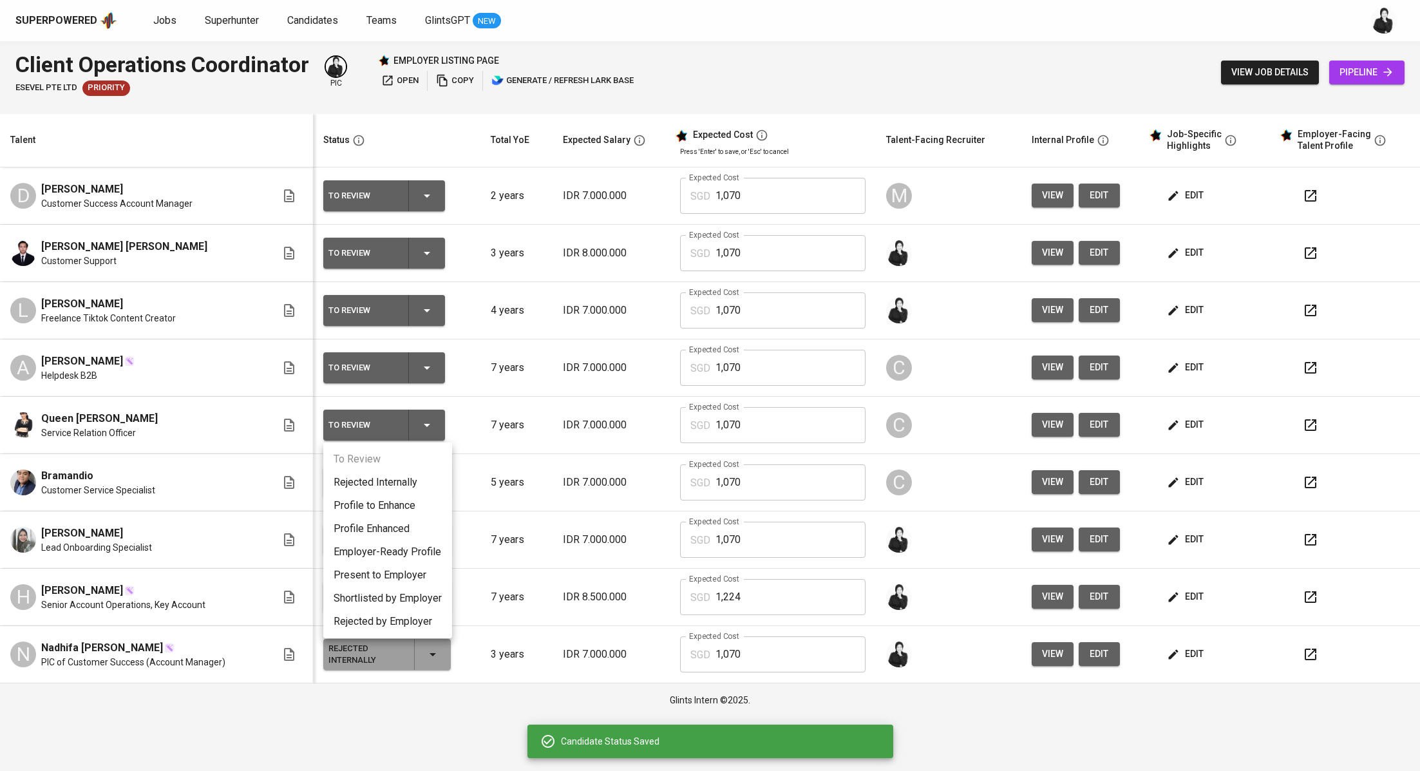
click at [428, 548] on li "Employer-Ready Profile" at bounding box center [387, 551] width 129 height 23
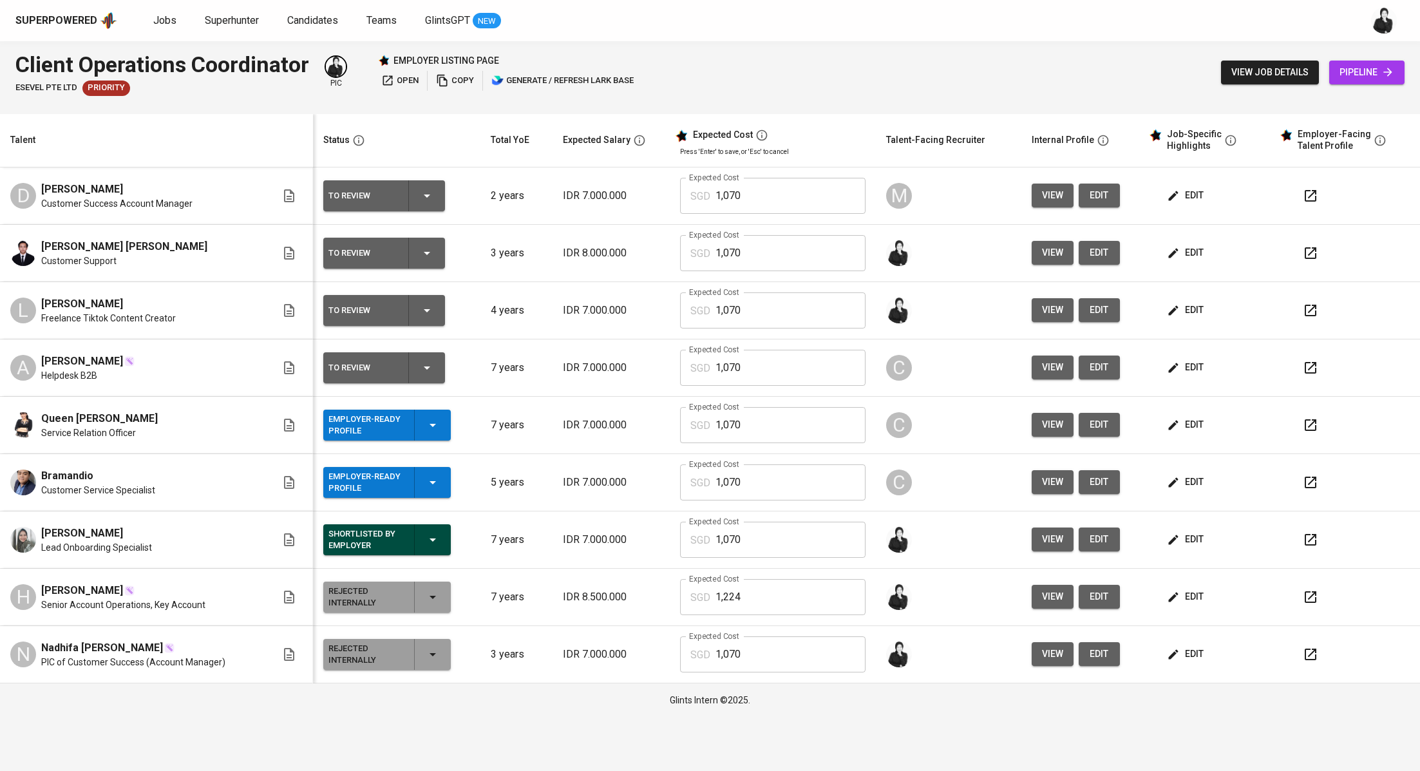
click at [1307, 372] on icon "button" at bounding box center [1311, 368] width 12 height 12
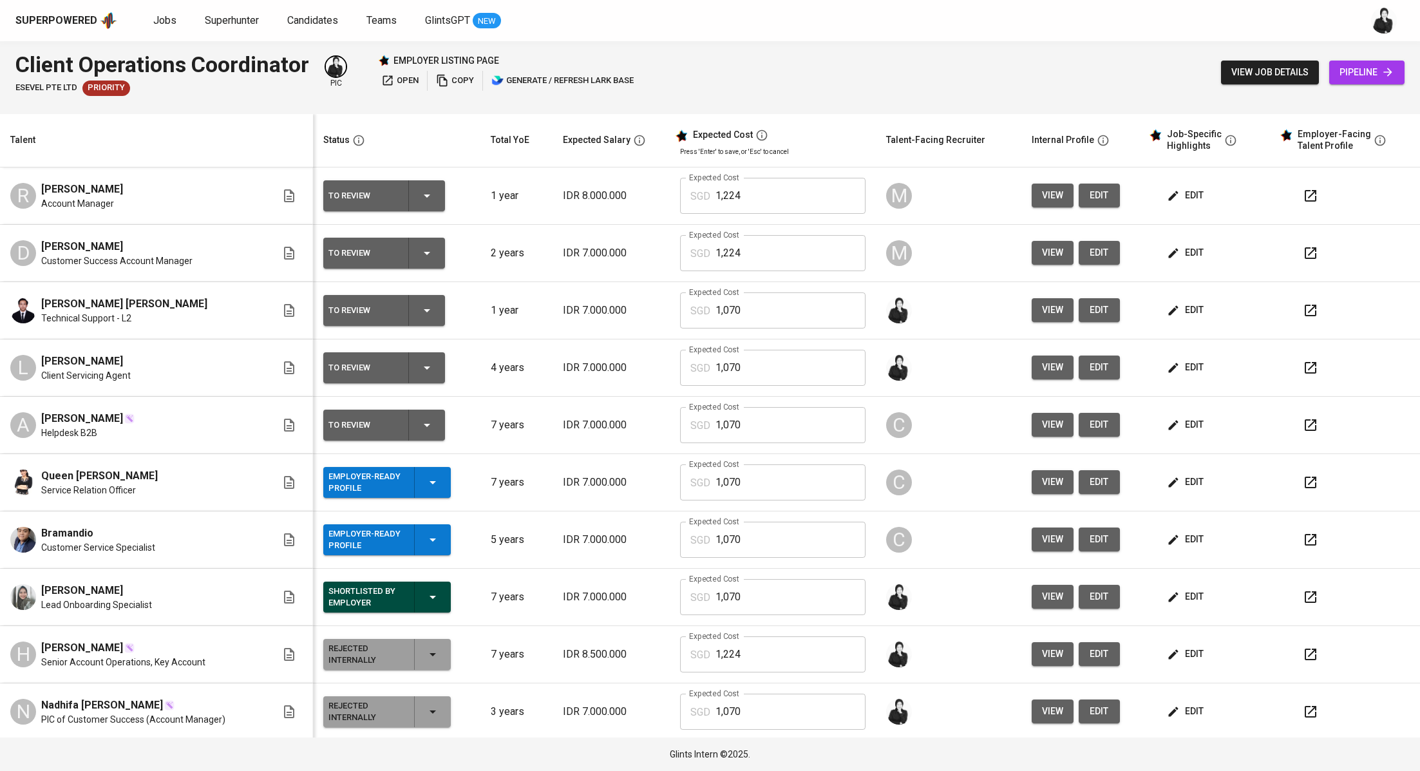
click at [435, 540] on icon "button" at bounding box center [432, 539] width 15 height 15
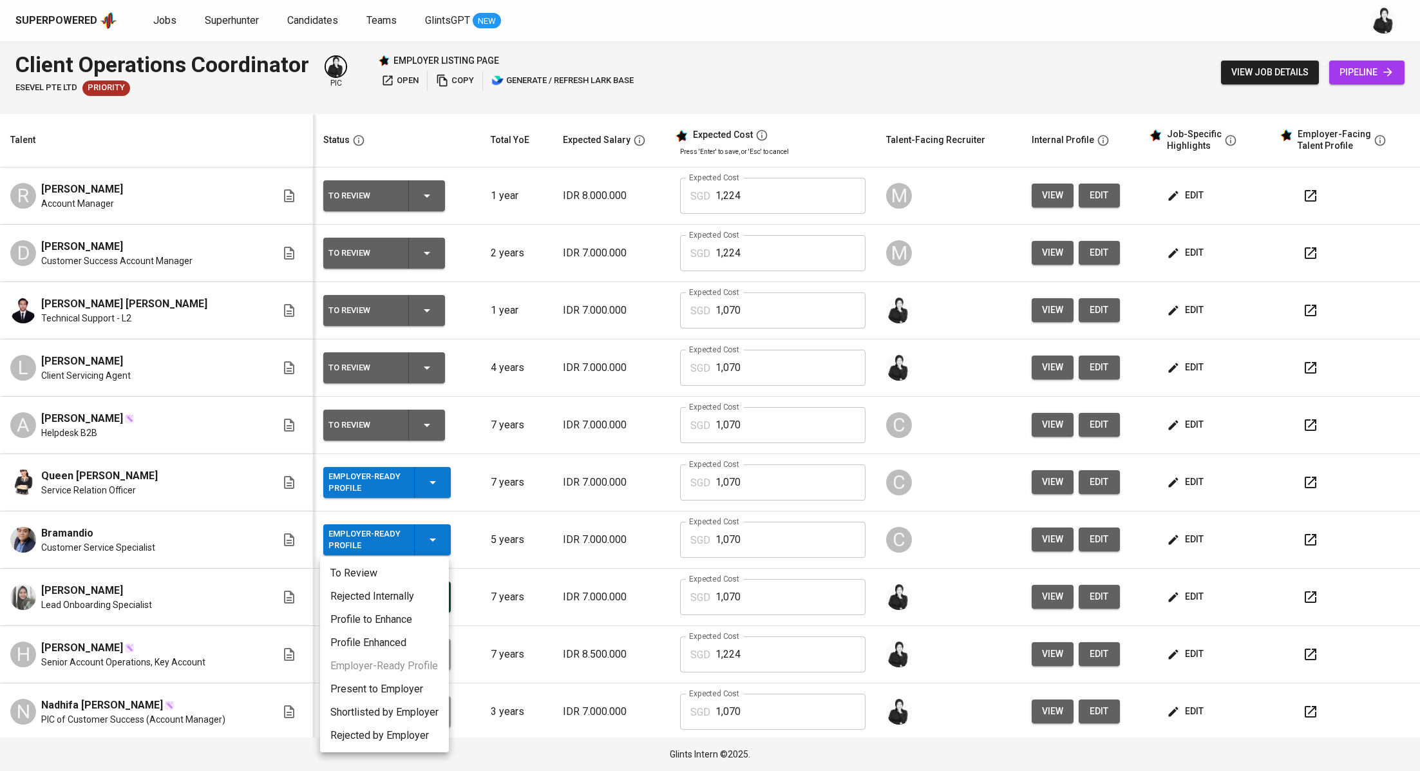
click at [419, 692] on li "Present to Employer" at bounding box center [384, 688] width 129 height 23
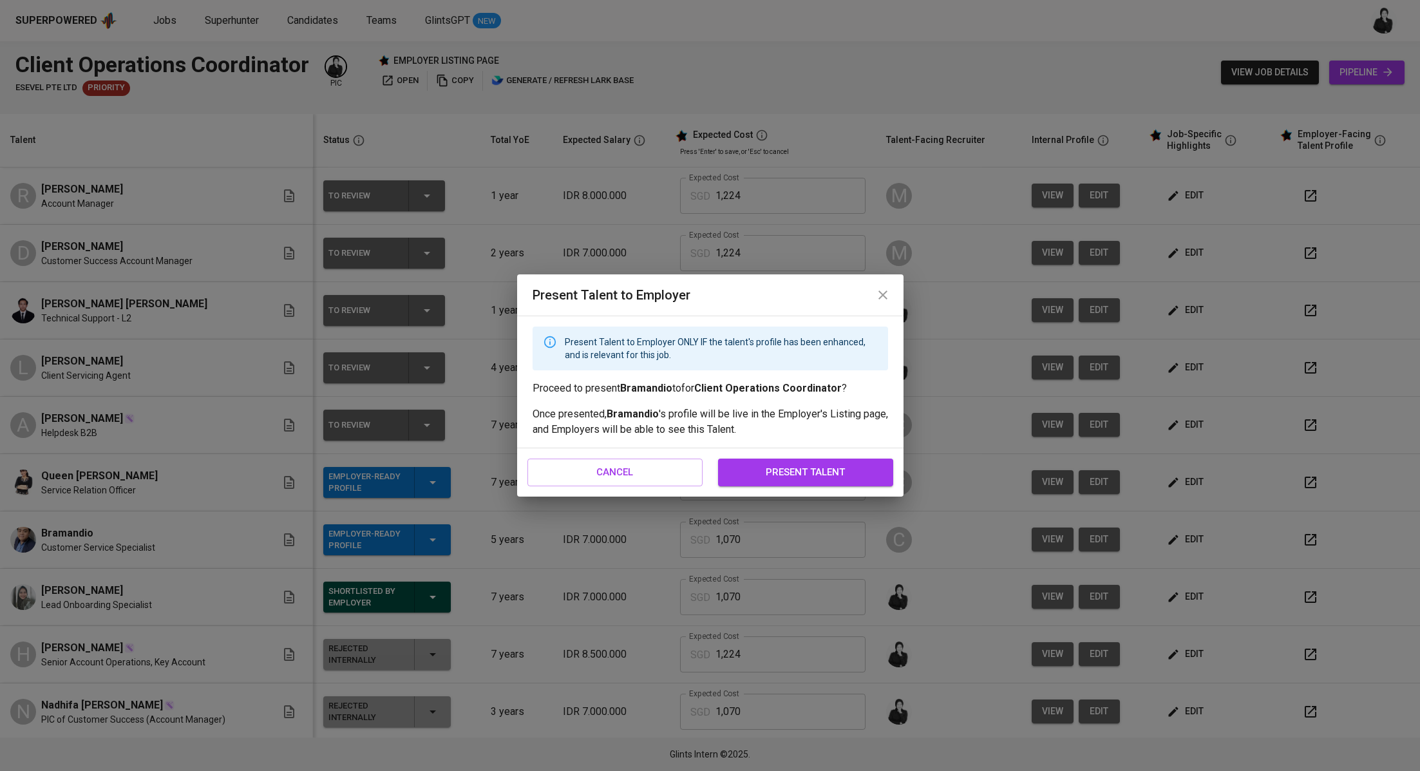
click at [783, 476] on span "present talent" at bounding box center [805, 472] width 147 height 17
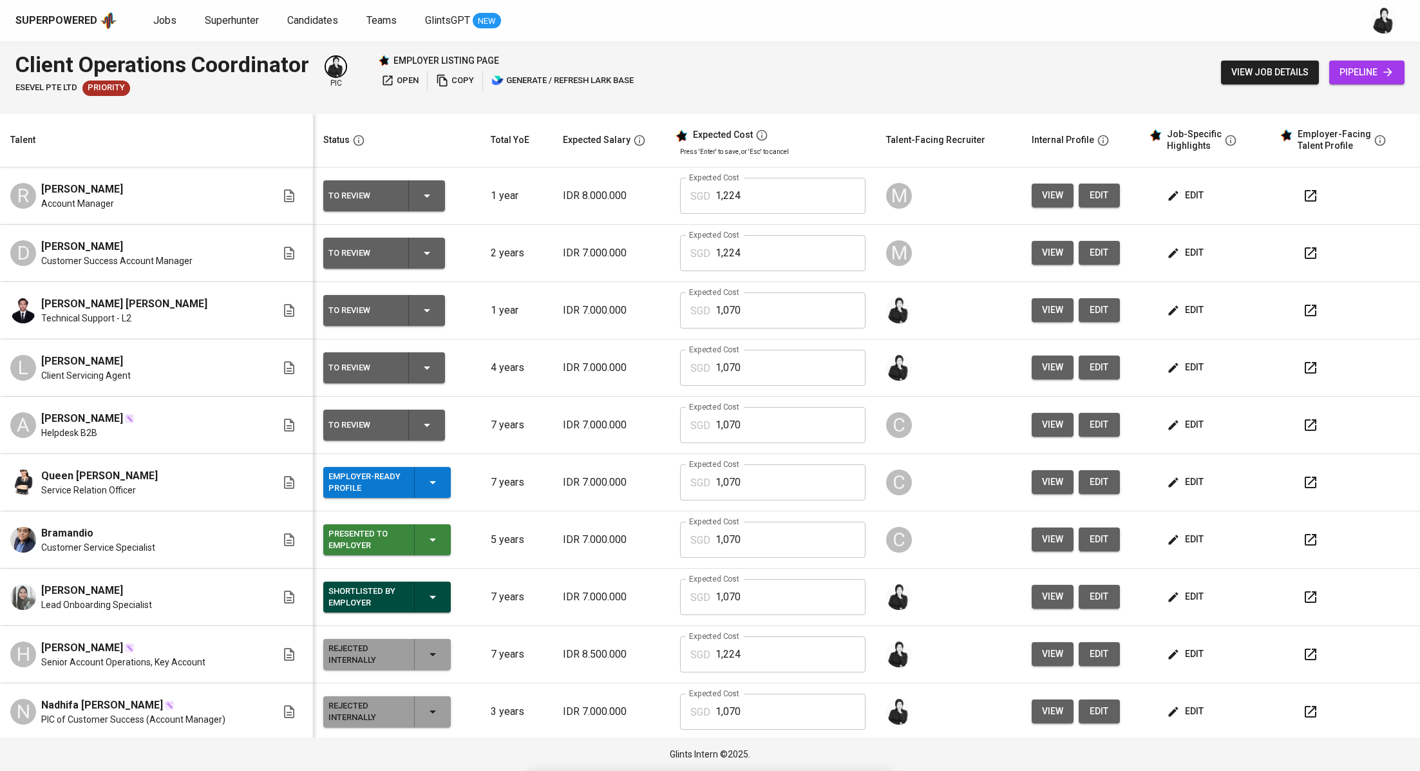
click at [1303, 423] on button "button" at bounding box center [1310, 425] width 31 height 31
click at [1191, 420] on button "edit" at bounding box center [1186, 425] width 44 height 24
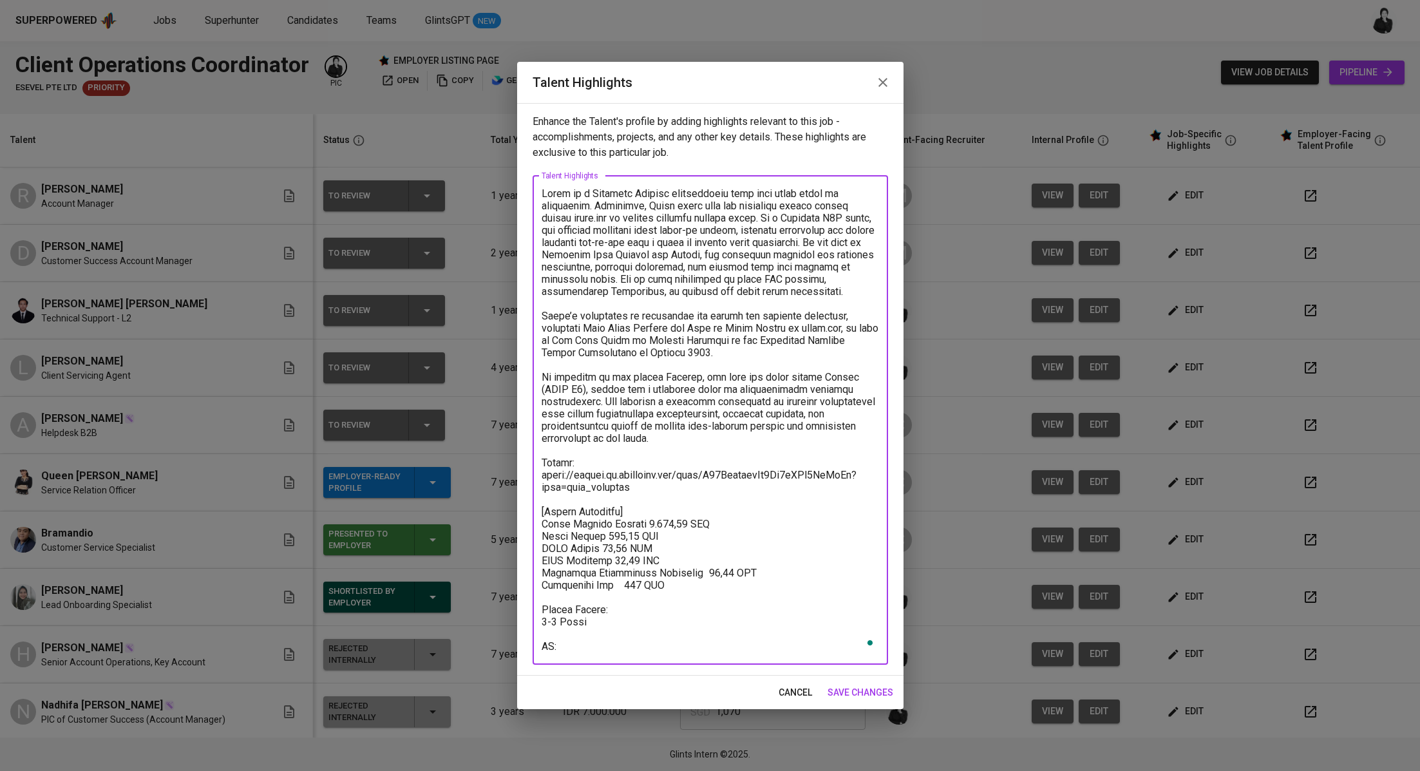
drag, startPoint x: 654, startPoint y: 646, endPoint x: 528, endPoint y: 636, distance: 126.6
click at [528, 636] on div "Enhance the Talent's profile by adding highlights relevant to this job - accomp…" at bounding box center [710, 389] width 386 height 572
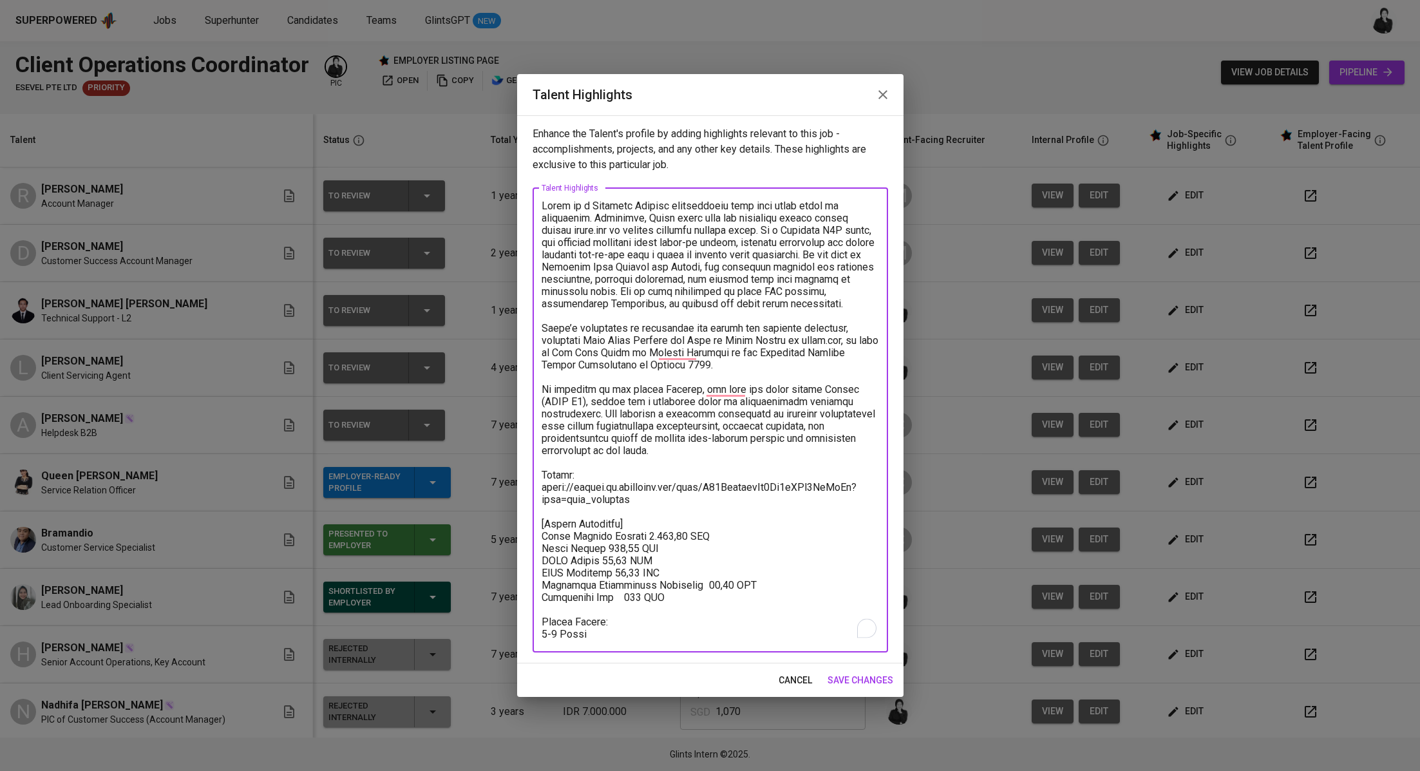
type textarea "Aulia is a Customer Service professional with over seven years of experience. C…"
click at [885, 684] on span "save changes" at bounding box center [860, 680] width 66 height 16
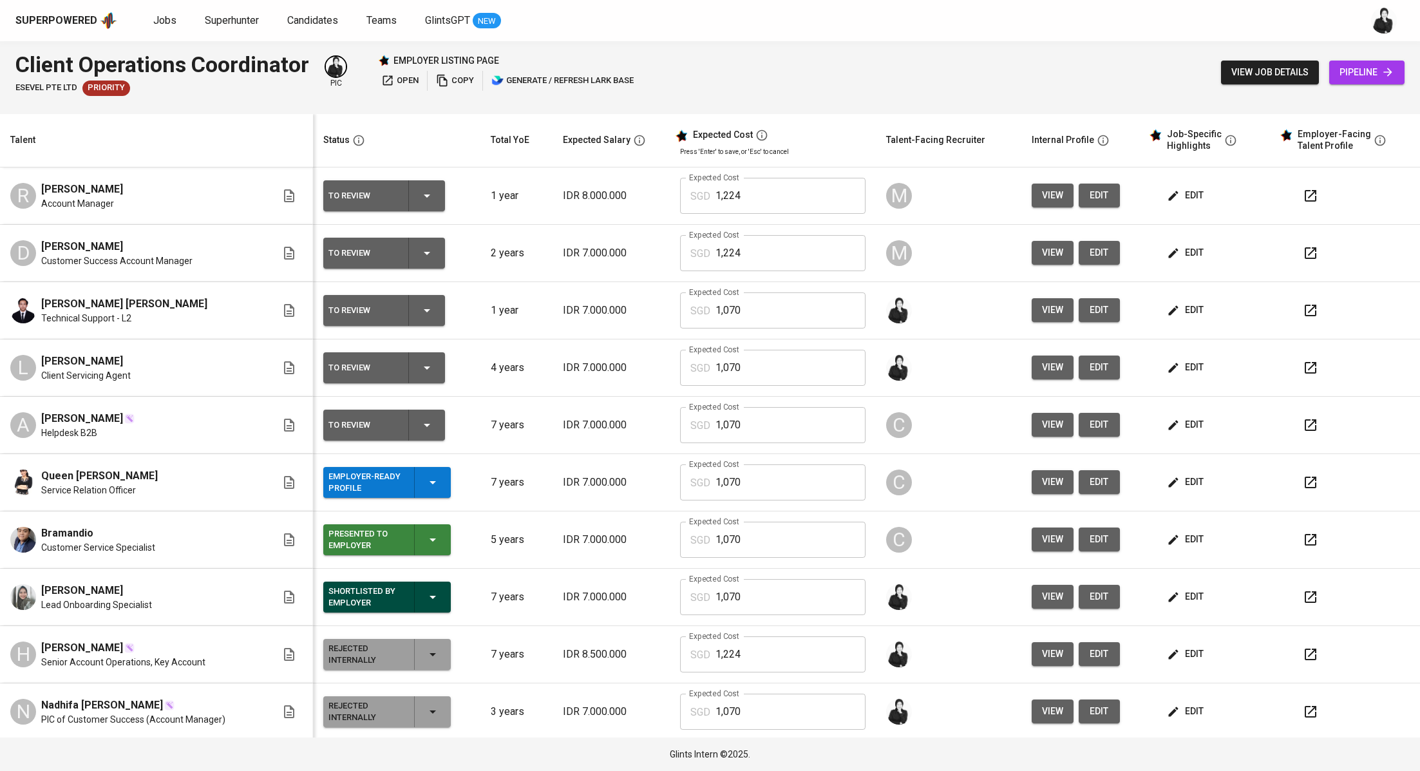
click at [426, 422] on icon "button" at bounding box center [426, 424] width 15 height 15
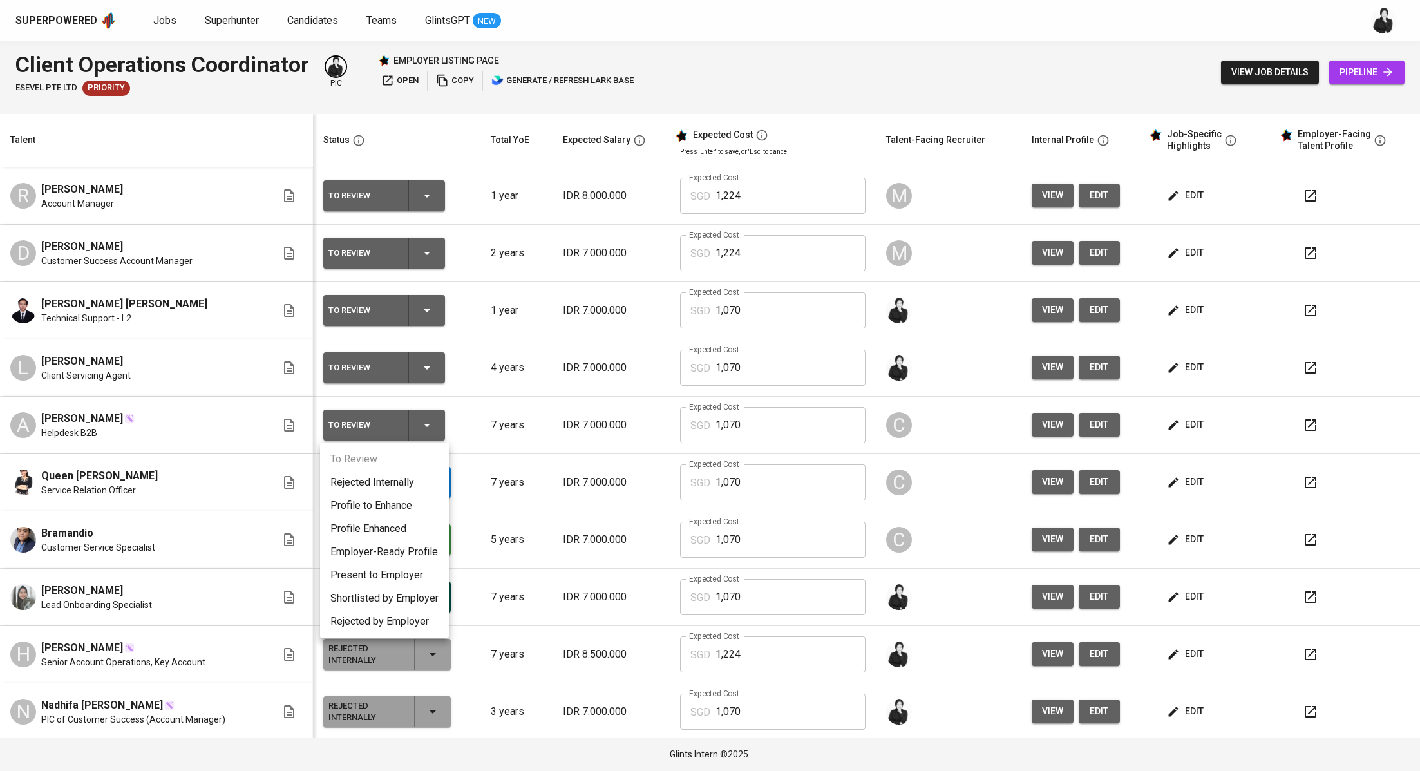
click at [413, 547] on li "Employer-Ready Profile" at bounding box center [384, 551] width 129 height 23
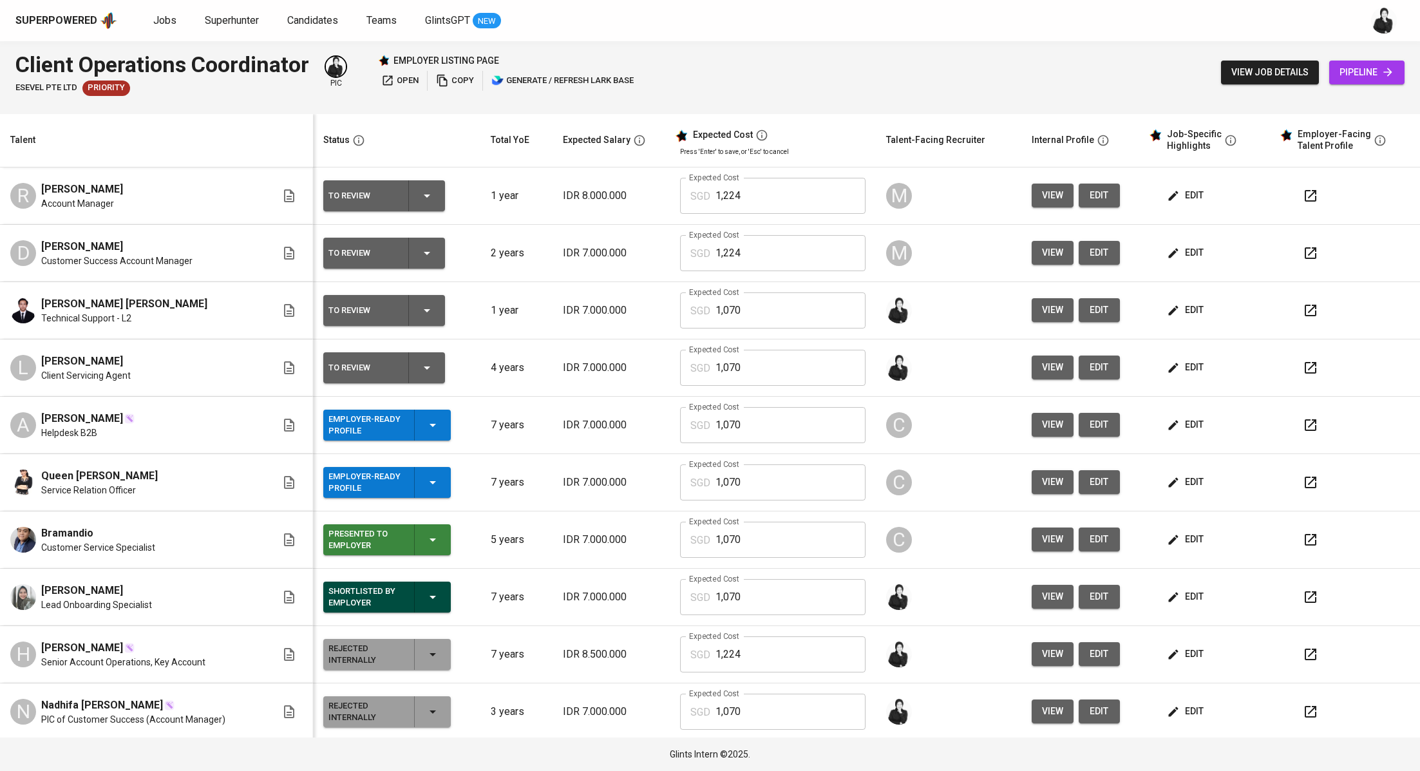
click at [1295, 359] on div at bounding box center [1352, 367] width 115 height 31
click at [1303, 361] on icon "button" at bounding box center [1310, 367] width 15 height 15
click at [423, 363] on icon "button" at bounding box center [426, 367] width 15 height 15
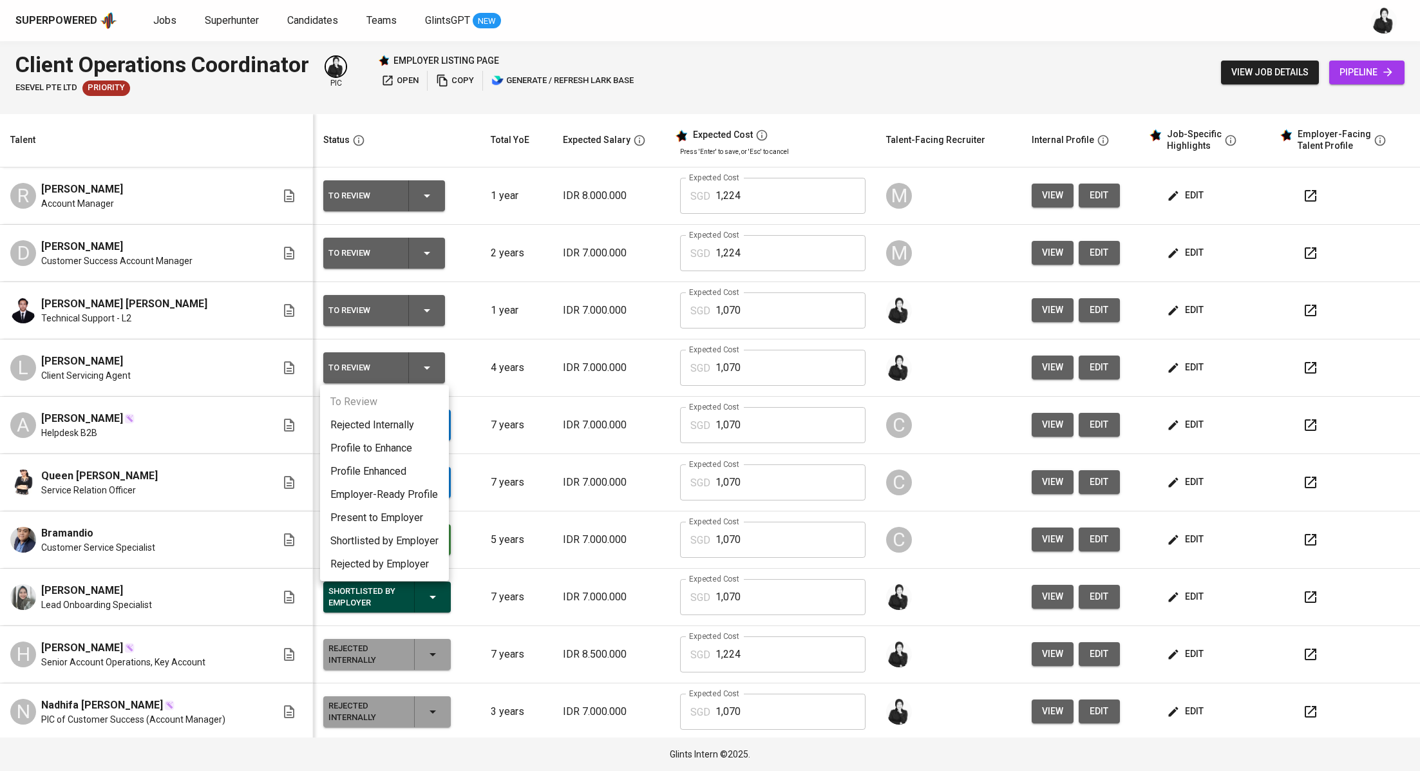
click at [407, 520] on li "Present to Employer" at bounding box center [384, 517] width 129 height 23
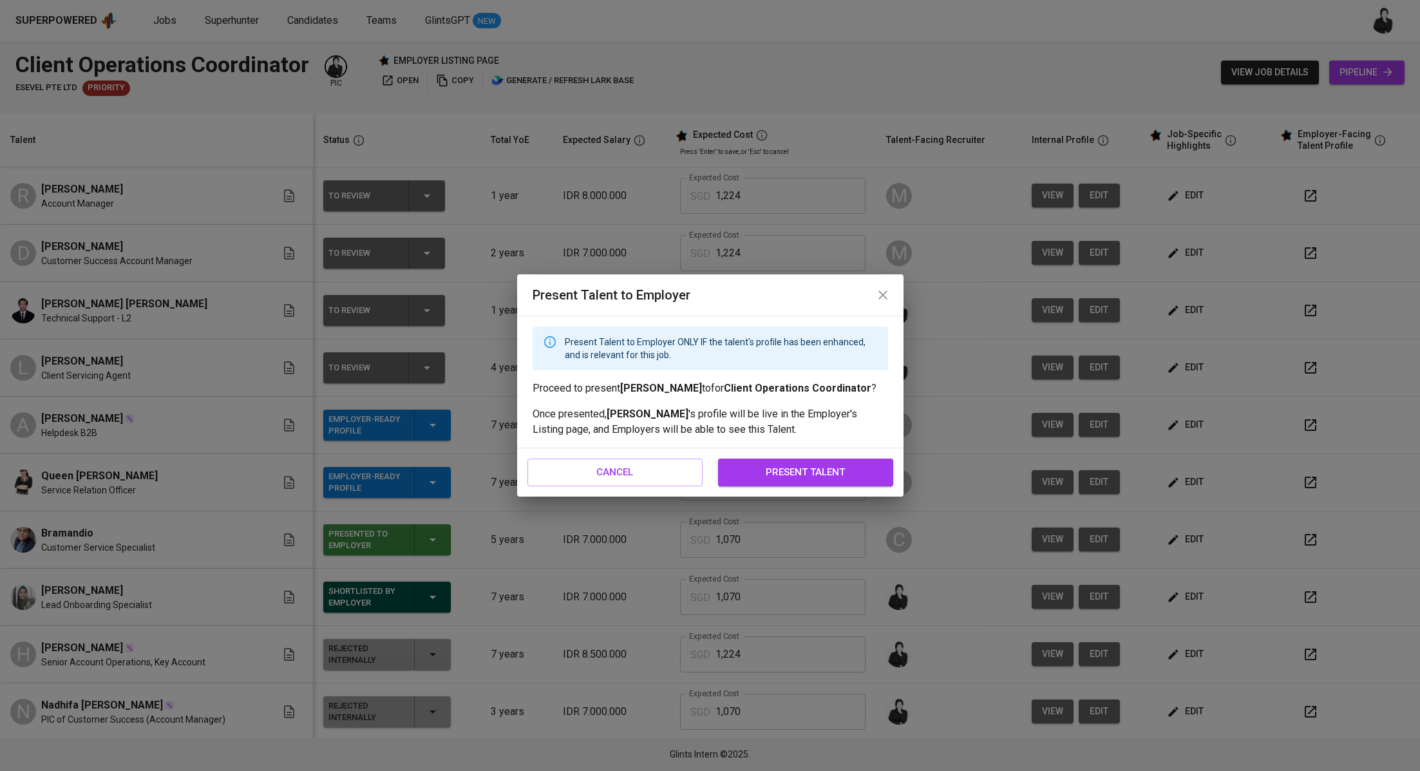
click at [807, 475] on span "present talent" at bounding box center [805, 472] width 147 height 17
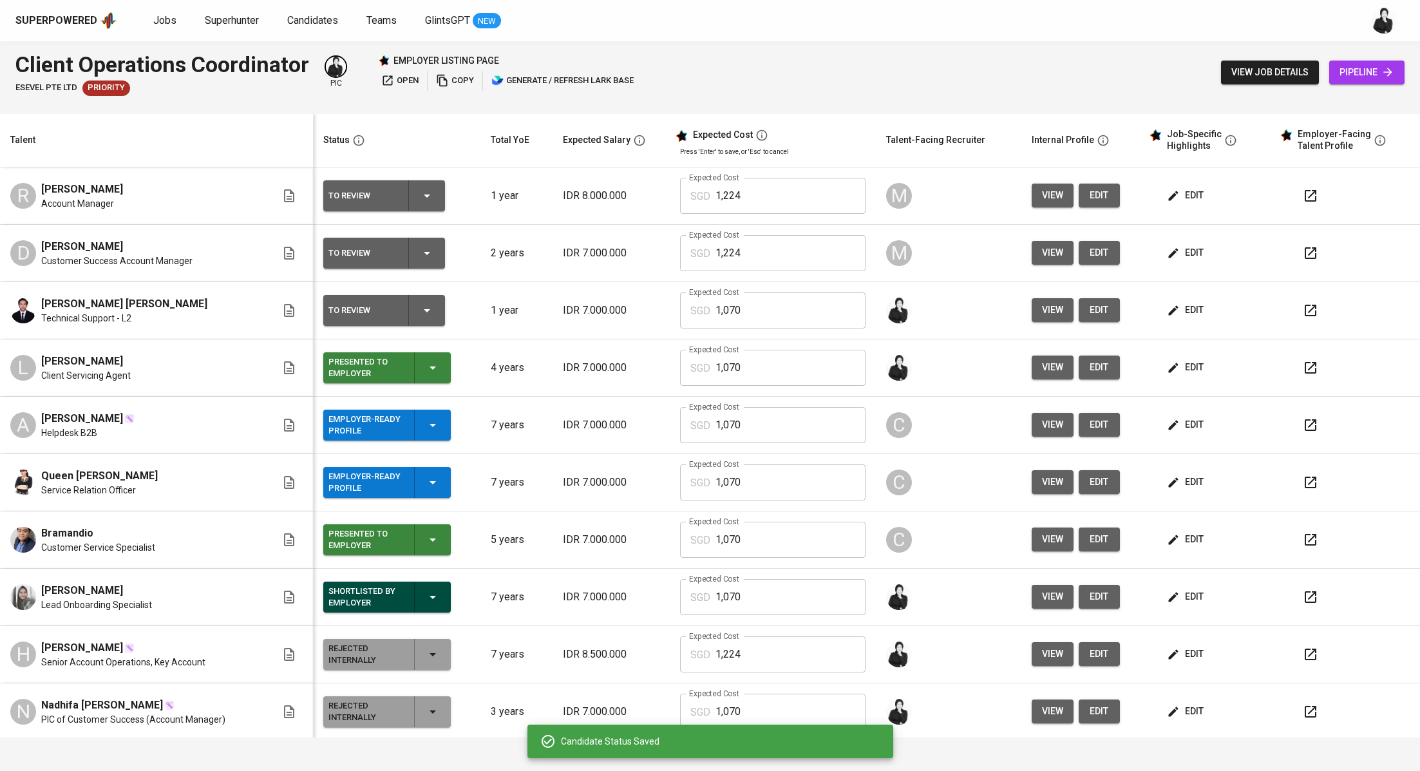
click at [426, 309] on icon "button" at bounding box center [427, 310] width 6 height 3
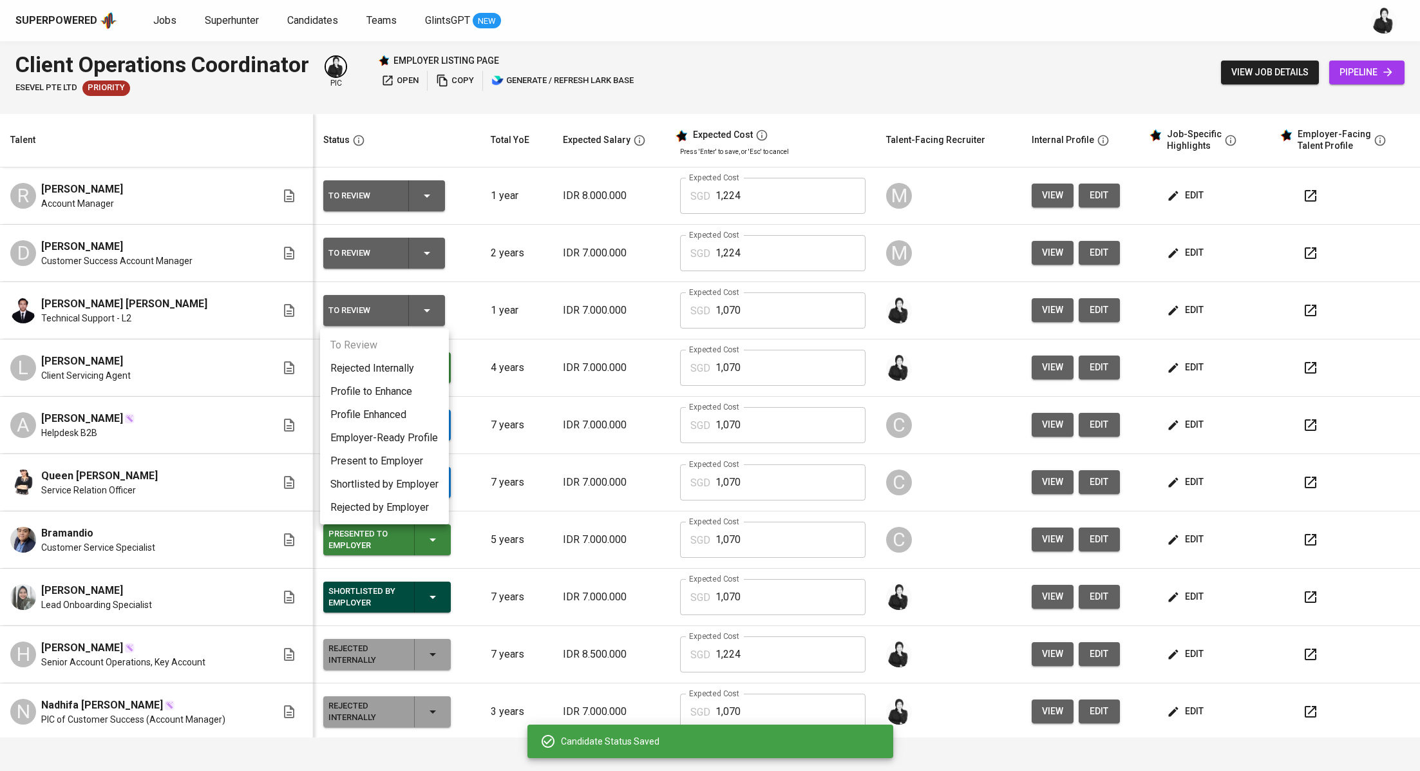
click at [421, 465] on li "Present to Employer" at bounding box center [384, 460] width 129 height 23
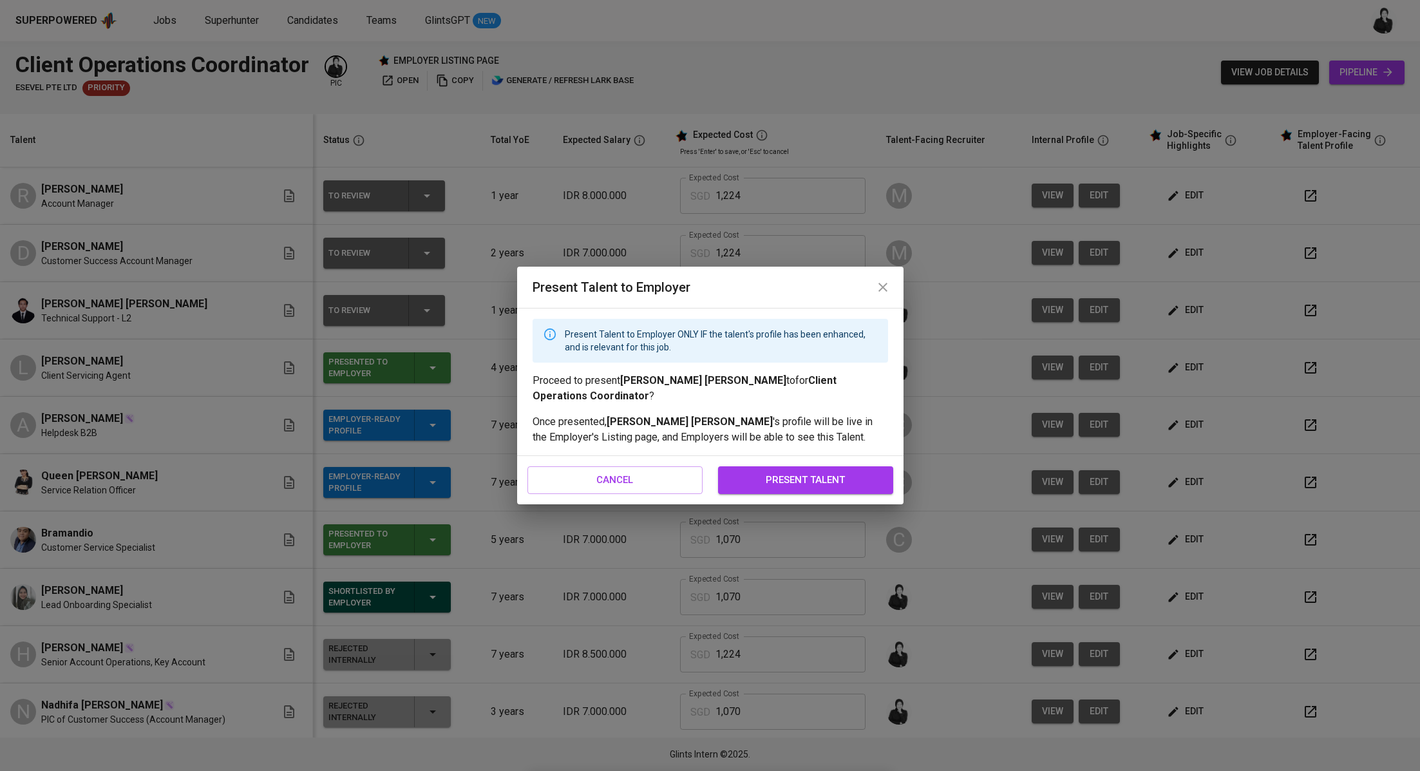
click at [851, 478] on span "present talent" at bounding box center [805, 479] width 147 height 17
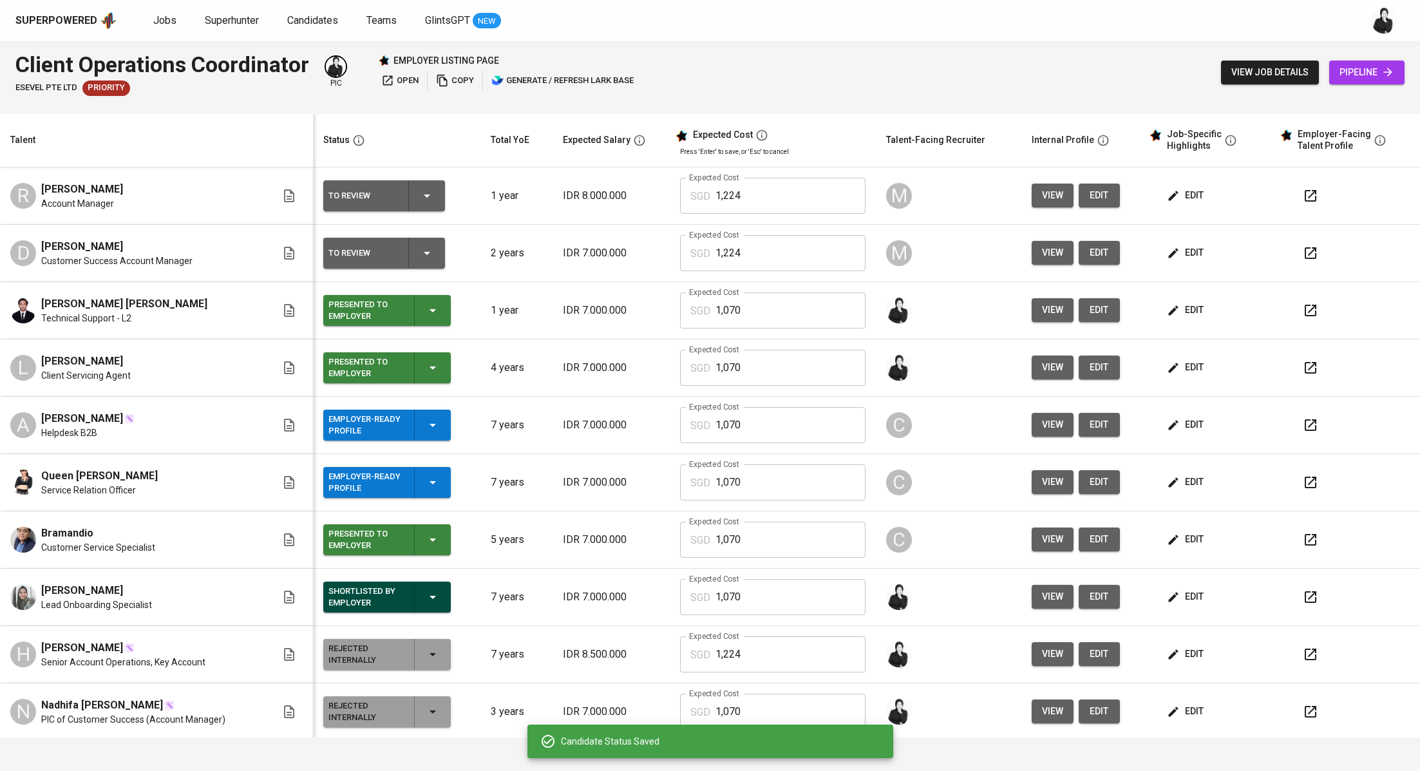
click at [1303, 259] on icon "button" at bounding box center [1310, 252] width 15 height 15
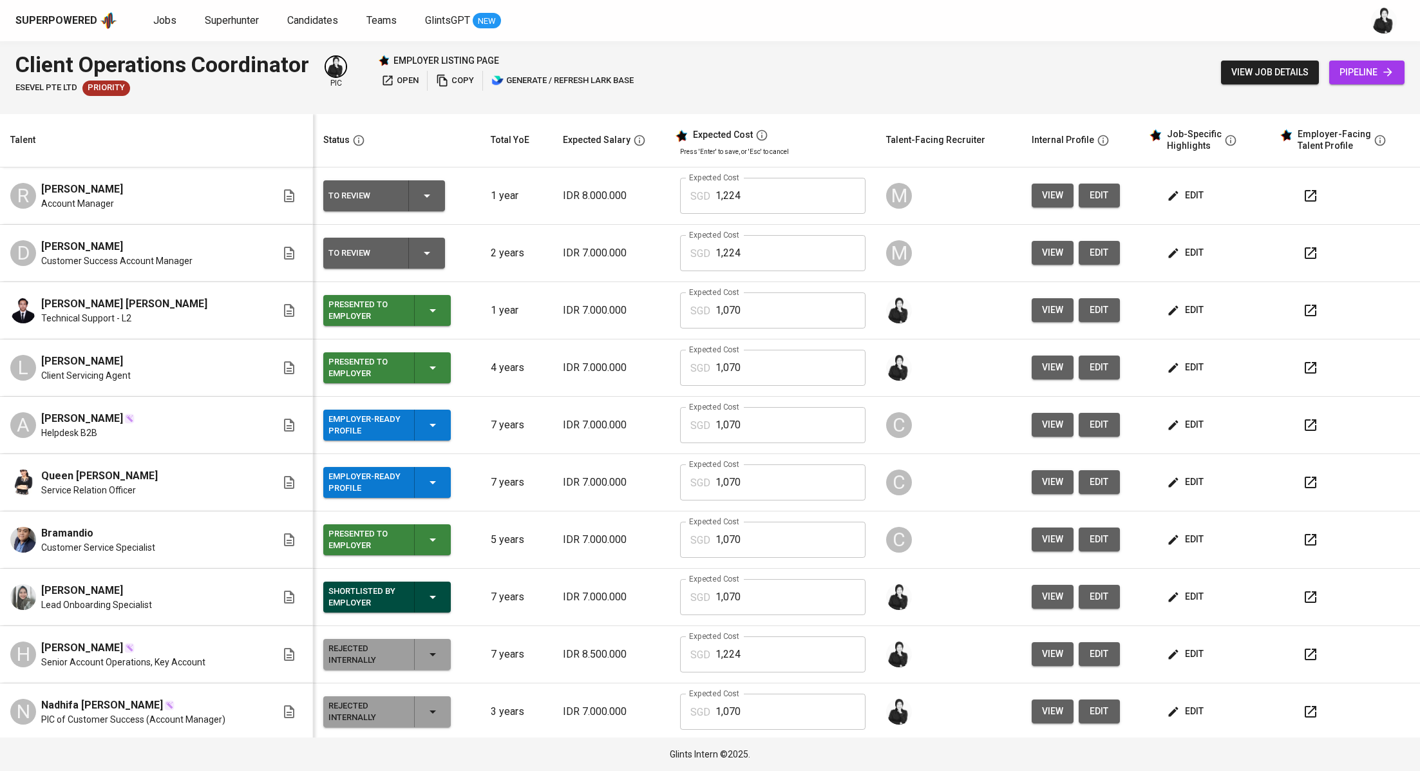
click at [1180, 263] on button "edit" at bounding box center [1186, 253] width 44 height 24
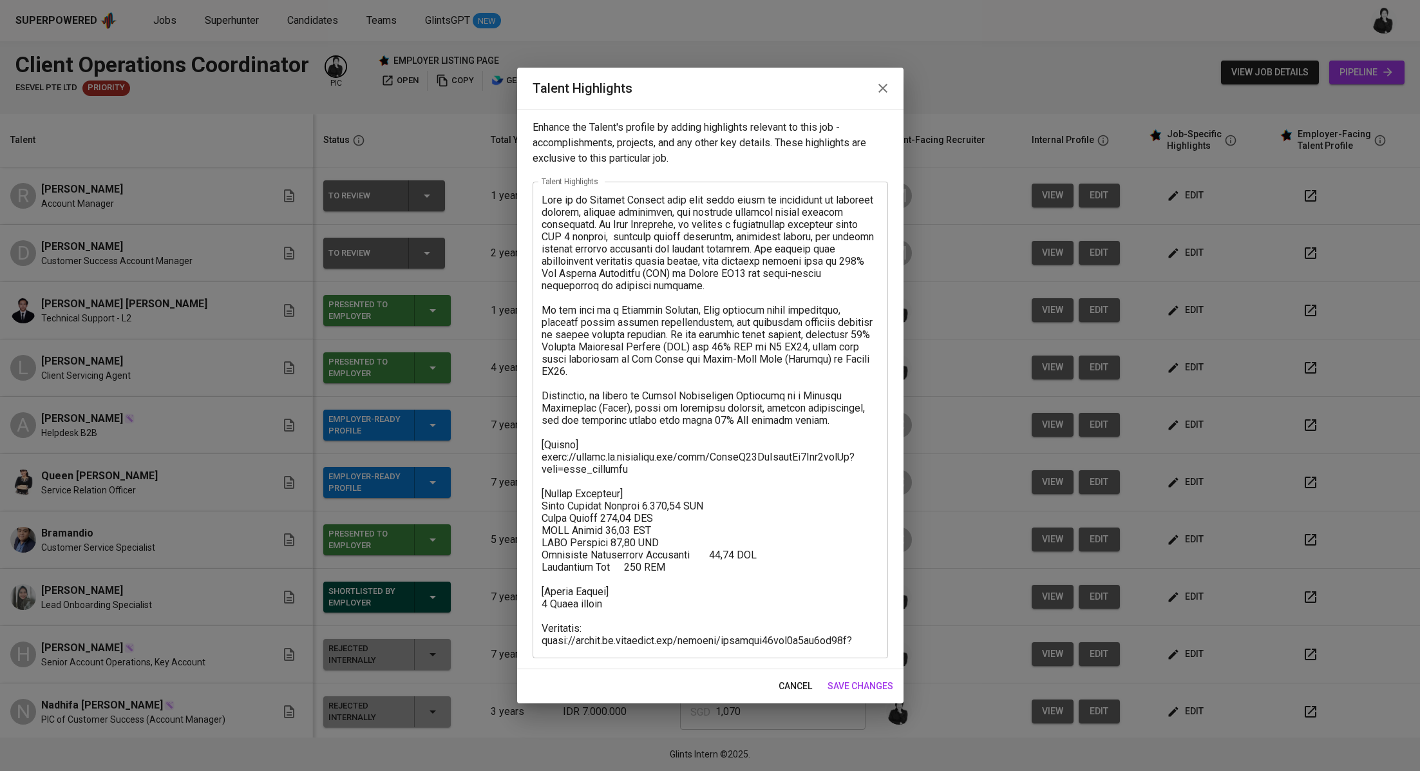
drag, startPoint x: 641, startPoint y: 649, endPoint x: 572, endPoint y: 617, distance: 75.8
click at [557, 615] on div "x Talent Highlights" at bounding box center [709, 420] width 355 height 476
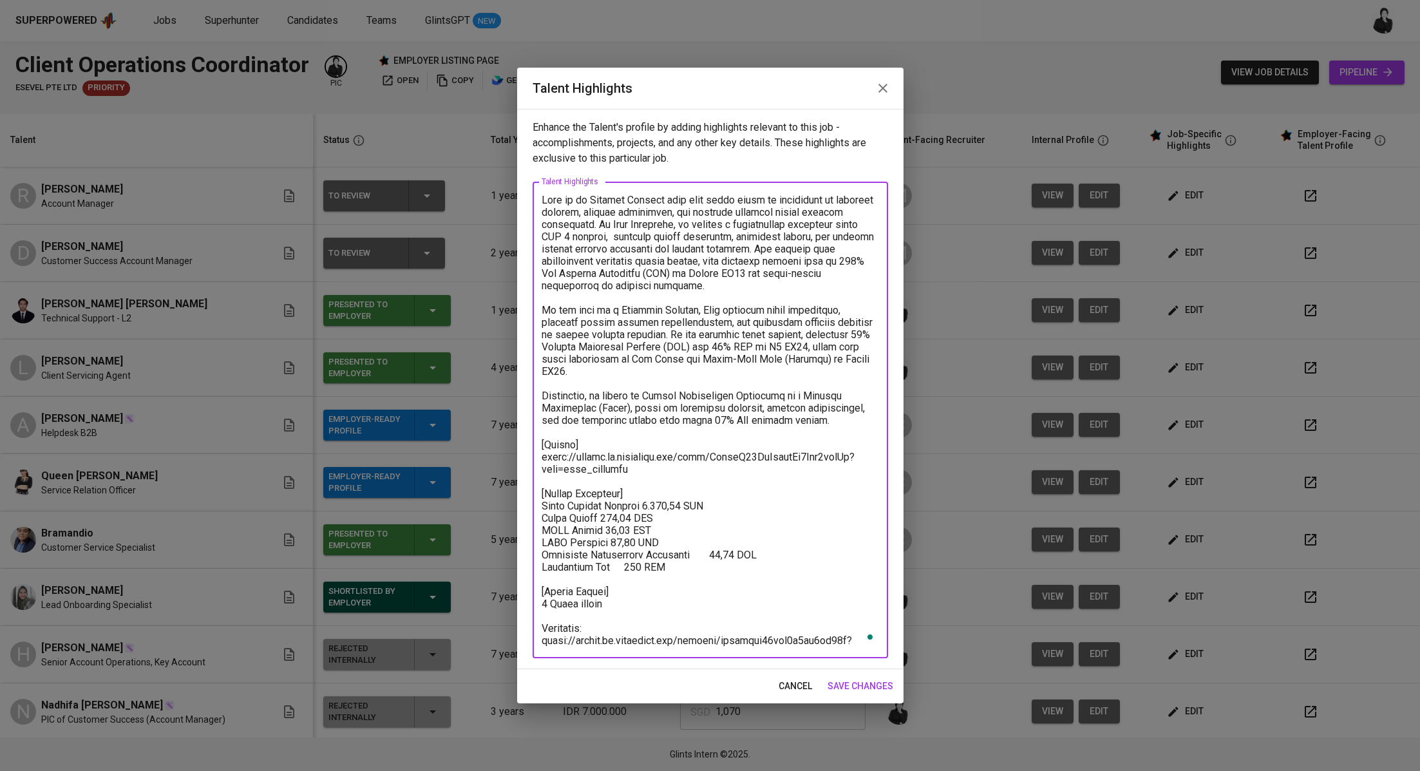
drag, startPoint x: 641, startPoint y: 636, endPoint x: 511, endPoint y: 619, distance: 131.2
click at [511, 619] on div "Talent Highlights Enhance the Talent's profile by adding highlights relevant to…" at bounding box center [710, 385] width 1420 height 771
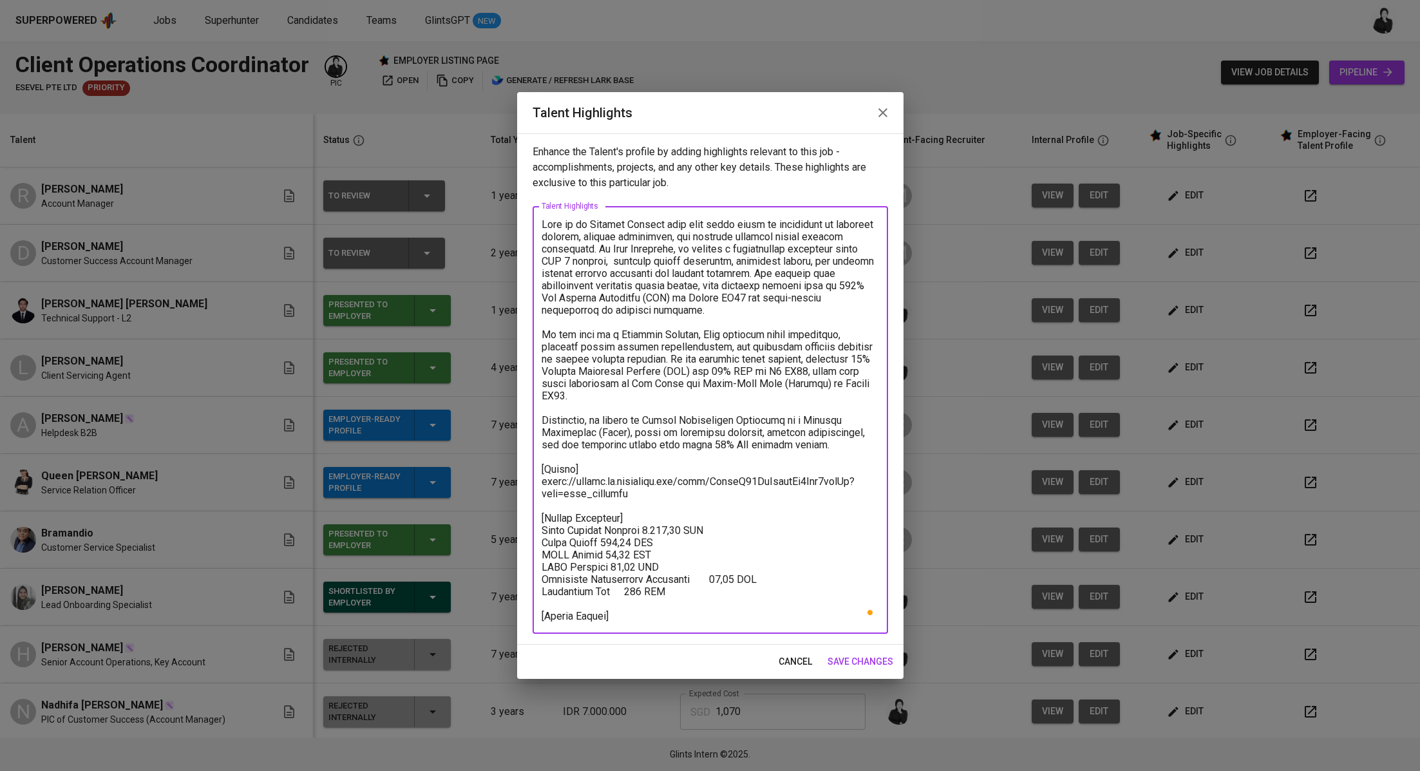
type textarea "Diky is an Account Manager with over three years of experience in customer succ…"
click at [860, 651] on button "save changes" at bounding box center [860, 662] width 76 height 24
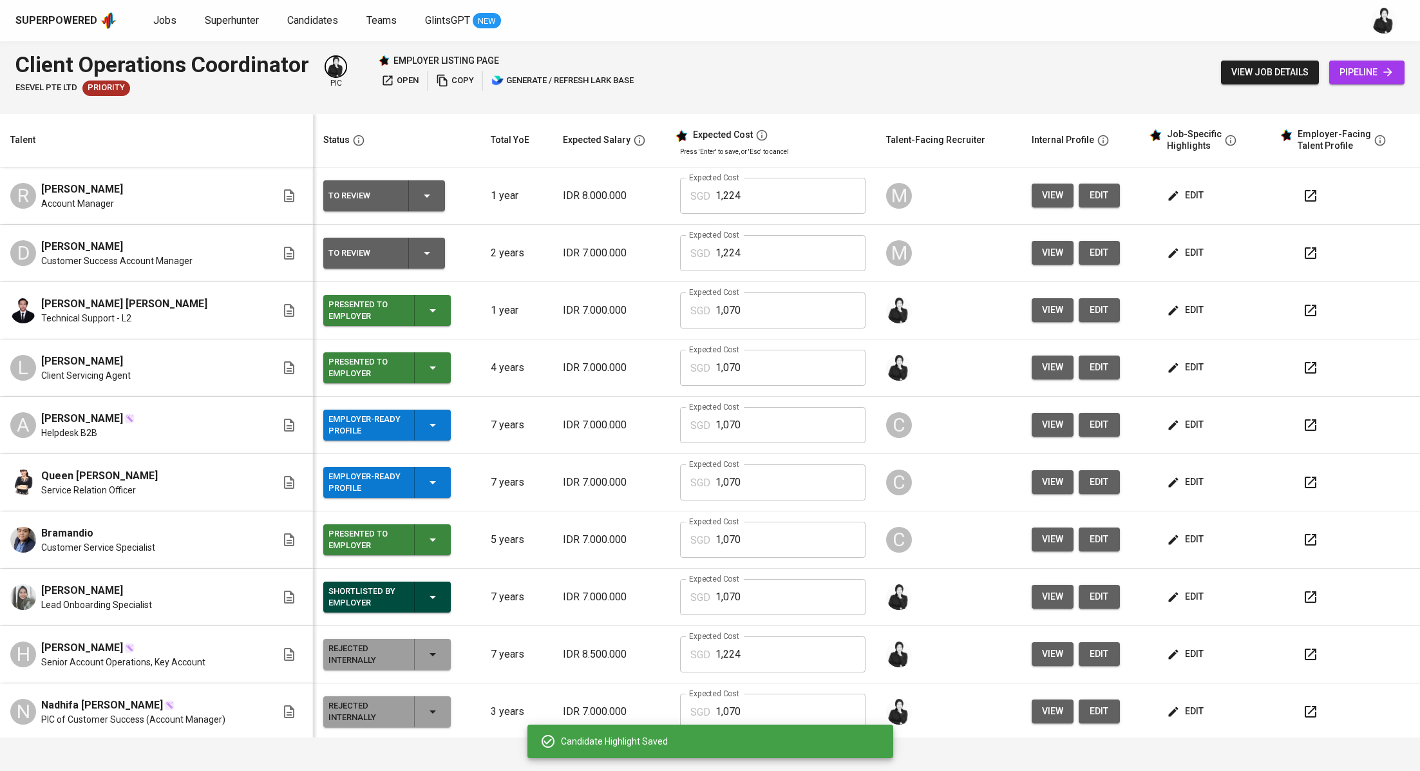
click at [423, 241] on div "To Review" at bounding box center [383, 253] width 111 height 31
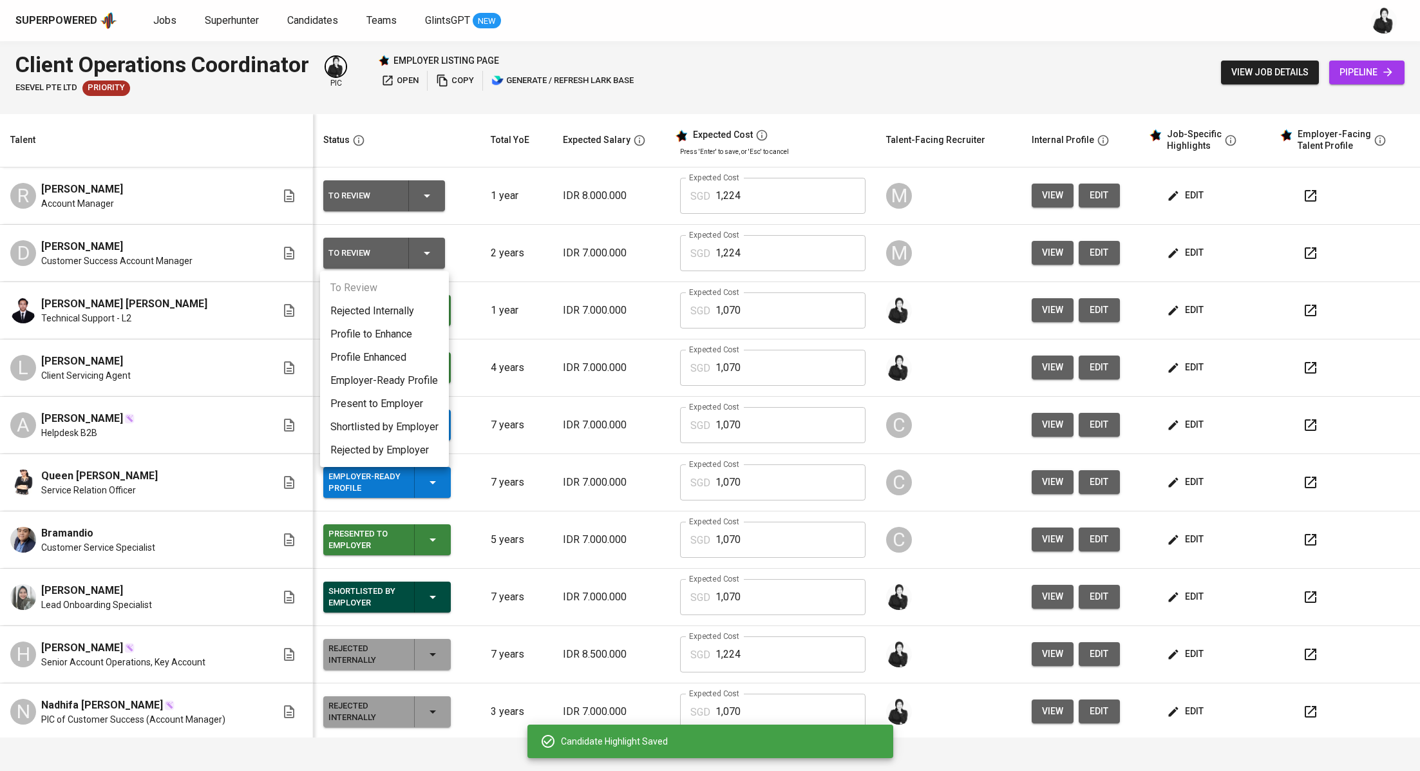
click at [386, 402] on li "Present to Employer" at bounding box center [384, 403] width 129 height 23
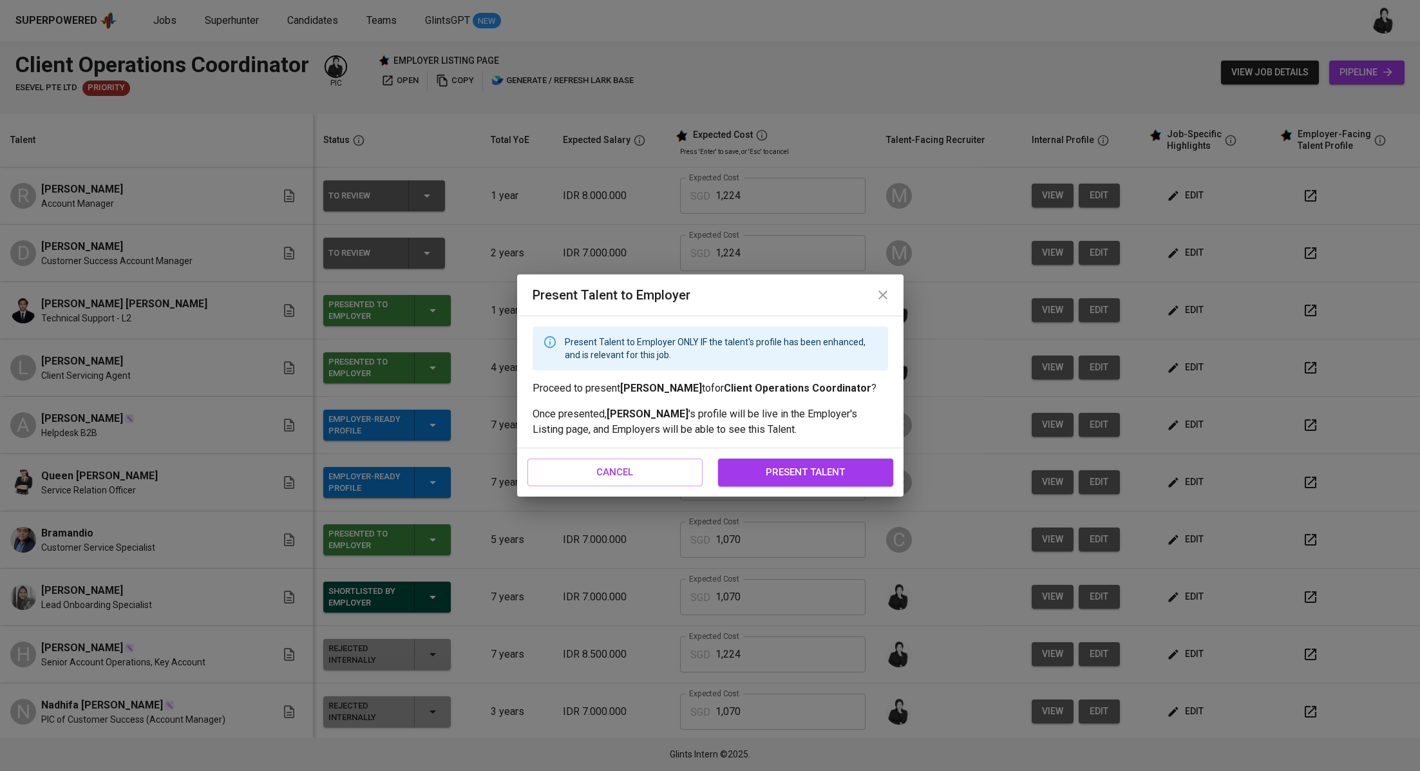
click at [769, 474] on span "present talent" at bounding box center [805, 472] width 147 height 17
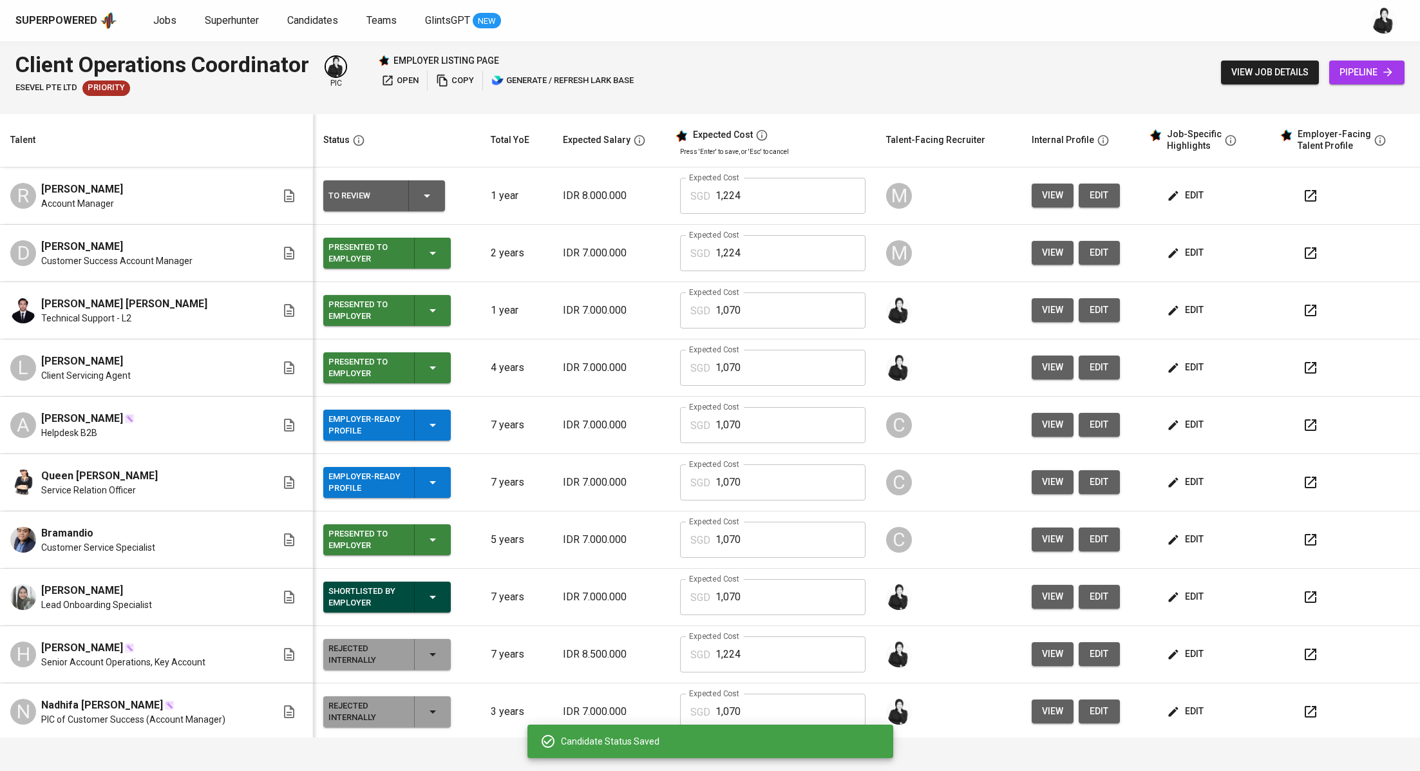
click at [387, 80] on icon "button" at bounding box center [388, 81] width 10 height 10
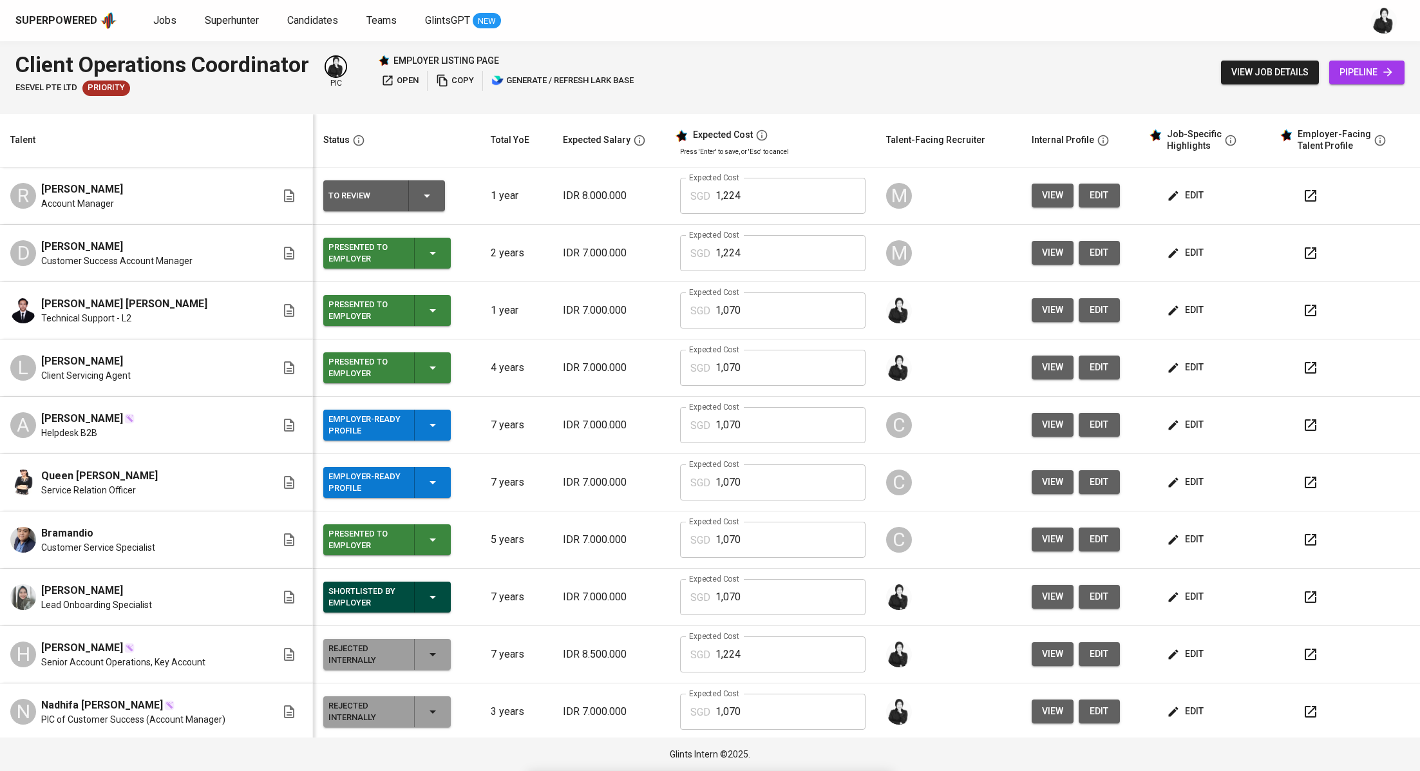
click at [1304, 201] on button "button" at bounding box center [1310, 195] width 31 height 31
click at [1177, 194] on span "edit" at bounding box center [1186, 195] width 34 height 16
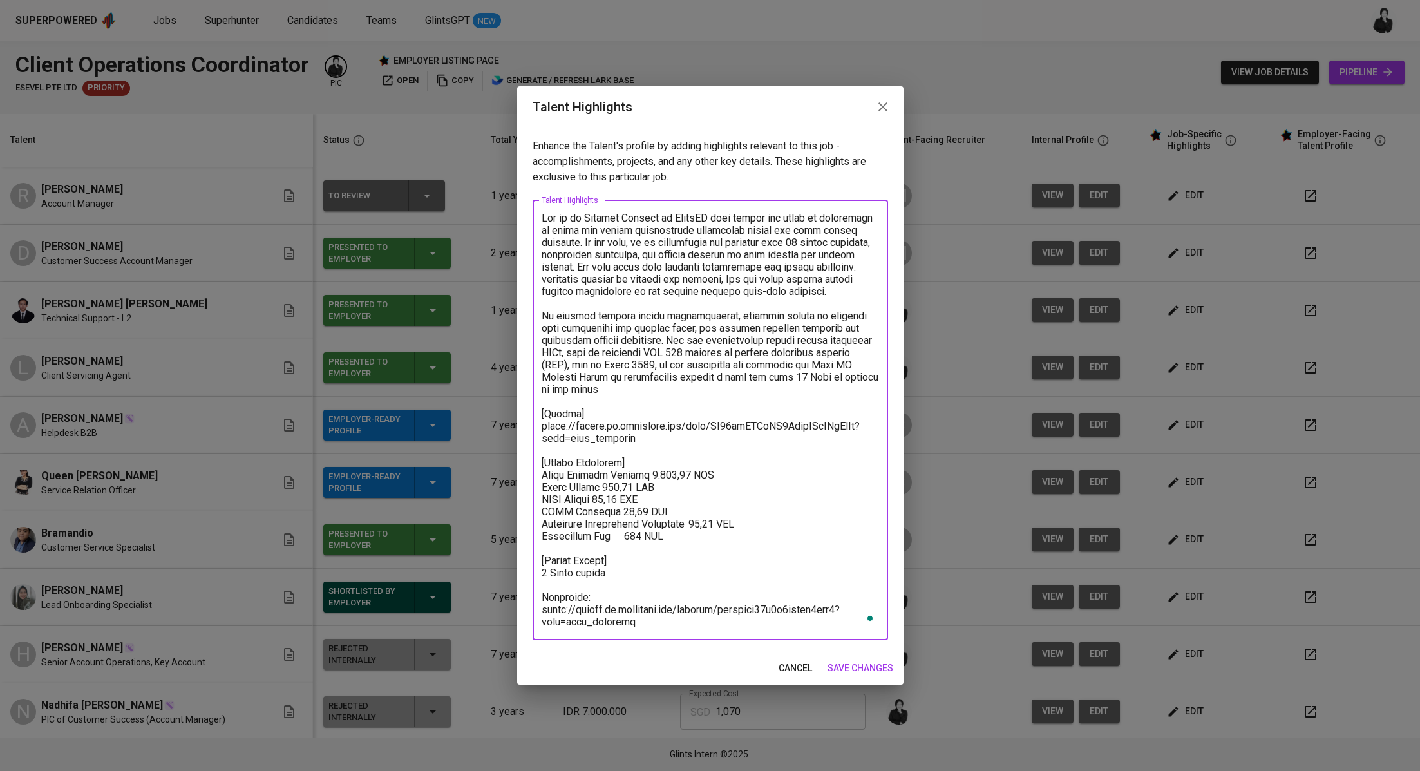
drag, startPoint x: 661, startPoint y: 619, endPoint x: 534, endPoint y: 598, distance: 128.7
click at [534, 598] on div "x Talent Highlights" at bounding box center [709, 420] width 355 height 440
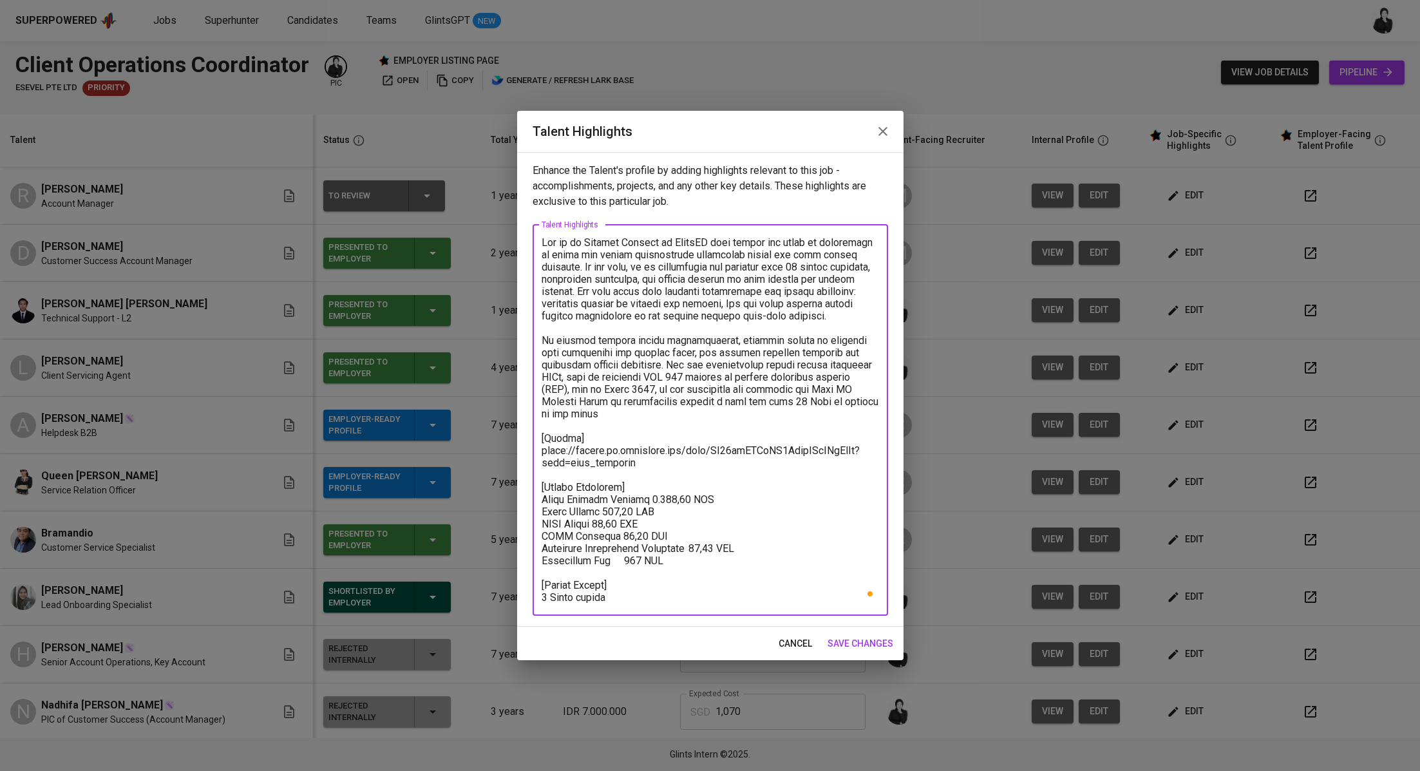
type textarea "Rey is an Account Manager at MettaDC with nearly two years of experience in sal…"
click at [867, 648] on span "save changes" at bounding box center [860, 644] width 66 height 16
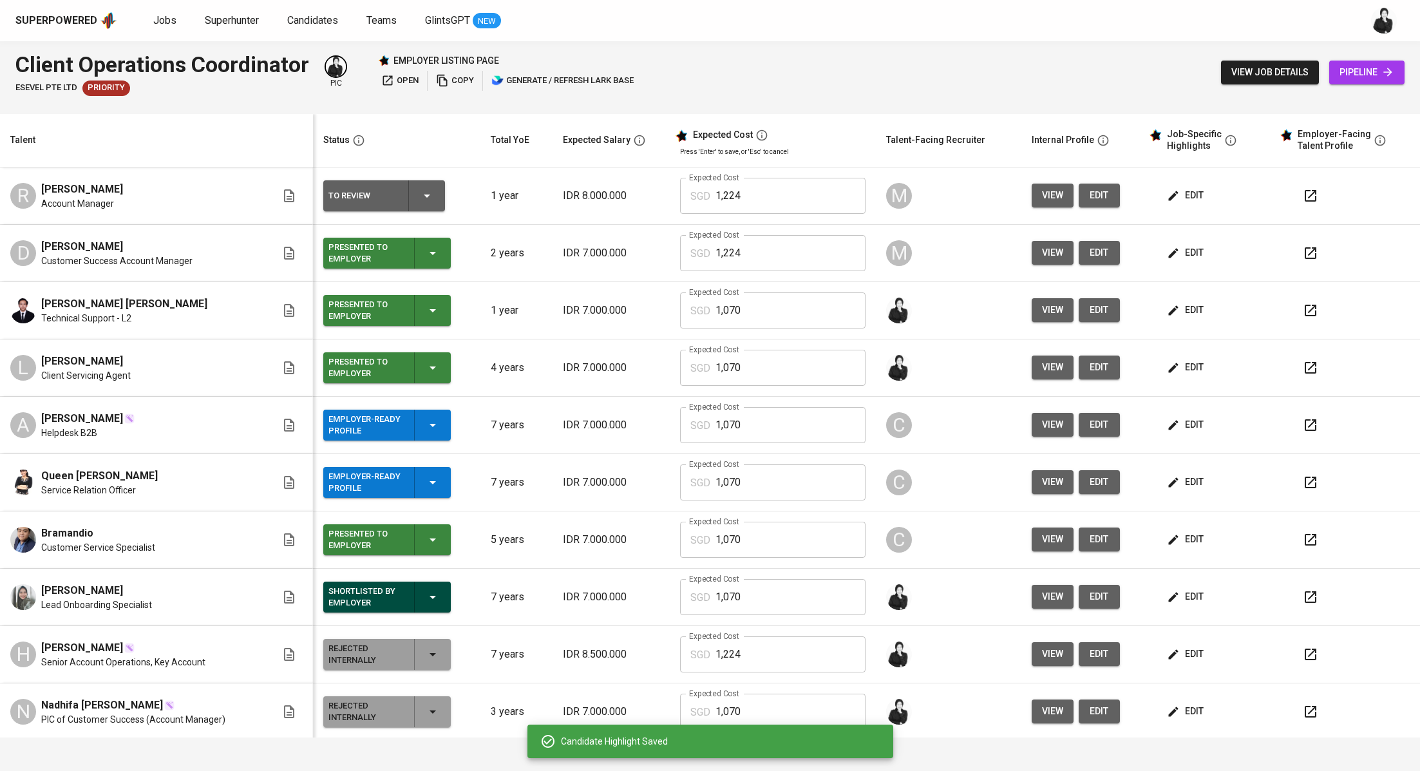
click at [431, 201] on icon "button" at bounding box center [426, 195] width 15 height 15
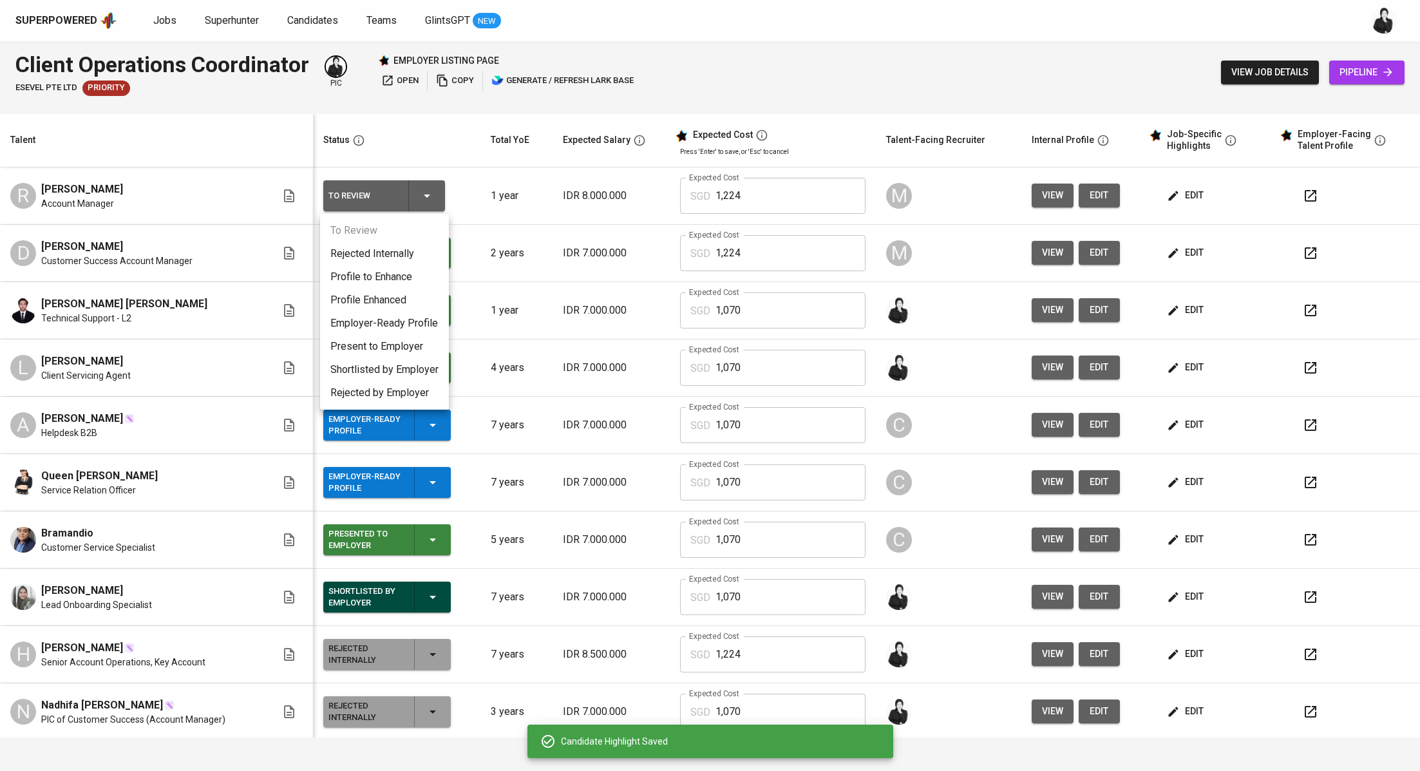
click at [417, 348] on li "Present to Employer" at bounding box center [384, 346] width 129 height 23
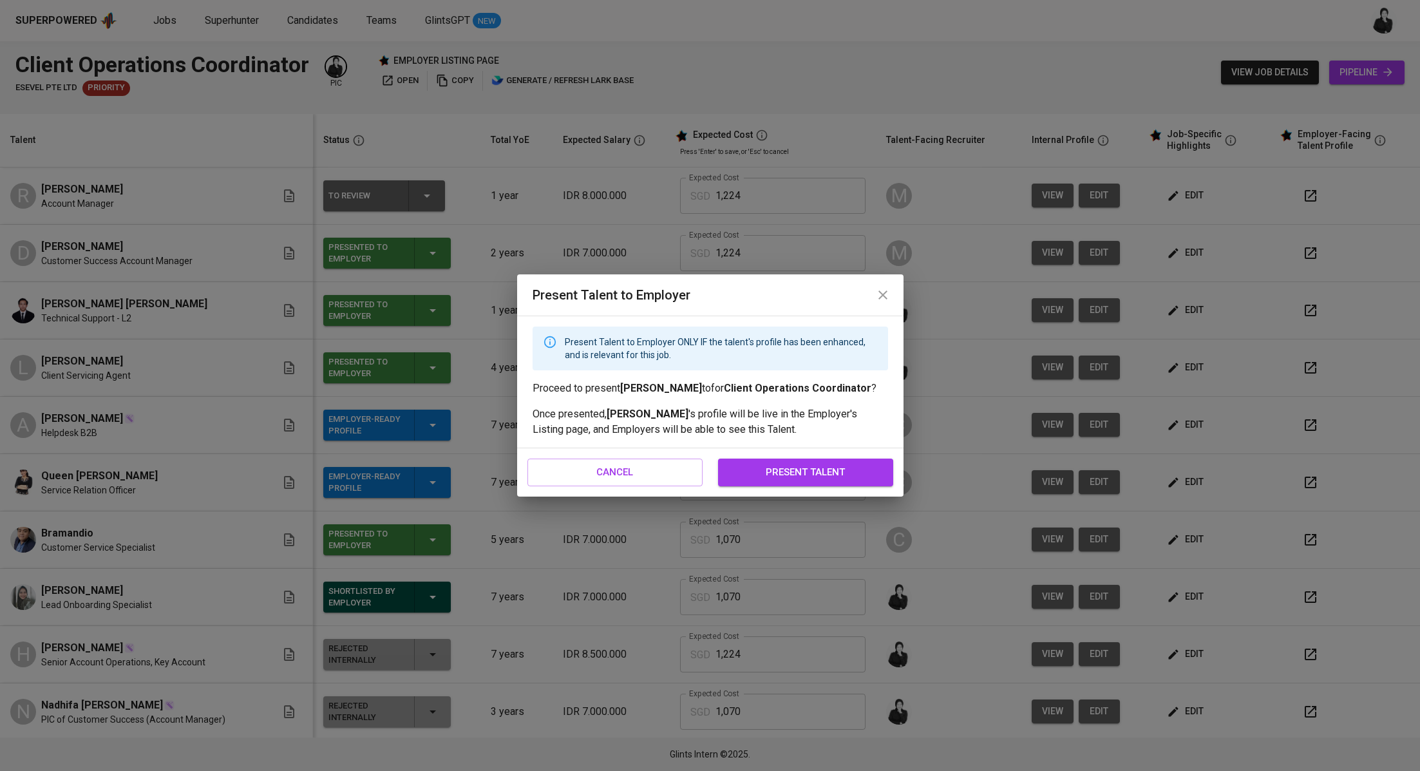
click at [818, 473] on span "present talent" at bounding box center [805, 472] width 147 height 17
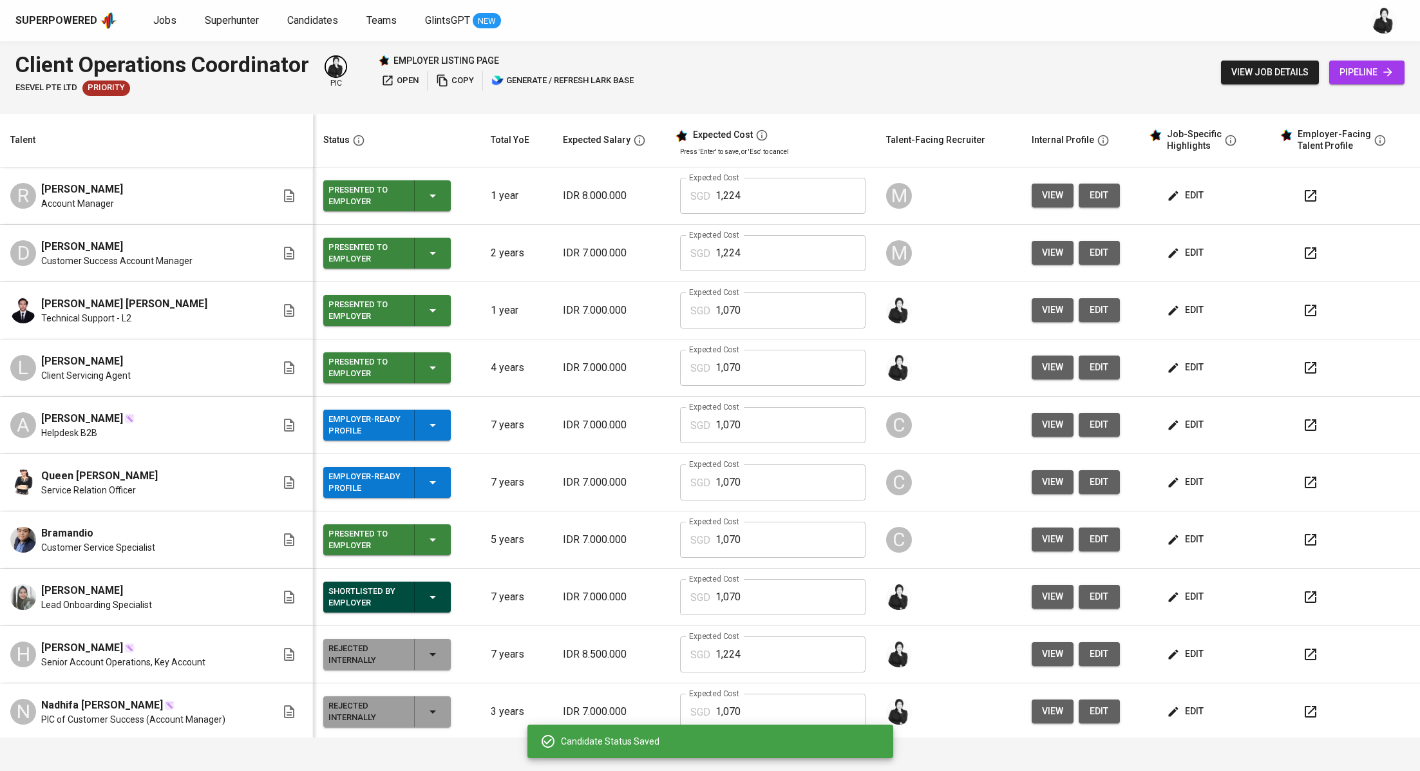
click at [408, 75] on span "open" at bounding box center [399, 80] width 37 height 15
